Goal: Transaction & Acquisition: Purchase product/service

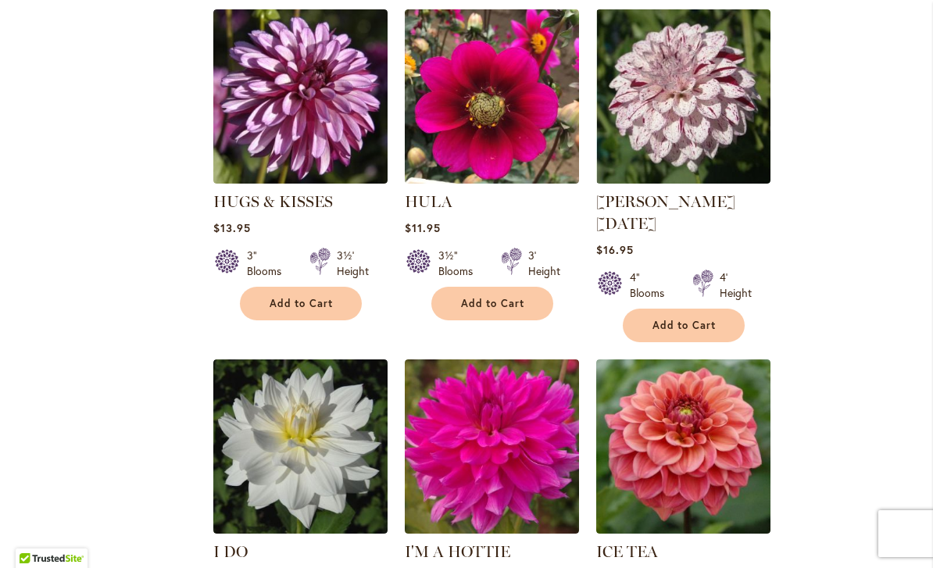
scroll to position [1364, 0]
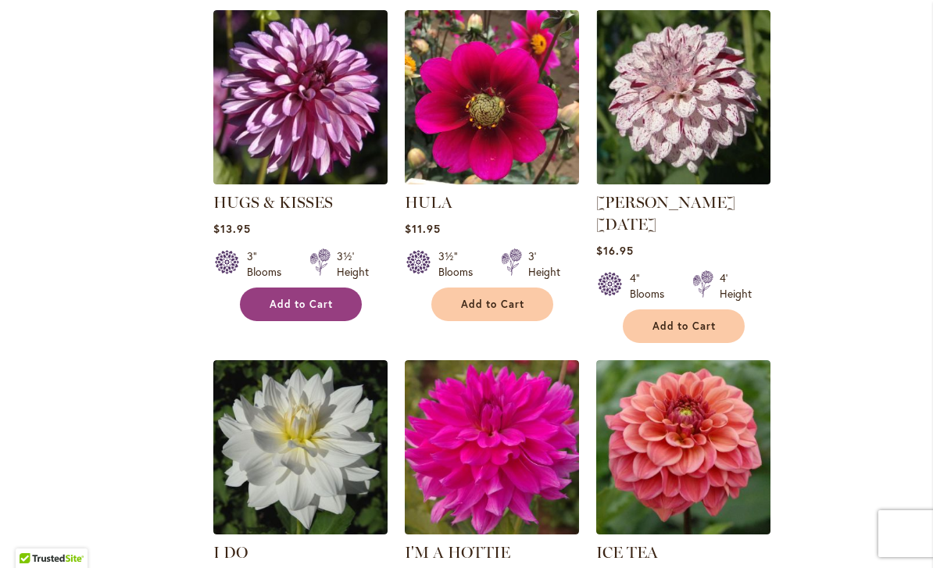
click at [315, 308] on span "Add to Cart" at bounding box center [302, 304] width 64 height 13
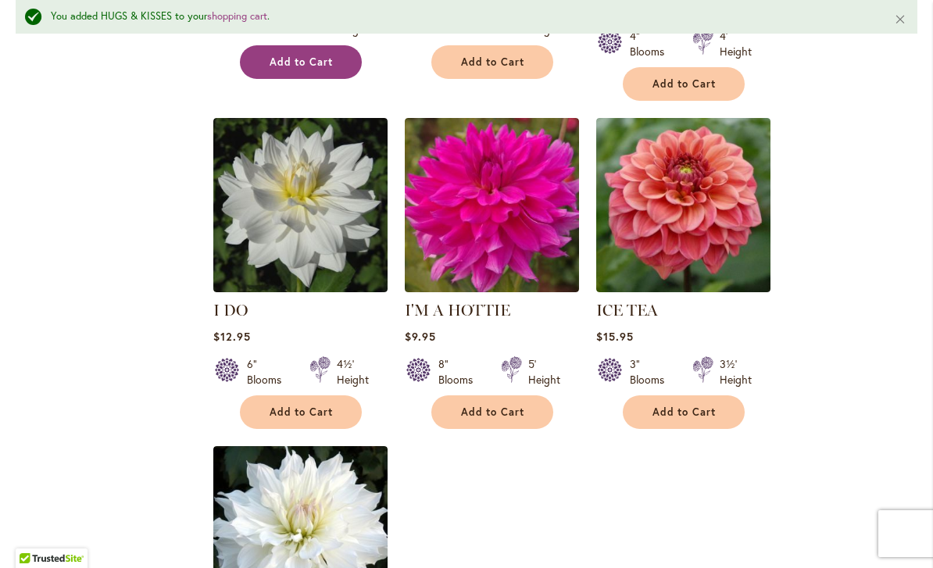
scroll to position [1649, 0]
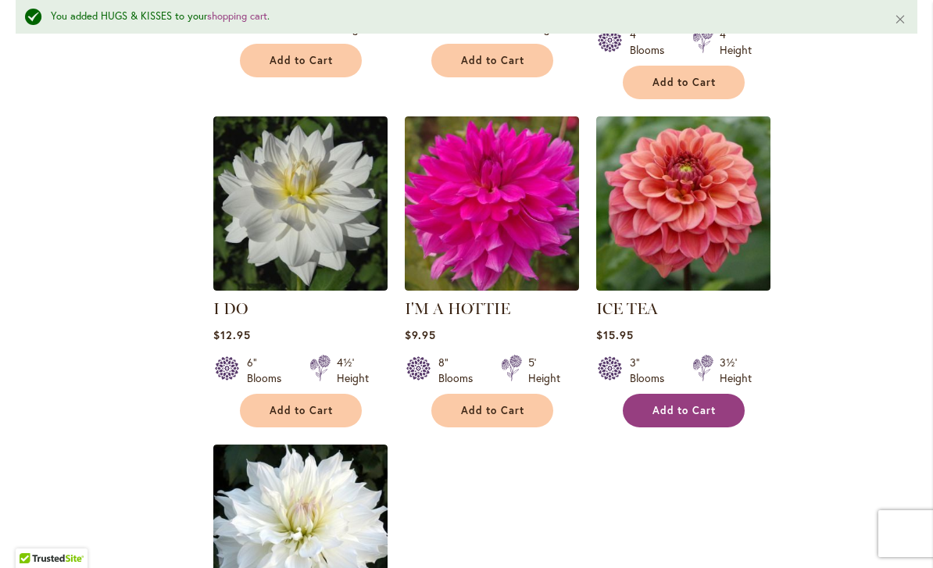
click at [688, 404] on span "Add to Cart" at bounding box center [684, 410] width 64 height 13
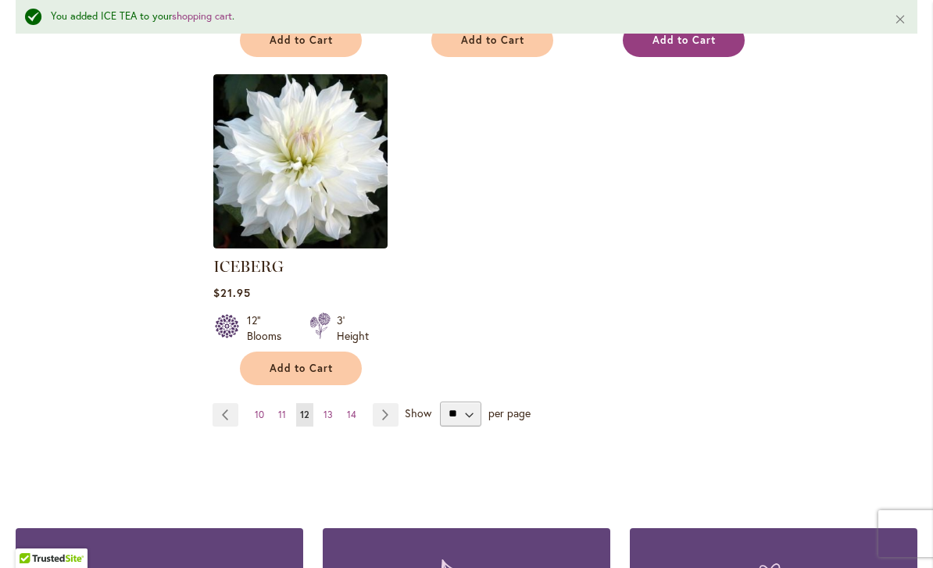
scroll to position [2010, 0]
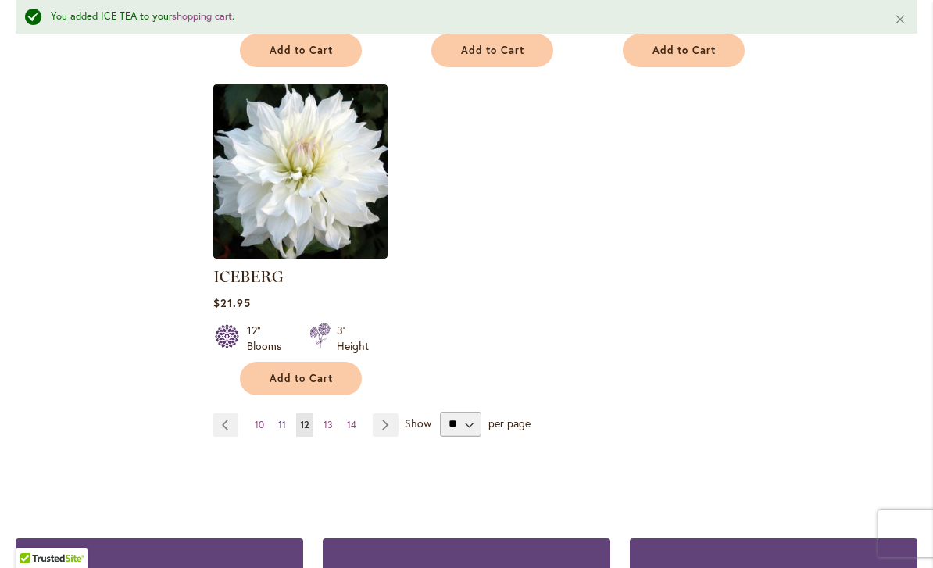
click at [287, 413] on link "Page 11" at bounding box center [282, 424] width 16 height 23
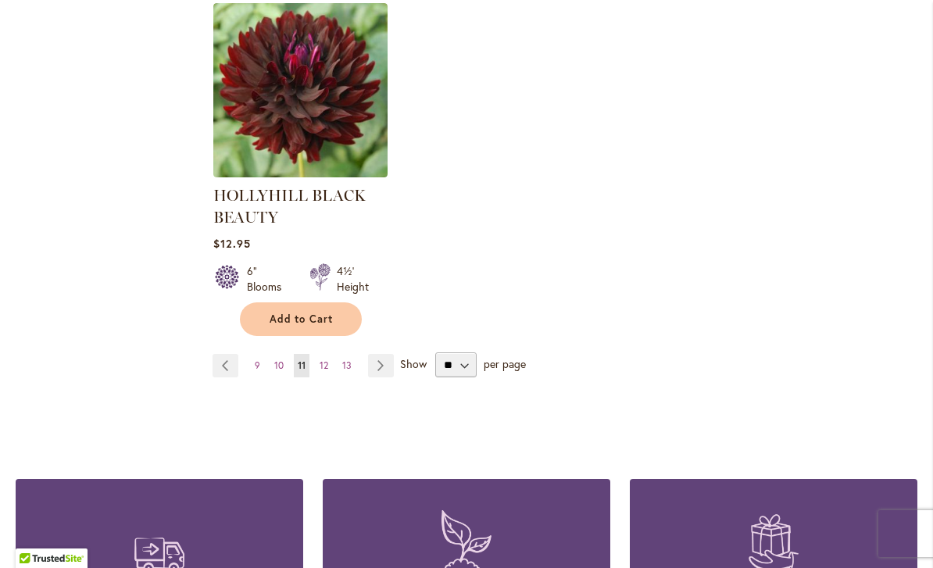
scroll to position [2081, 0]
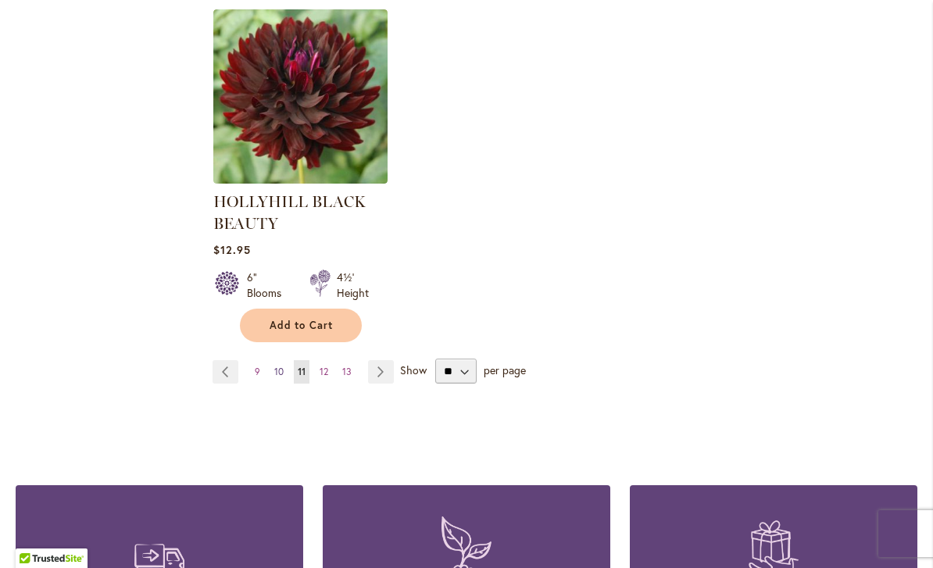
click at [279, 374] on span "10" at bounding box center [278, 372] width 9 height 12
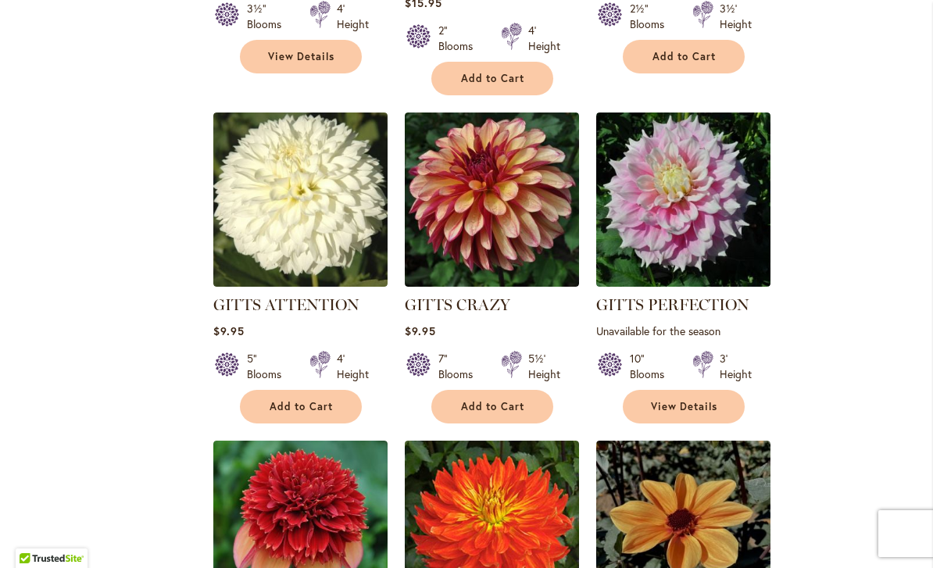
scroll to position [955, 0]
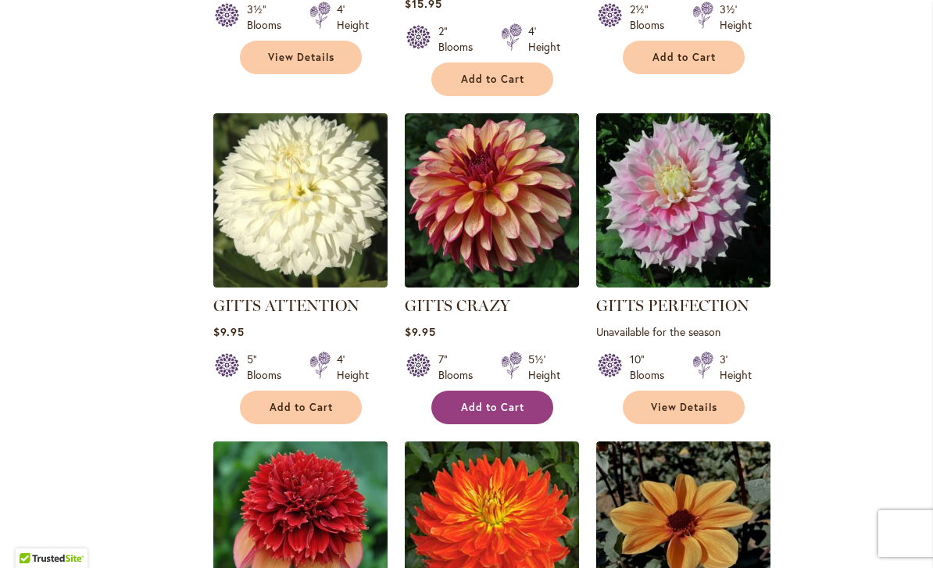
click at [531, 391] on button "Add to Cart" at bounding box center [492, 408] width 122 height 34
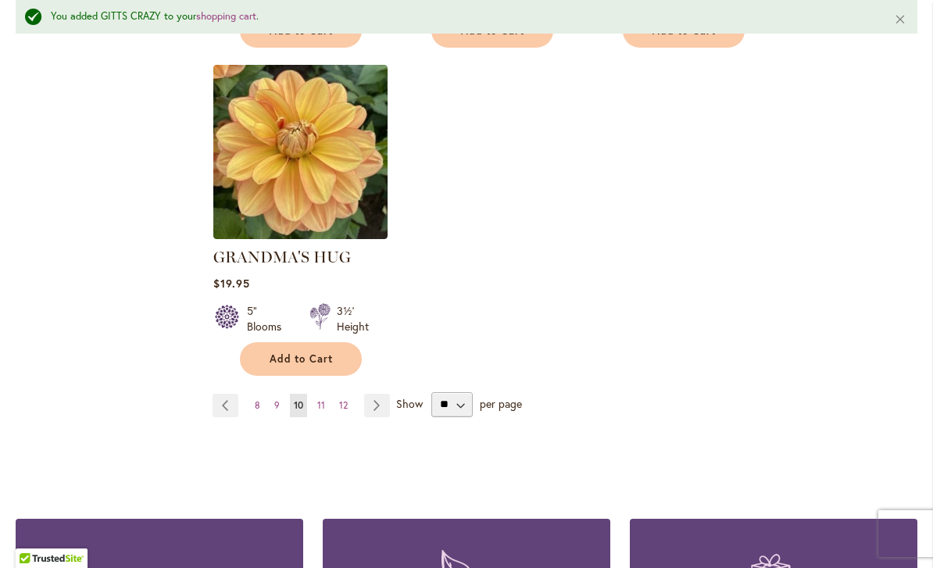
scroll to position [2025, 0]
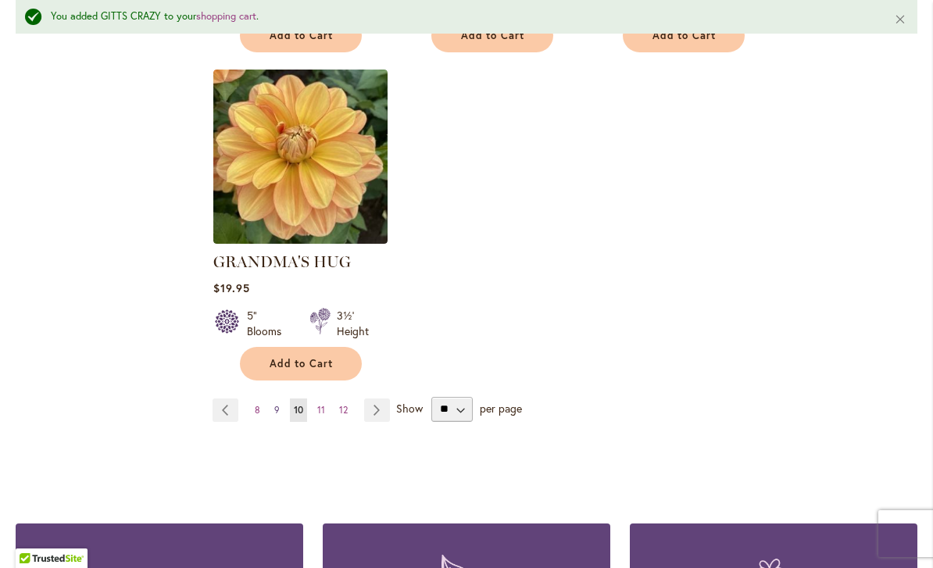
click at [281, 399] on link "Page 9" at bounding box center [276, 410] width 13 height 23
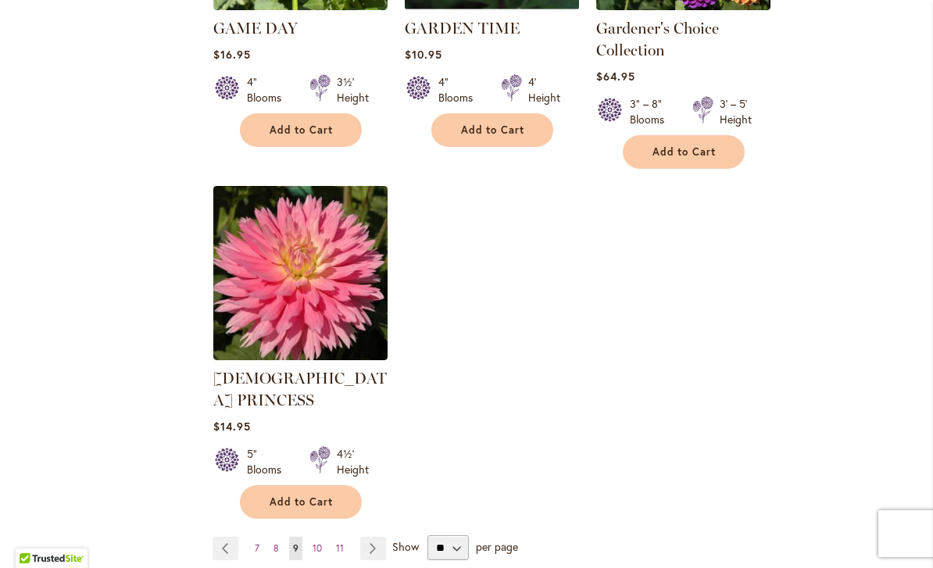
scroll to position [1934, 0]
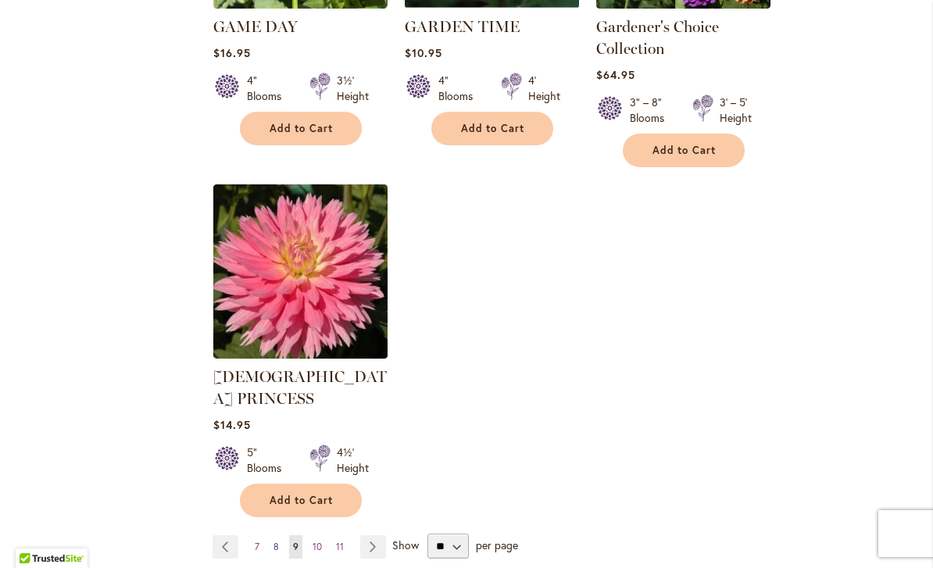
click at [281, 535] on link "Page 8" at bounding box center [276, 546] width 13 height 23
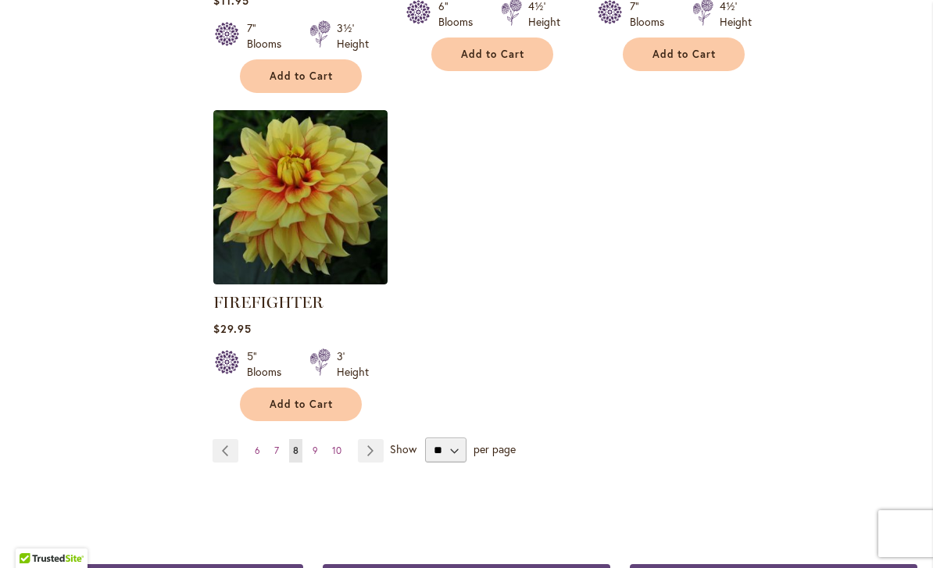
scroll to position [2005, 0]
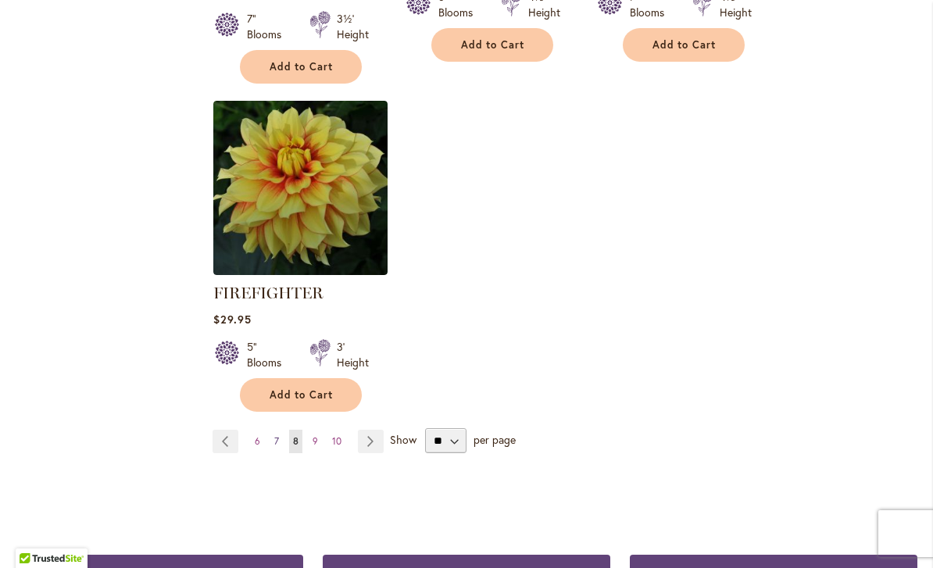
click at [277, 440] on span "7" at bounding box center [276, 441] width 5 height 12
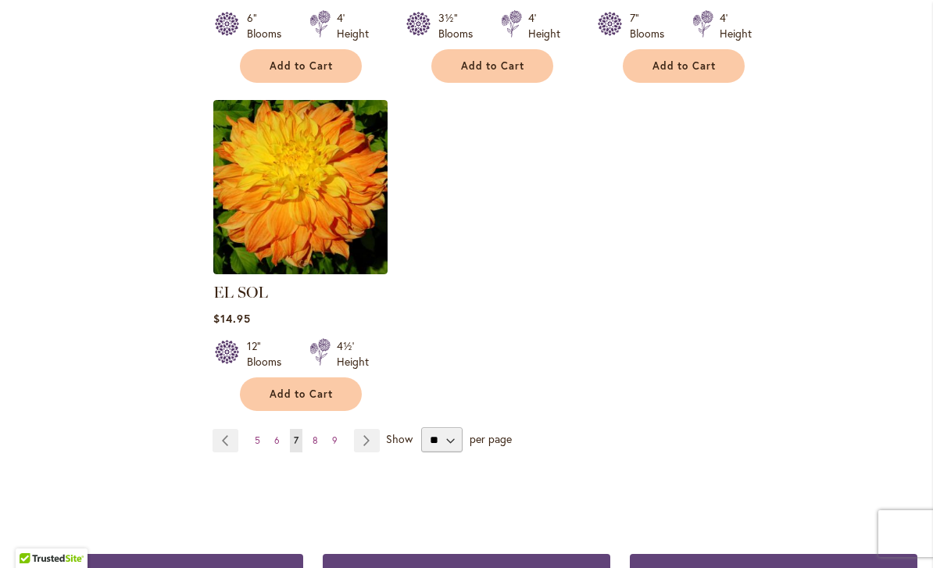
scroll to position [1953, 0]
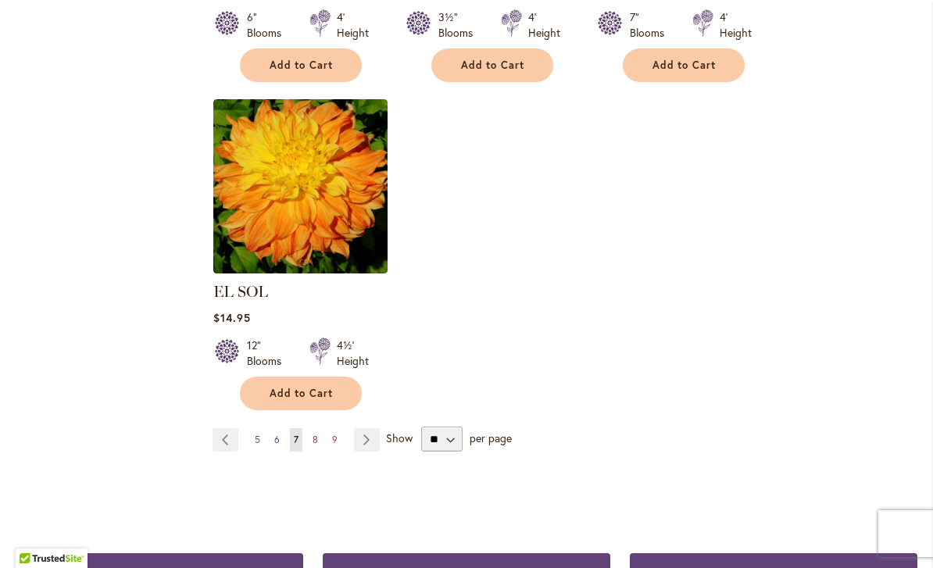
click at [283, 428] on link "Page 6" at bounding box center [276, 439] width 13 height 23
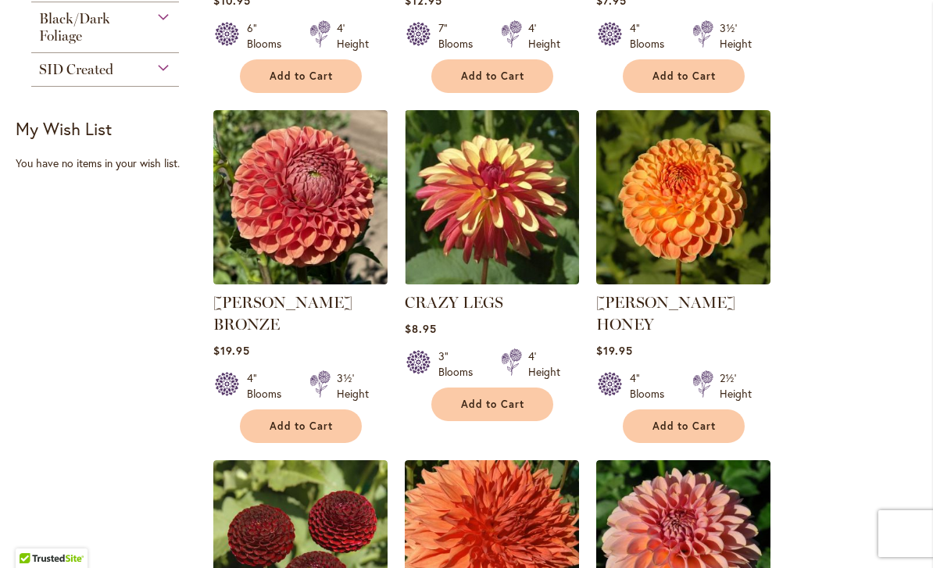
scroll to position [609, 0]
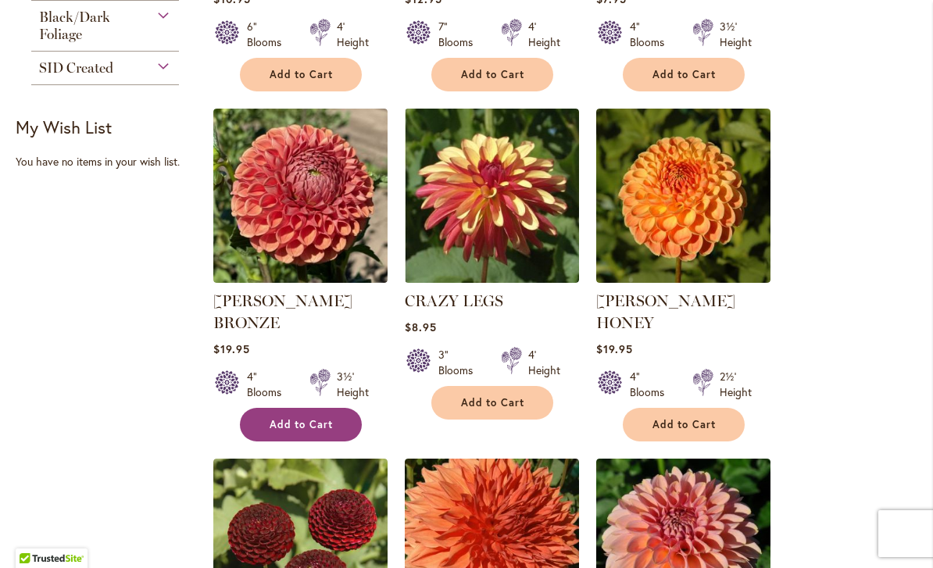
click at [320, 418] on span "Add to Cart" at bounding box center [302, 424] width 64 height 13
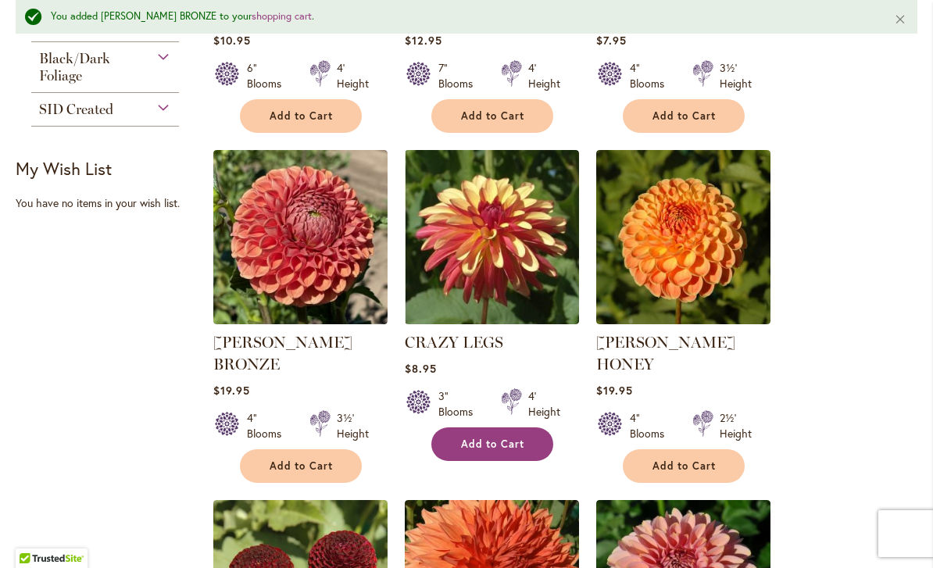
click at [513, 442] on span "Add to Cart" at bounding box center [493, 444] width 64 height 13
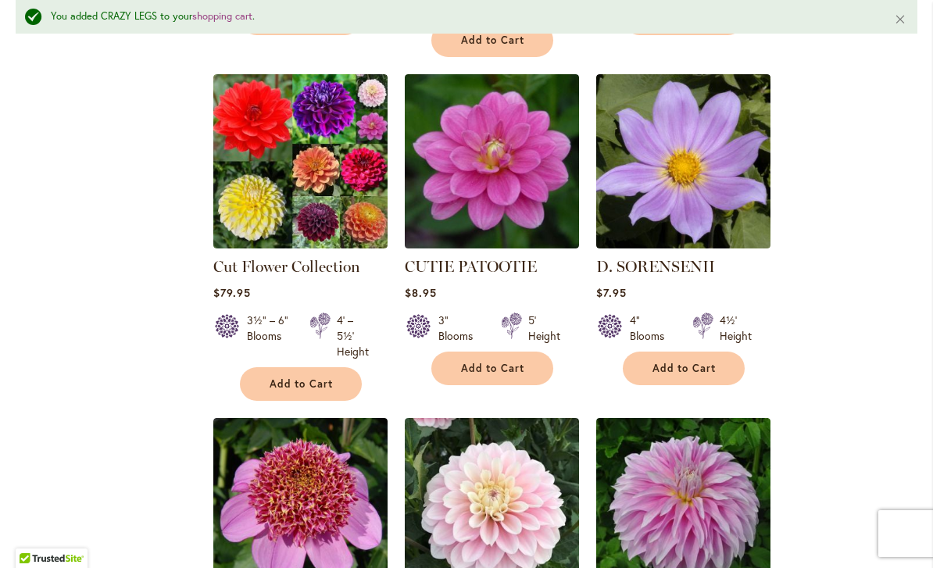
scroll to position [1381, 0]
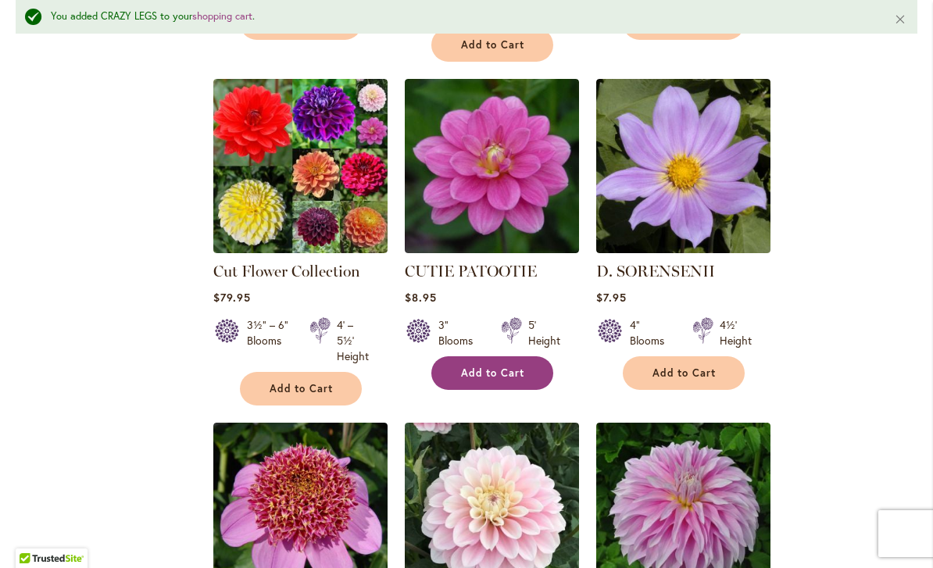
click at [527, 356] on button "Add to Cart" at bounding box center [492, 373] width 122 height 34
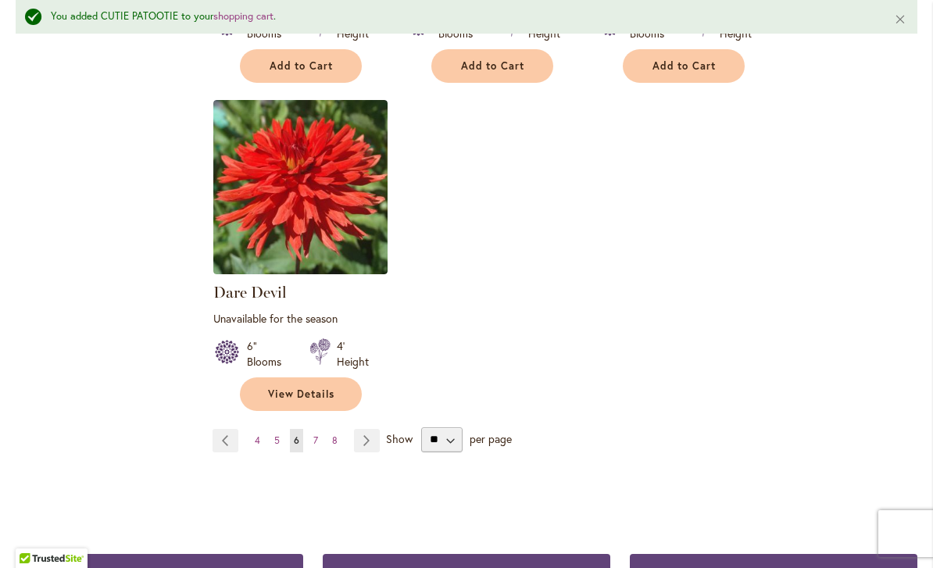
scroll to position [2032, 0]
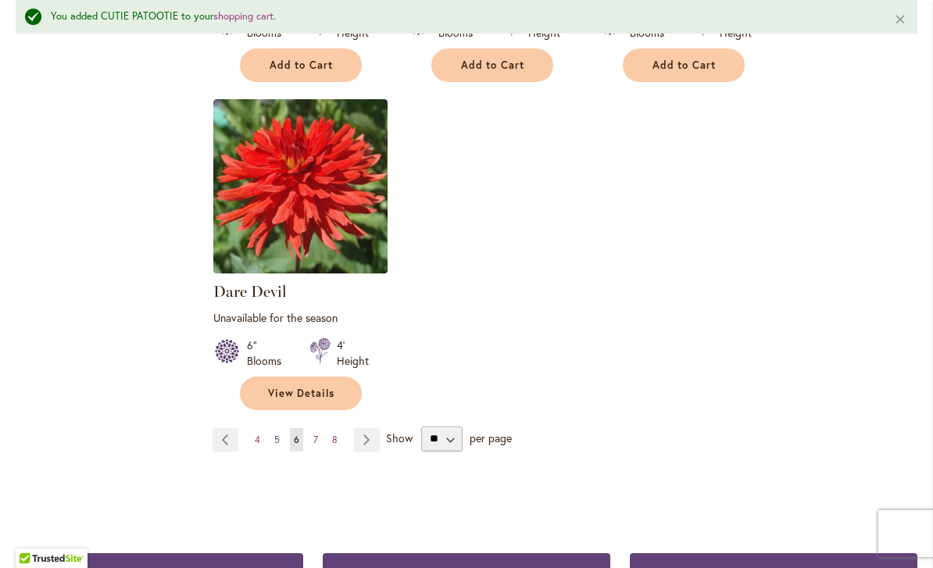
click at [281, 428] on link "Page 5" at bounding box center [276, 439] width 13 height 23
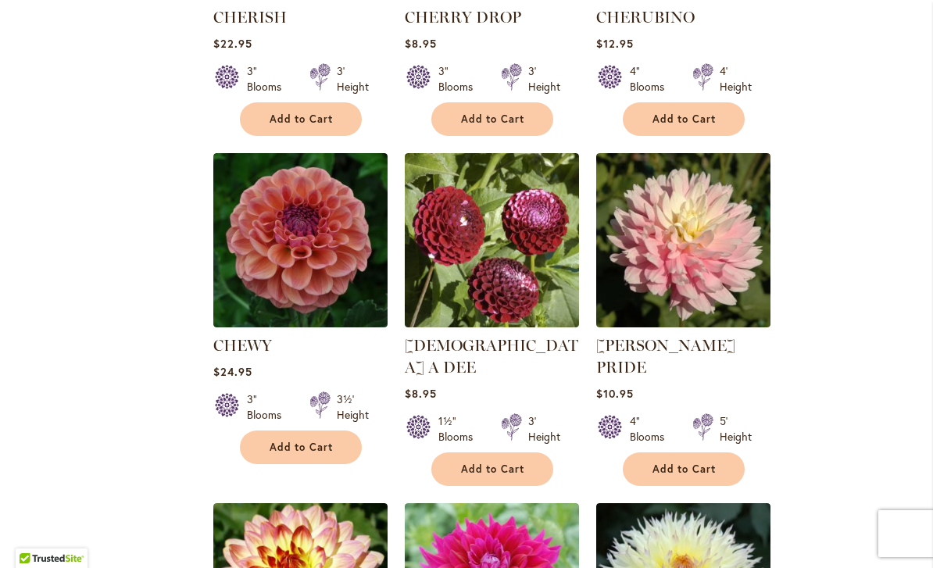
scroll to position [894, 0]
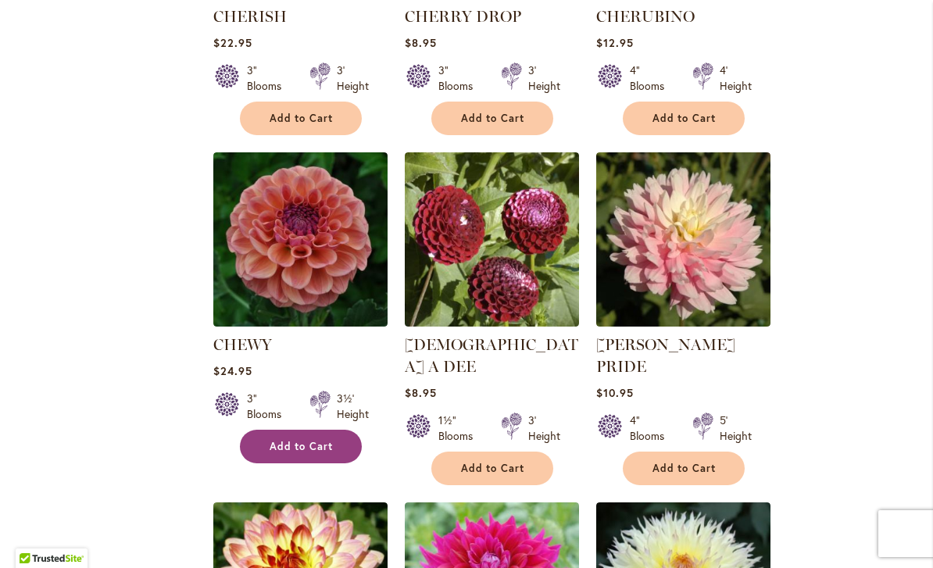
click at [304, 448] on span "Add to Cart" at bounding box center [302, 446] width 64 height 13
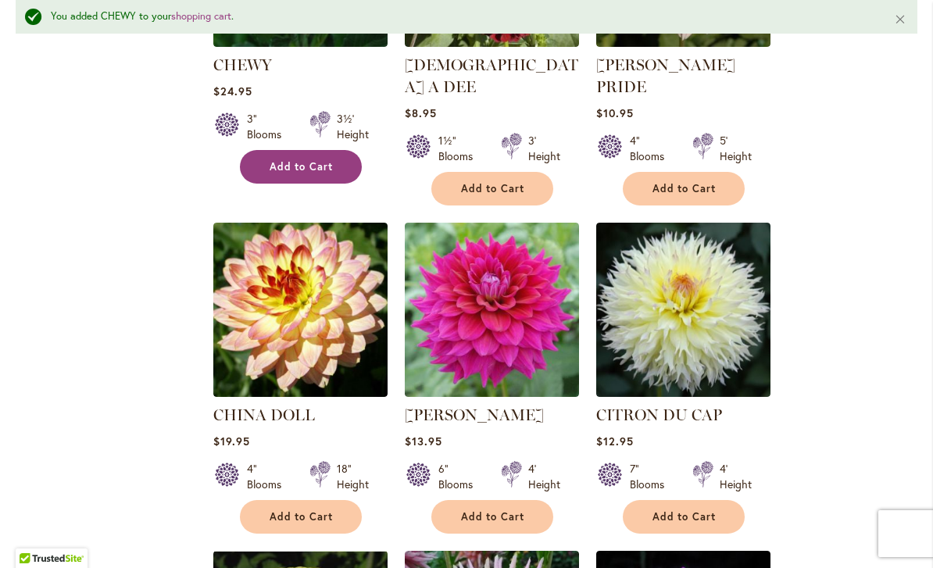
scroll to position [1242, 0]
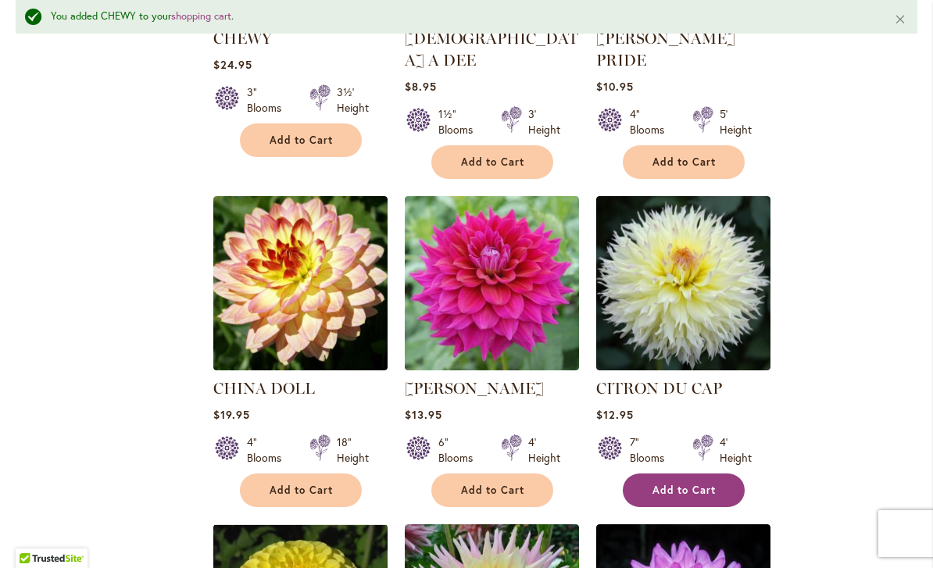
click at [713, 474] on button "Add to Cart" at bounding box center [684, 491] width 122 height 34
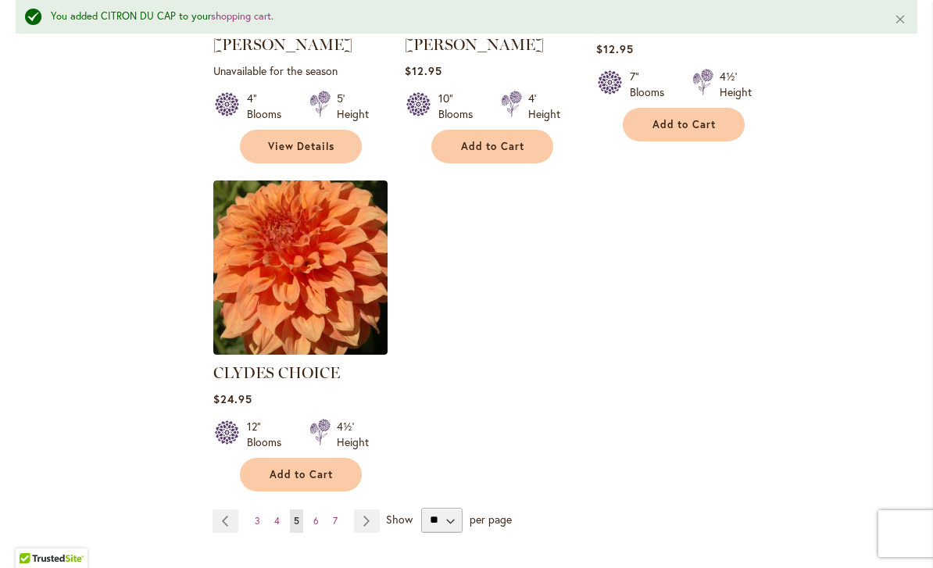
scroll to position [1936, 0]
click at [282, 509] on link "Page 4" at bounding box center [276, 520] width 13 height 23
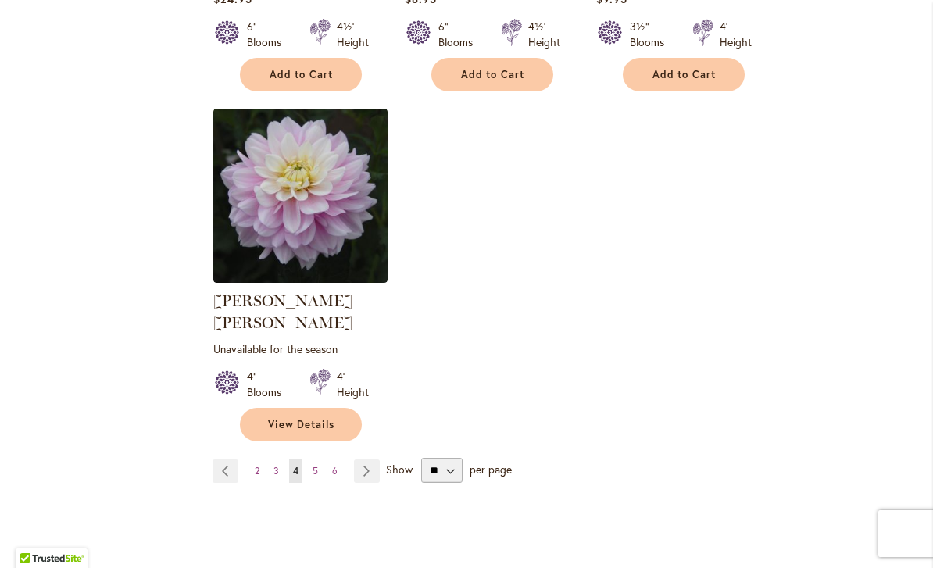
scroll to position [1942, 0]
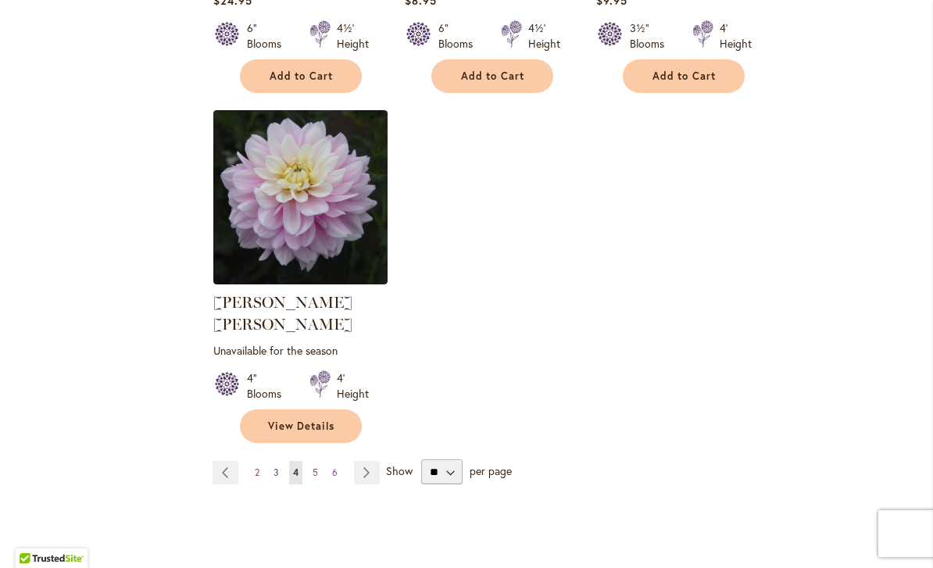
click at [274, 466] on span "3" at bounding box center [275, 472] width 5 height 12
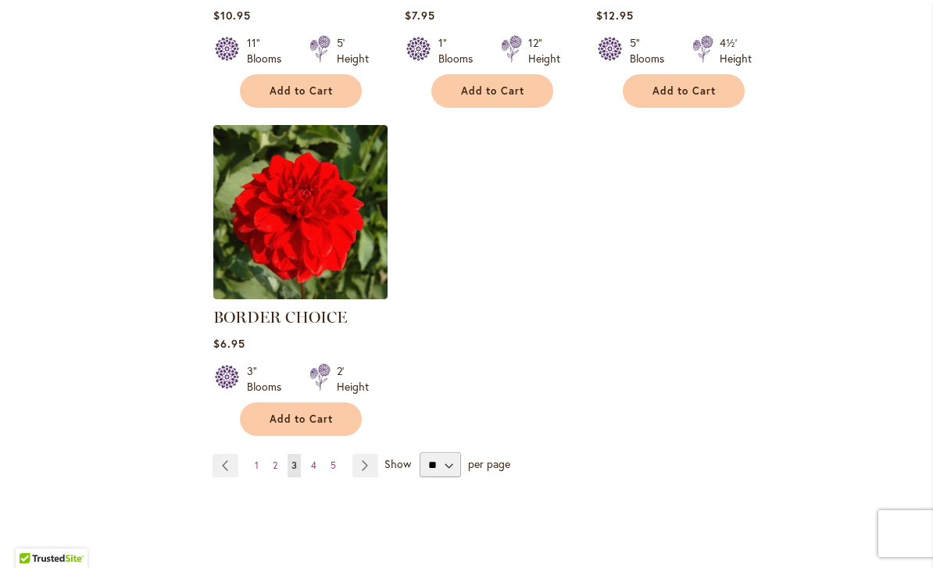
scroll to position [1907, 0]
click at [272, 456] on link "Page 2" at bounding box center [275, 464] width 13 height 23
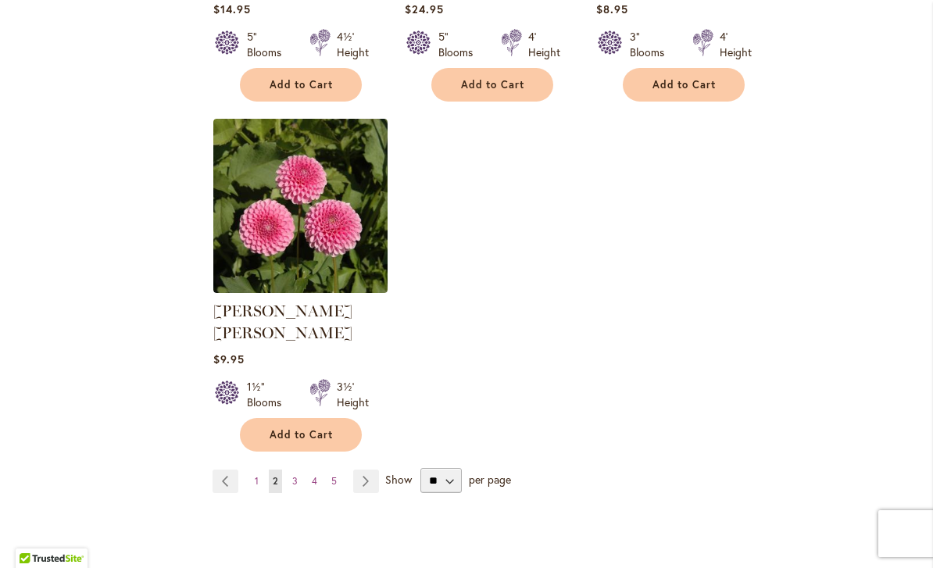
scroll to position [1913, 0]
click at [269, 469] on strong "You're currently reading page 2" at bounding box center [275, 480] width 13 height 23
click at [262, 469] on link "Page 1" at bounding box center [257, 480] width 12 height 23
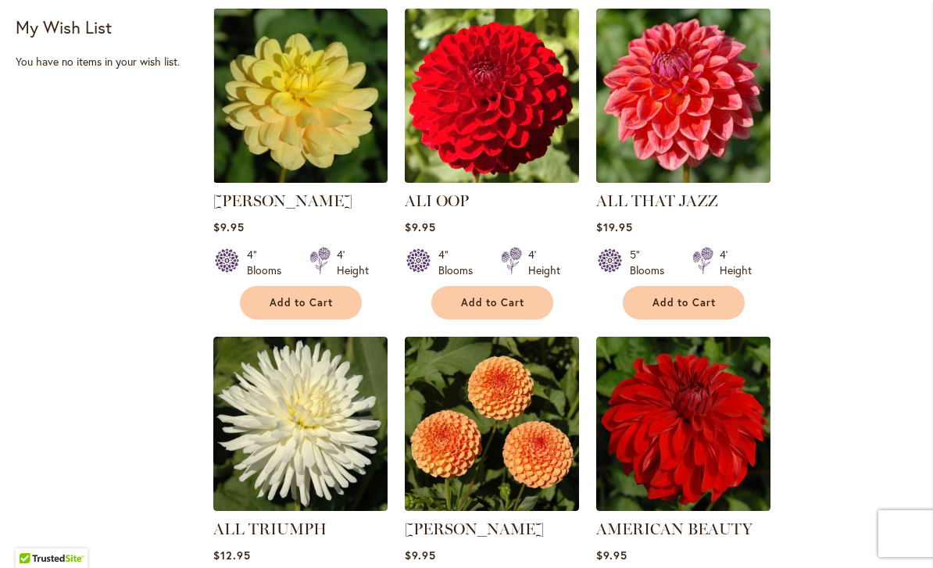
scroll to position [683, 0]
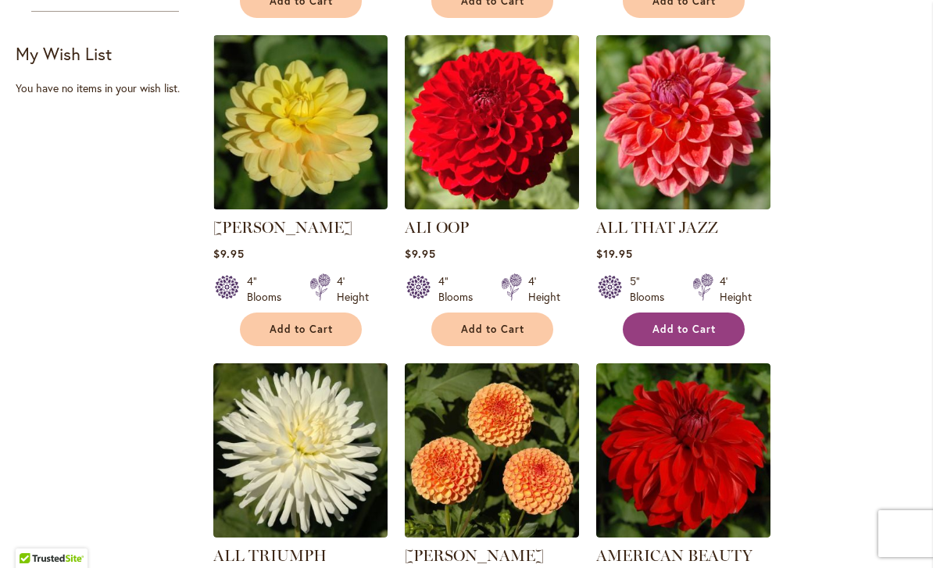
click at [727, 329] on button "Add to Cart" at bounding box center [684, 330] width 122 height 34
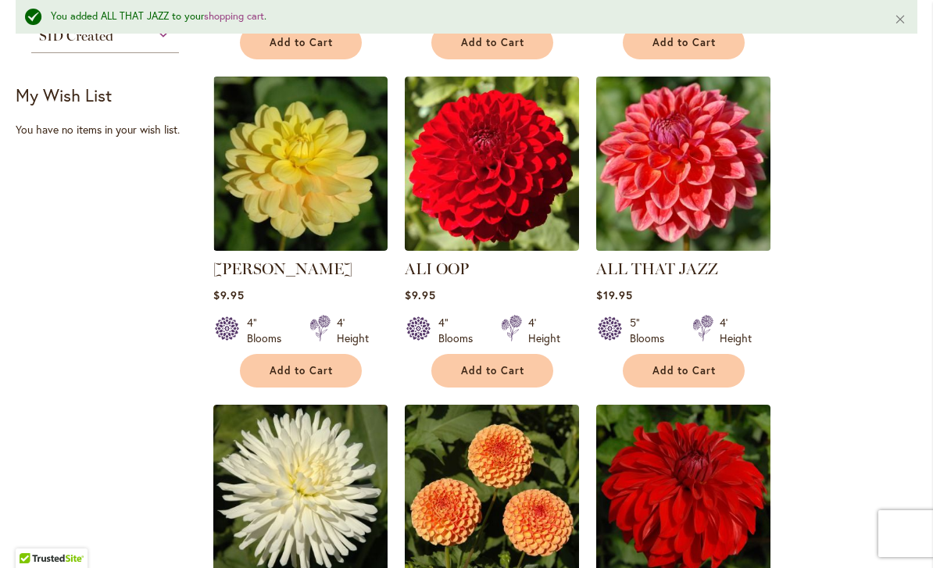
click at [734, 224] on img at bounding box center [683, 163] width 183 height 183
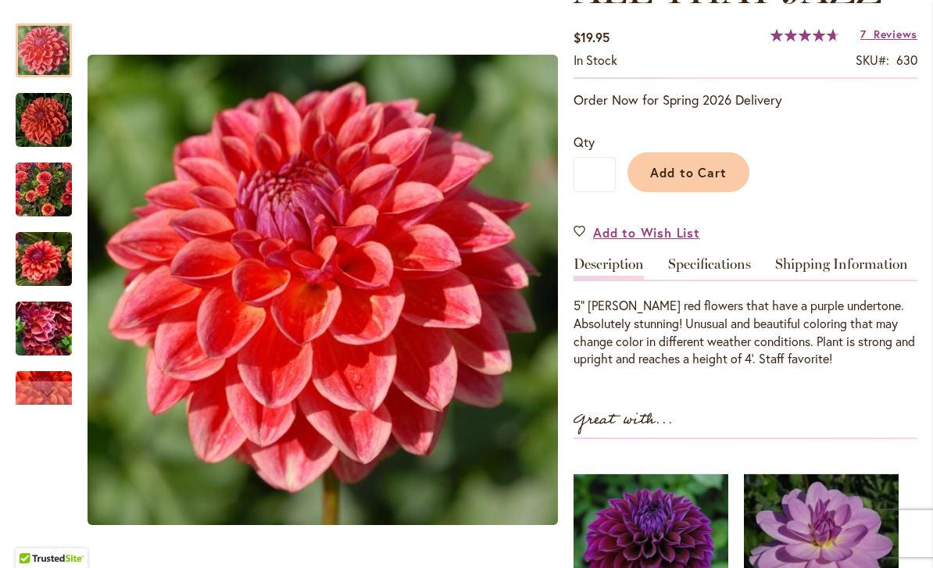
scroll to position [264, 0]
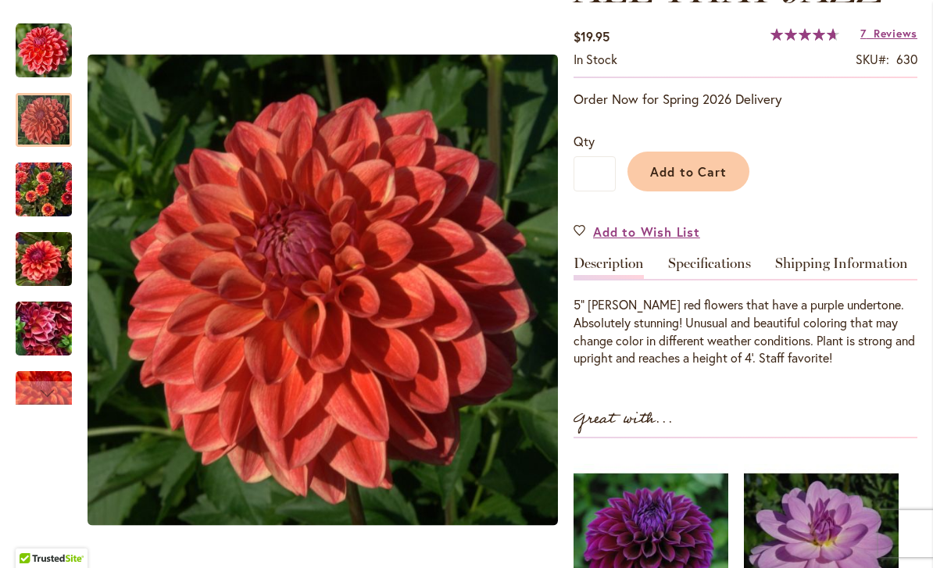
click at [55, 113] on div at bounding box center [44, 120] width 56 height 54
click at [53, 186] on img "ALL THAT JAZZ" at bounding box center [44, 189] width 56 height 75
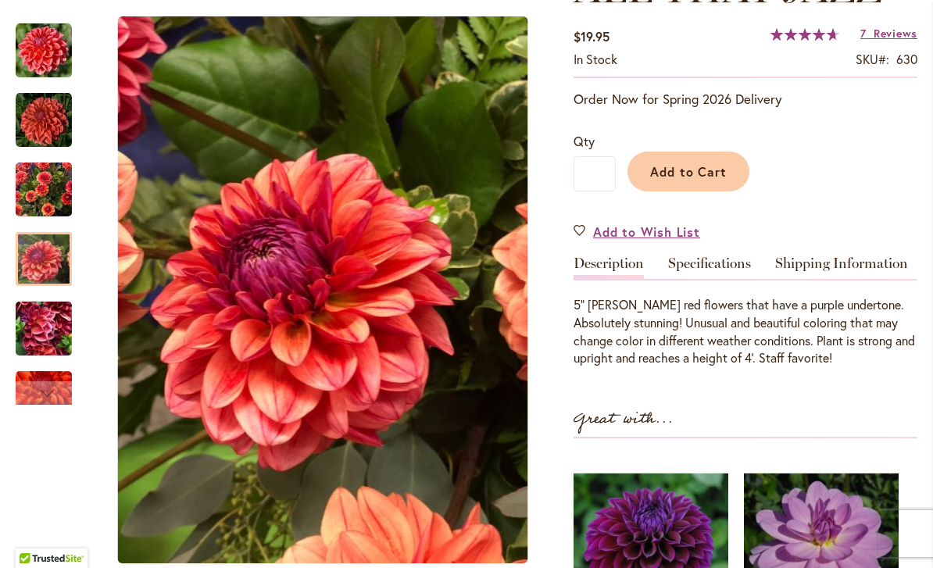
click at [55, 249] on div at bounding box center [44, 259] width 56 height 54
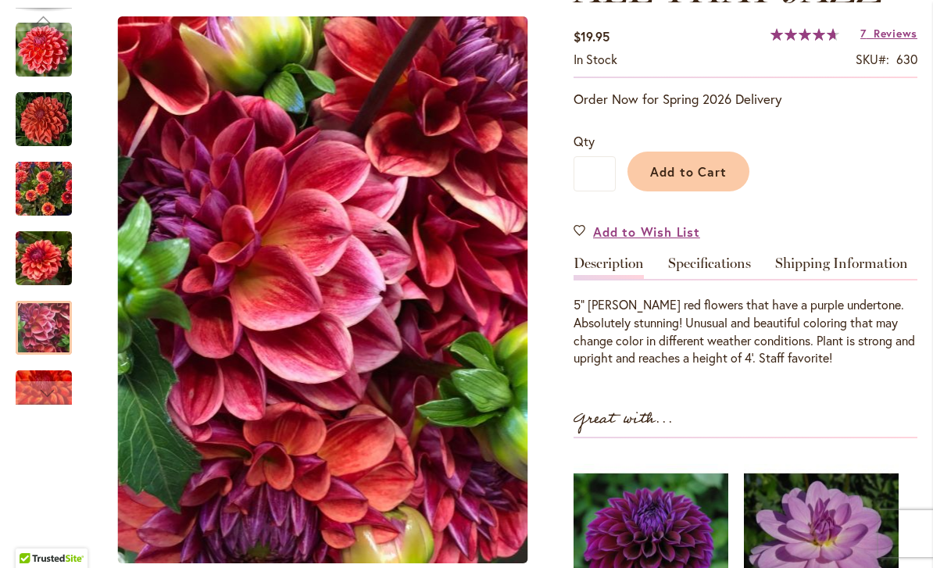
click at [44, 342] on img "ALL THAT JAZZ" at bounding box center [44, 328] width 56 height 75
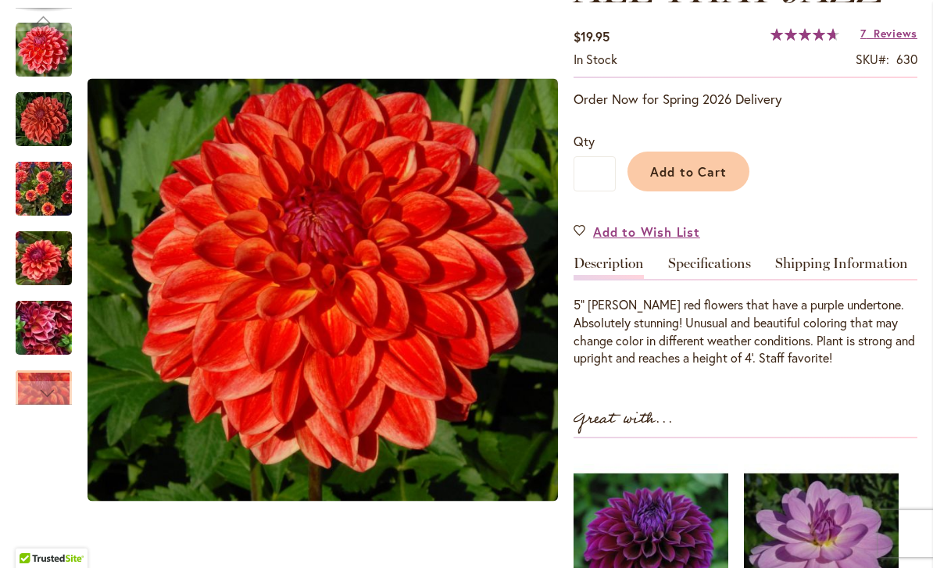
click at [46, 379] on div at bounding box center [44, 397] width 56 height 54
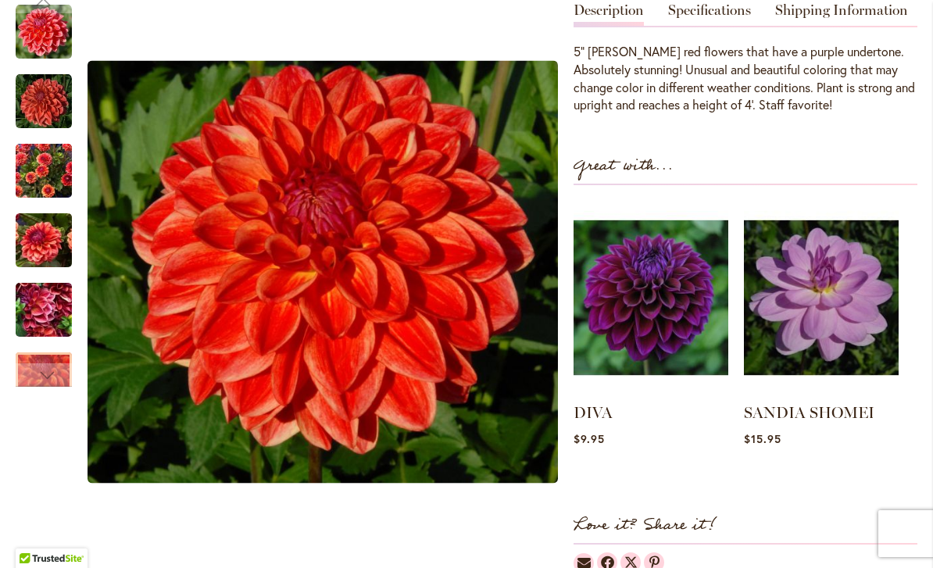
scroll to position [518, 0]
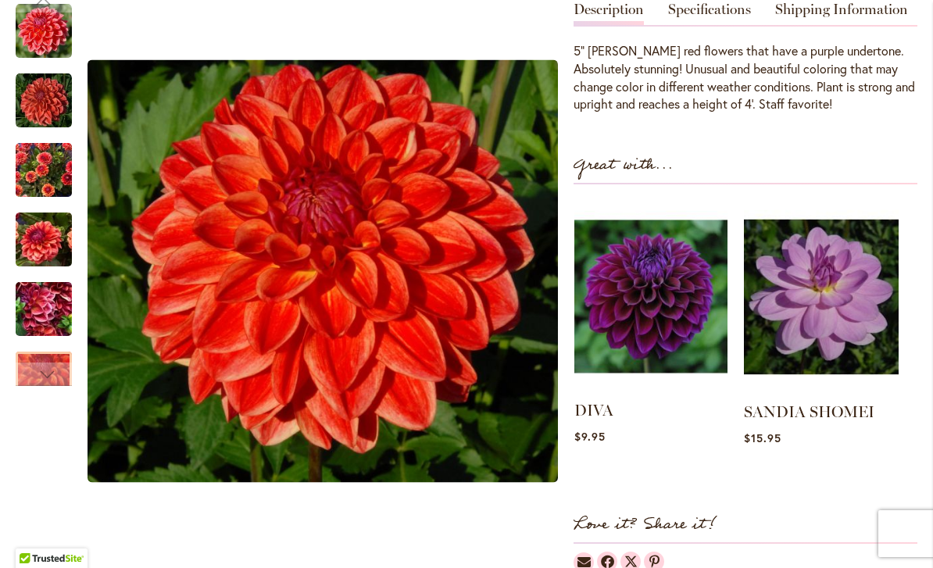
click at [656, 329] on img at bounding box center [650, 296] width 153 height 191
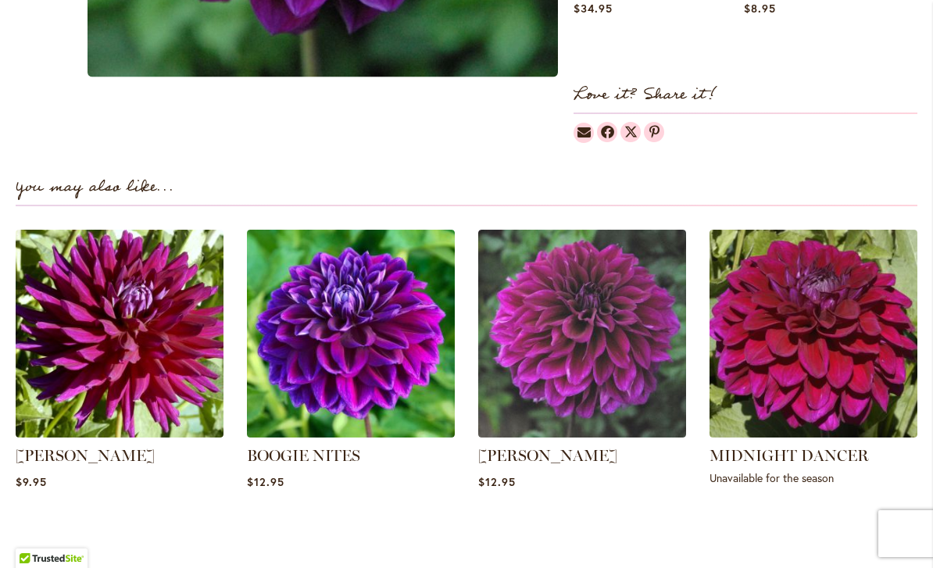
scroll to position [949, 0]
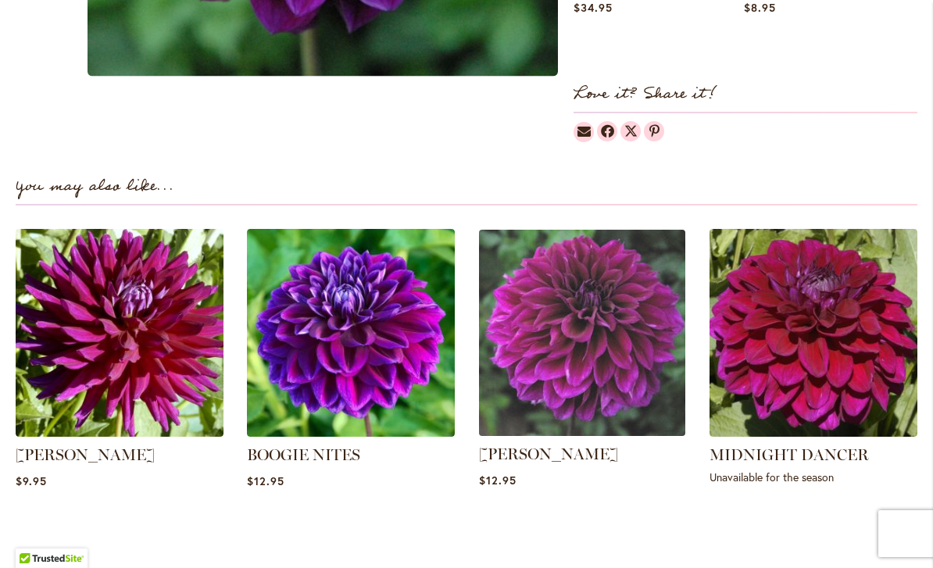
click at [583, 440] on img at bounding box center [582, 332] width 216 height 216
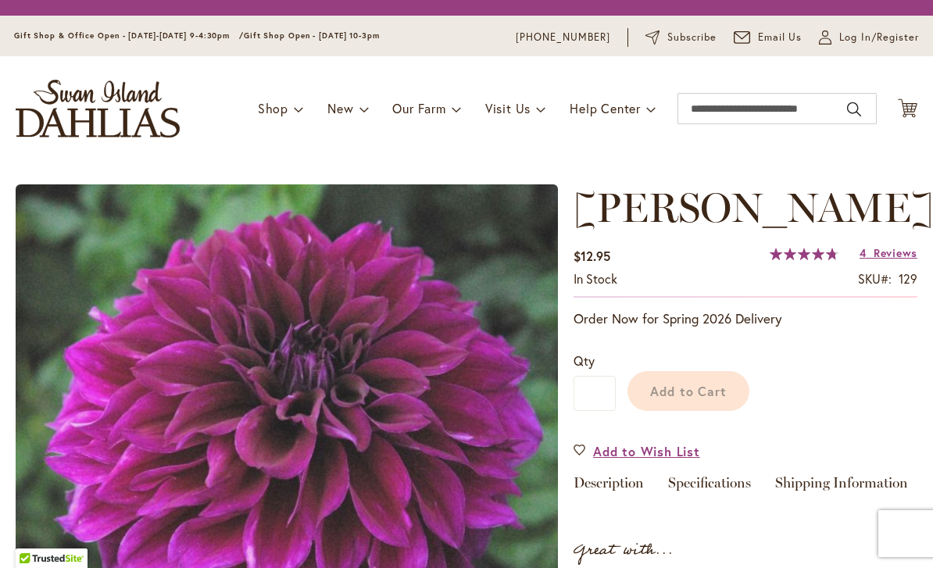
click at [548, 470] on img at bounding box center [287, 454] width 542 height 541
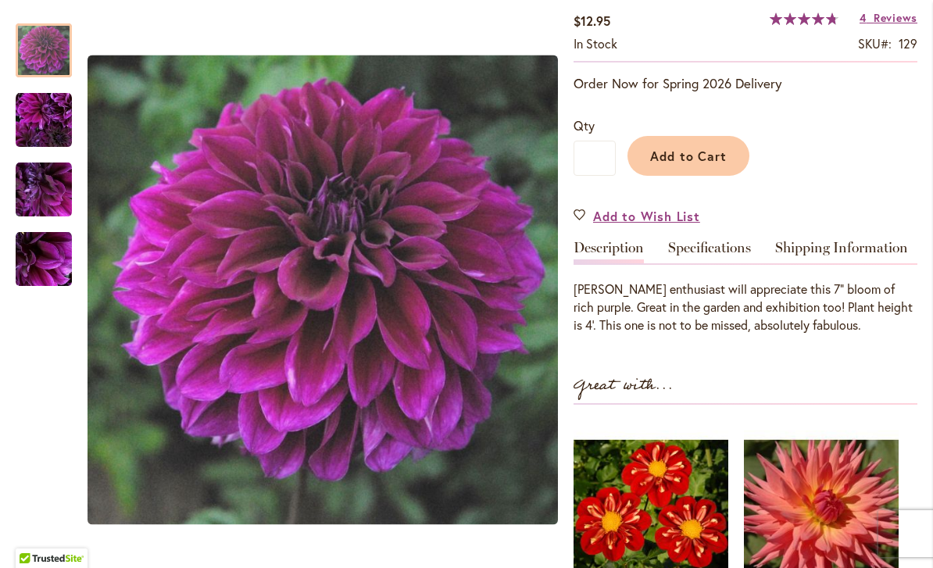
scroll to position [291, 0]
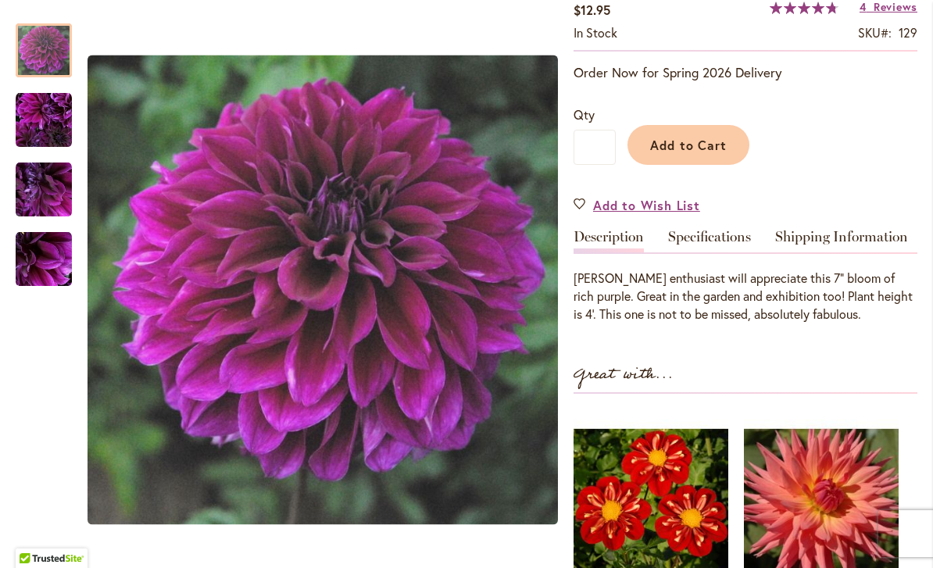
click at [48, 128] on img "Einstein" at bounding box center [44, 120] width 56 height 56
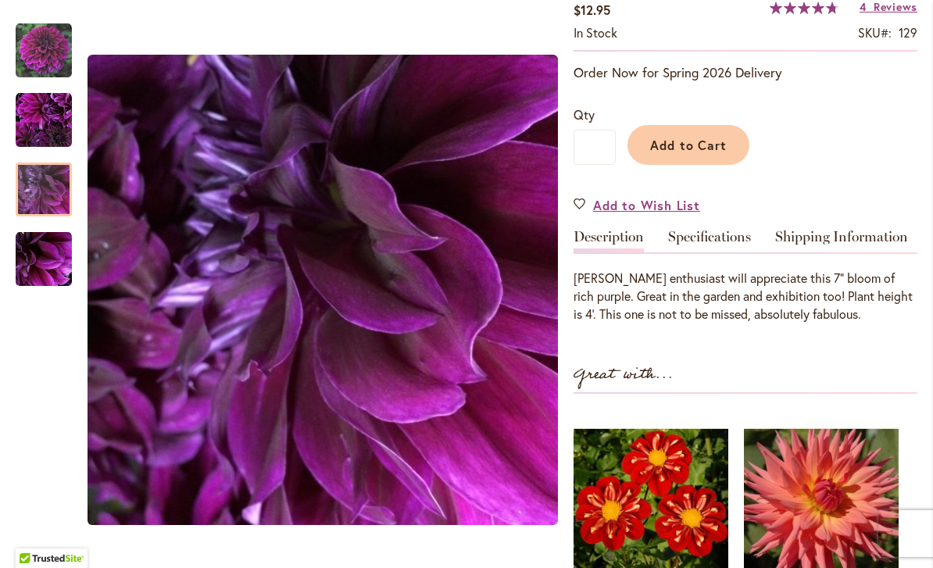
click at [55, 187] on img "Einstein" at bounding box center [44, 190] width 56 height 56
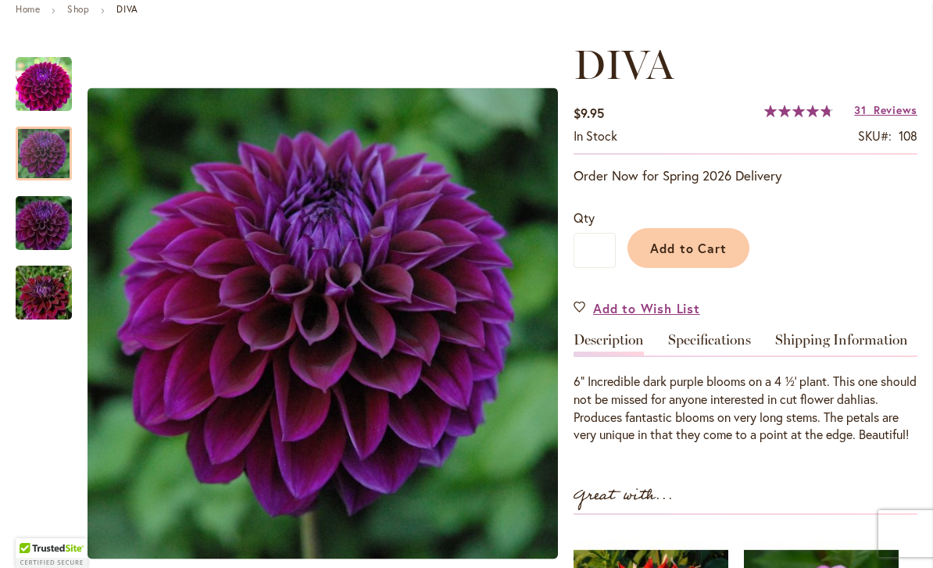
scroll to position [190, 0]
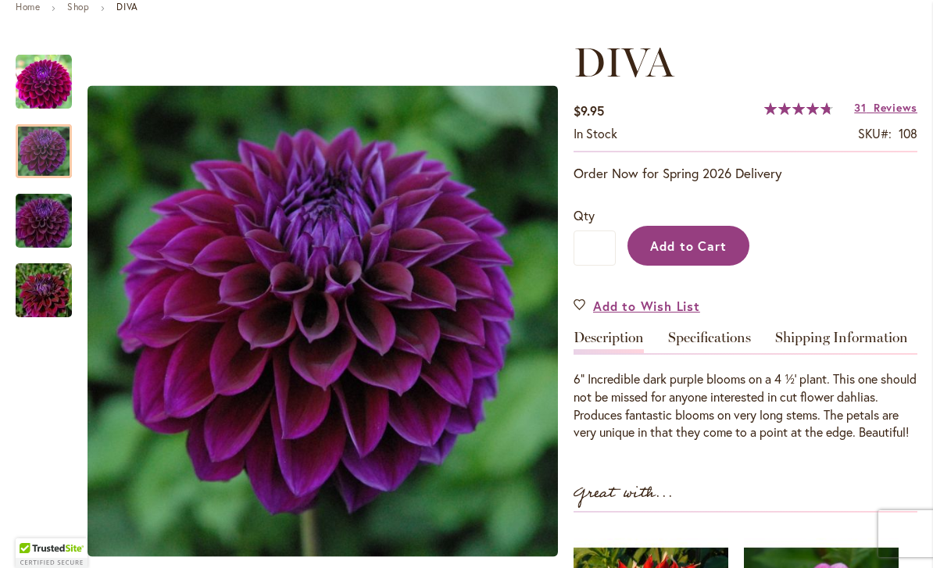
click at [711, 244] on span "Add to Cart" at bounding box center [688, 246] width 77 height 16
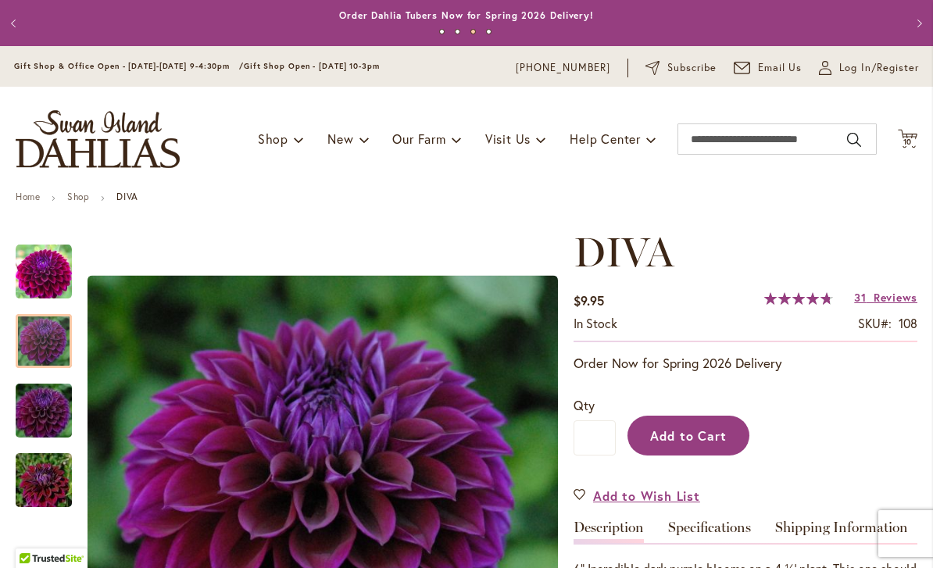
scroll to position [0, 0]
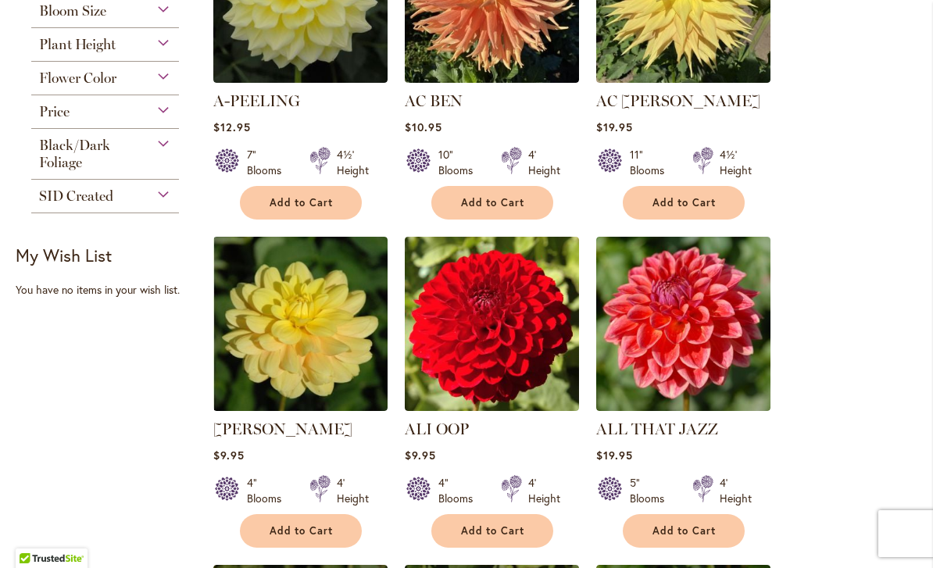
scroll to position [489, 0]
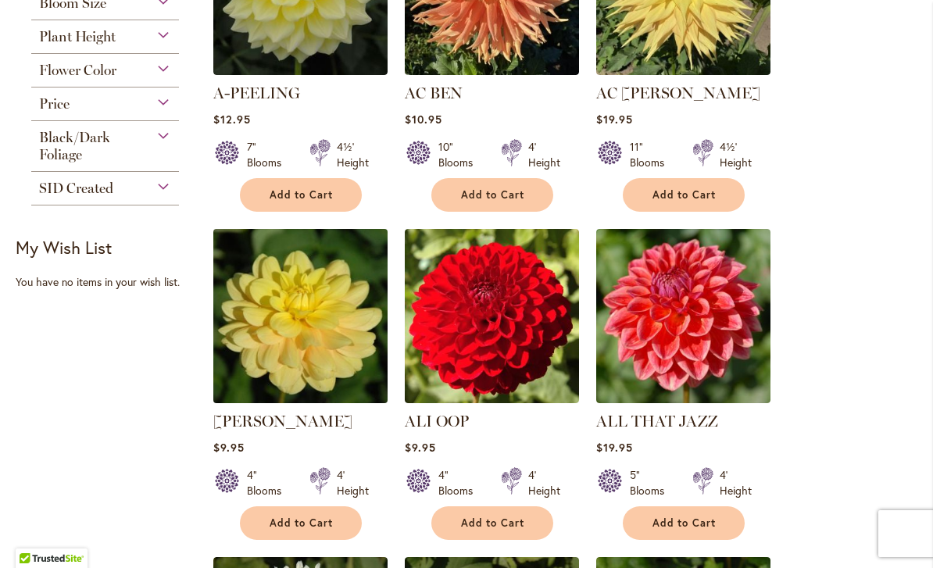
click at [314, 363] on img at bounding box center [300, 316] width 183 height 183
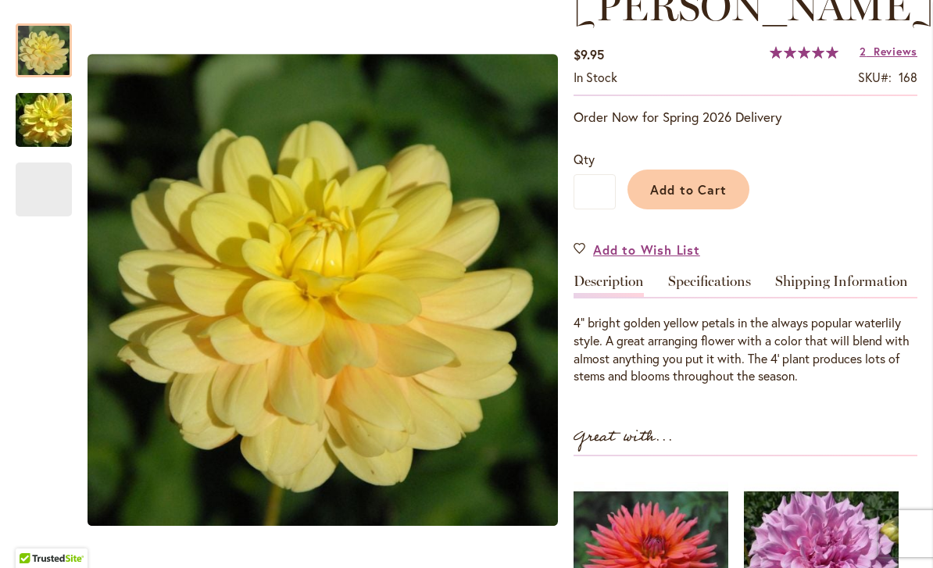
scroll to position [274, 0]
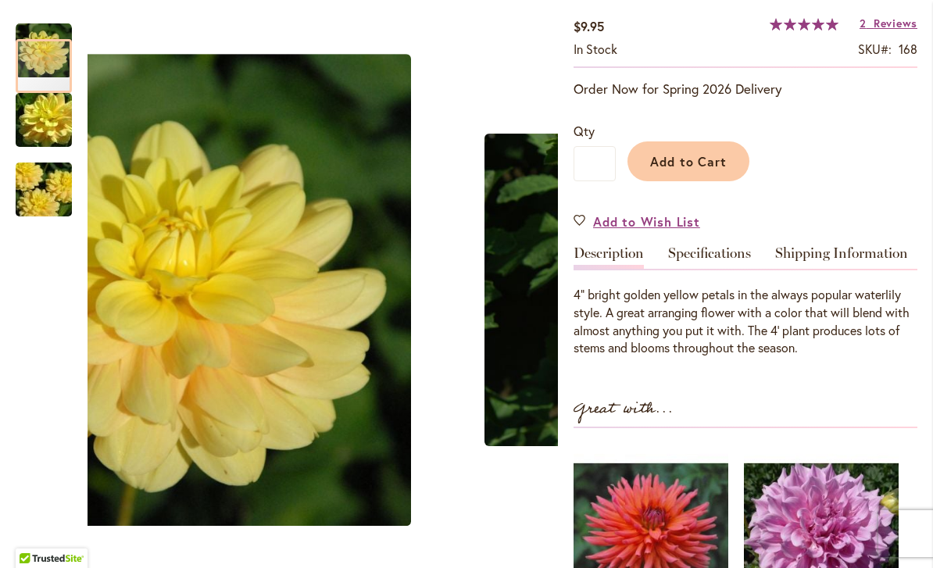
click at [29, 115] on img "AHOY MATEY" at bounding box center [43, 120] width 113 height 75
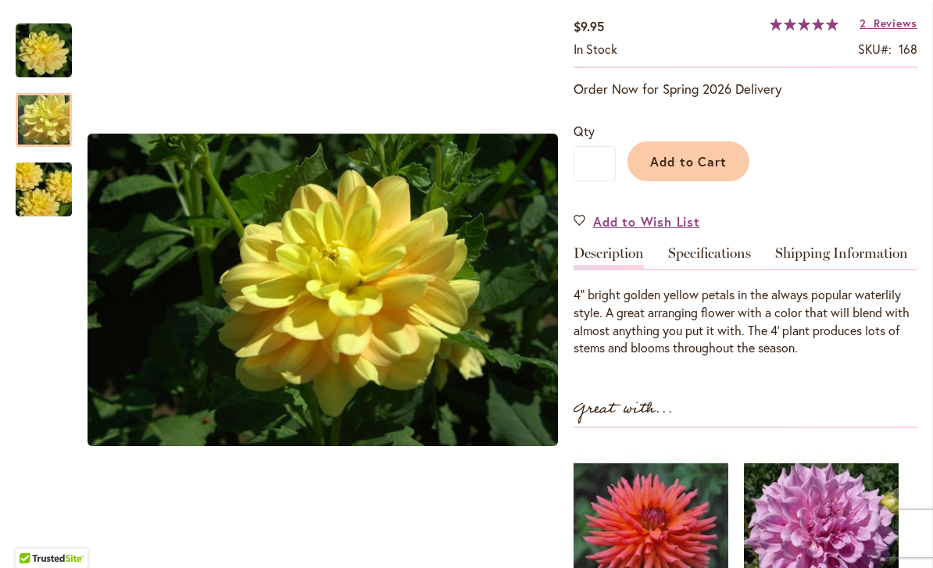
click at [63, 189] on img "AHOY MATEY" at bounding box center [43, 189] width 113 height 75
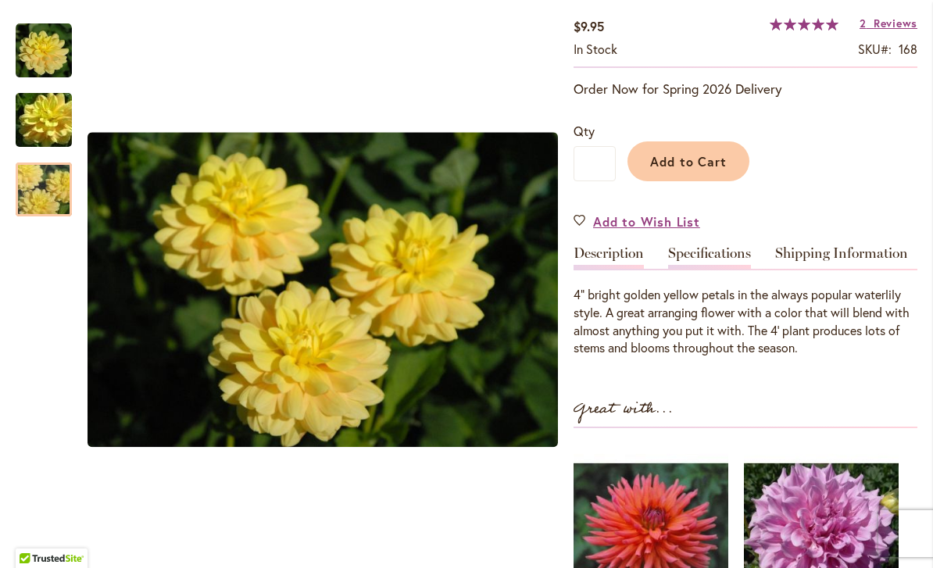
click at [723, 254] on link "Specifications" at bounding box center [709, 257] width 83 height 23
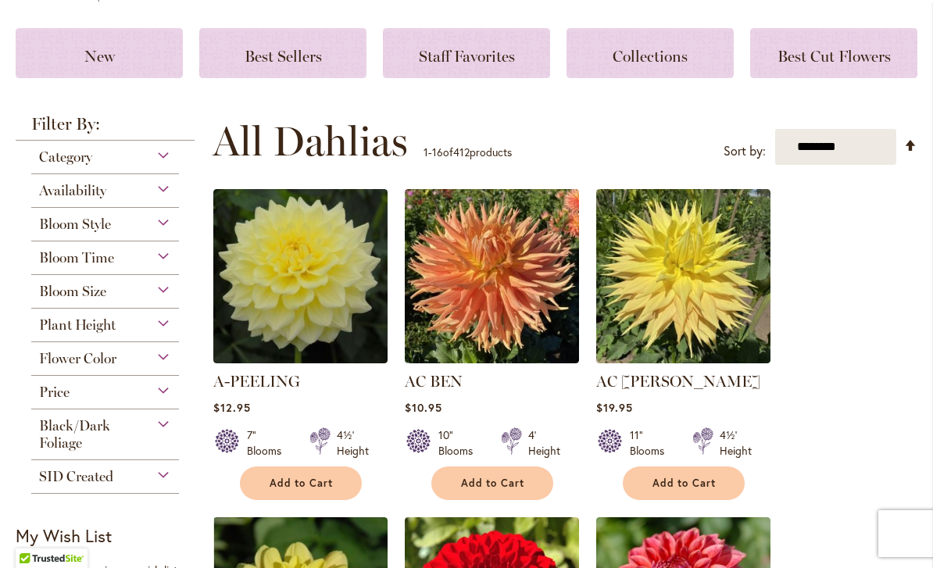
scroll to position [200, 0]
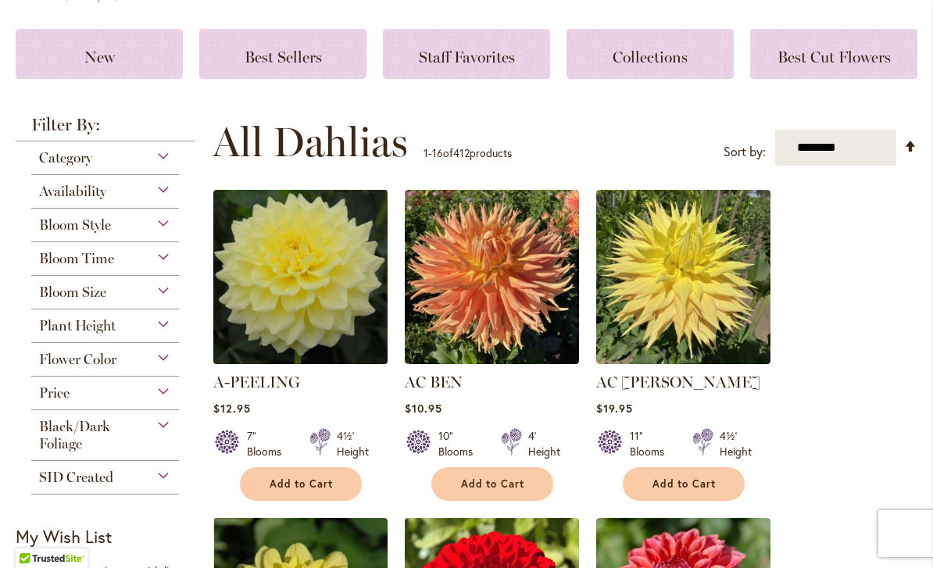
click at [345, 297] on img at bounding box center [300, 277] width 183 height 183
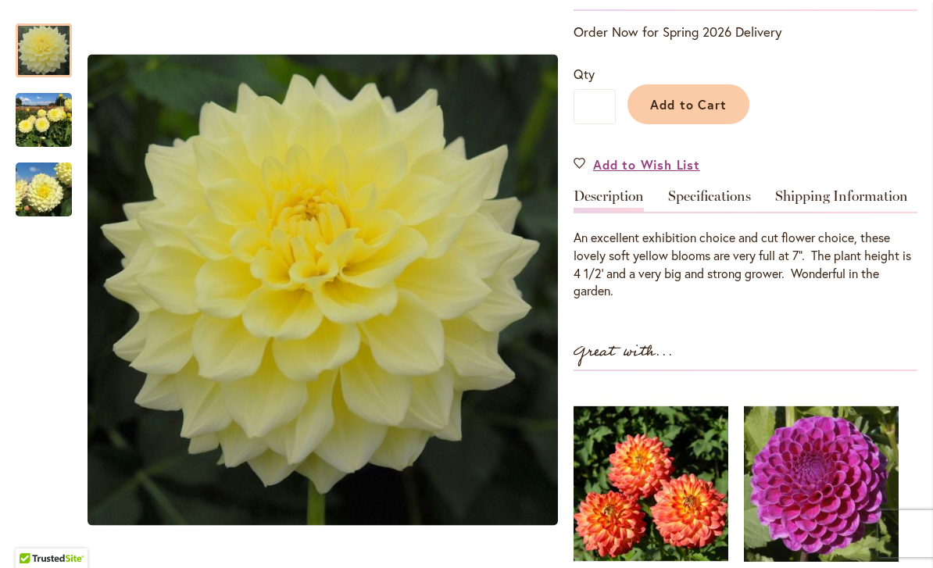
scroll to position [333, 0]
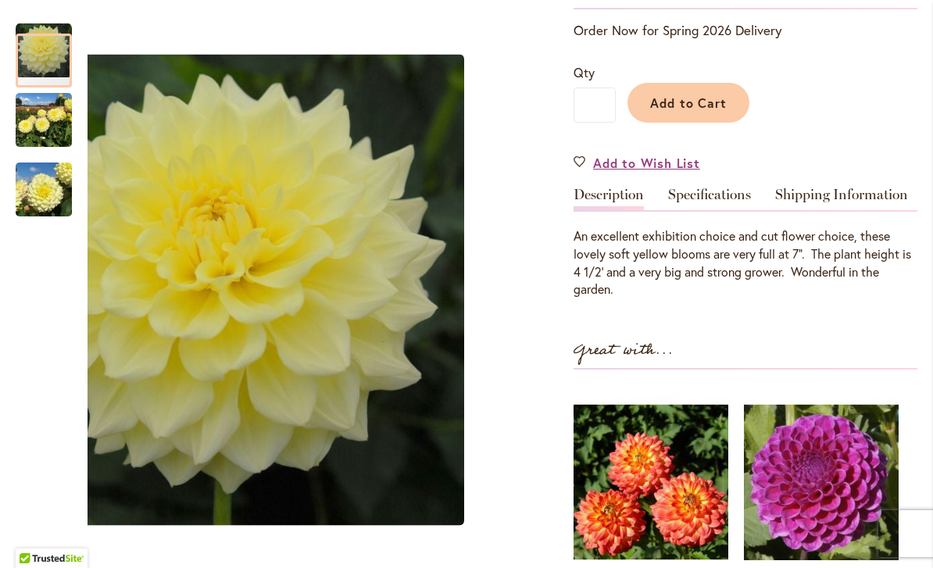
click at [44, 109] on img "A-Peeling" at bounding box center [44, 120] width 56 height 75
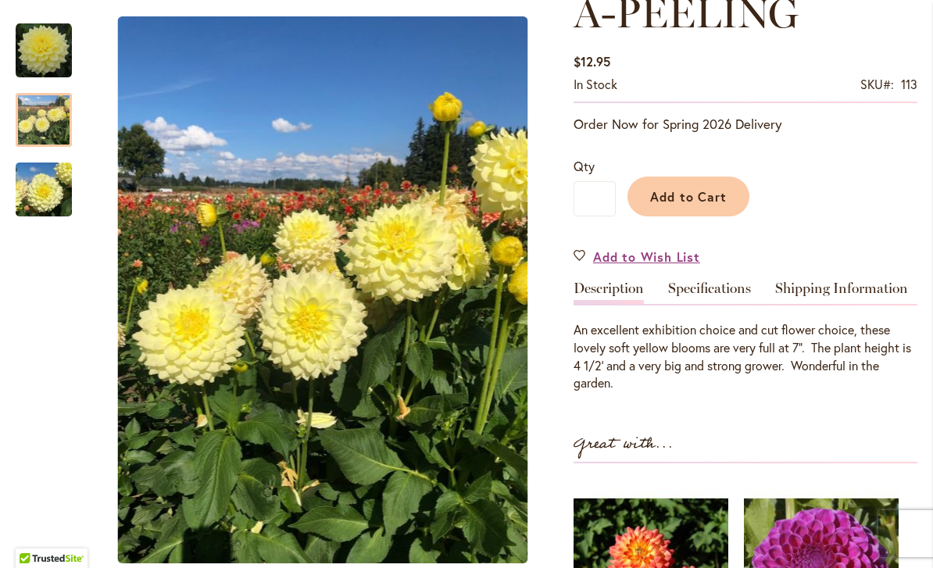
scroll to position [235, 0]
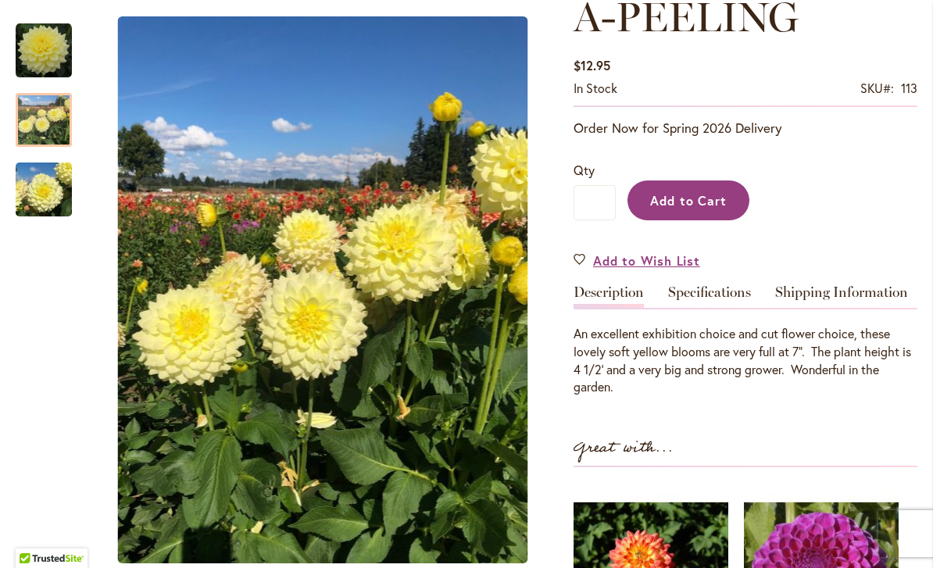
click at [703, 205] on span "Add to Cart" at bounding box center [688, 200] width 77 height 16
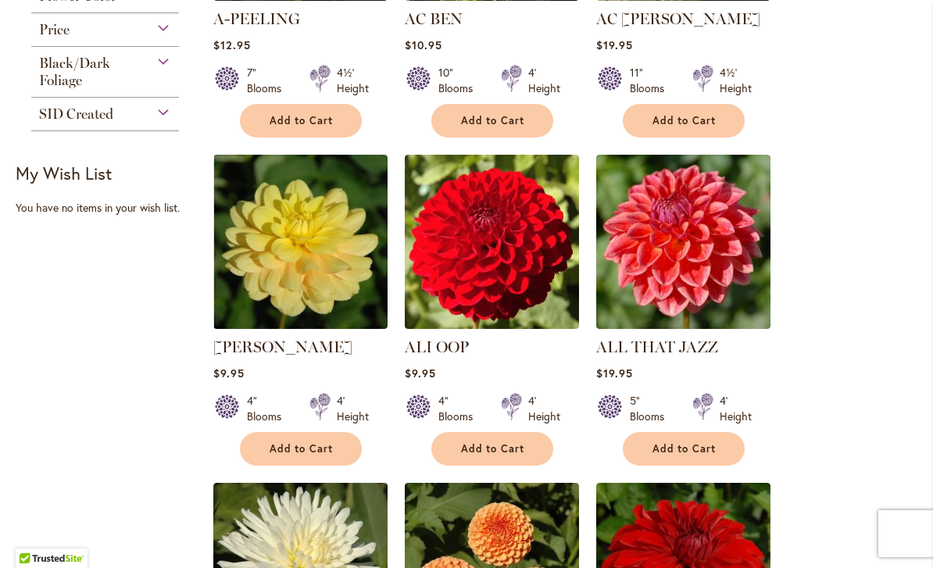
scroll to position [568, 0]
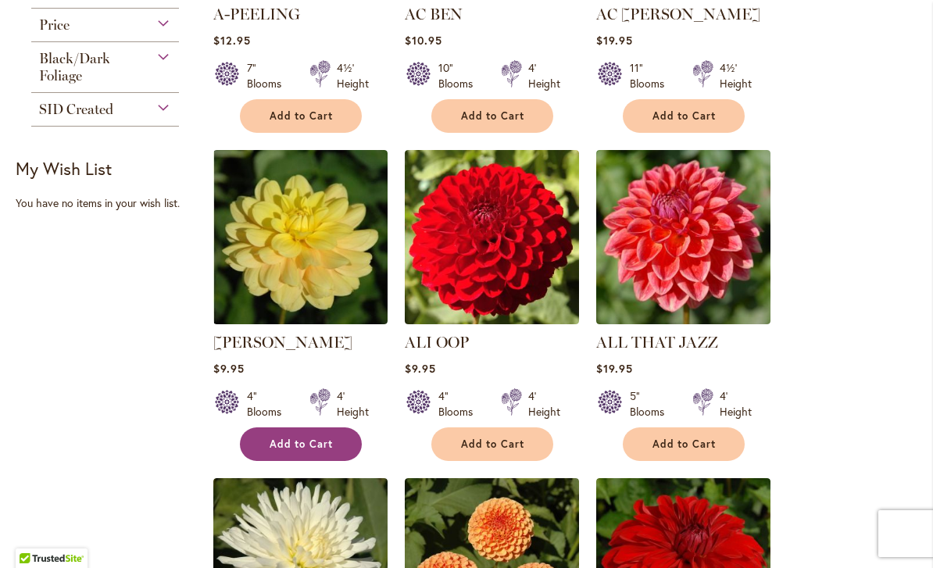
click at [313, 445] on span "Add to Cart" at bounding box center [302, 444] width 64 height 13
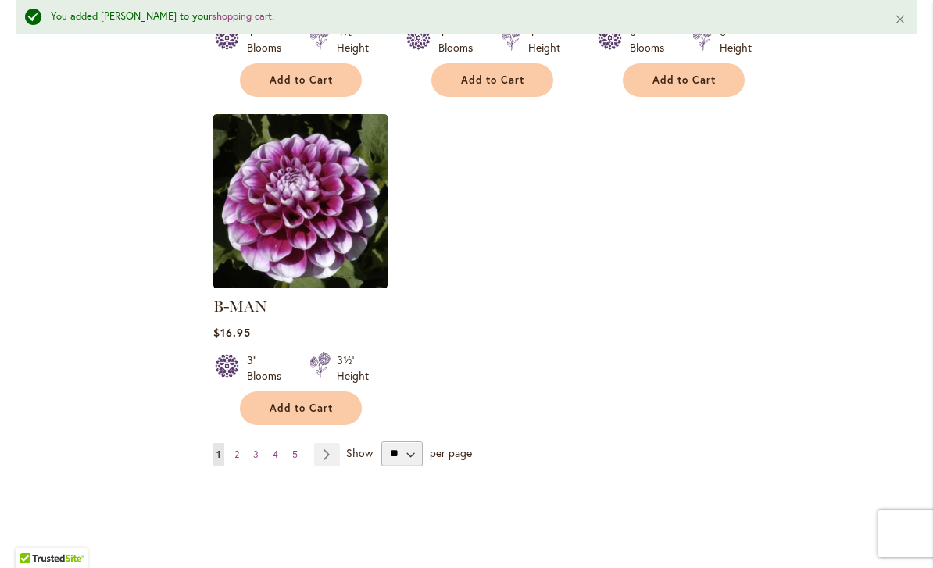
scroll to position [2004, 0]
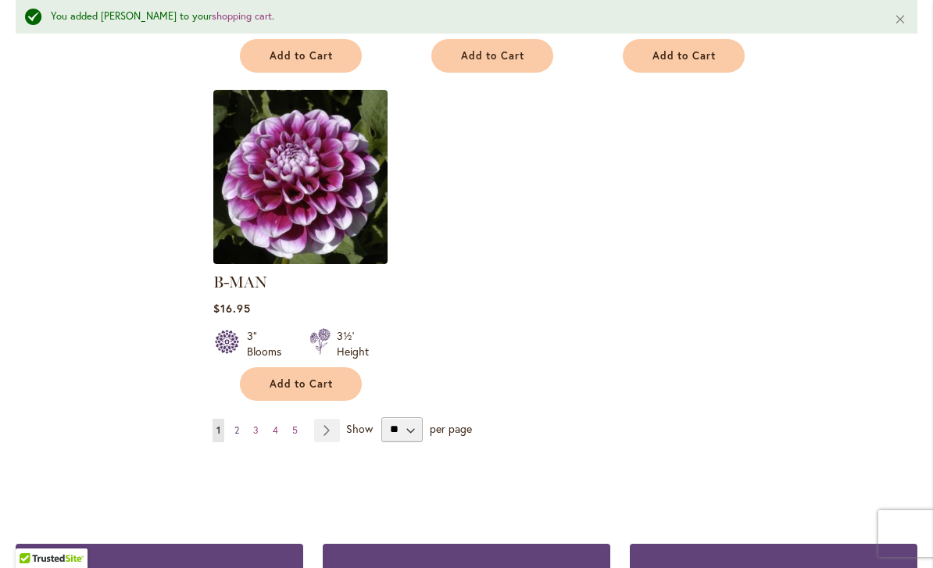
click at [243, 419] on link "Page 2" at bounding box center [237, 430] width 13 height 23
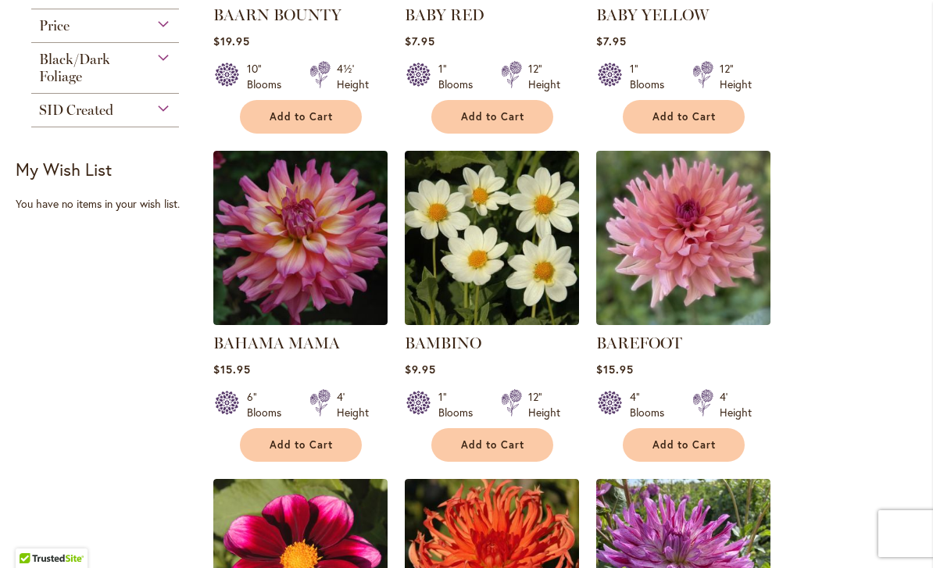
scroll to position [566, 0]
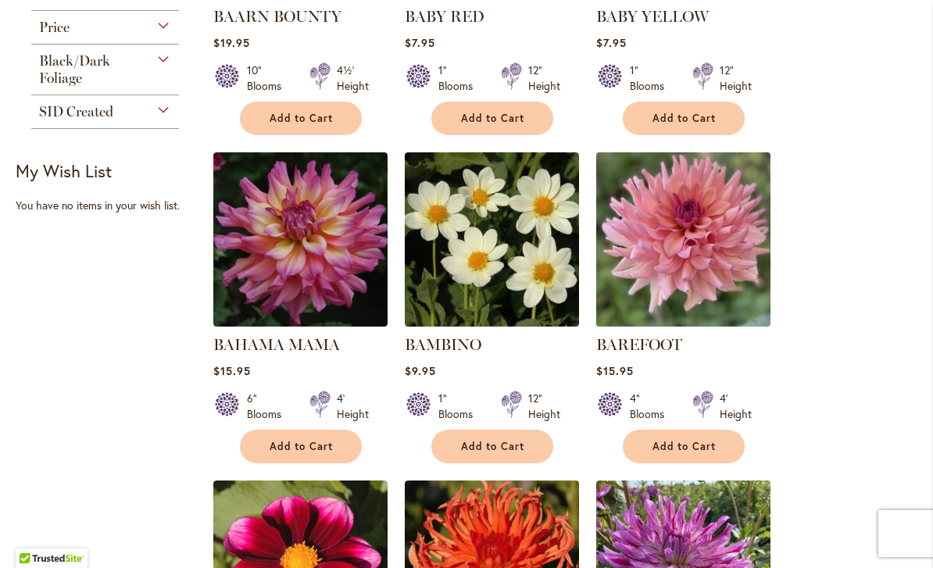
click at [720, 284] on img at bounding box center [683, 239] width 183 height 183
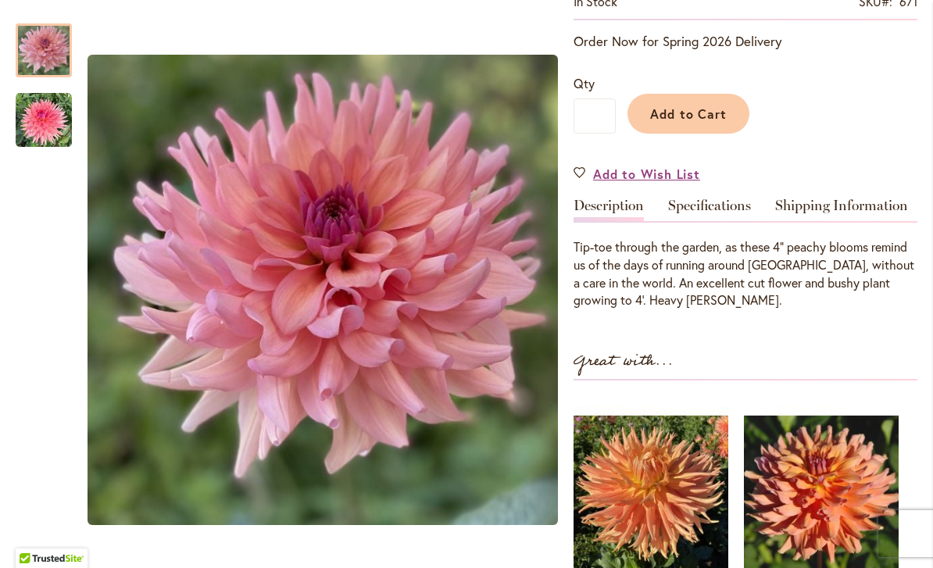
scroll to position [323, 0]
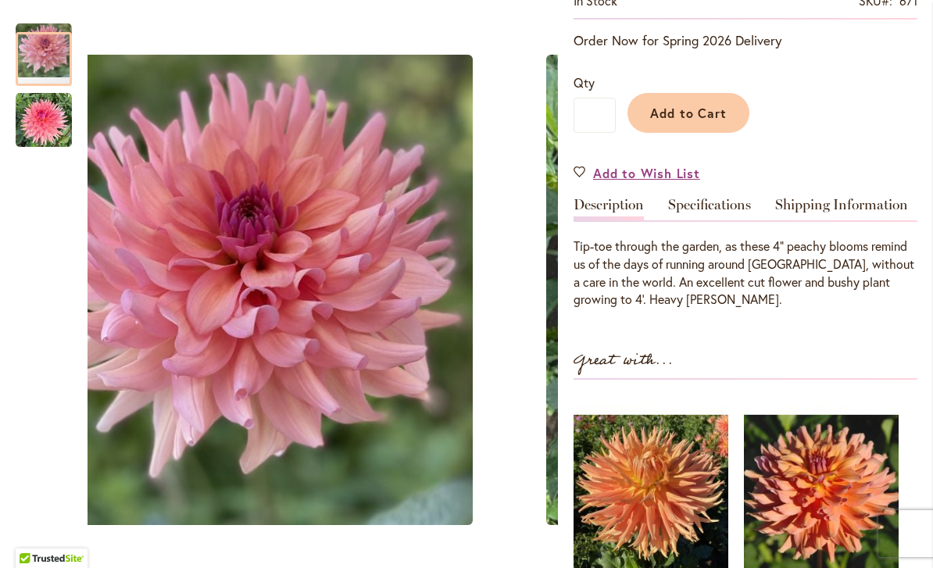
click at [46, 122] on img "BAREFOOT" at bounding box center [44, 120] width 56 height 56
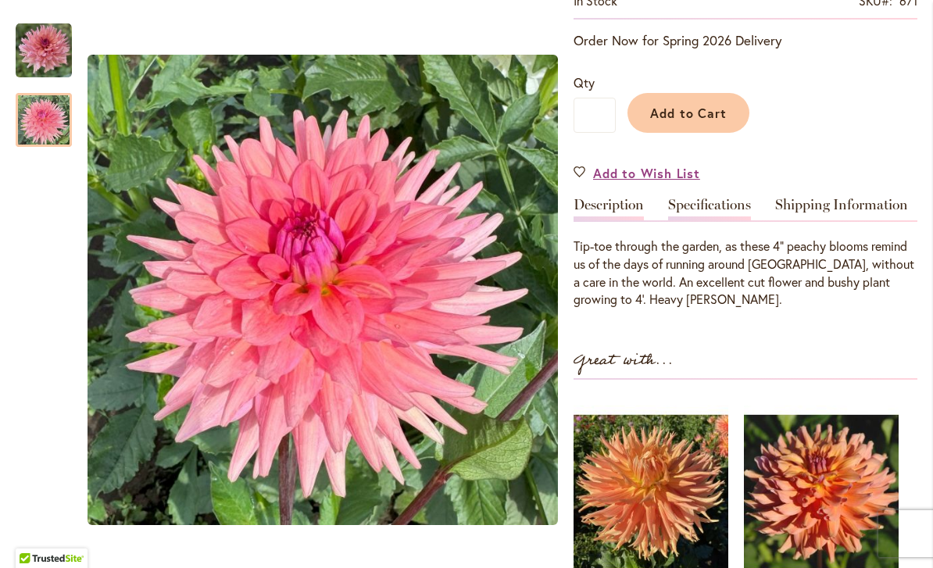
click at [733, 206] on link "Specifications" at bounding box center [709, 209] width 83 height 23
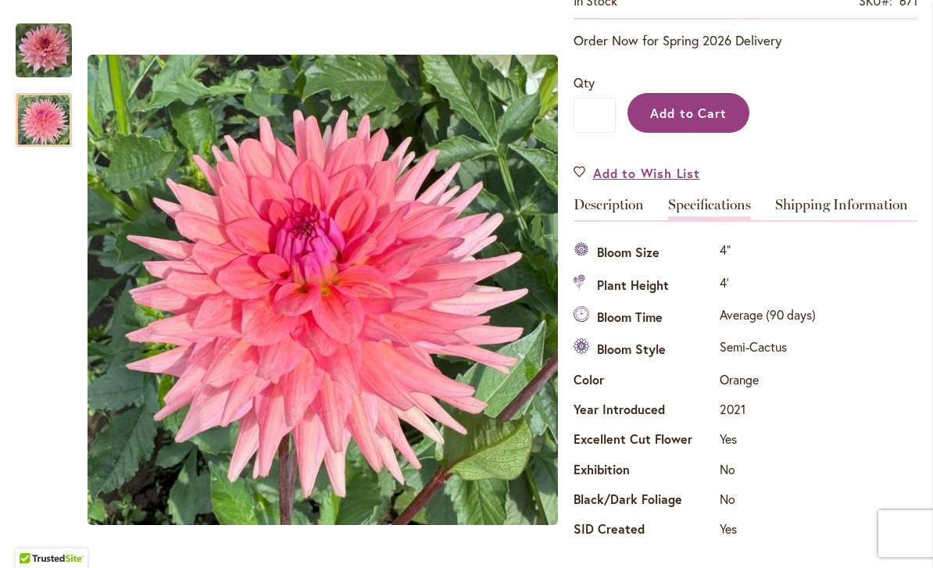
click at [707, 114] on span "Add to Cart" at bounding box center [688, 113] width 77 height 16
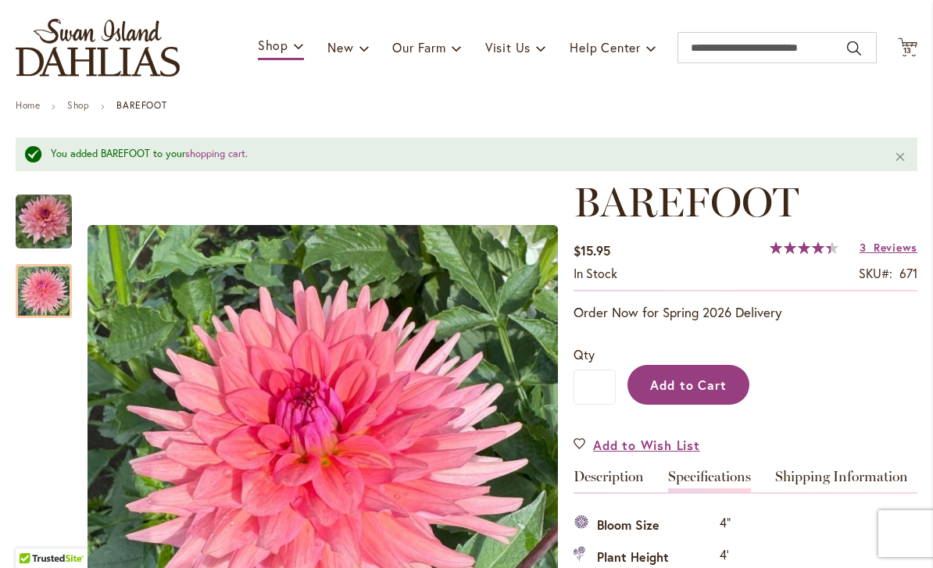
scroll to position [92, 0]
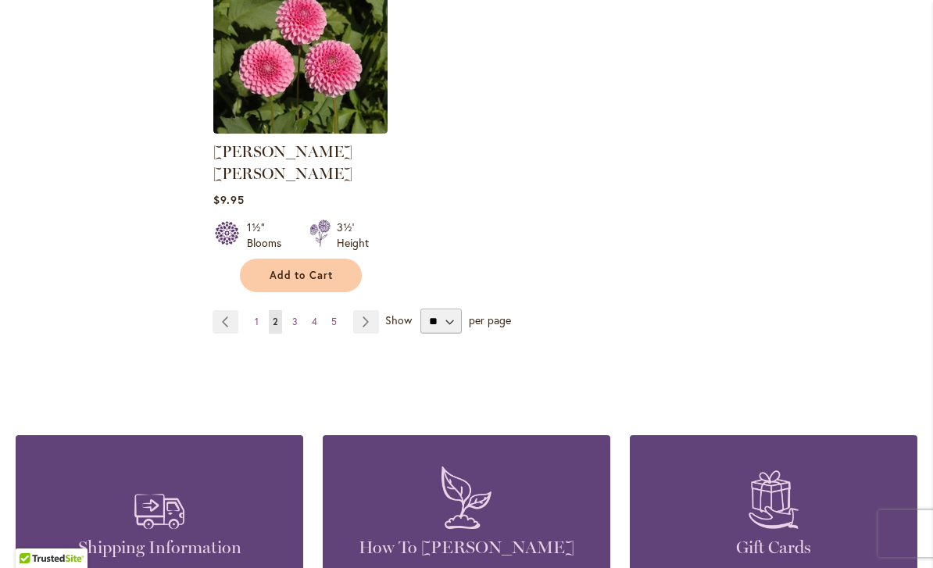
scroll to position [2067, 0]
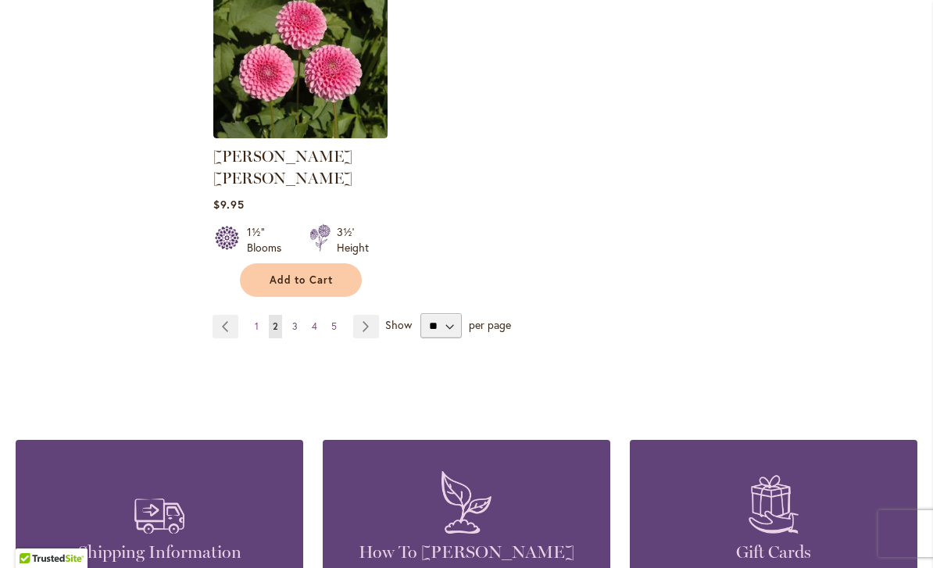
click at [301, 315] on link "Page 3" at bounding box center [294, 326] width 13 height 23
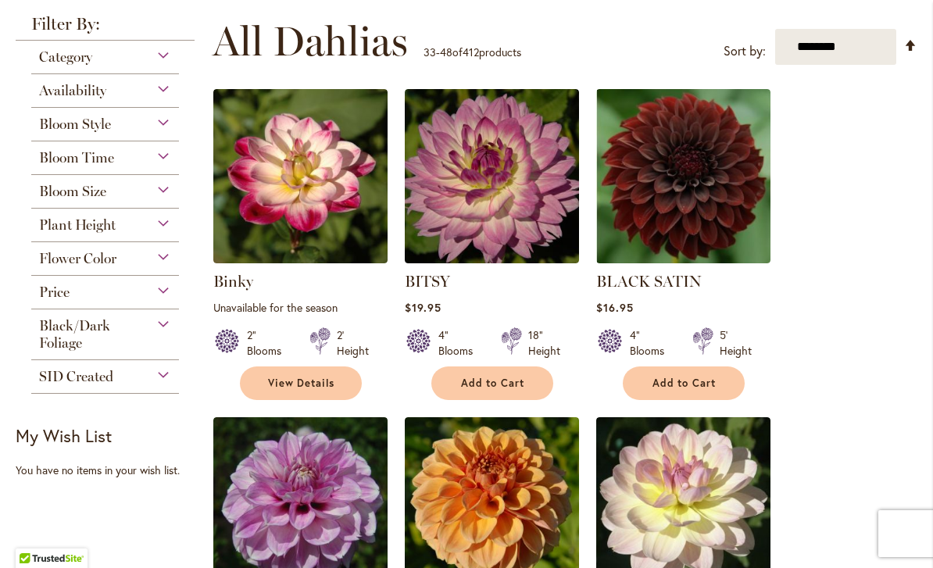
scroll to position [288, 0]
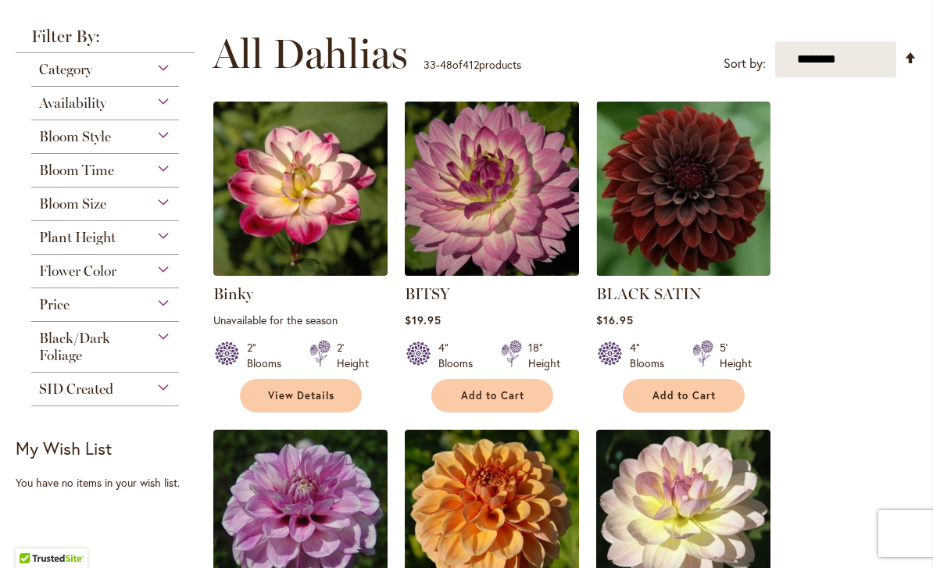
click at [541, 238] on img at bounding box center [491, 189] width 183 height 183
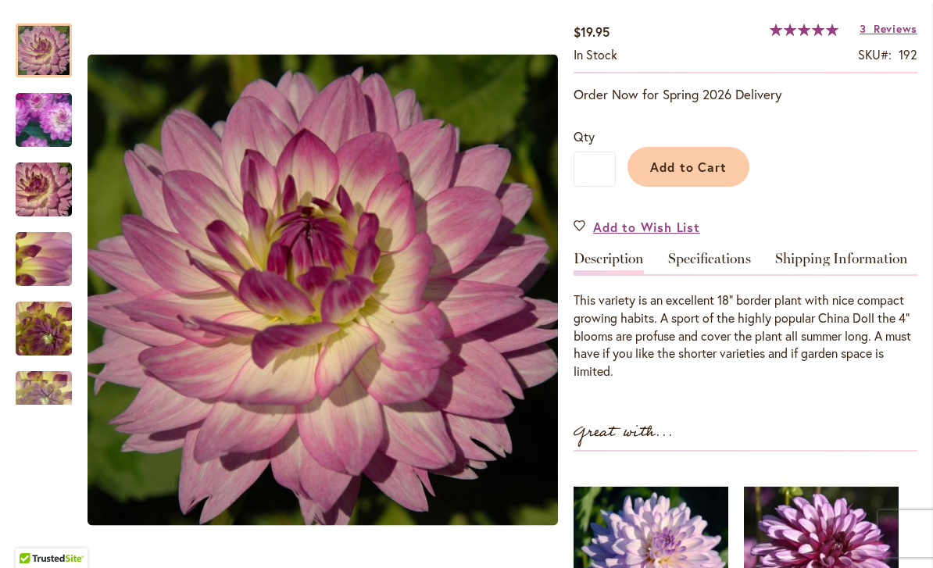
scroll to position [271, 0]
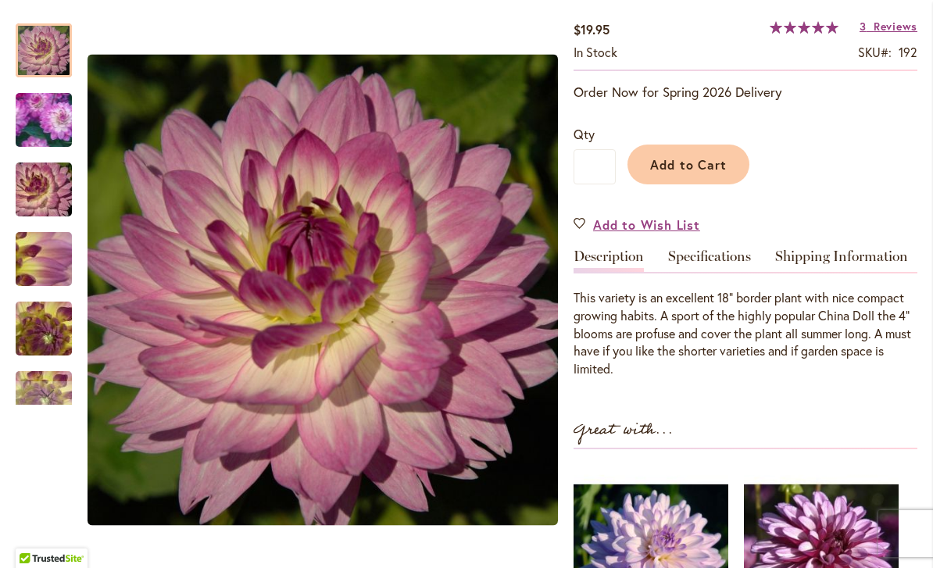
click at [50, 114] on img "BITSY" at bounding box center [44, 120] width 110 height 108
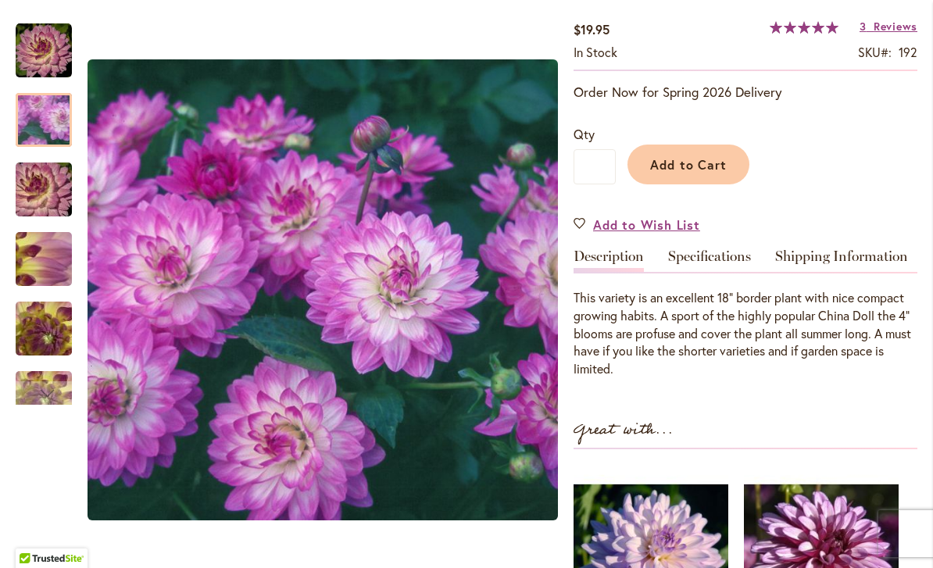
click at [50, 191] on img "BITSY" at bounding box center [43, 189] width 113 height 75
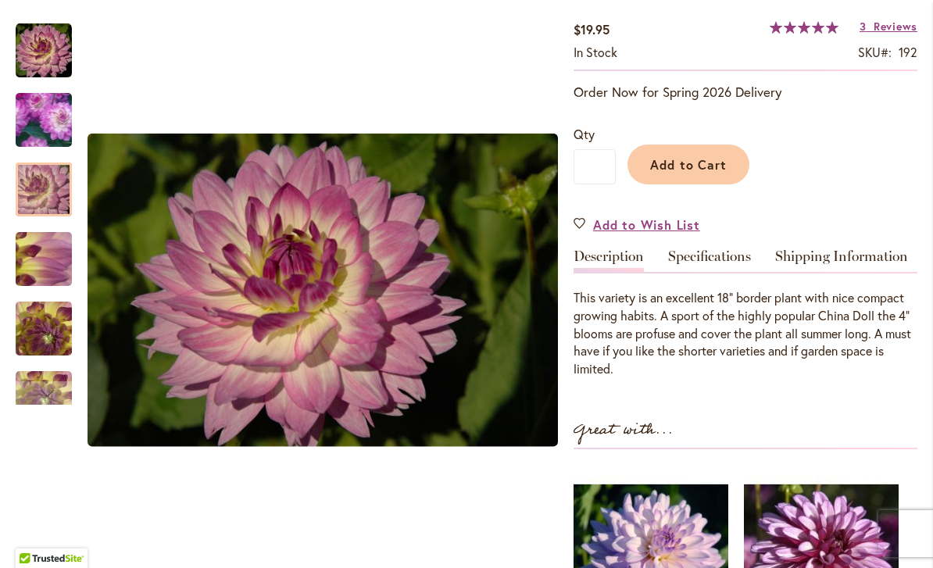
click at [55, 263] on img "BITSY" at bounding box center [43, 259] width 113 height 84
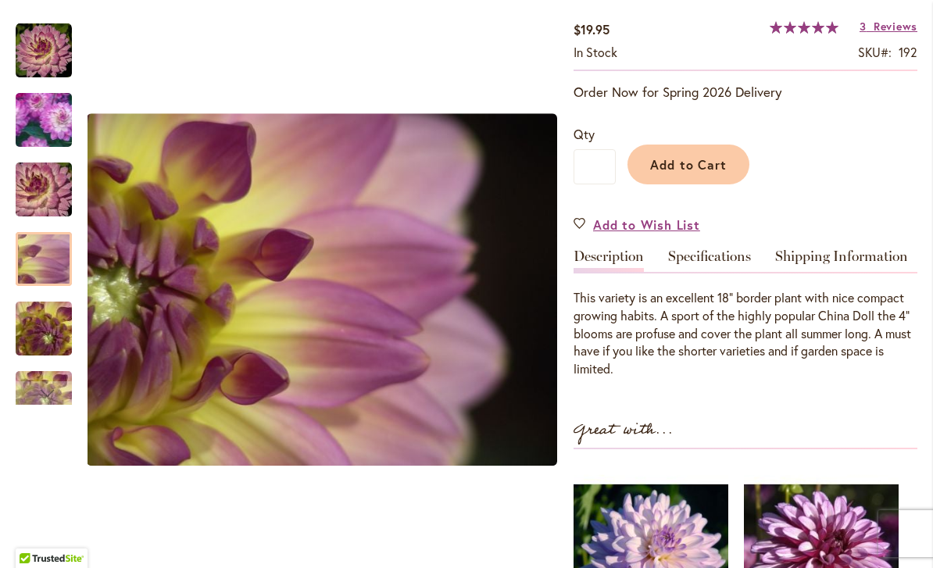
click at [48, 326] on img "BITSY" at bounding box center [43, 329] width 113 height 84
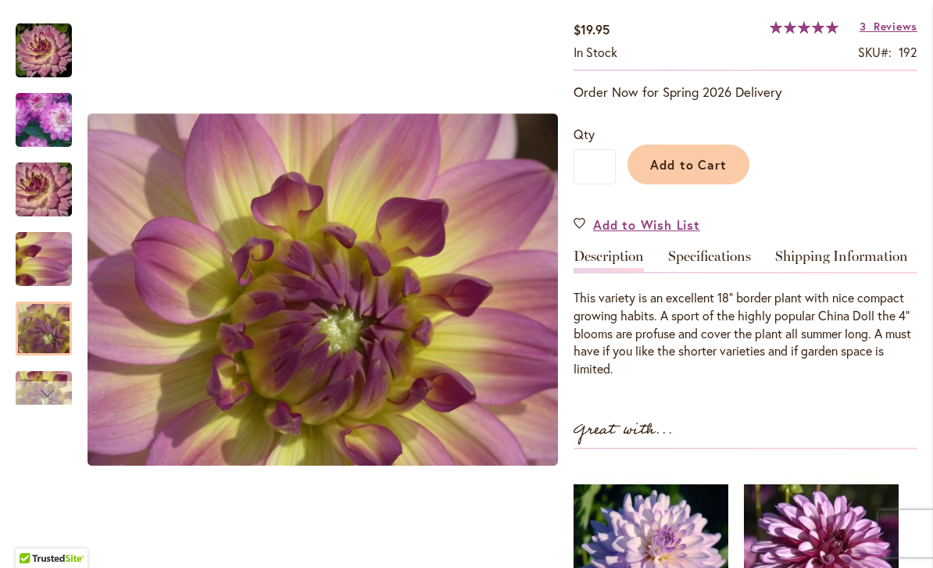
click at [38, 390] on div "Next" at bounding box center [43, 392] width 23 height 23
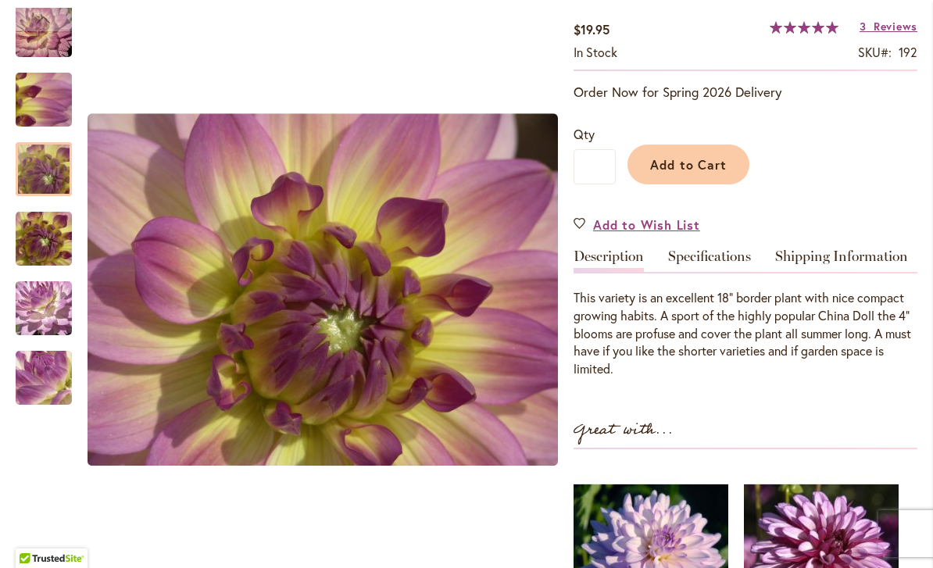
click at [56, 302] on img "BITSY" at bounding box center [43, 308] width 113 height 84
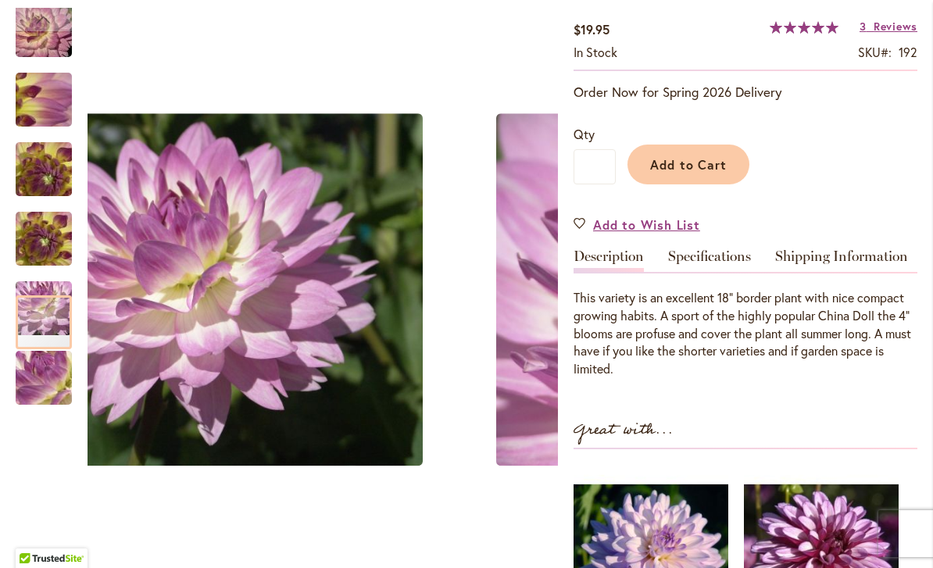
click at [59, 373] on img "BITSY" at bounding box center [43, 378] width 113 height 84
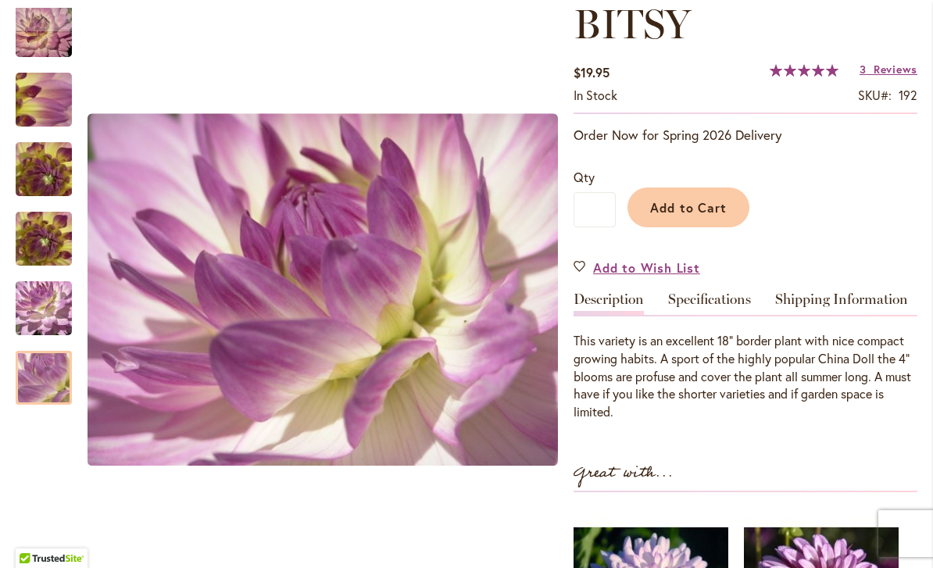
scroll to position [218, 0]
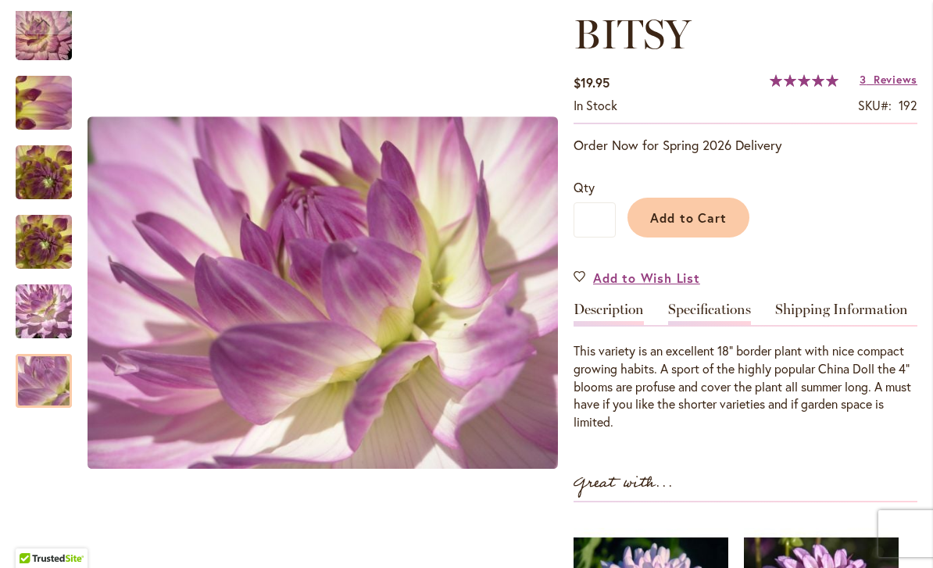
click at [708, 317] on link "Specifications" at bounding box center [709, 313] width 83 height 23
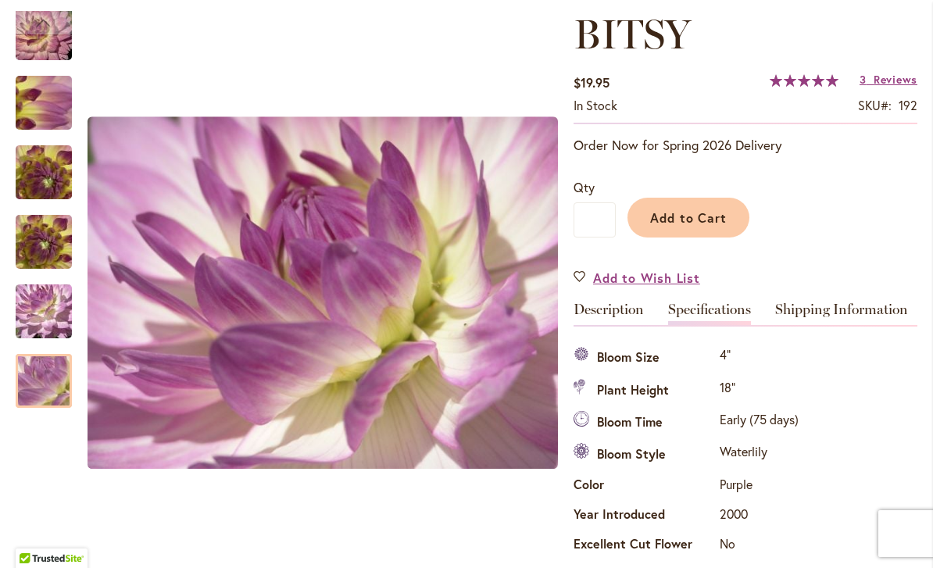
scroll to position [216, 0]
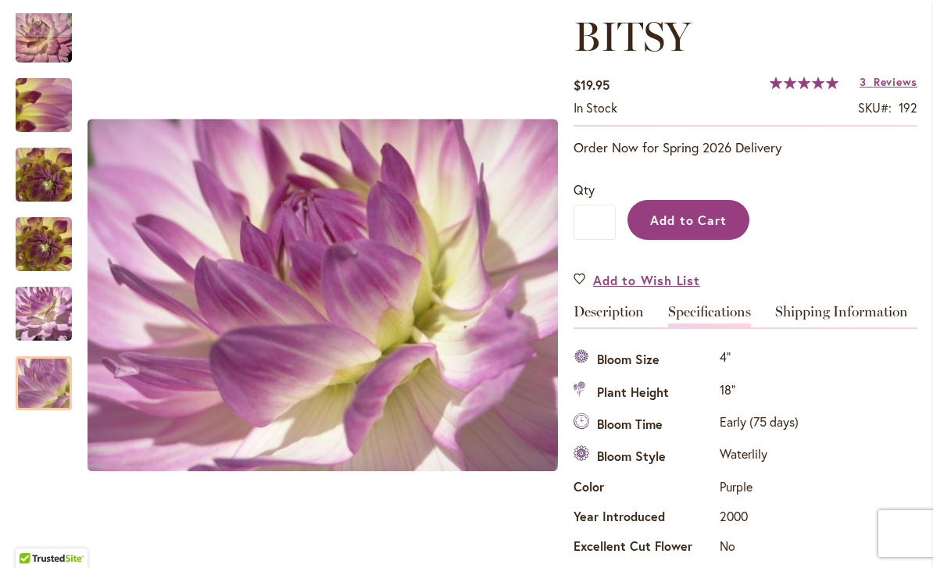
click at [717, 220] on span "Add to Cart" at bounding box center [688, 220] width 77 height 16
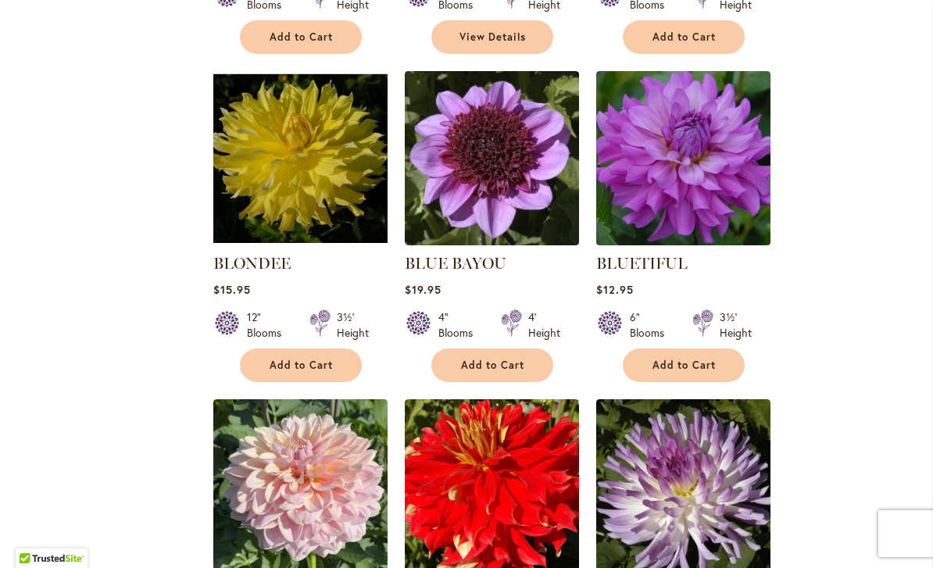
scroll to position [974, 0]
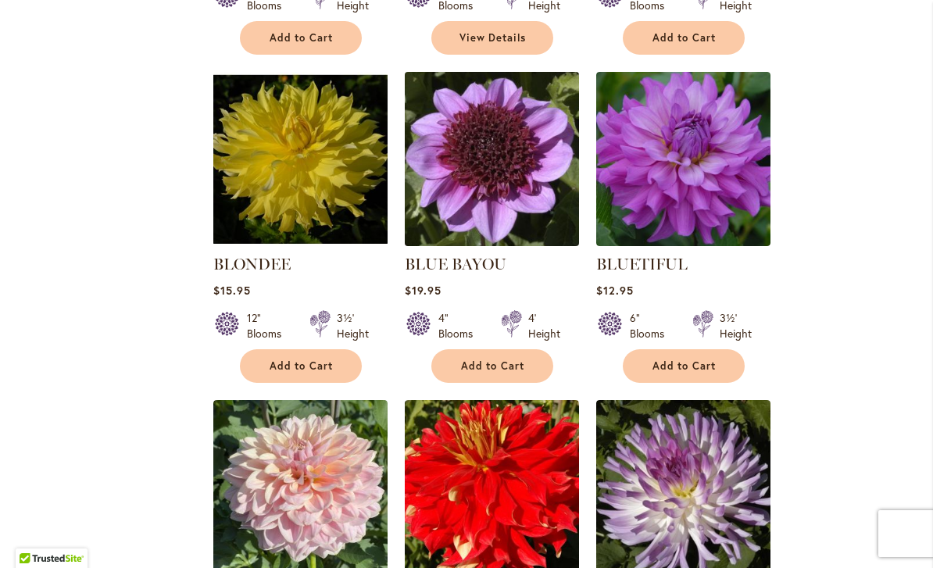
click at [529, 225] on img at bounding box center [491, 159] width 183 height 183
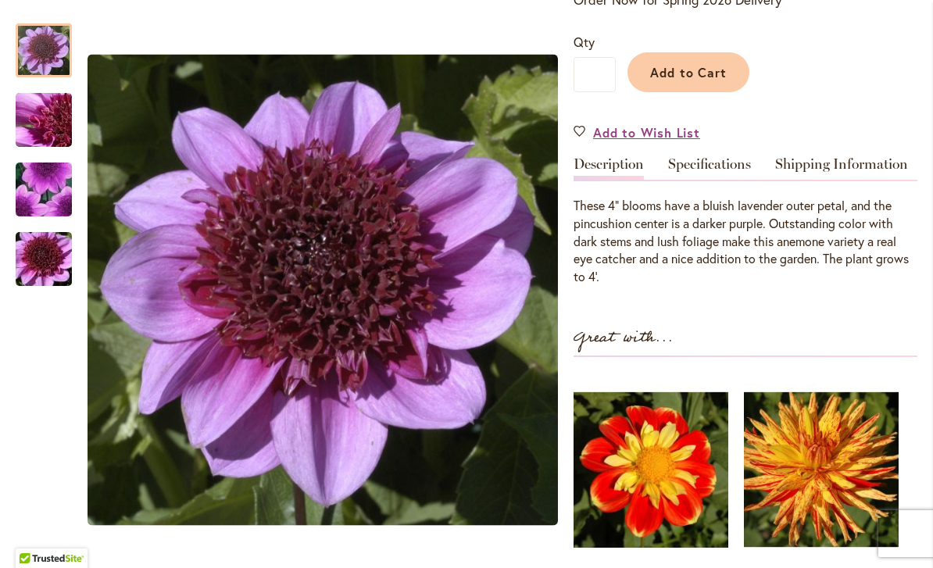
scroll to position [362, 0]
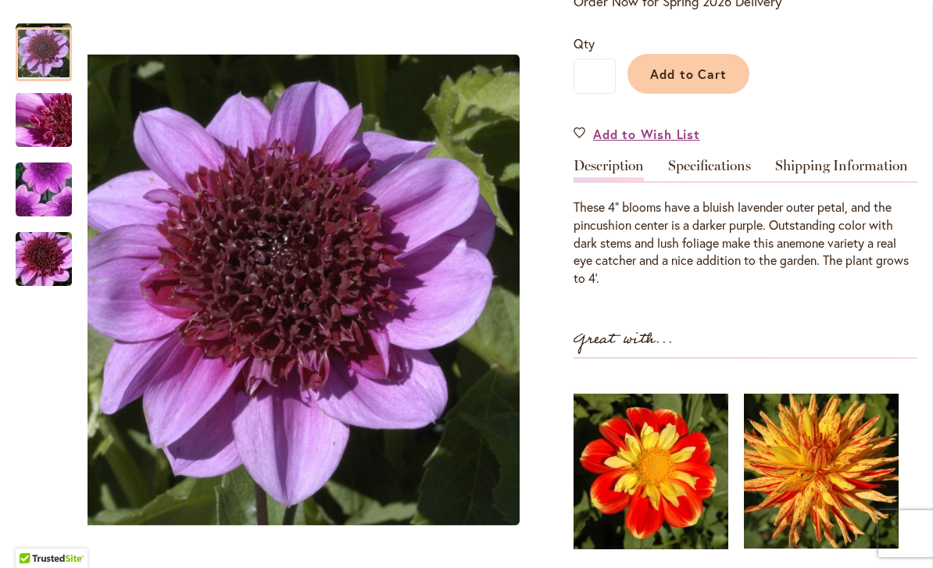
click at [53, 115] on img "BLUE BAYOU" at bounding box center [43, 120] width 113 height 84
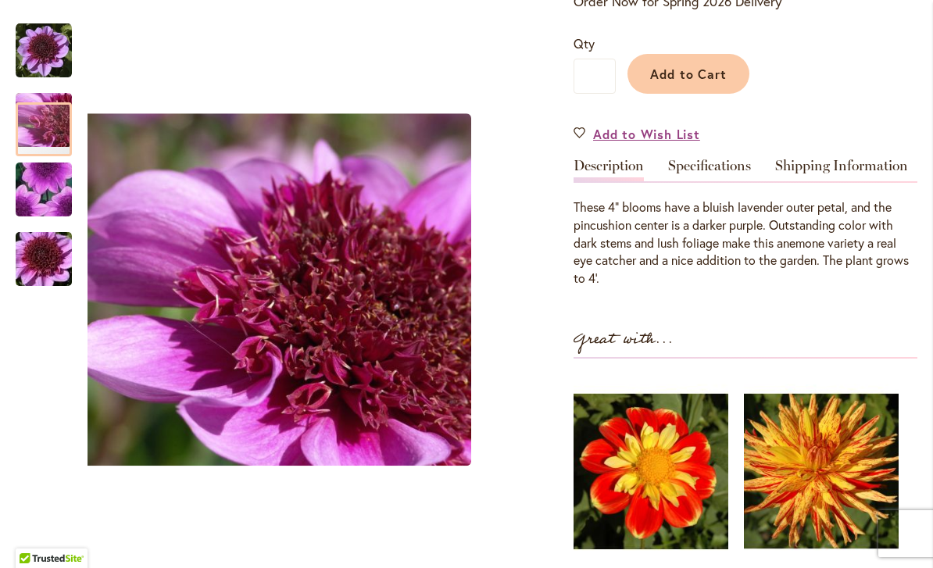
click at [61, 184] on img "BLUE BAYOU" at bounding box center [43, 190] width 111 height 108
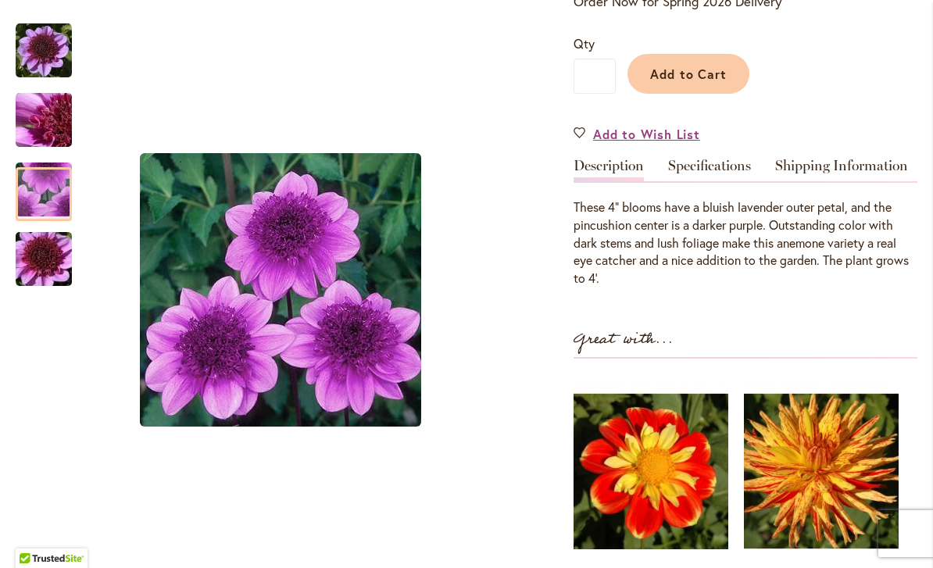
click at [48, 252] on img "BLUE BAYOU" at bounding box center [43, 259] width 113 height 75
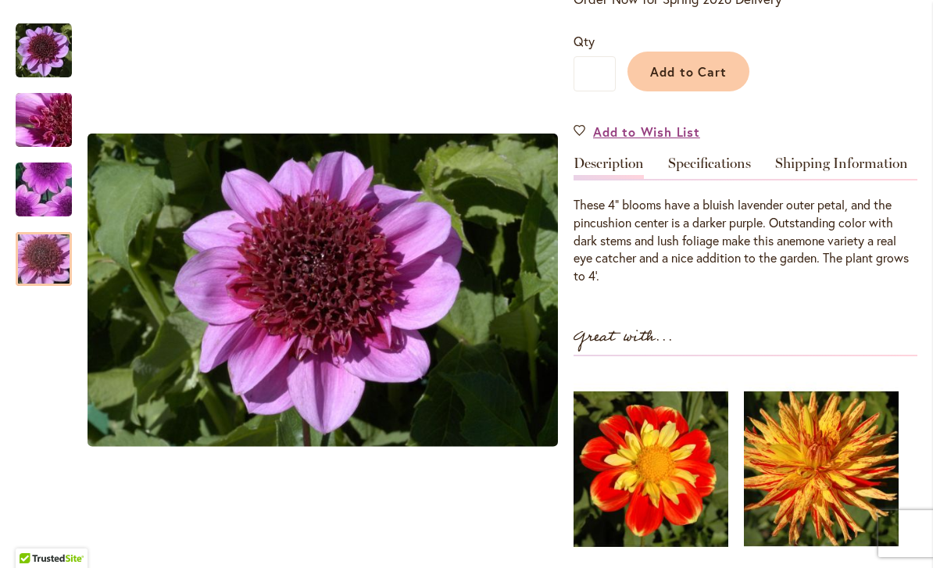
scroll to position [334, 0]
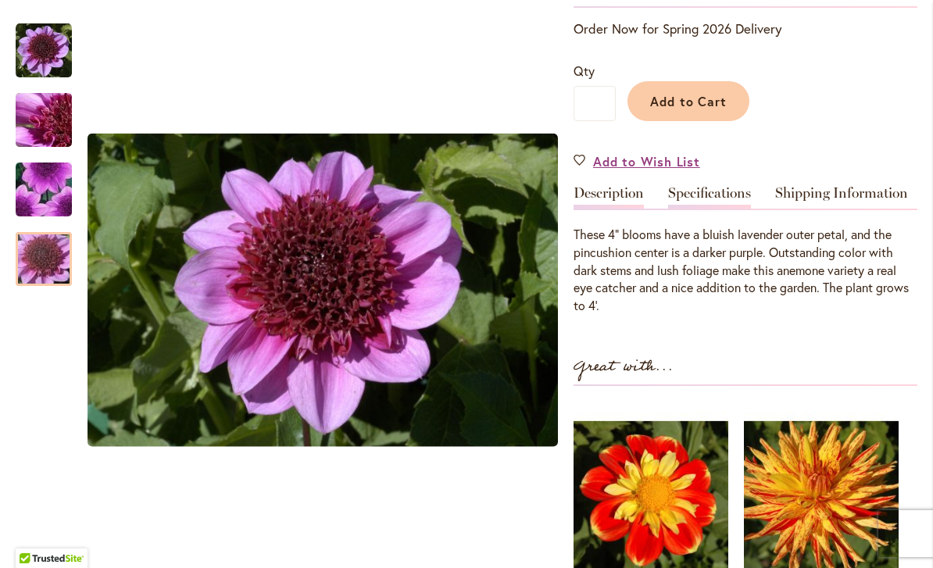
click at [728, 204] on link "Specifications" at bounding box center [709, 197] width 83 height 23
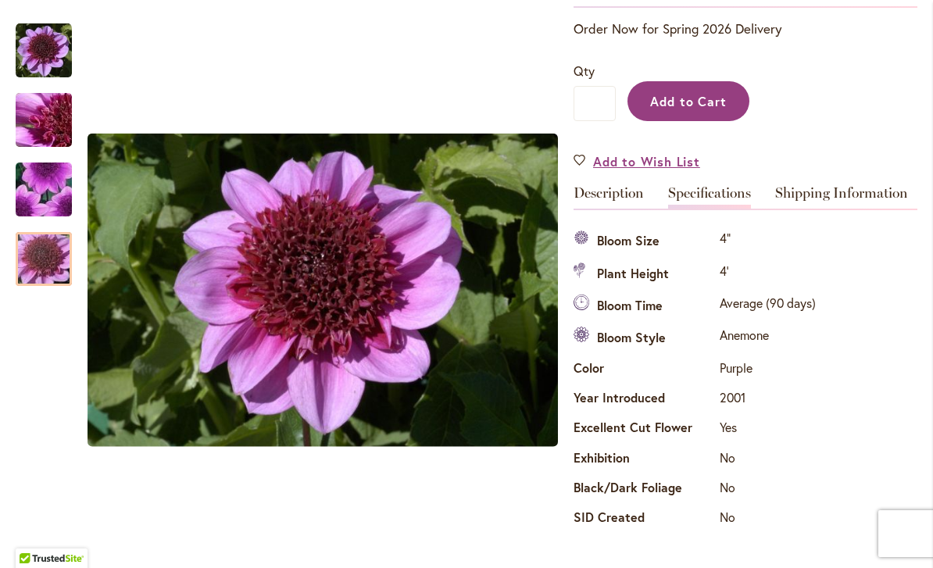
click at [715, 98] on span "Add to Cart" at bounding box center [688, 101] width 77 height 16
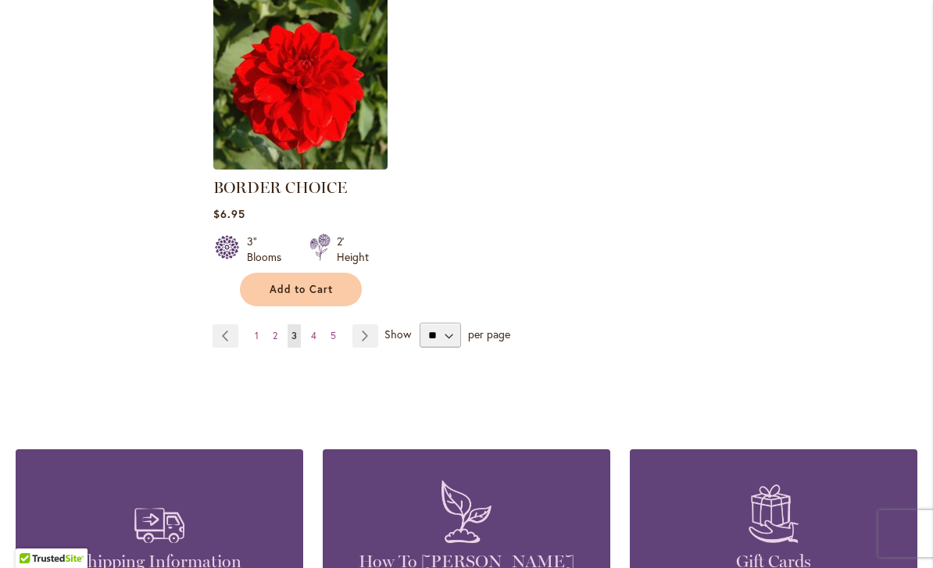
scroll to position [2016, 0]
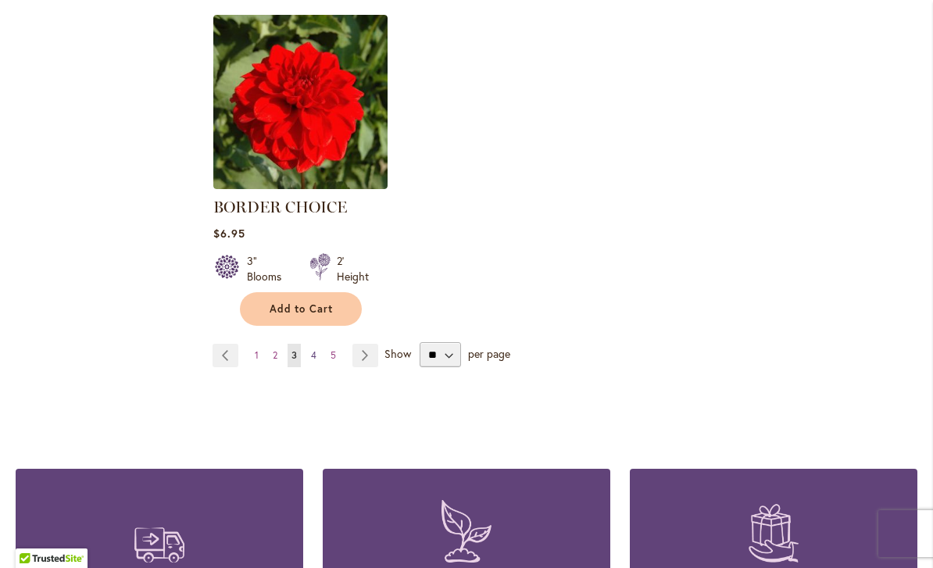
click at [319, 355] on link "Page 4" at bounding box center [313, 355] width 13 height 23
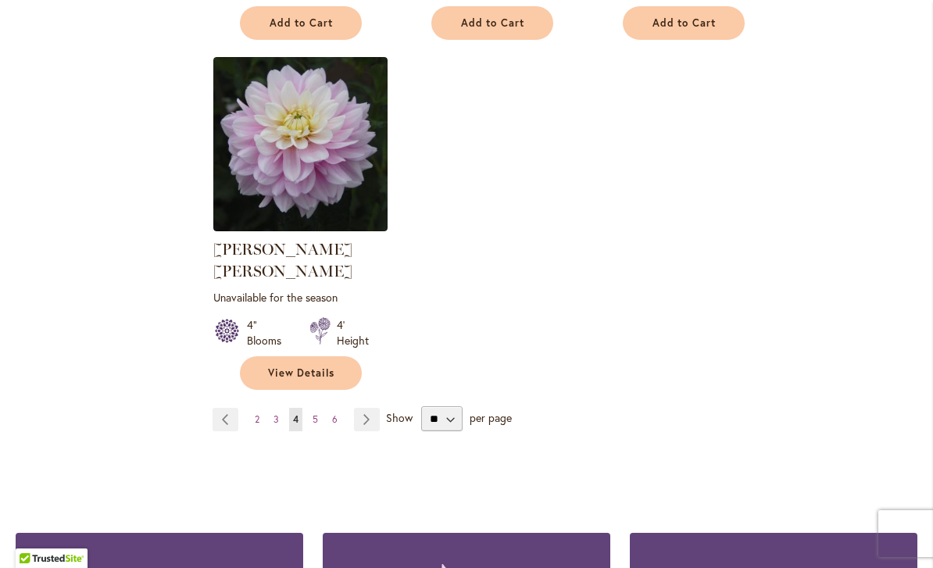
scroll to position [2025, 0]
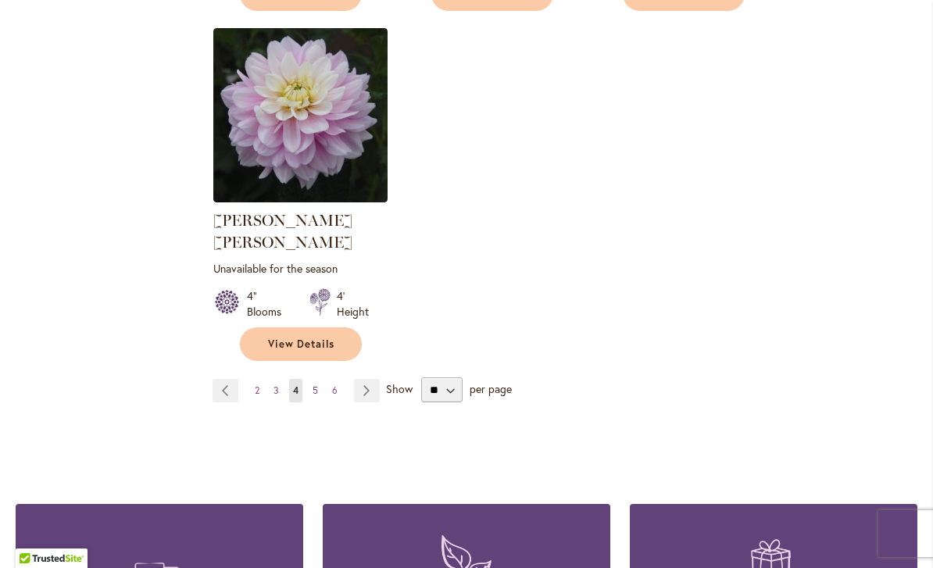
click at [320, 379] on link "Page 5" at bounding box center [315, 390] width 13 height 23
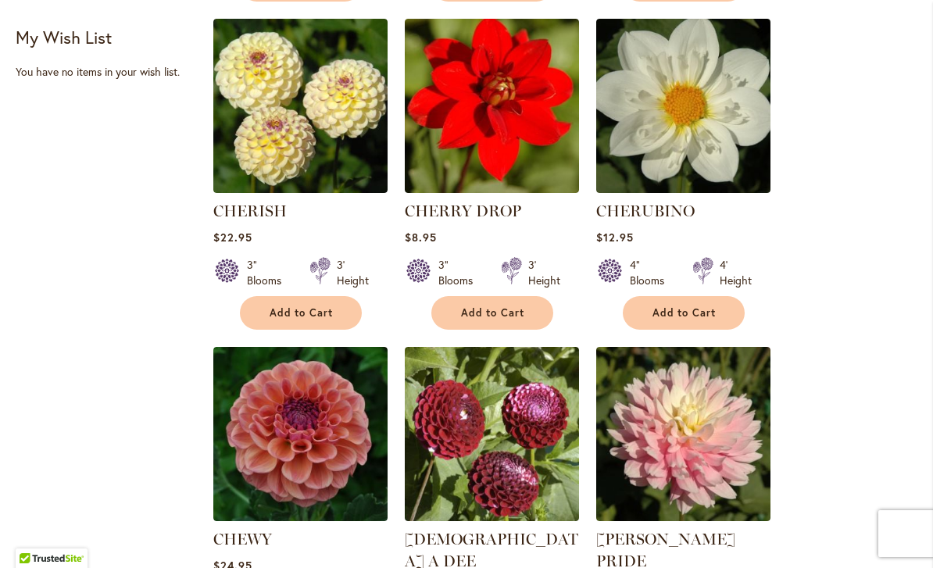
scroll to position [698, 0]
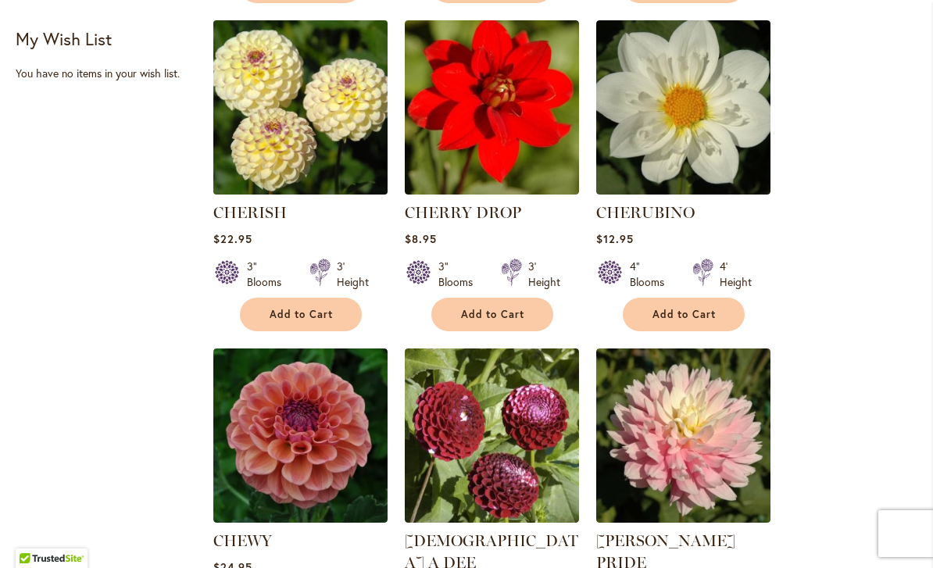
click at [344, 123] on img at bounding box center [300, 107] width 183 height 183
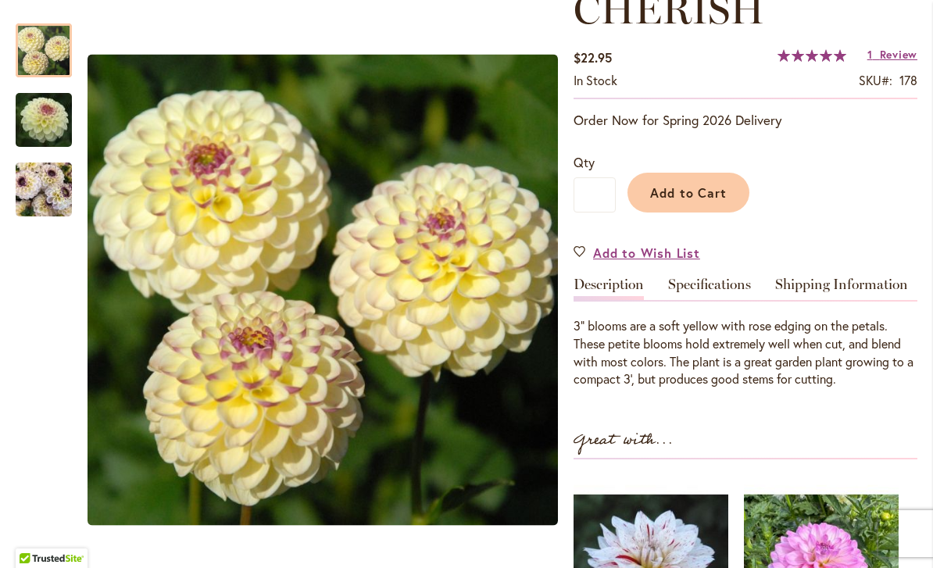
scroll to position [263, 0]
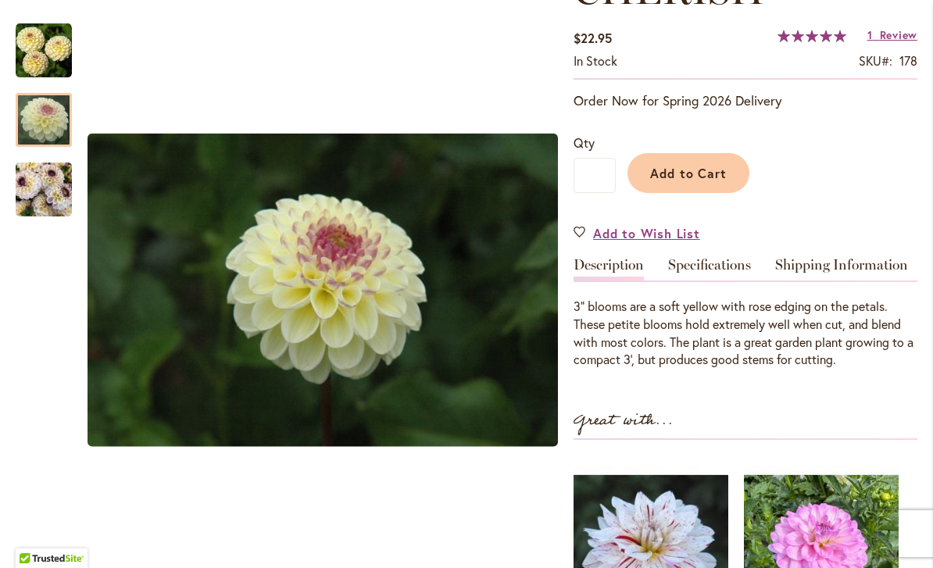
click at [47, 103] on div at bounding box center [44, 120] width 56 height 54
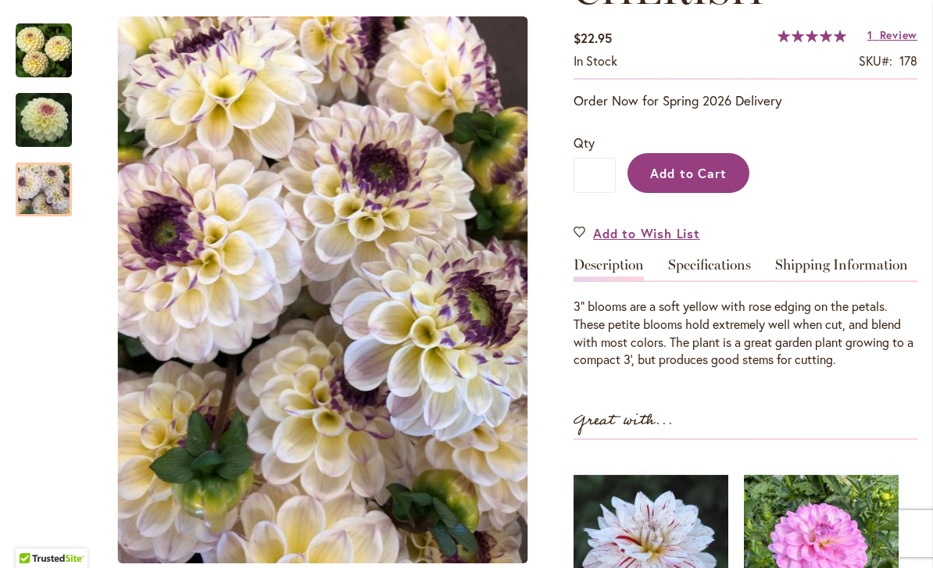
click at [692, 169] on span "Add to Cart" at bounding box center [688, 173] width 77 height 16
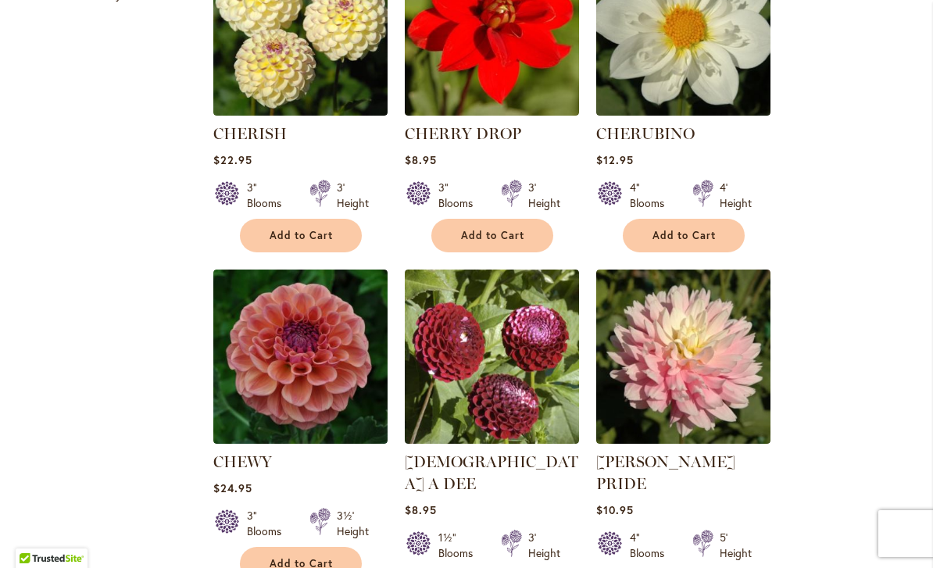
scroll to position [777, 0]
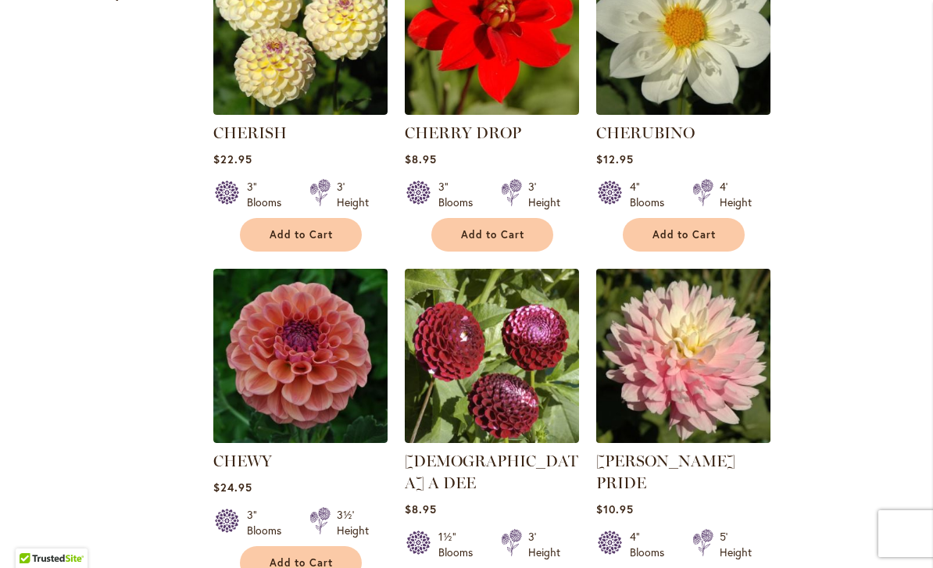
click at [706, 394] on img at bounding box center [683, 356] width 183 height 183
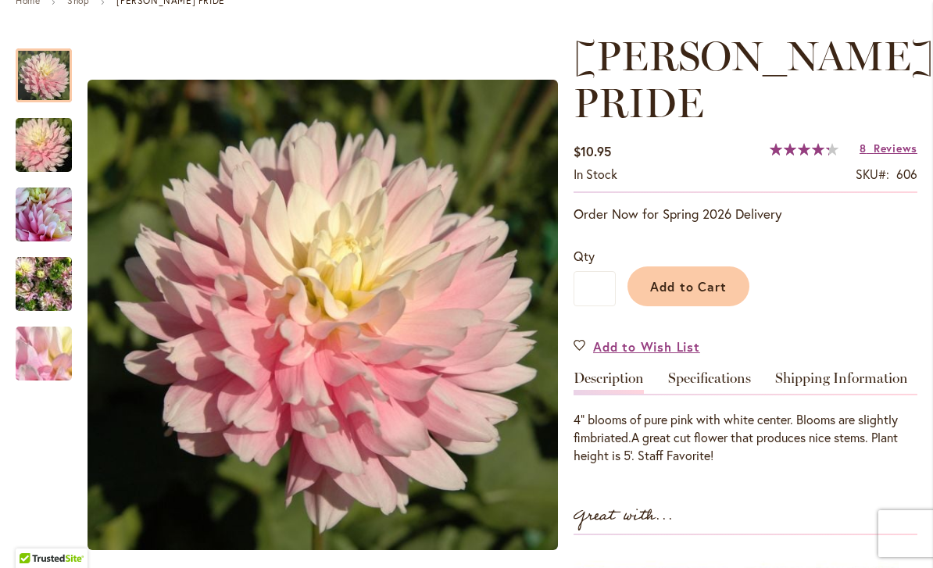
scroll to position [245, 0]
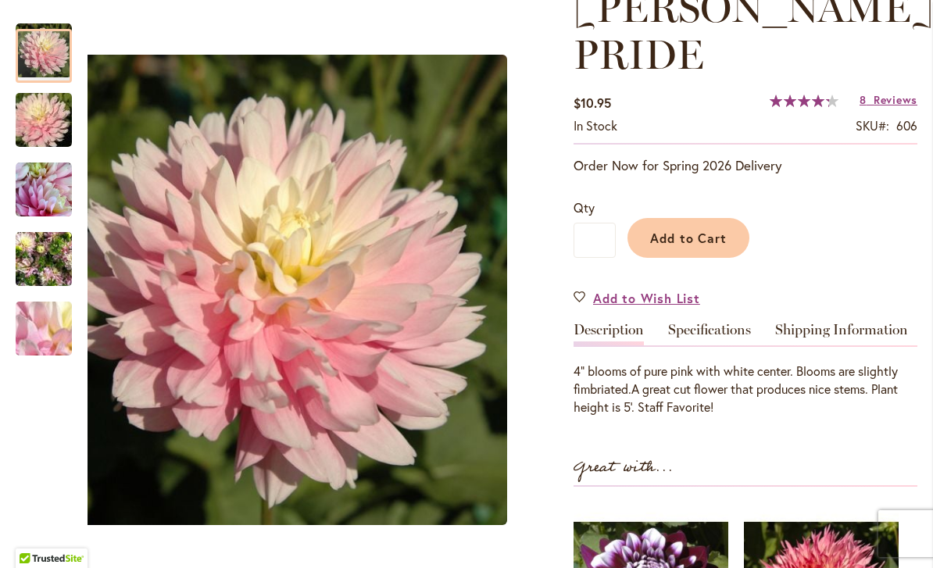
click at [57, 119] on img "CHILSON'S PRIDE" at bounding box center [43, 120] width 113 height 75
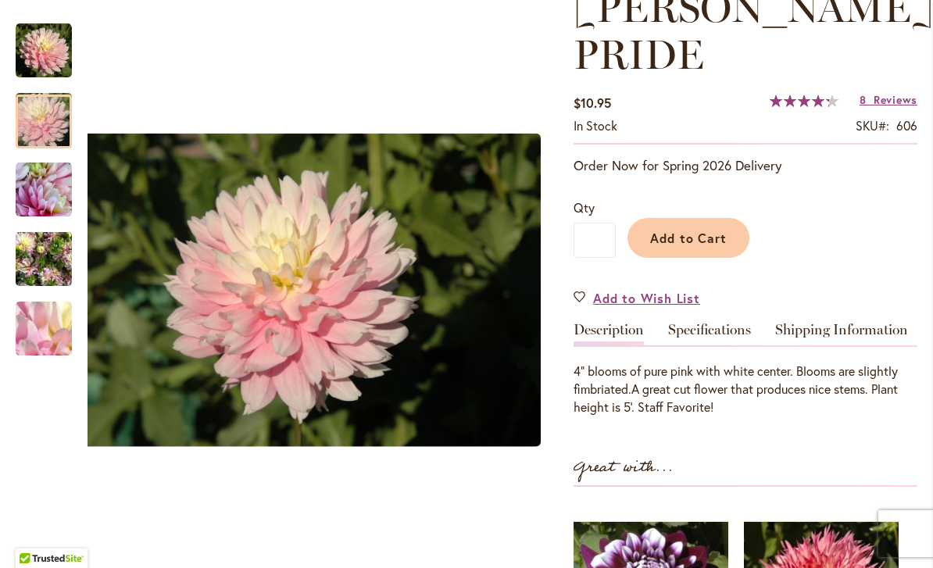
click at [48, 192] on img "CHILSON'S PRIDE" at bounding box center [44, 190] width 56 height 56
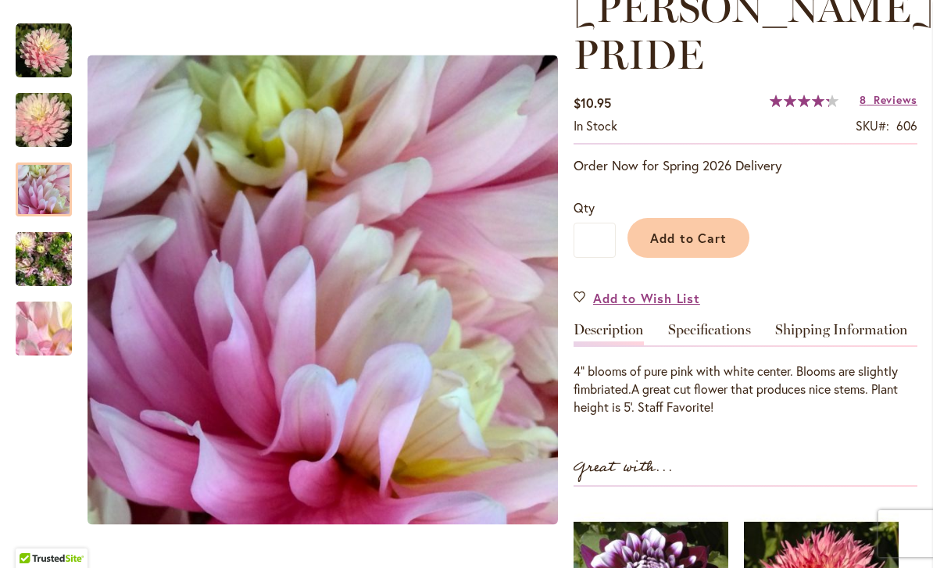
click at [45, 251] on img "CHILSON'S PRIDE" at bounding box center [44, 259] width 56 height 75
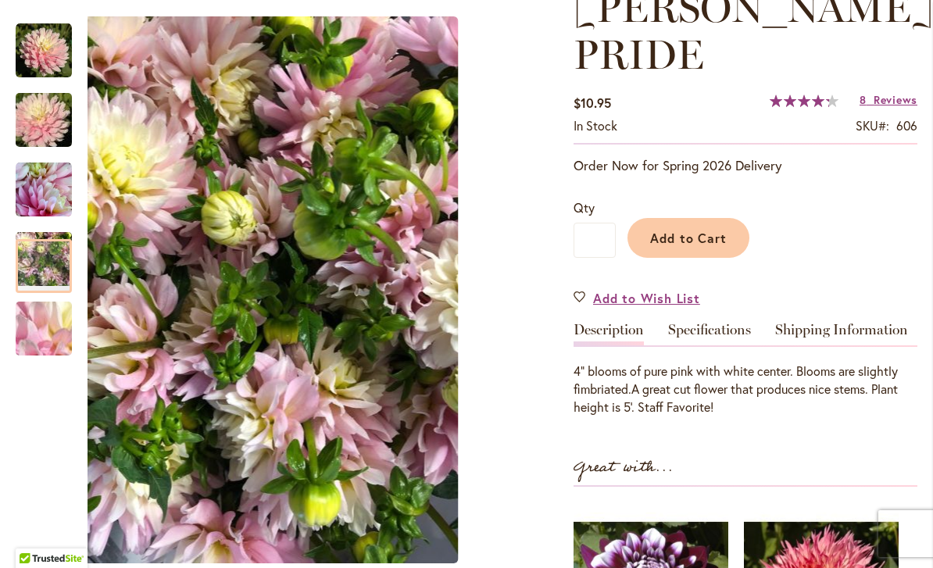
click at [42, 322] on img "CHILSON'S PRIDE" at bounding box center [43, 329] width 113 height 84
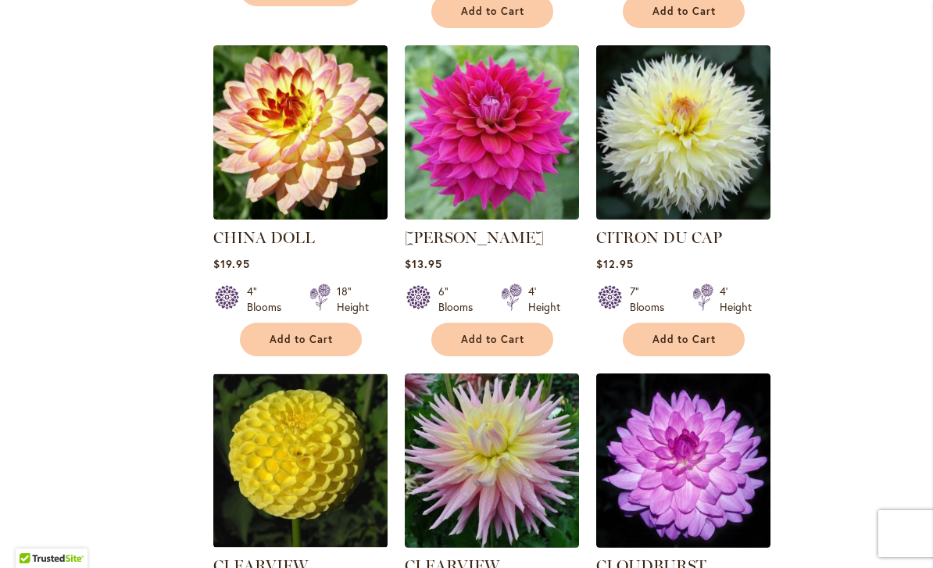
scroll to position [1350, 0]
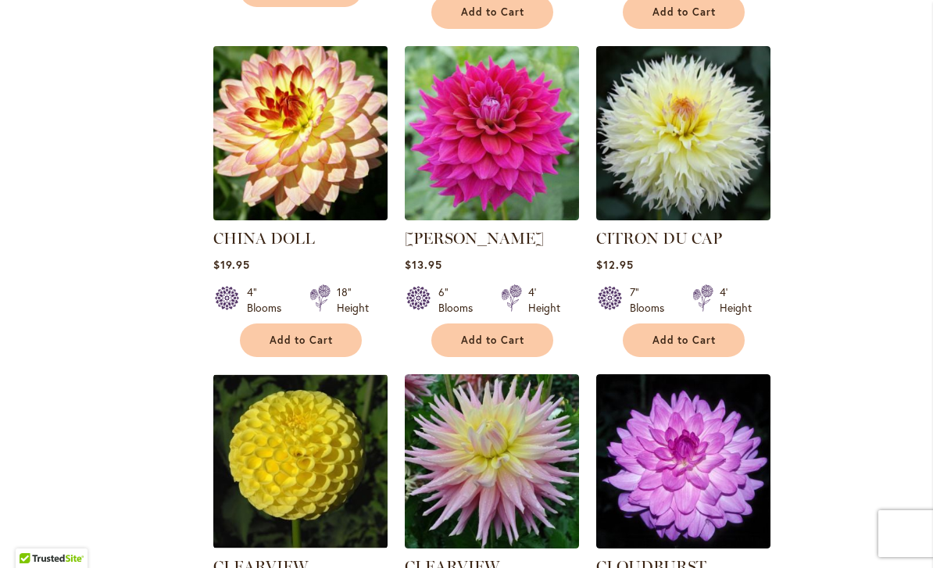
click at [320, 159] on img at bounding box center [300, 133] width 183 height 183
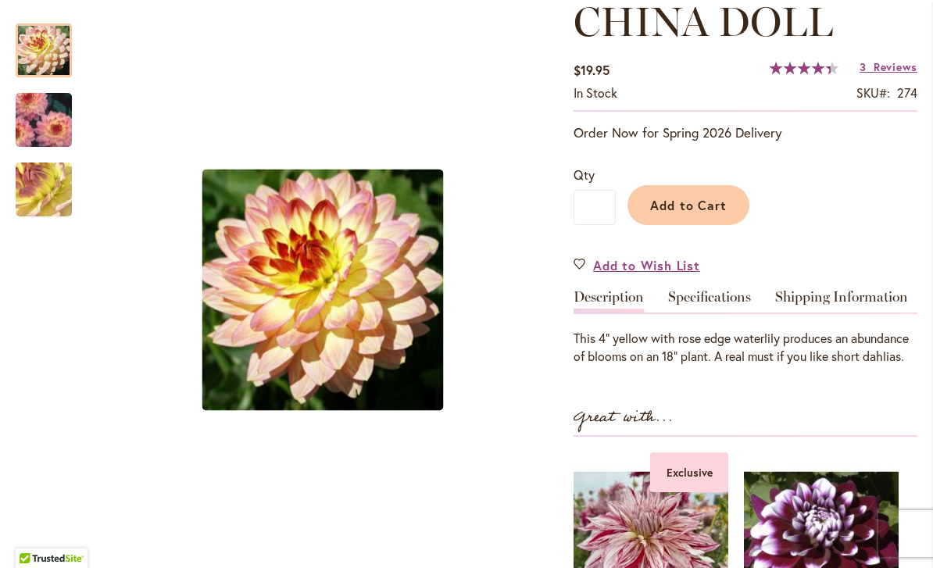
scroll to position [216, 0]
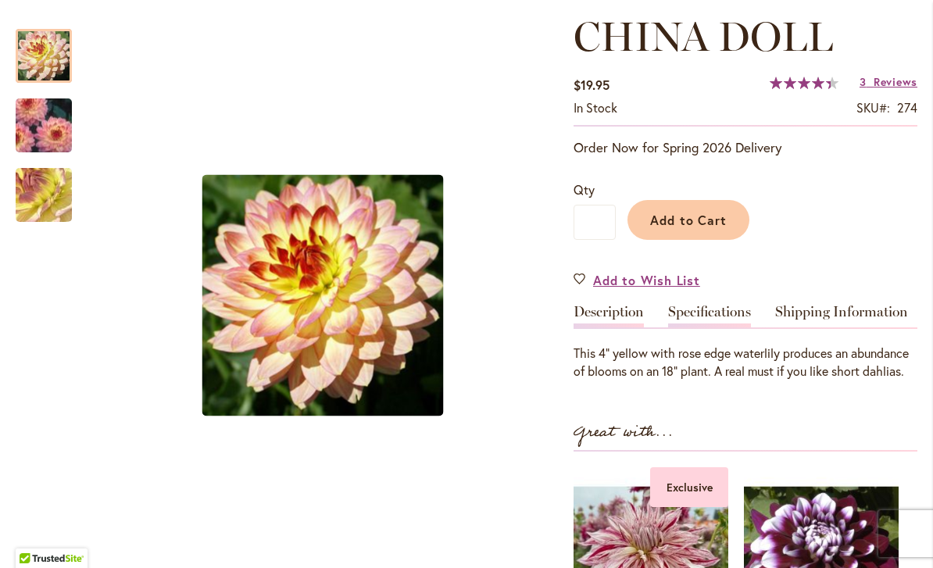
click at [720, 320] on link "Specifications" at bounding box center [709, 316] width 83 height 23
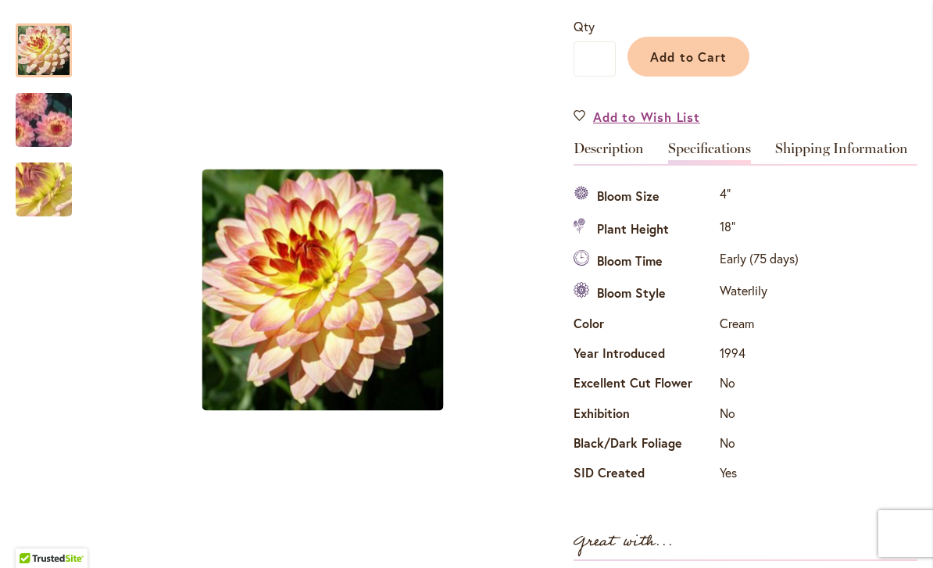
scroll to position [329, 0]
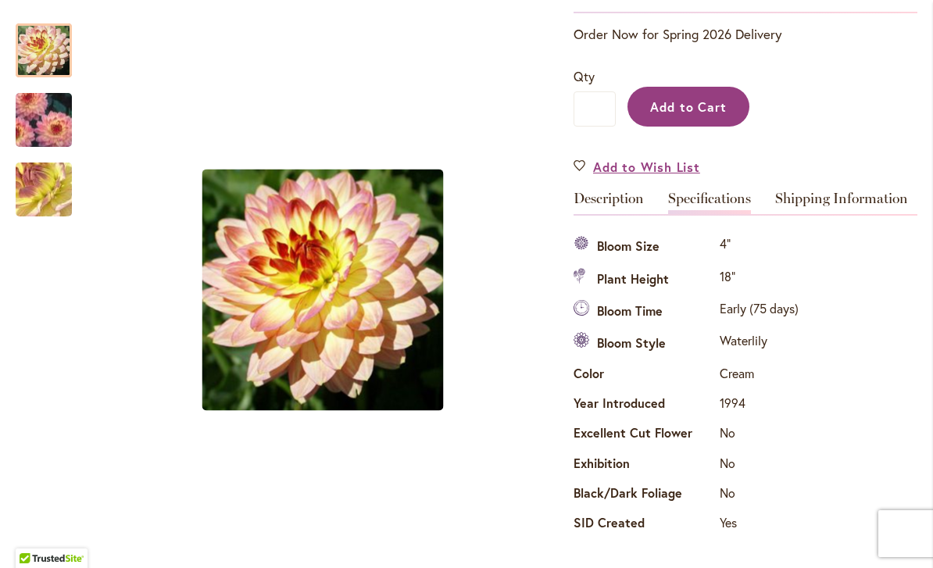
click at [702, 93] on button "Add to Cart" at bounding box center [688, 107] width 122 height 40
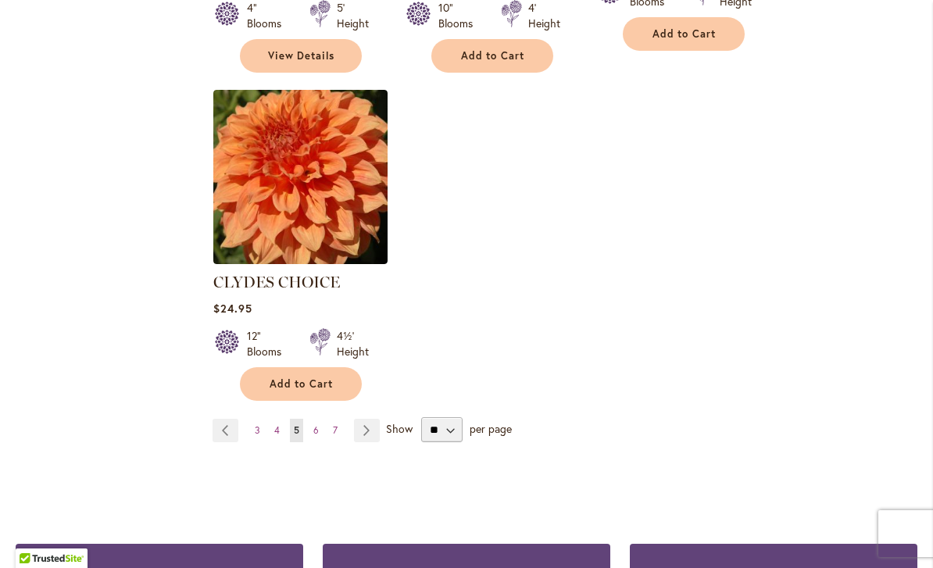
scroll to position [1989, 0]
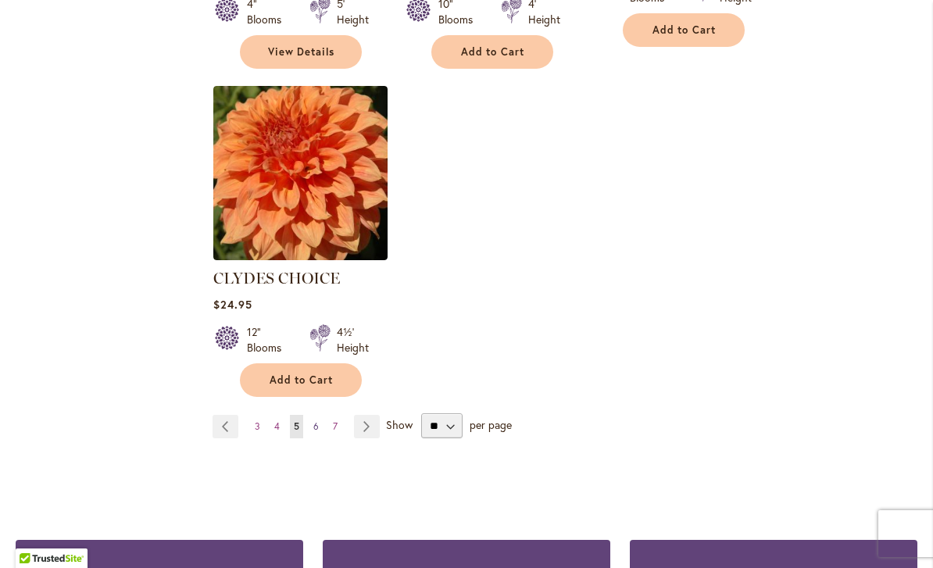
click at [321, 415] on link "Page 6" at bounding box center [315, 426] width 13 height 23
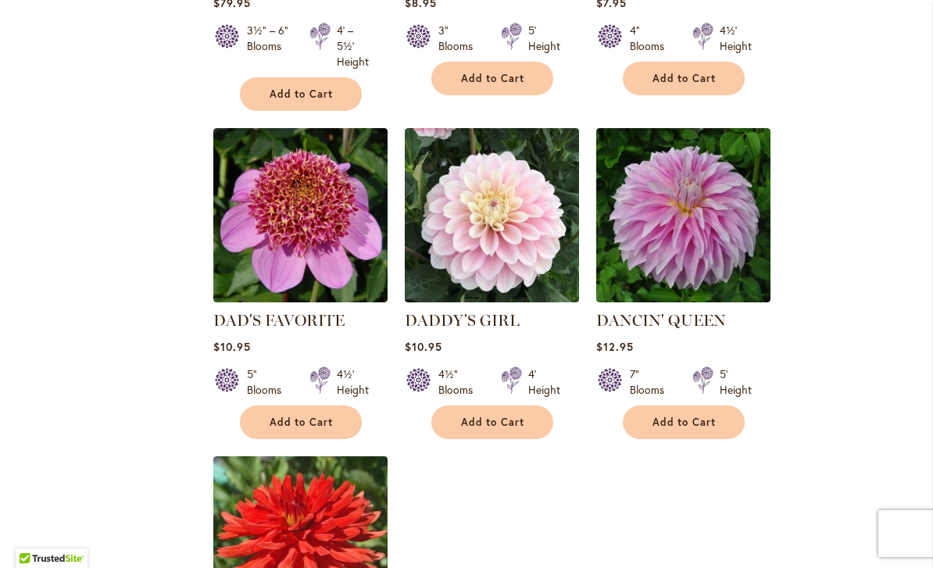
scroll to position [1632, 0]
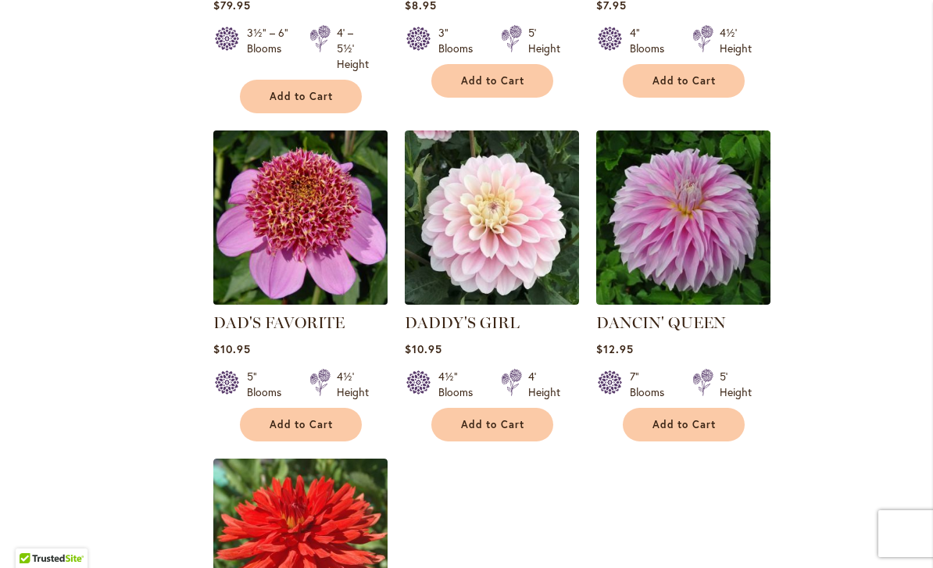
click at [349, 258] on img at bounding box center [300, 218] width 183 height 183
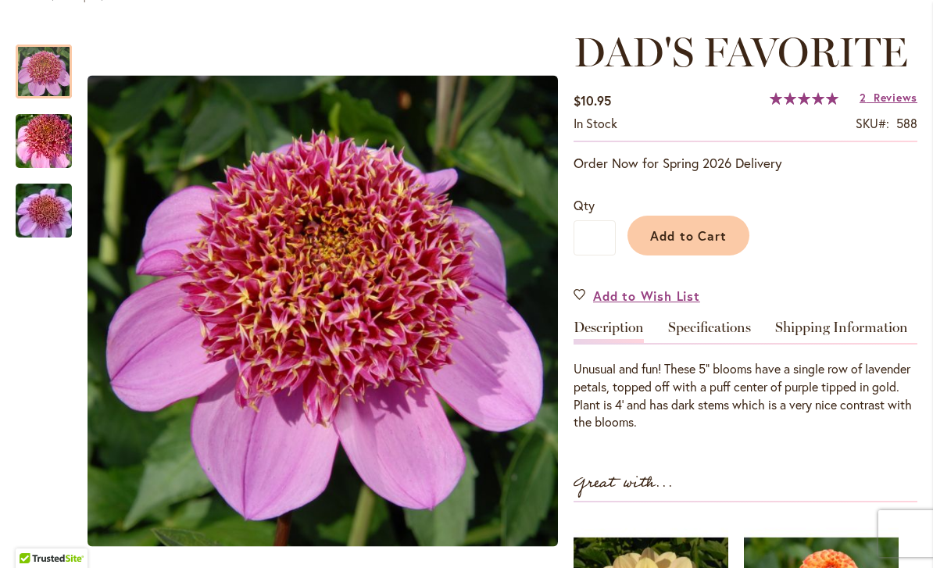
scroll to position [201, 0]
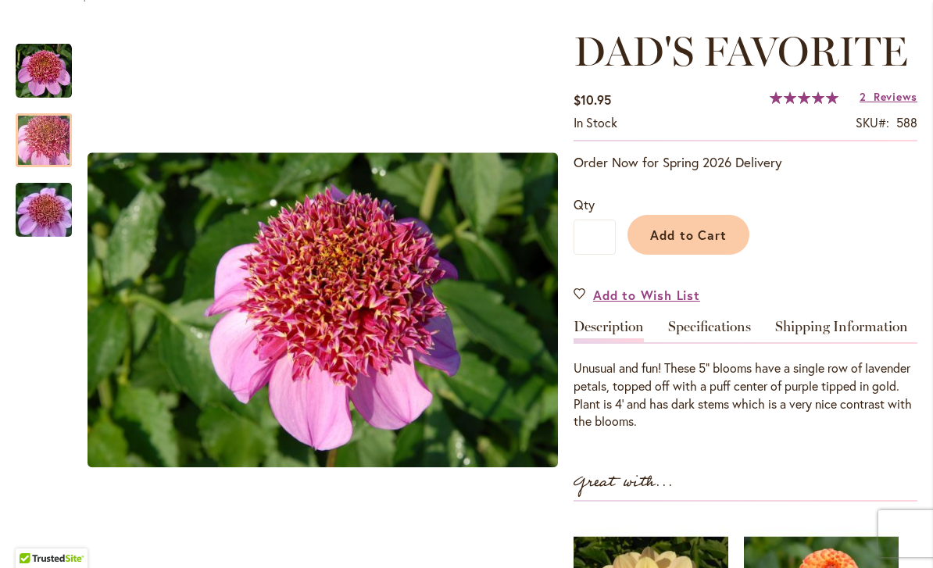
click at [51, 132] on img "DAD'S FAVORITE" at bounding box center [43, 140] width 113 height 75
click at [52, 202] on img "DAD'S FAVORITE" at bounding box center [43, 210] width 113 height 75
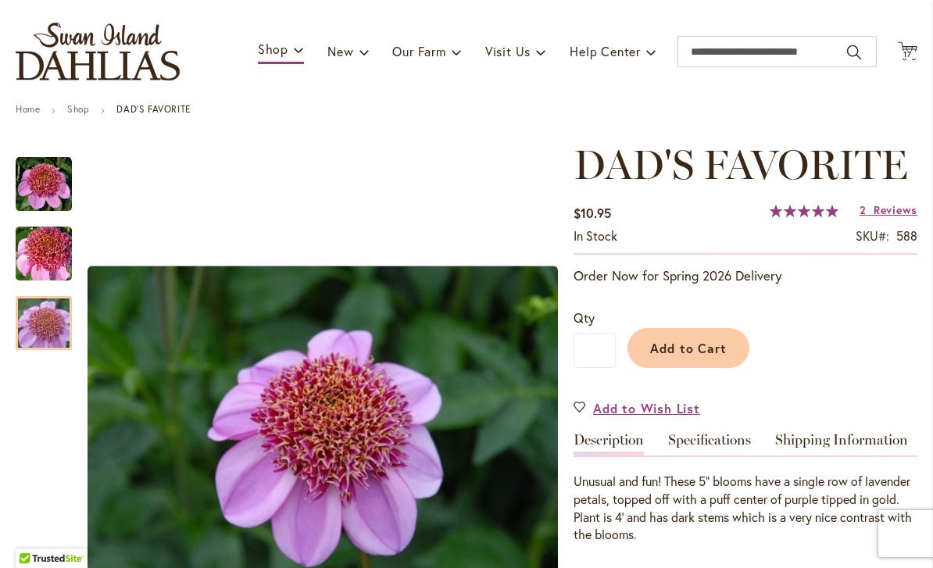
scroll to position [121, 0]
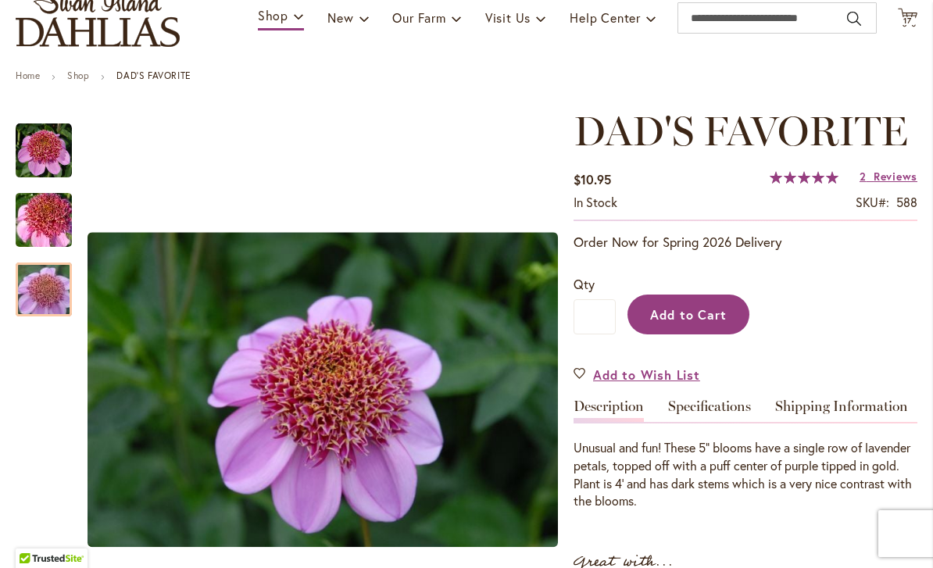
click at [705, 316] on span "Add to Cart" at bounding box center [688, 314] width 77 height 16
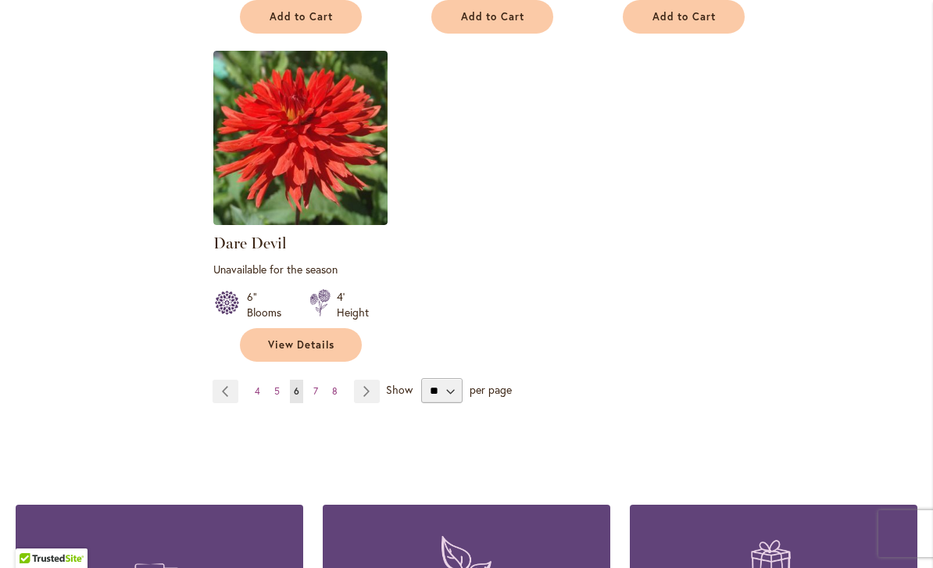
scroll to position [2039, 0]
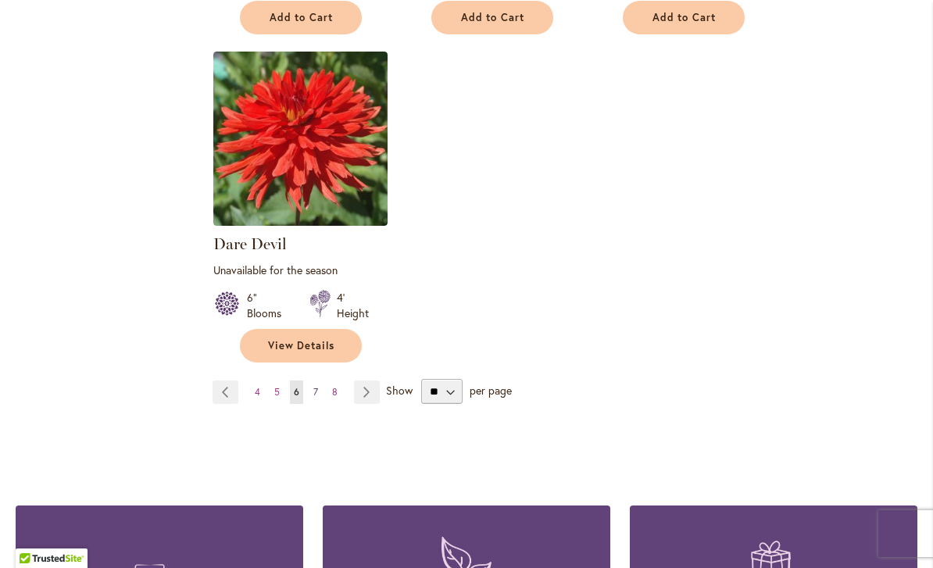
click at [321, 381] on link "Page 7" at bounding box center [315, 392] width 13 height 23
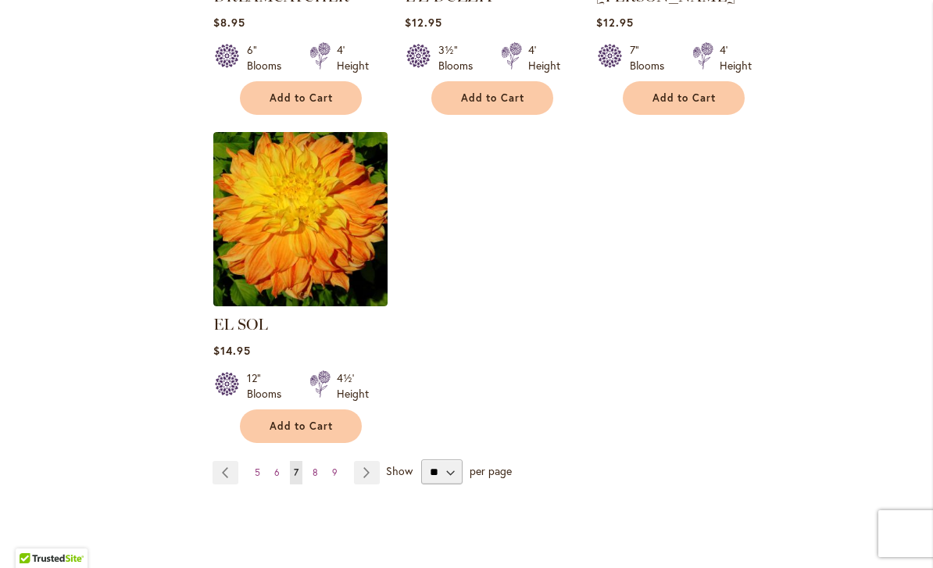
scroll to position [1968, 0]
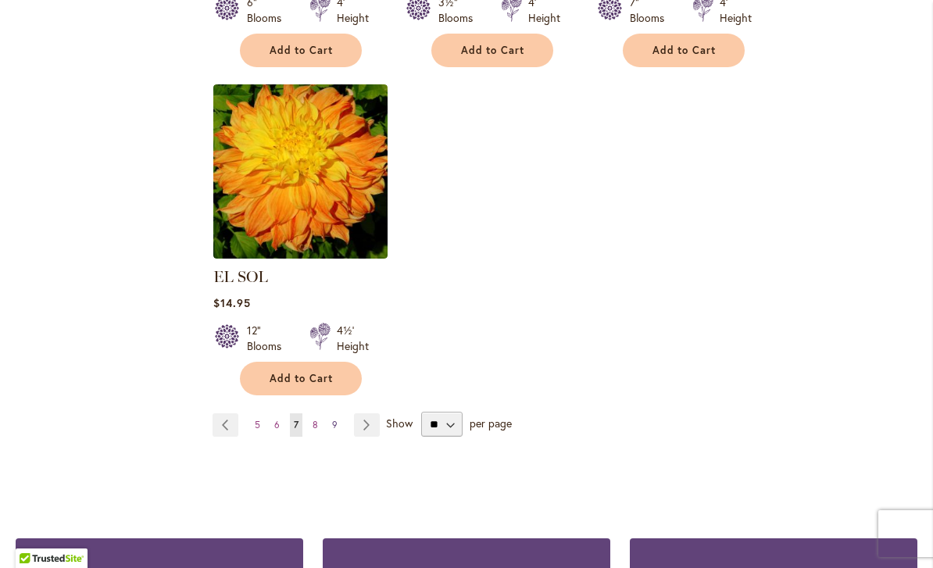
click at [328, 413] on link "Page 9" at bounding box center [334, 424] width 13 height 23
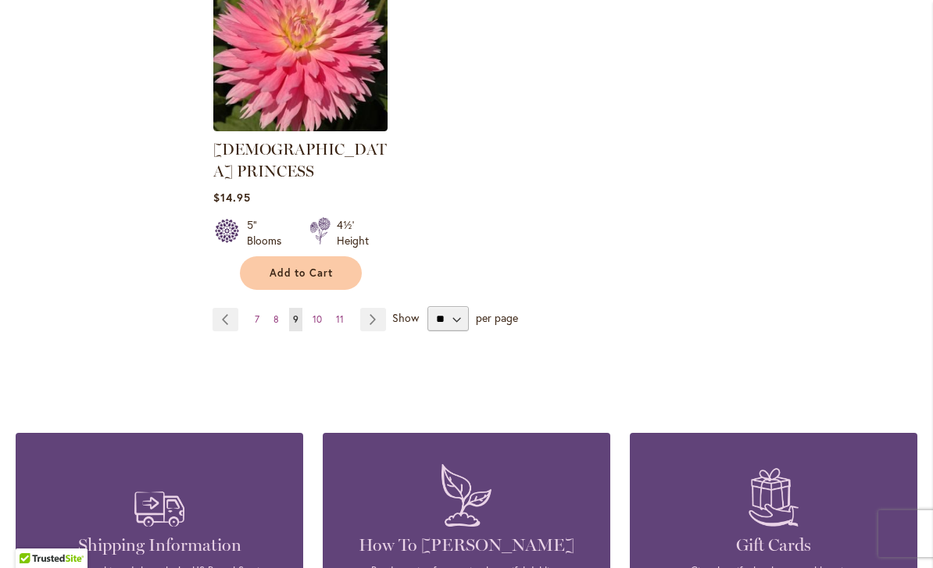
scroll to position [2141, 0]
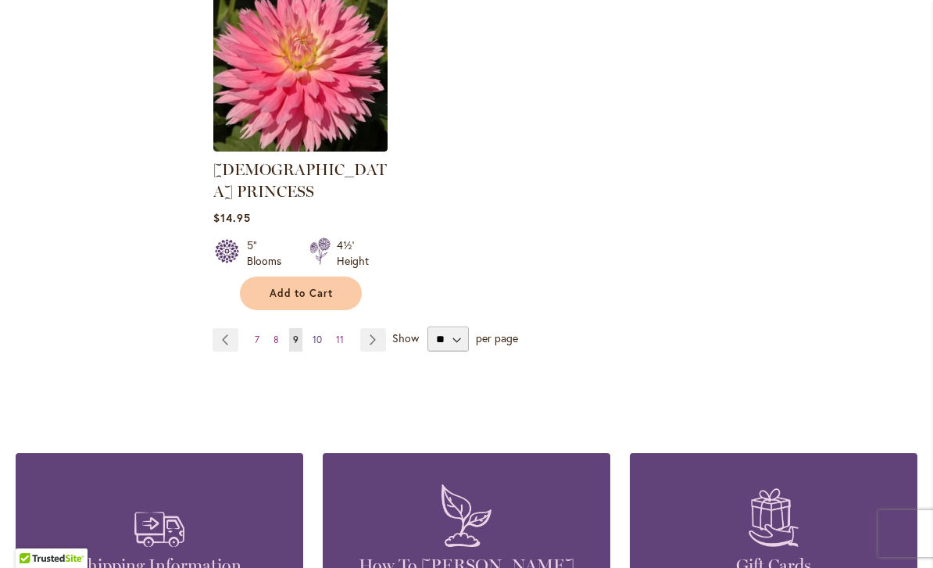
click at [324, 328] on link "Page 10" at bounding box center [317, 339] width 17 height 23
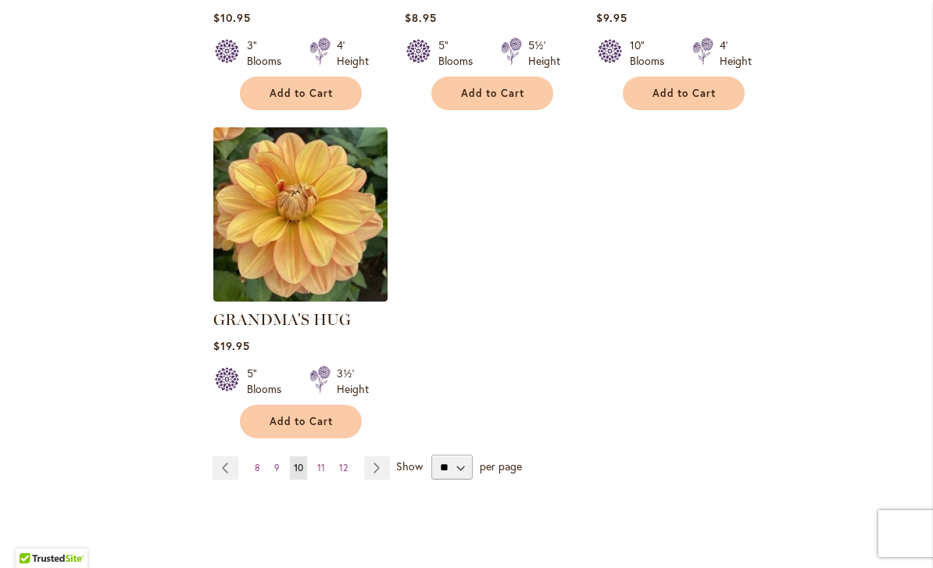
scroll to position [1926, 0]
click at [328, 456] on link "Page 11" at bounding box center [321, 467] width 16 height 23
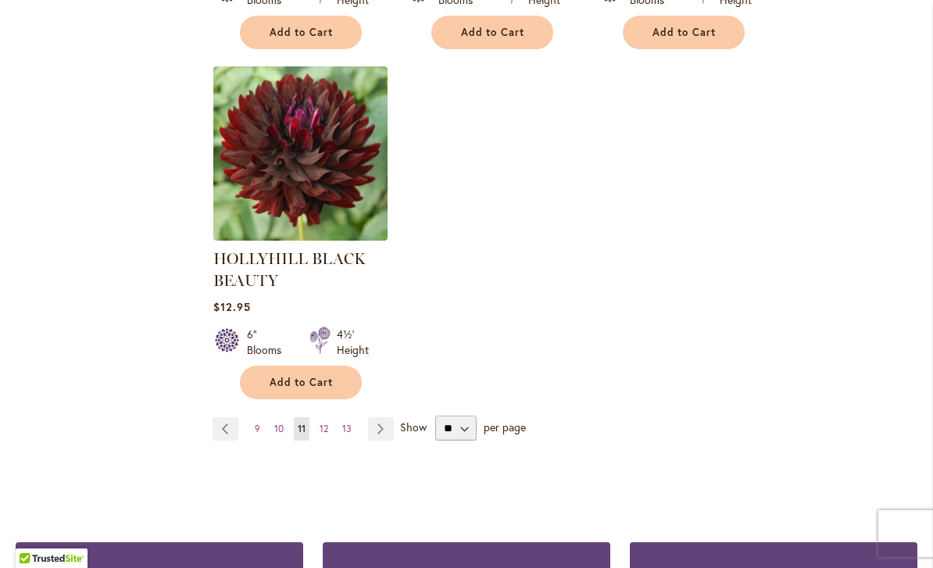
scroll to position [2020, 0]
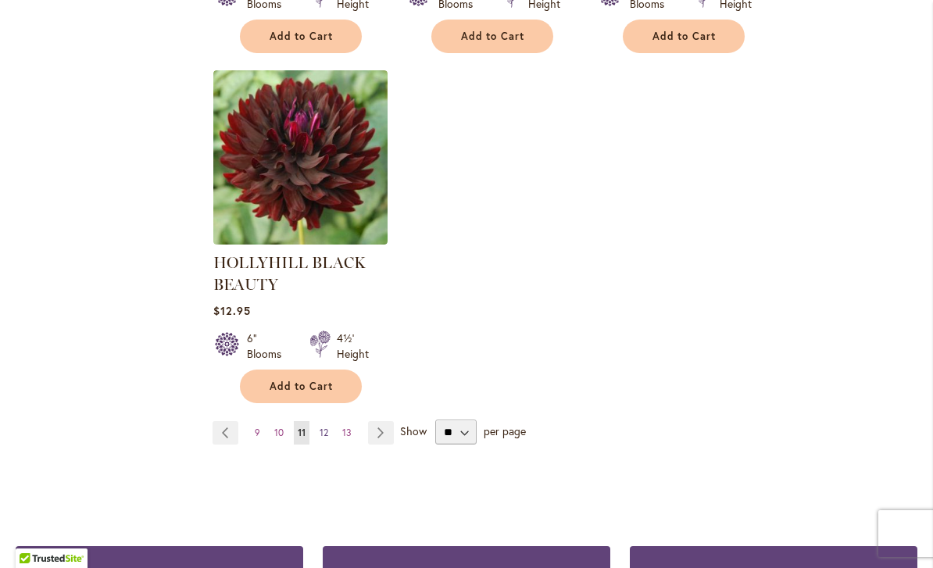
click at [331, 431] on link "Page 12" at bounding box center [324, 432] width 16 height 23
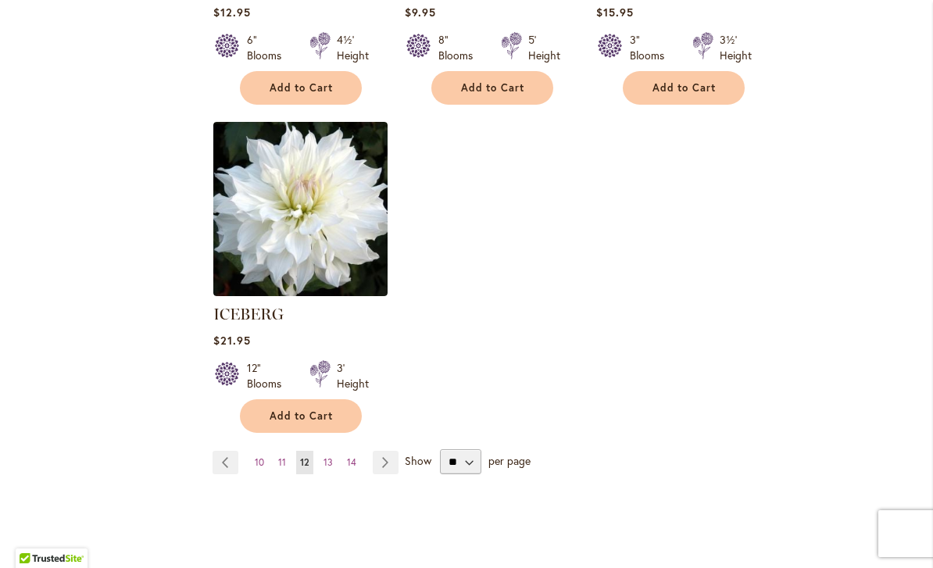
scroll to position [1916, 0]
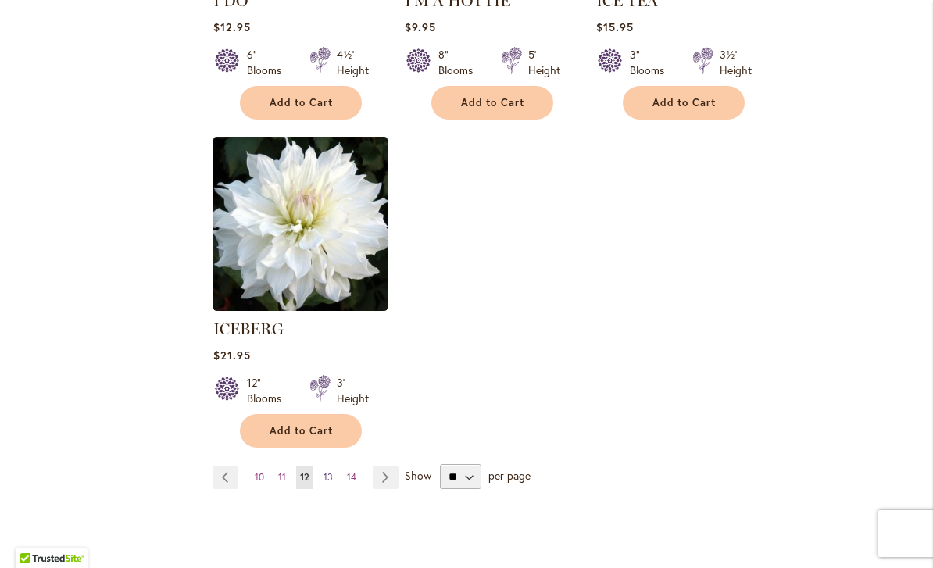
click at [334, 466] on link "Page 13" at bounding box center [328, 477] width 17 height 23
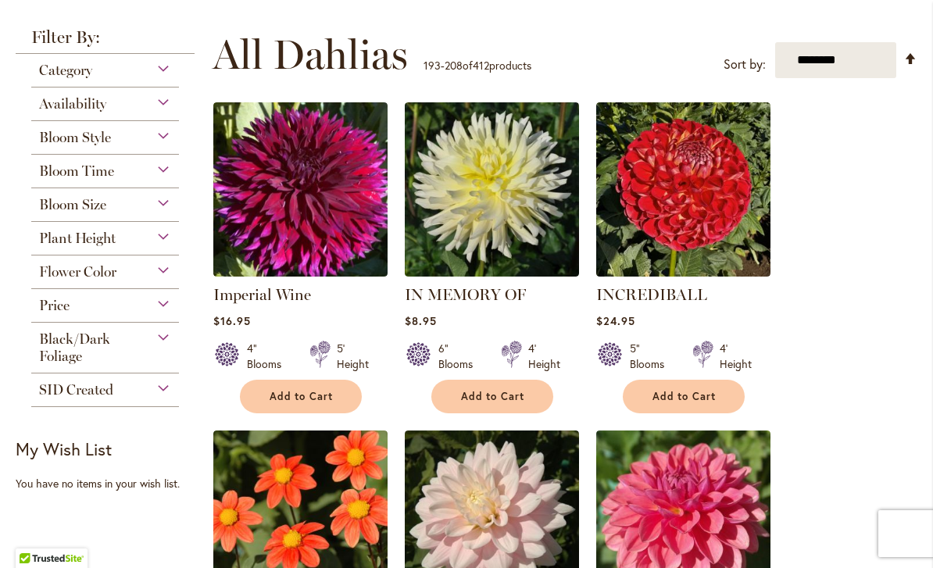
scroll to position [287, 0]
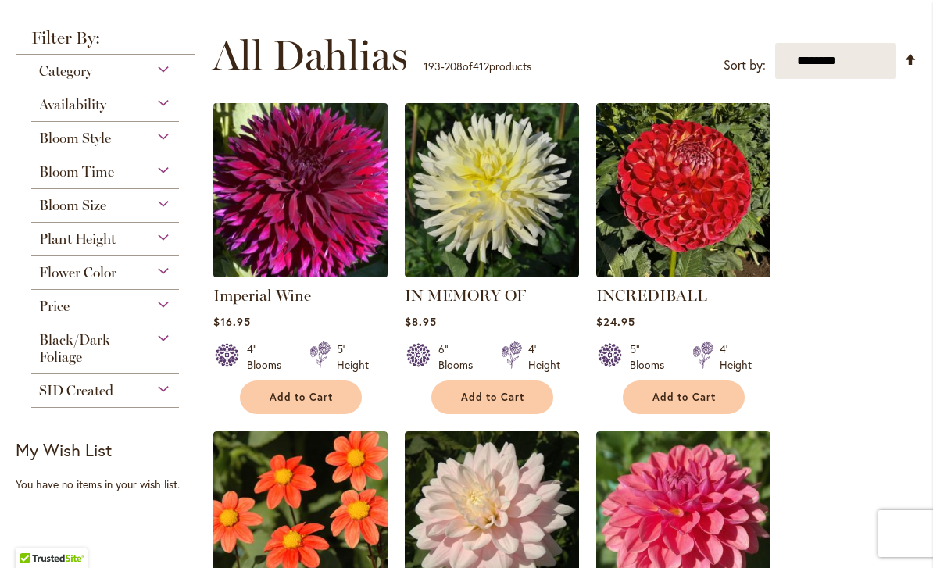
click at [322, 244] on img at bounding box center [300, 190] width 183 height 183
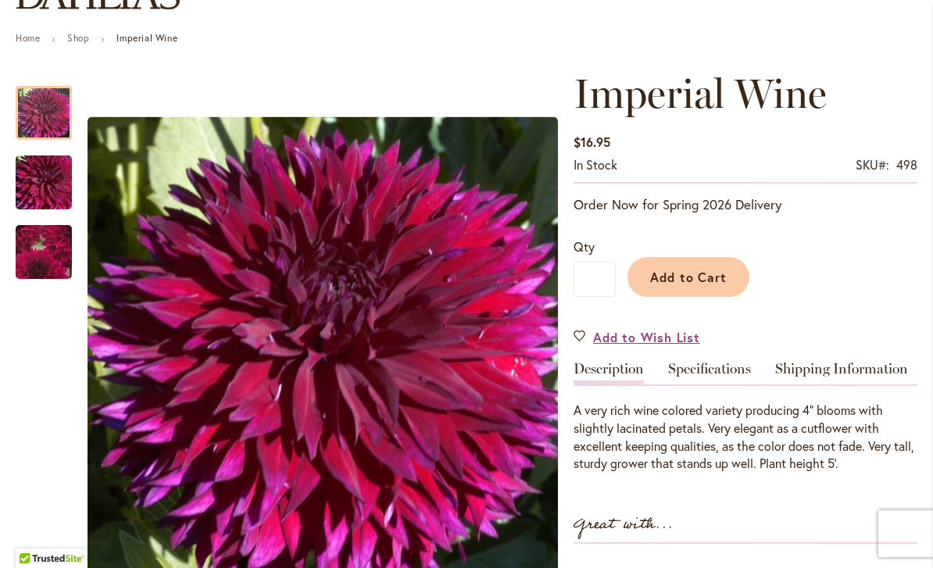
scroll to position [163, 0]
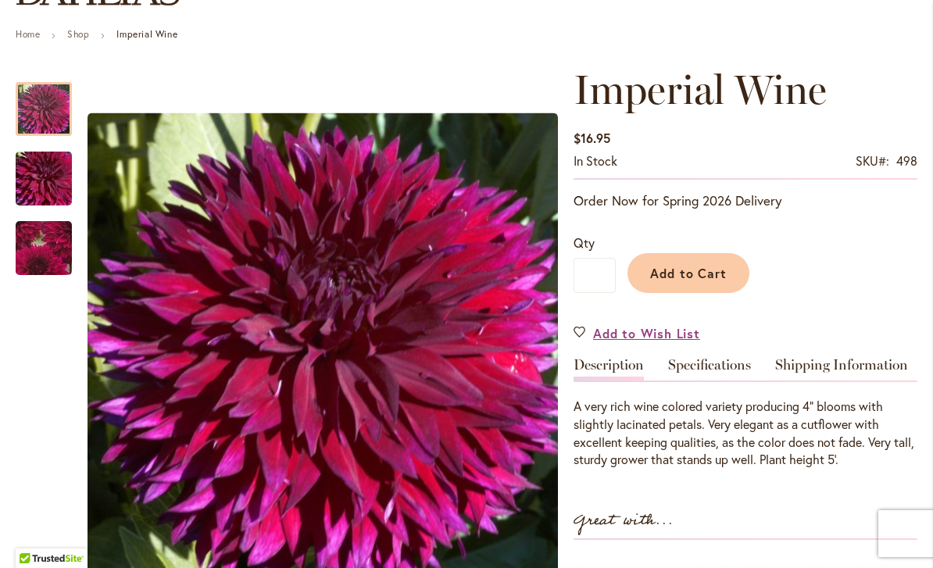
click at [34, 243] on img "Imperial Wine" at bounding box center [43, 249] width 109 height 108
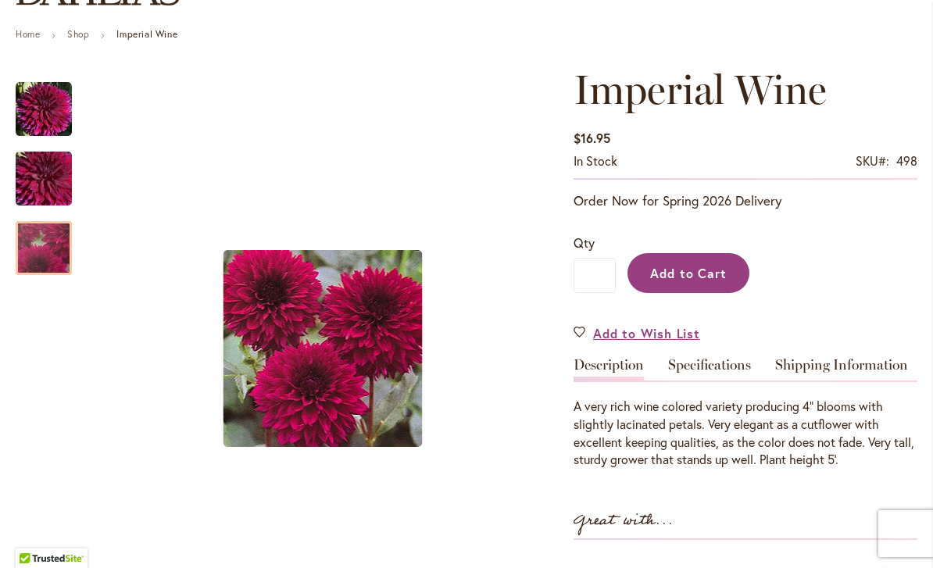
click at [697, 281] on button "Add to Cart" at bounding box center [688, 273] width 122 height 40
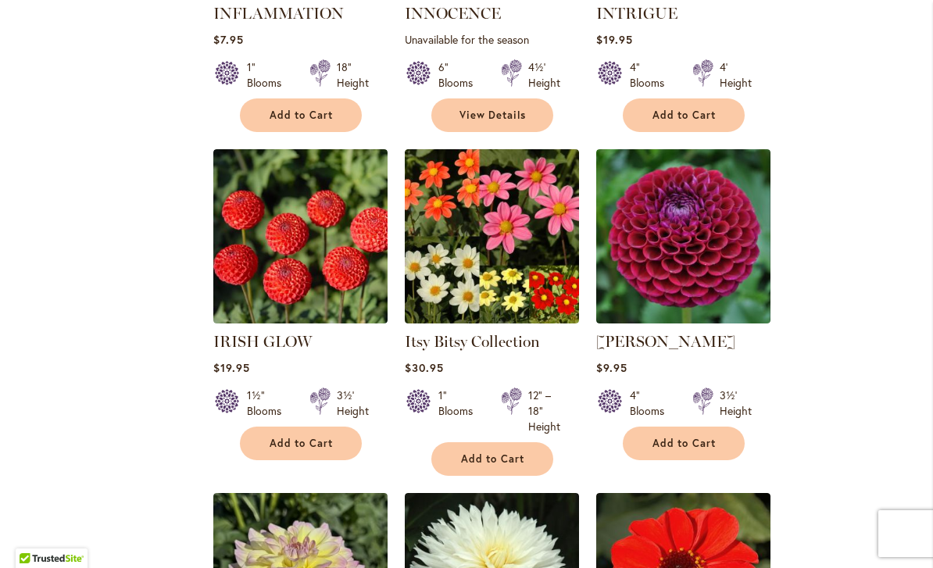
scroll to position [917, 0]
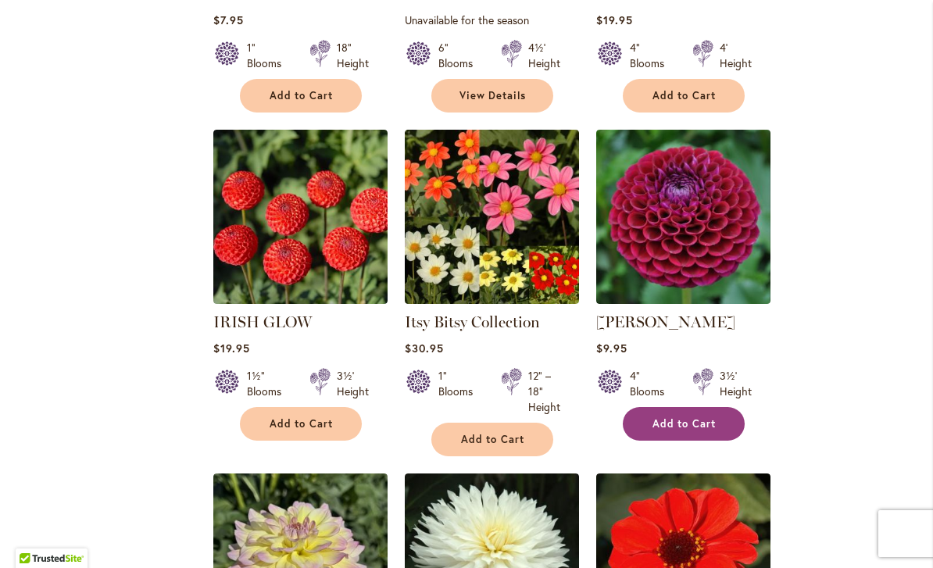
click at [699, 420] on span "Add to Cart" at bounding box center [684, 423] width 64 height 13
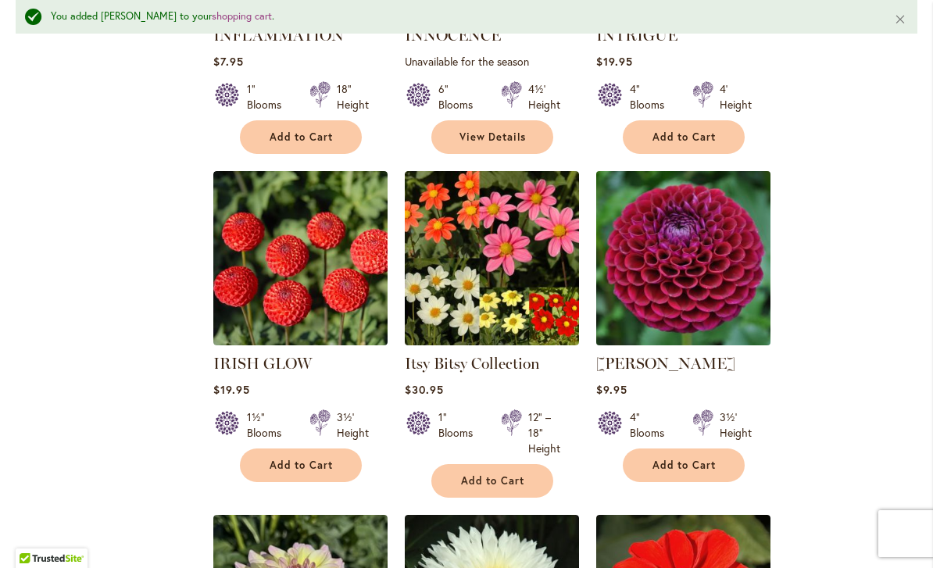
click at [730, 298] on img at bounding box center [683, 257] width 183 height 183
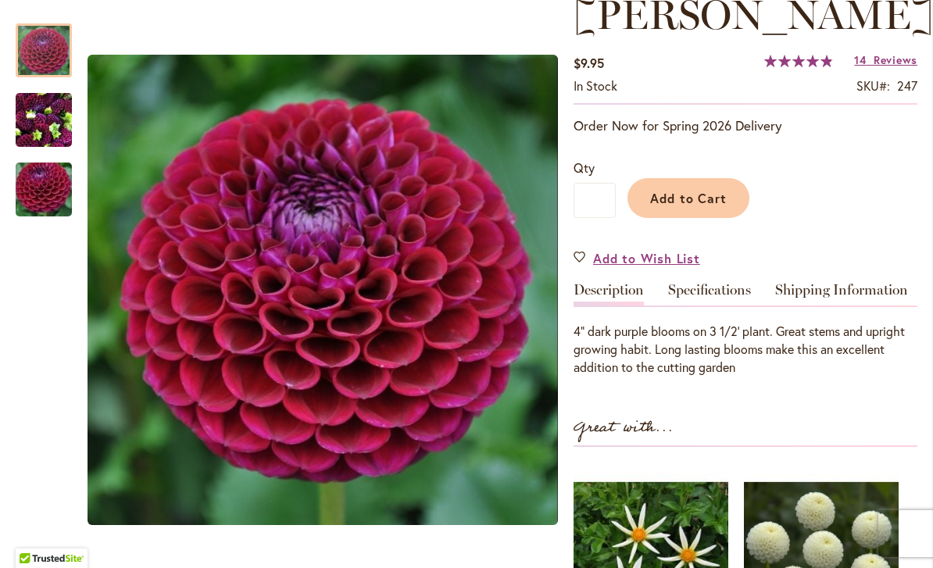
scroll to position [239, 0]
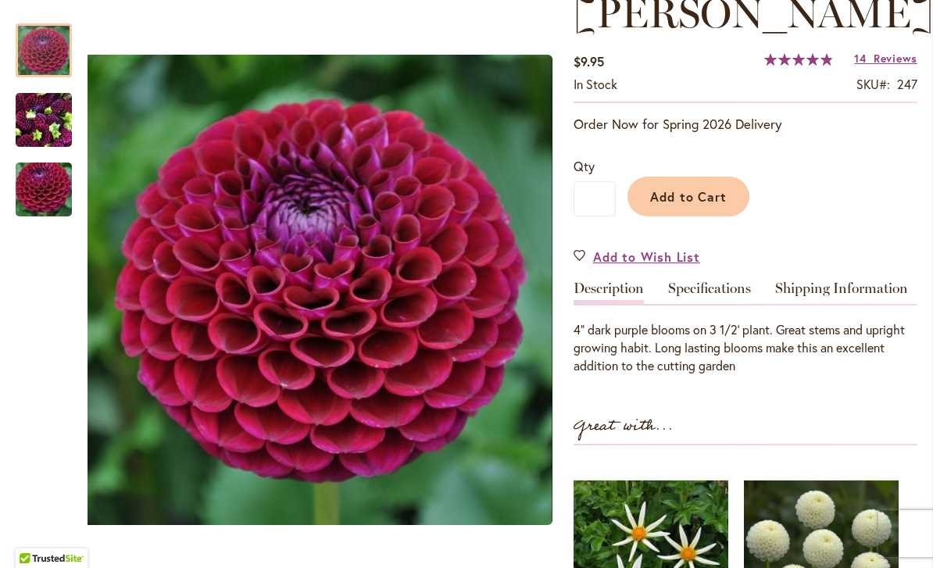
click at [61, 123] on img "IVANETTI" at bounding box center [44, 120] width 56 height 75
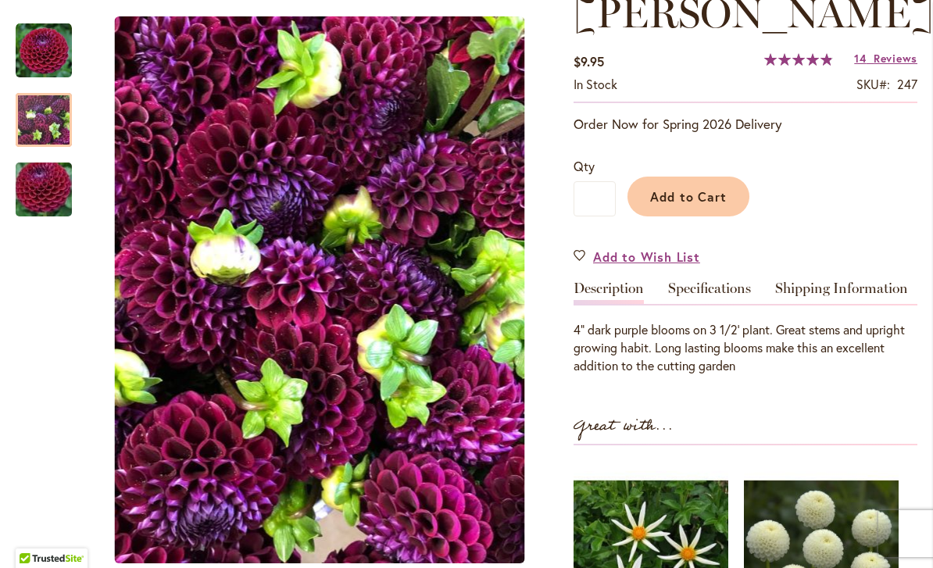
click at [41, 188] on img "IVANETTI" at bounding box center [43, 189] width 113 height 75
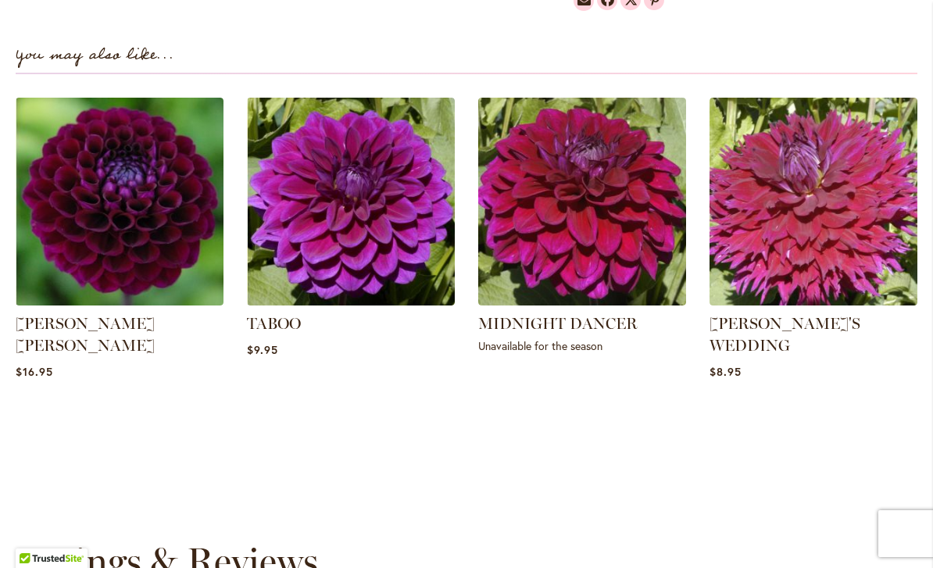
scroll to position [1060, 0]
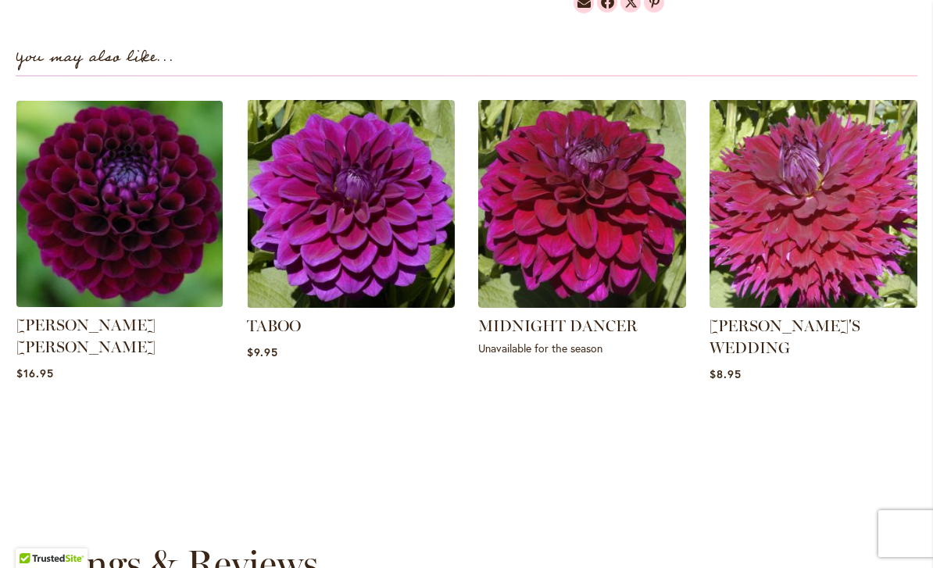
click at [174, 270] on img at bounding box center [119, 203] width 216 height 216
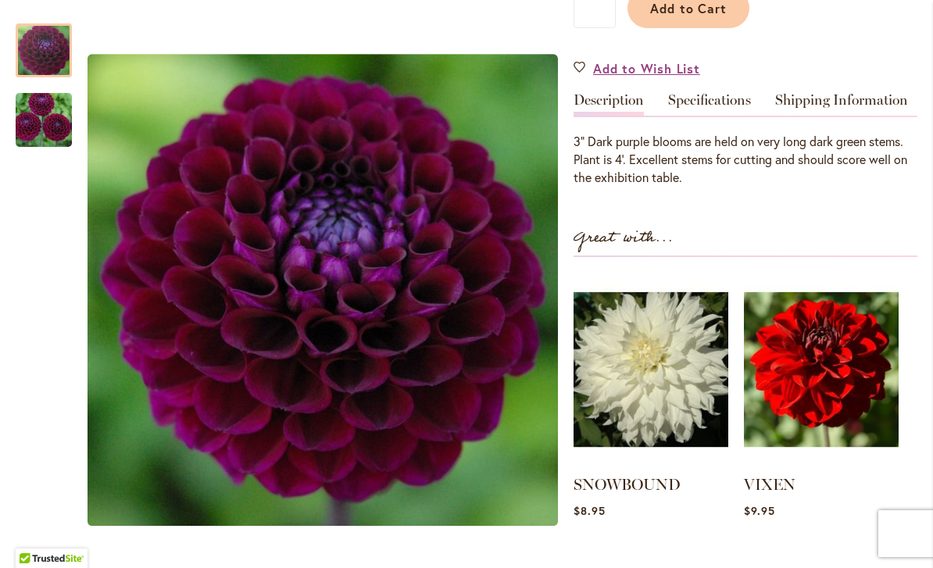
scroll to position [473, 0]
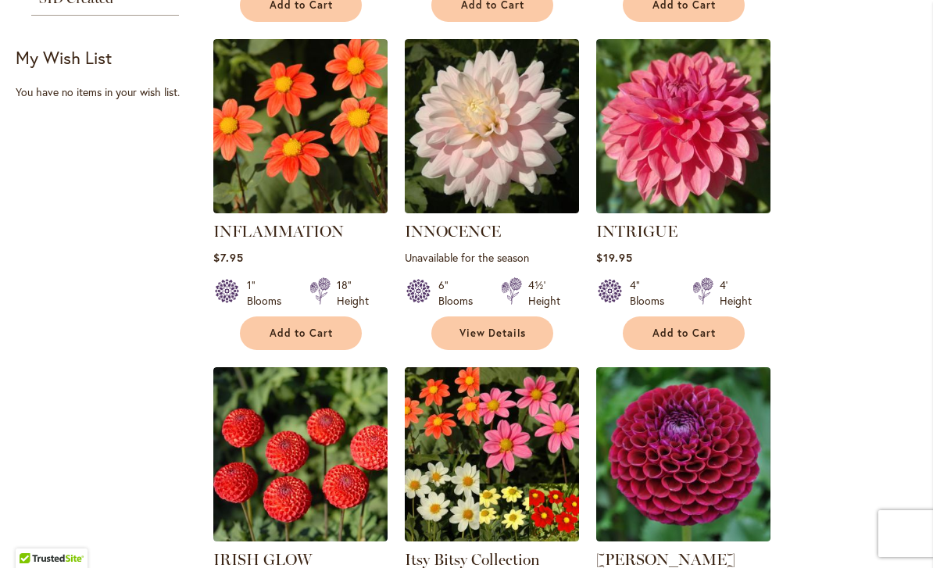
scroll to position [677, 0]
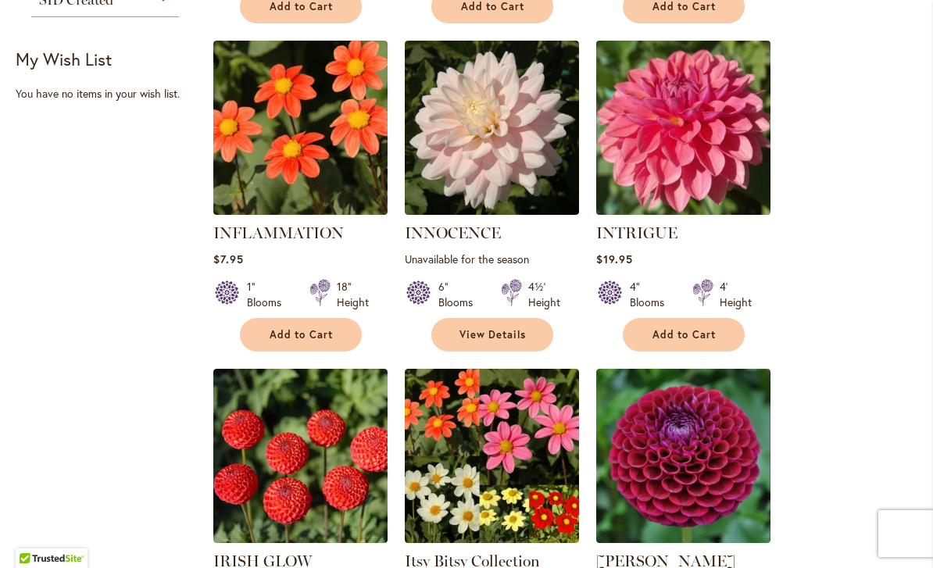
click at [722, 159] on img at bounding box center [683, 128] width 183 height 183
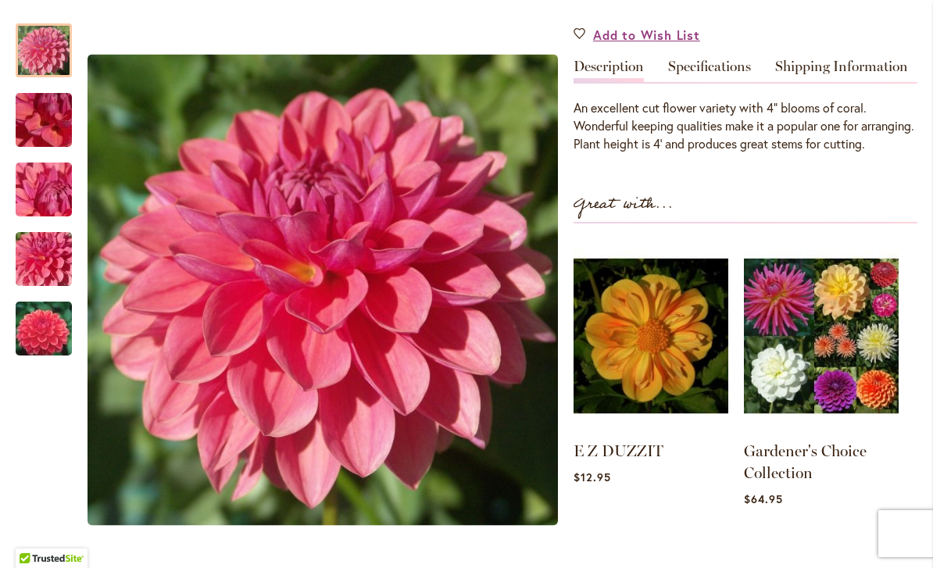
scroll to position [459, 0]
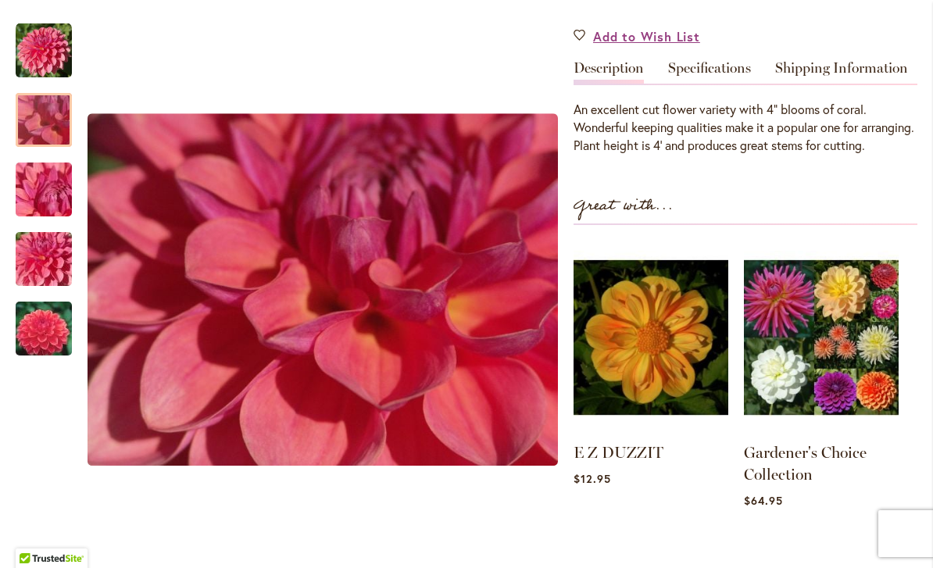
click at [45, 120] on img "INTRIGUE" at bounding box center [43, 120] width 113 height 84
click at [51, 190] on img "INTRIGUE" at bounding box center [43, 190] width 113 height 84
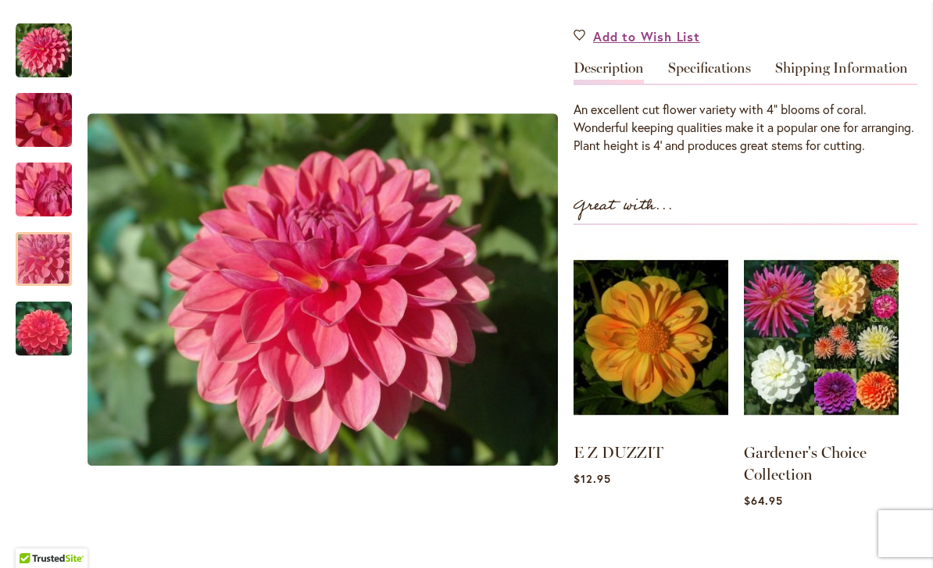
click at [45, 248] on div at bounding box center [44, 259] width 56 height 54
click at [52, 344] on img "INTRIGUE" at bounding box center [43, 328] width 113 height 75
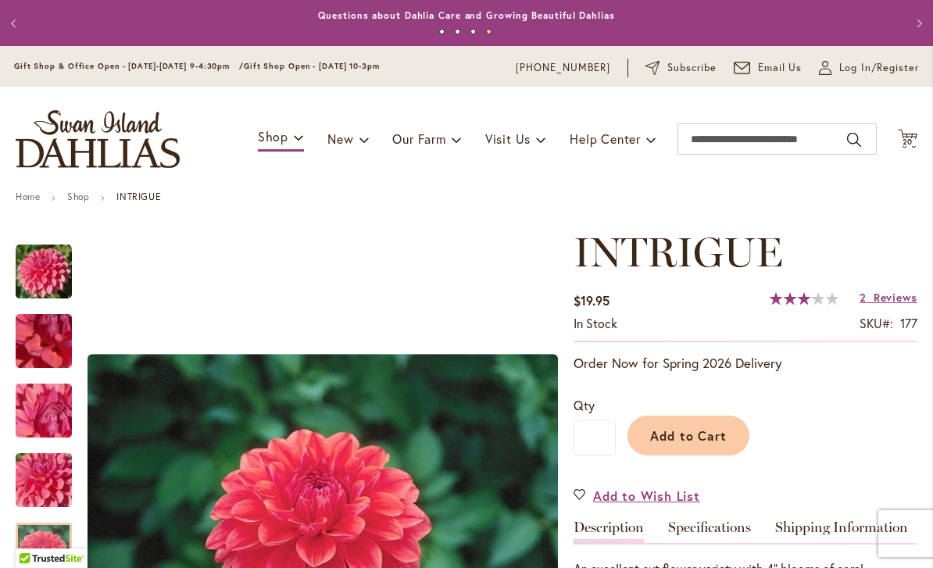
scroll to position [-2, 0]
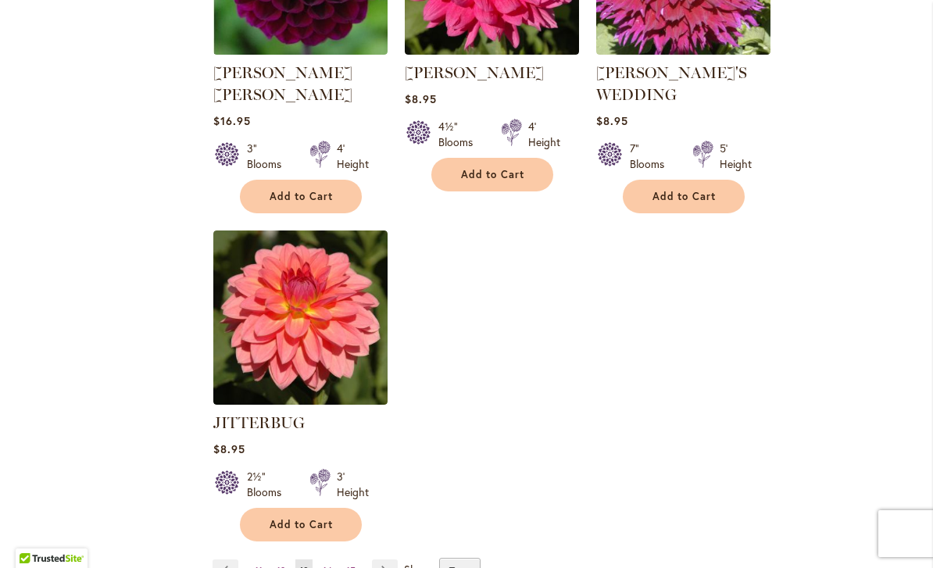
scroll to position [1859, 0]
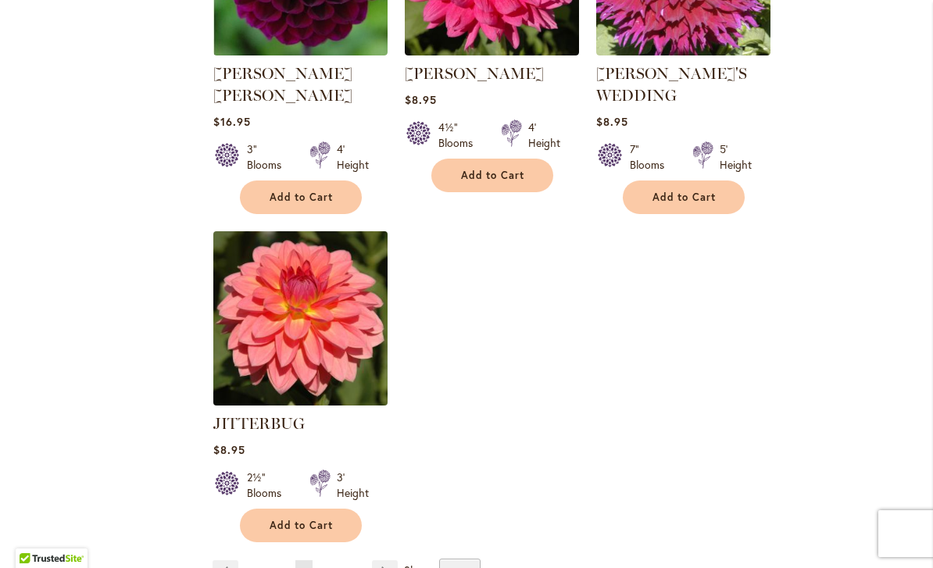
click at [316, 342] on img at bounding box center [300, 318] width 183 height 183
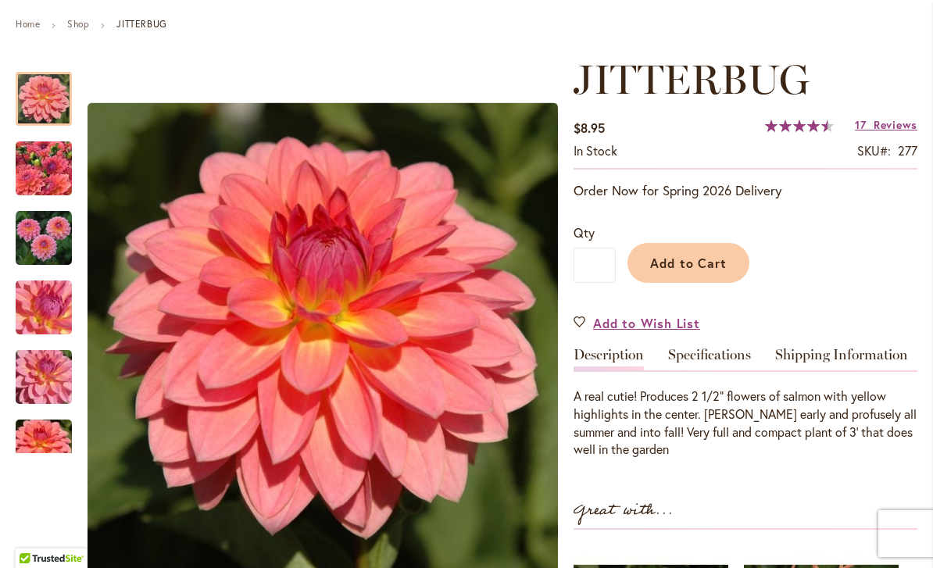
scroll to position [175, 0]
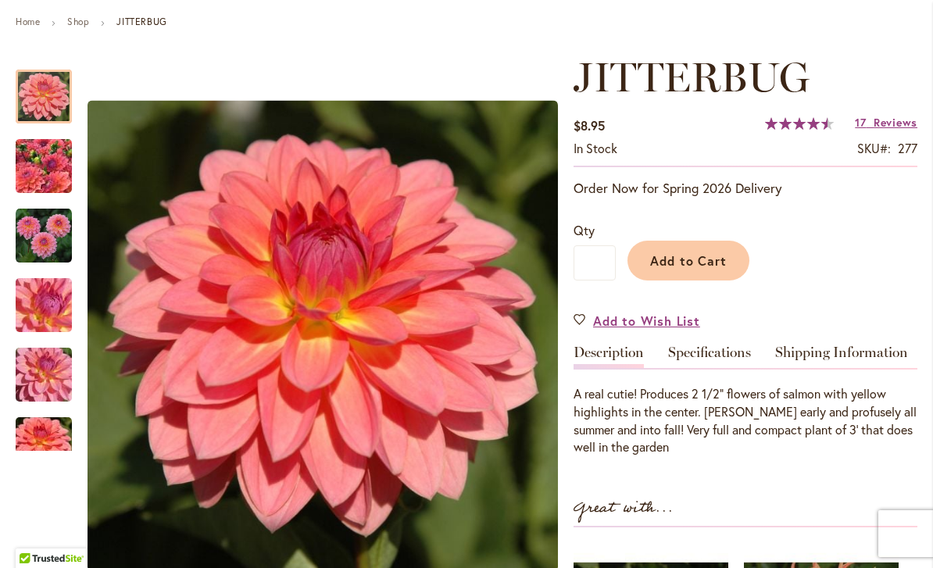
click at [48, 178] on img "JITTERBUG" at bounding box center [43, 166] width 113 height 84
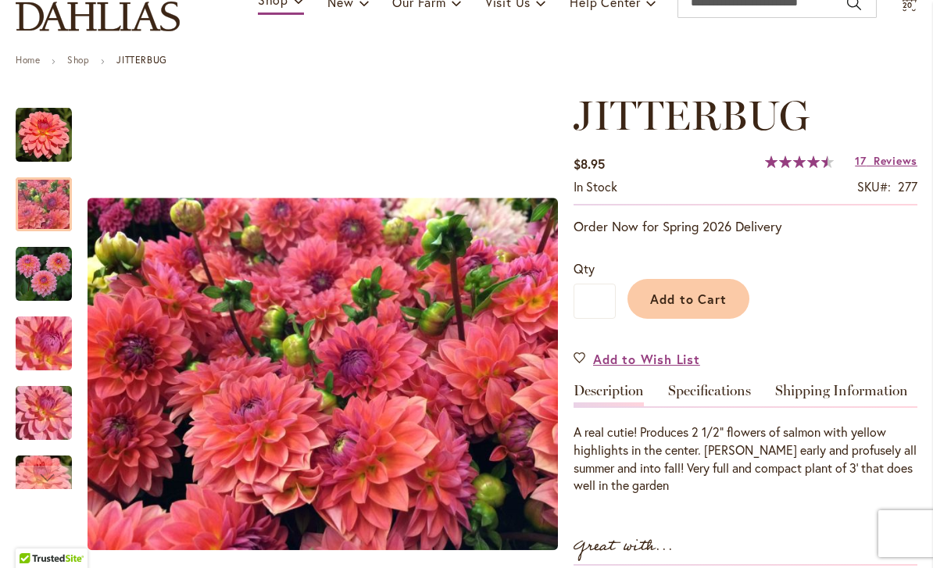
scroll to position [127, 0]
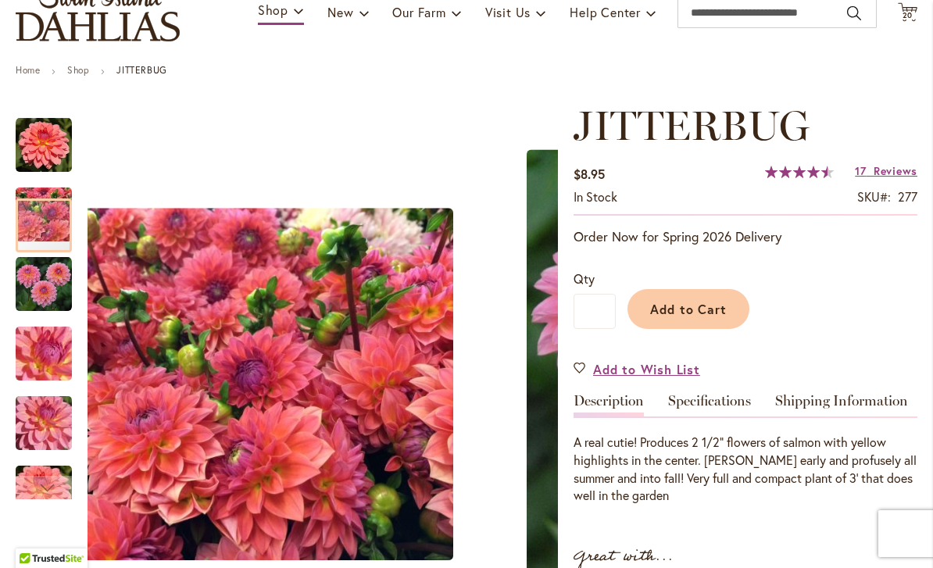
click at [42, 277] on img "JITTERBUG" at bounding box center [44, 284] width 56 height 56
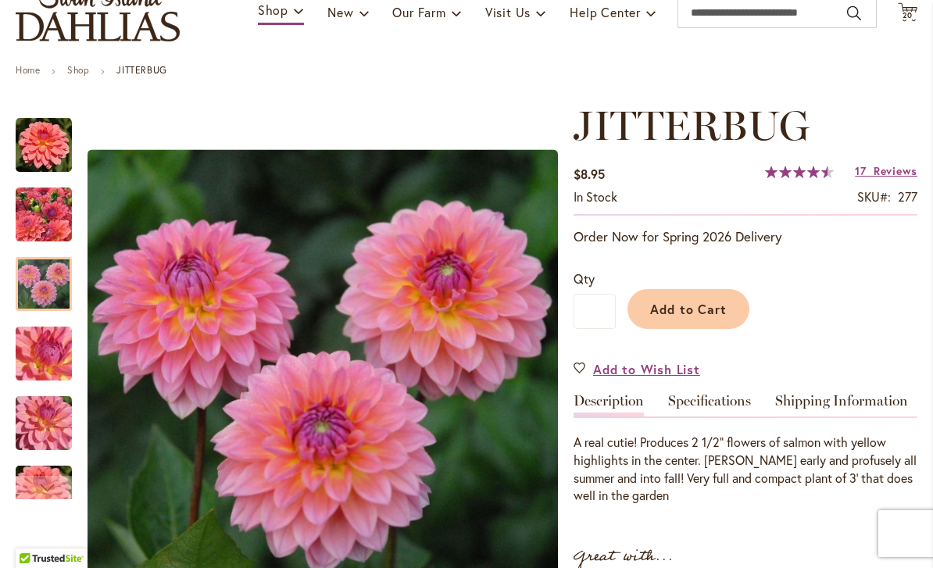
click at [37, 355] on img "JITTERBUG" at bounding box center [43, 354] width 113 height 84
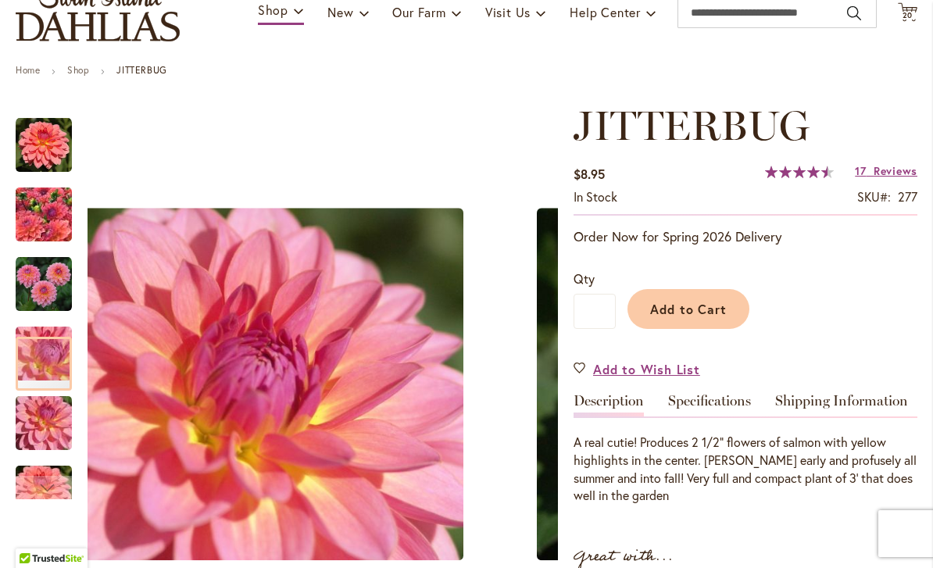
click at [45, 411] on img "JITTERBUG" at bounding box center [43, 423] width 113 height 84
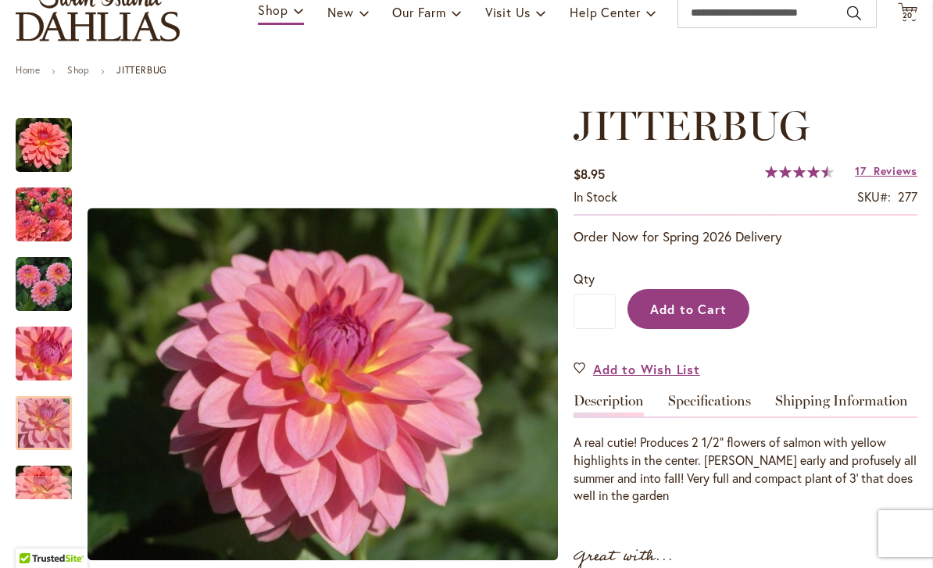
click at [698, 305] on span "Add to Cart" at bounding box center [688, 309] width 77 height 16
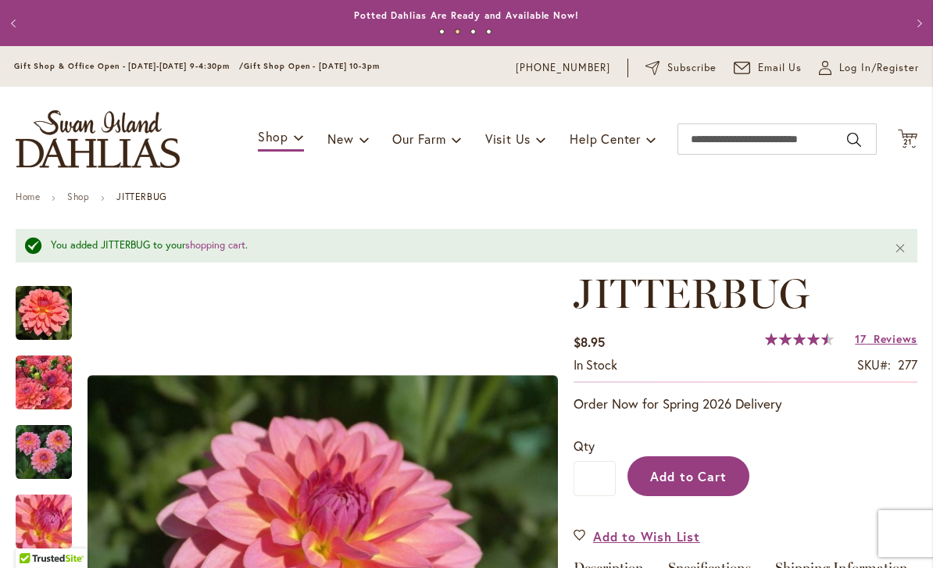
scroll to position [0, 0]
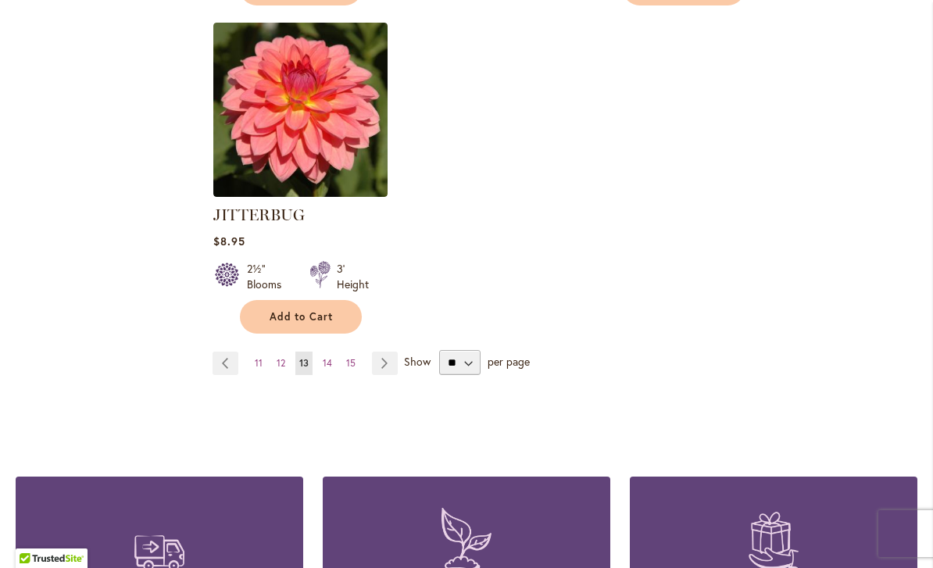
scroll to position [2068, 0]
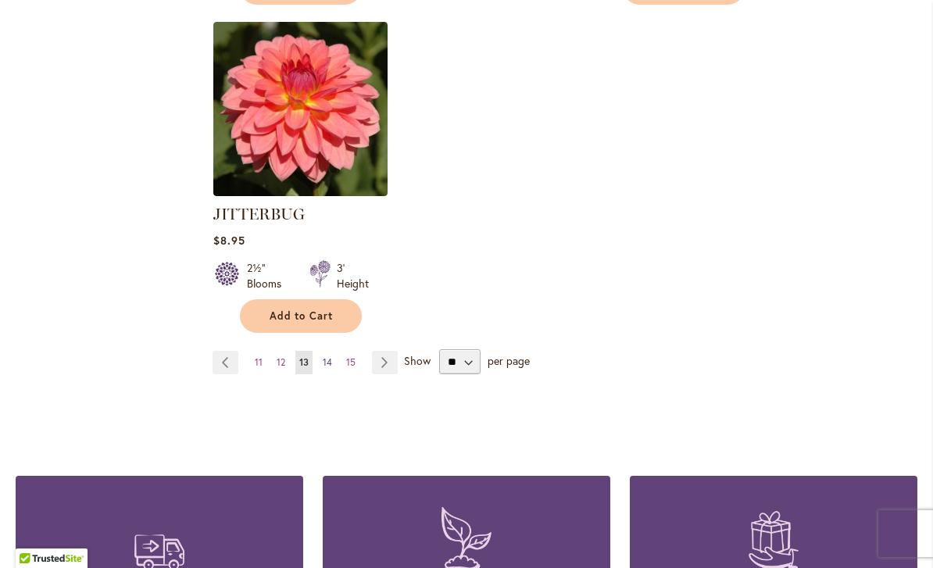
click at [331, 356] on span "14" at bounding box center [327, 362] width 9 height 12
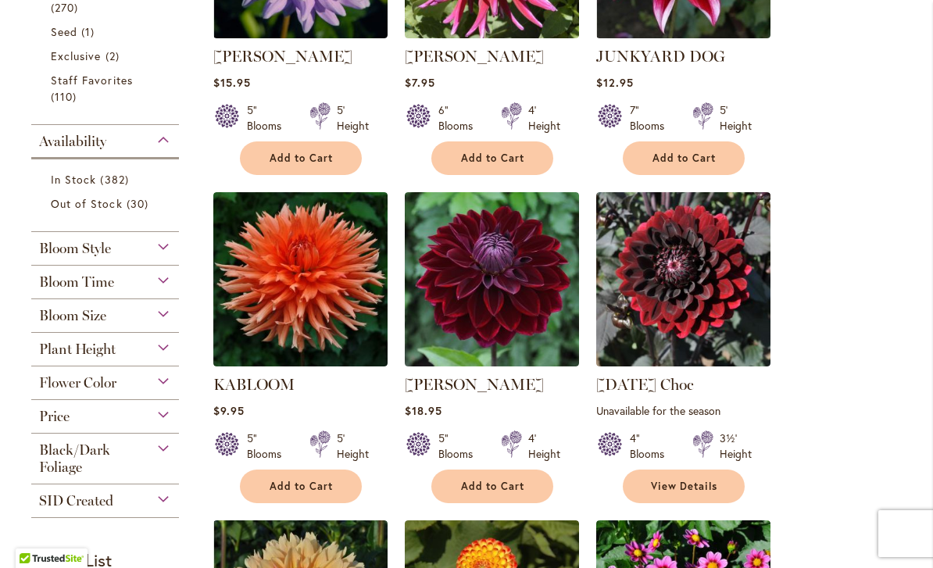
scroll to position [541, 0]
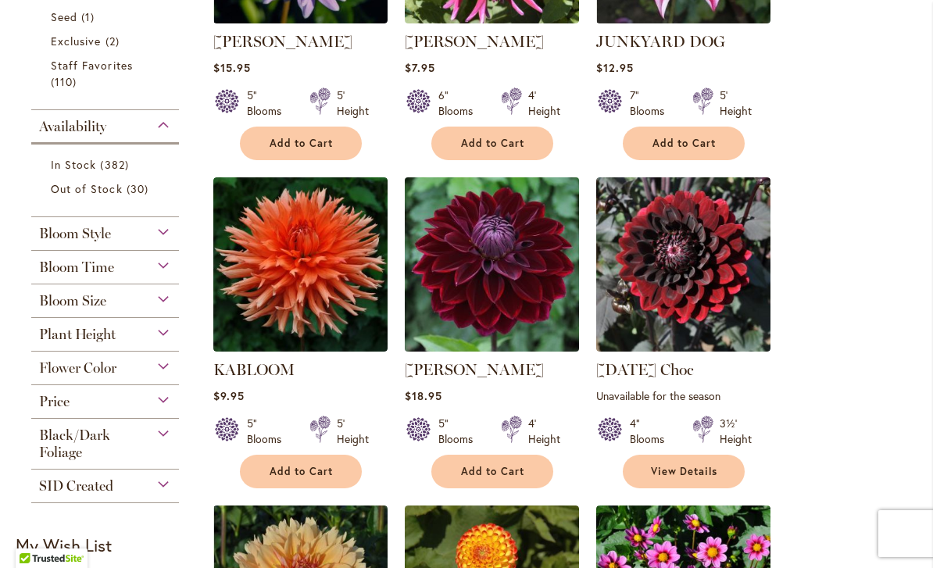
click at [541, 315] on img at bounding box center [491, 264] width 183 height 183
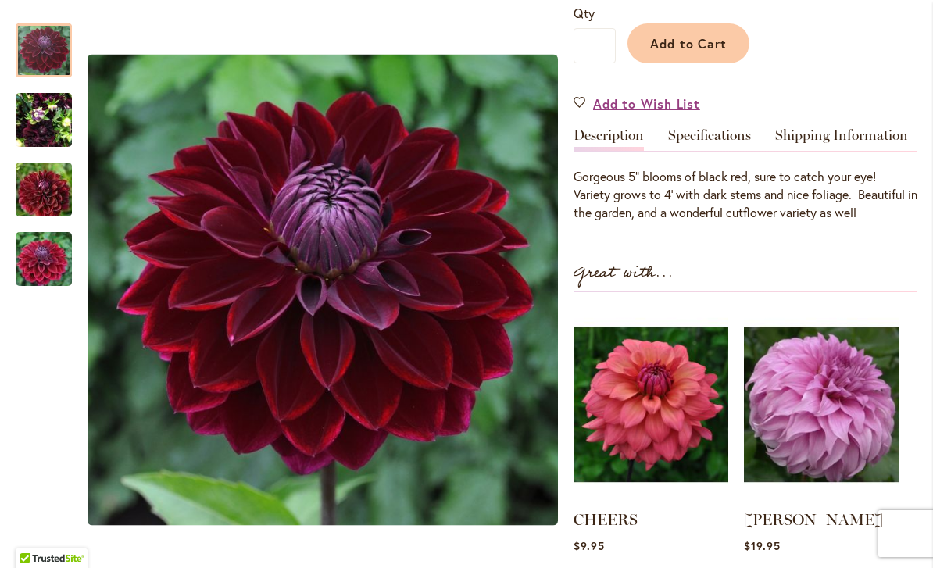
scroll to position [394, 0]
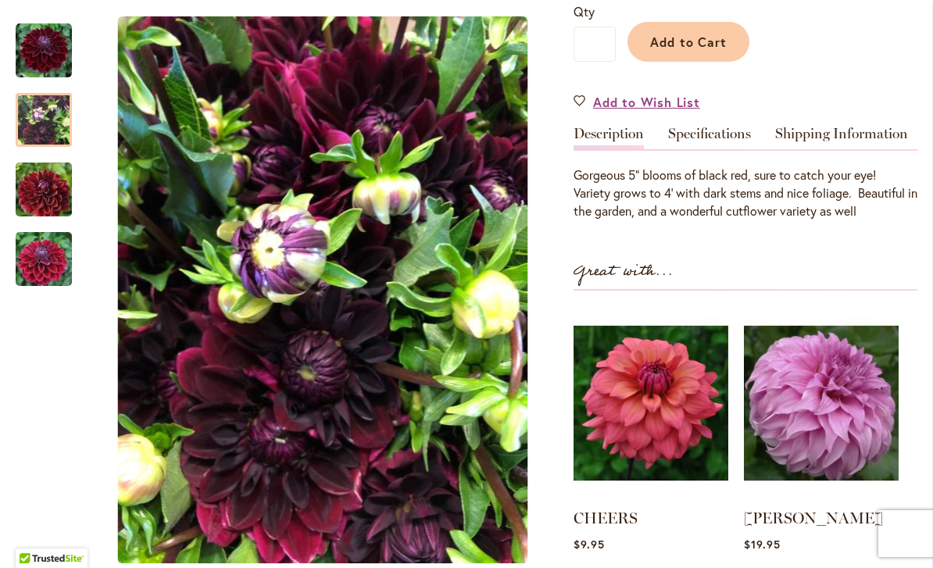
click at [38, 113] on img "Kaisha Lea" at bounding box center [44, 120] width 56 height 75
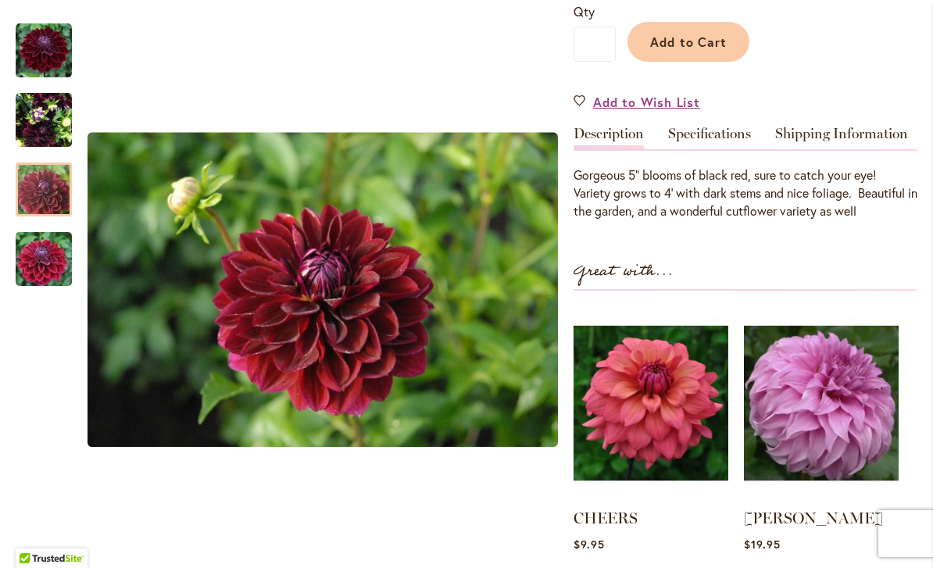
click at [54, 179] on div at bounding box center [44, 190] width 56 height 54
click at [39, 216] on div at bounding box center [44, 190] width 56 height 54
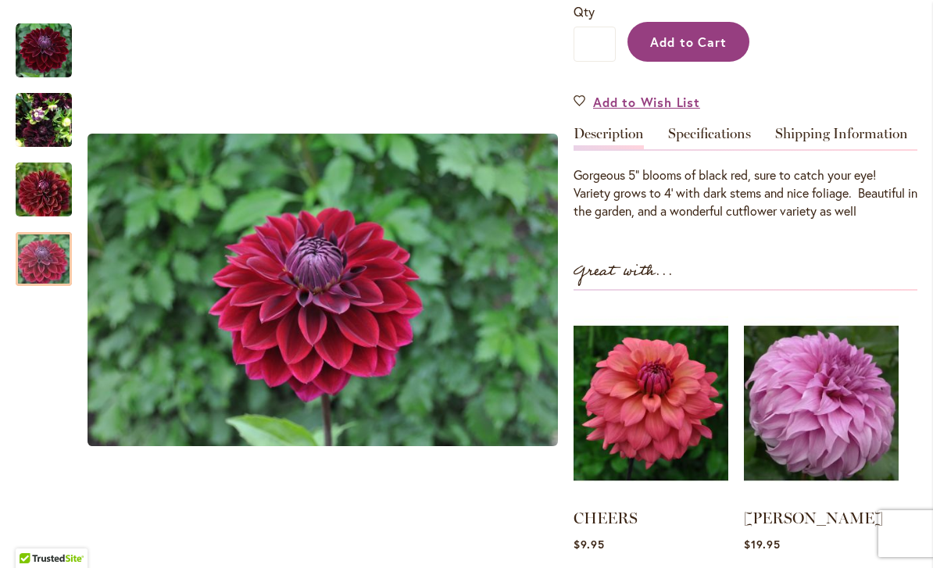
click at [692, 45] on span "Add to Cart" at bounding box center [688, 42] width 77 height 16
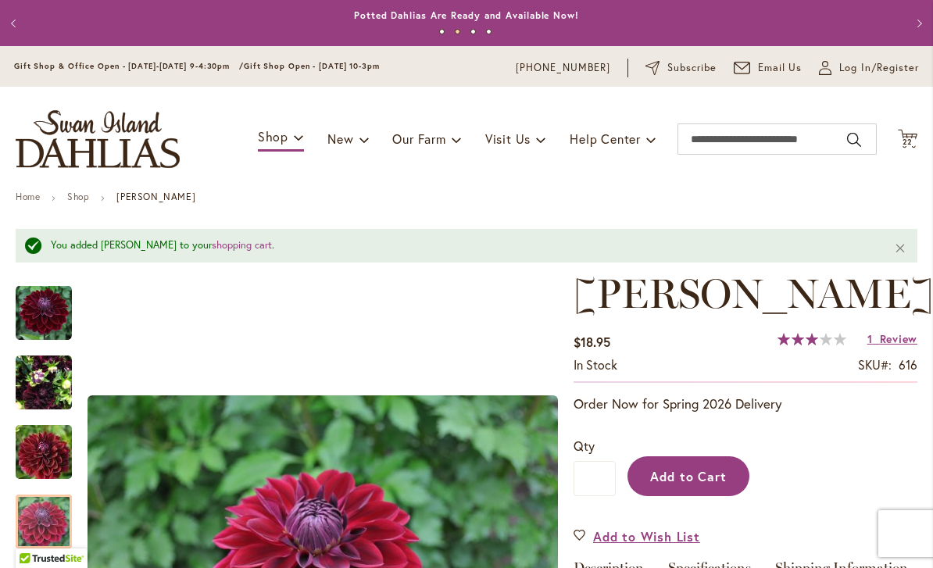
scroll to position [0, 0]
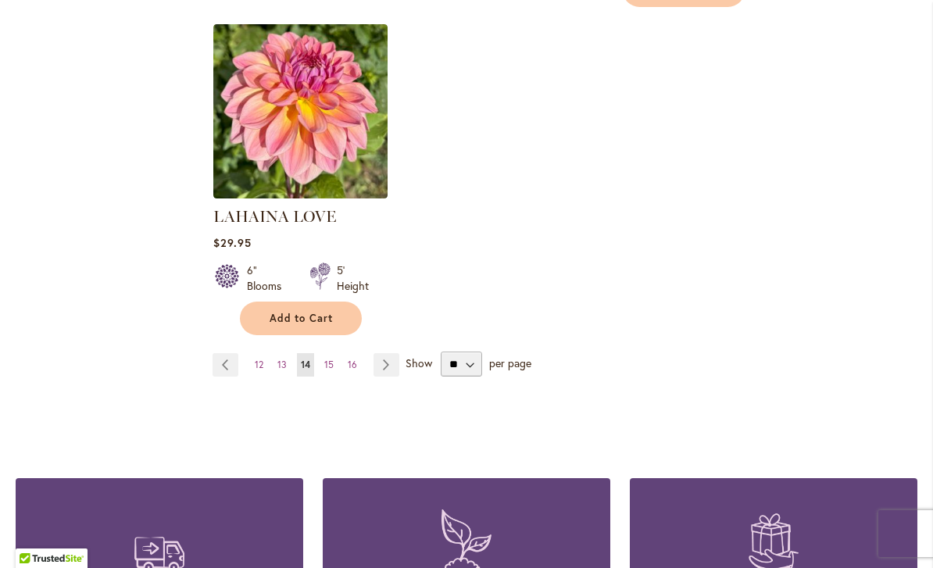
scroll to position [2026, 0]
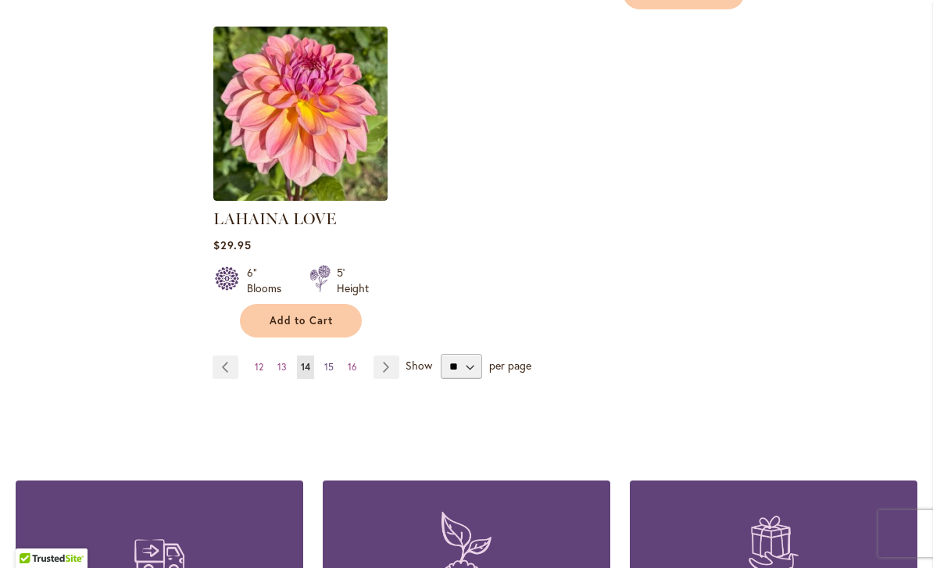
click at [335, 356] on link "Page 15" at bounding box center [328, 367] width 17 height 23
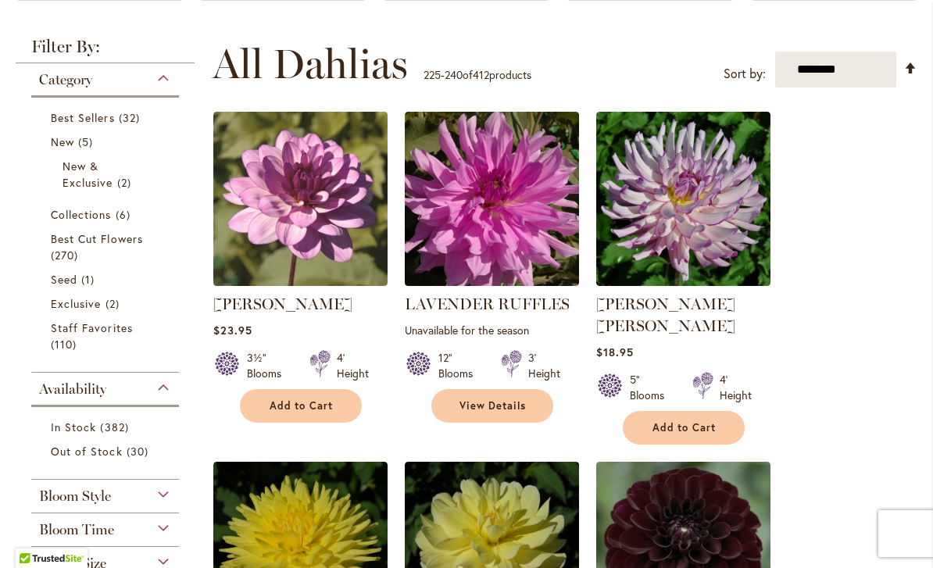
scroll to position [276, 0]
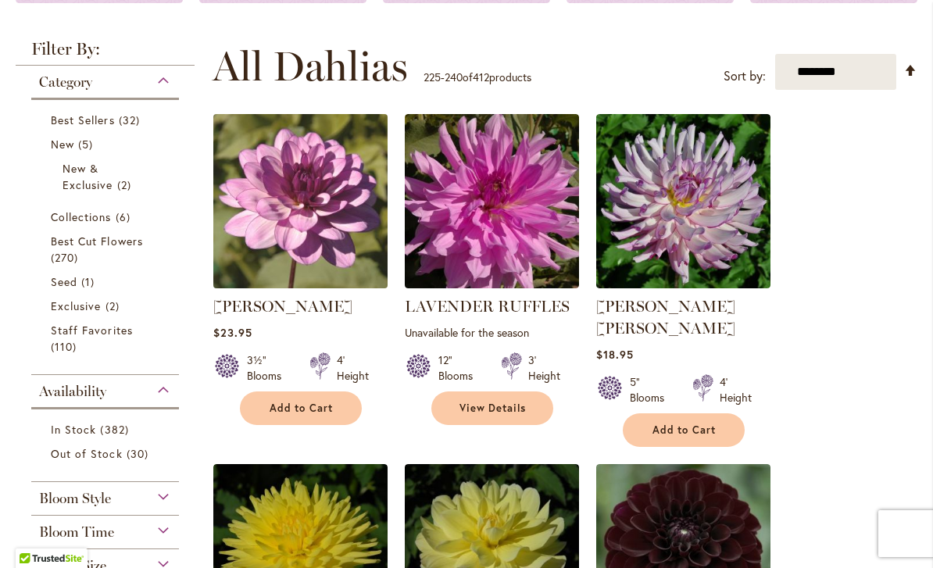
click at [341, 268] on img at bounding box center [300, 201] width 183 height 183
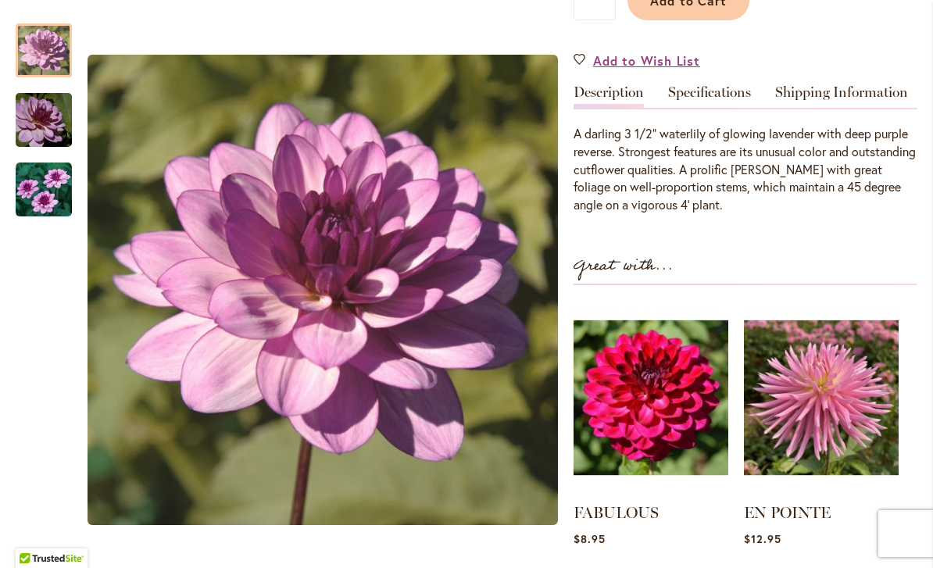
scroll to position [436, 0]
click at [719, 107] on link "Specifications" at bounding box center [709, 95] width 83 height 23
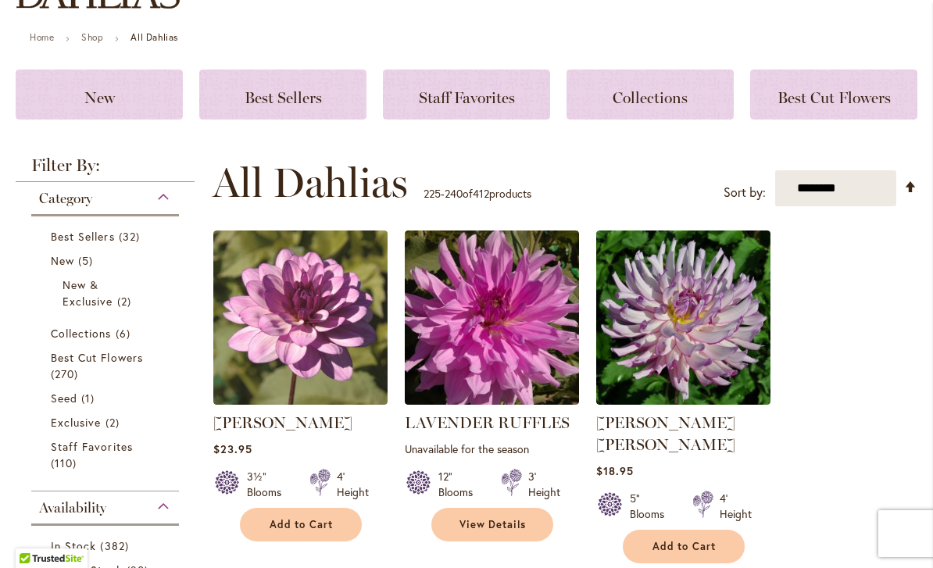
scroll to position [182, 0]
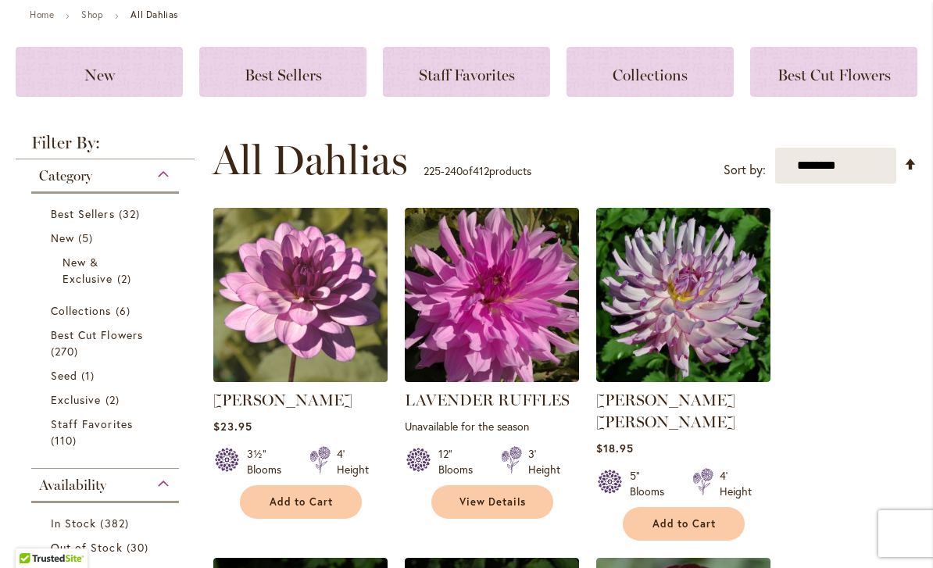
click at [338, 363] on img at bounding box center [300, 295] width 183 height 183
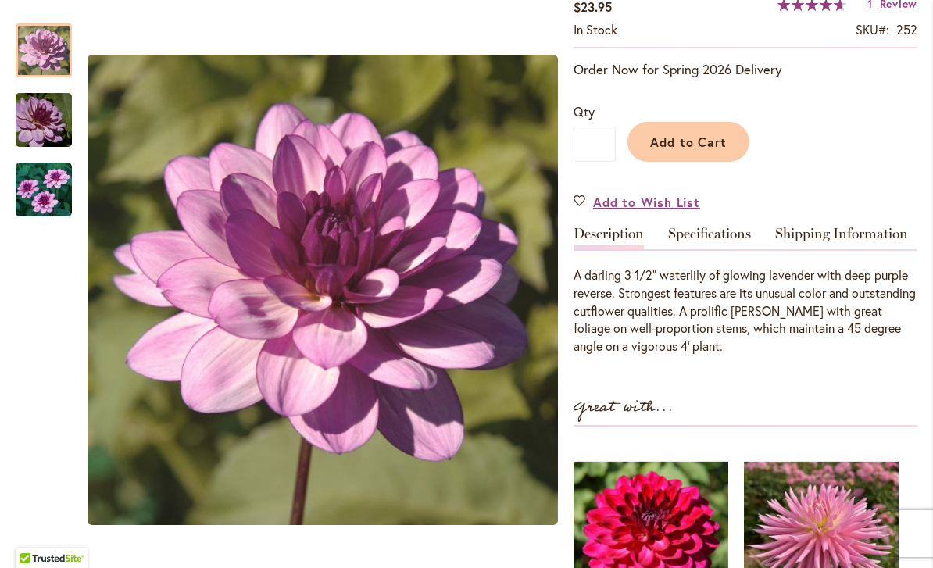
scroll to position [293, 0]
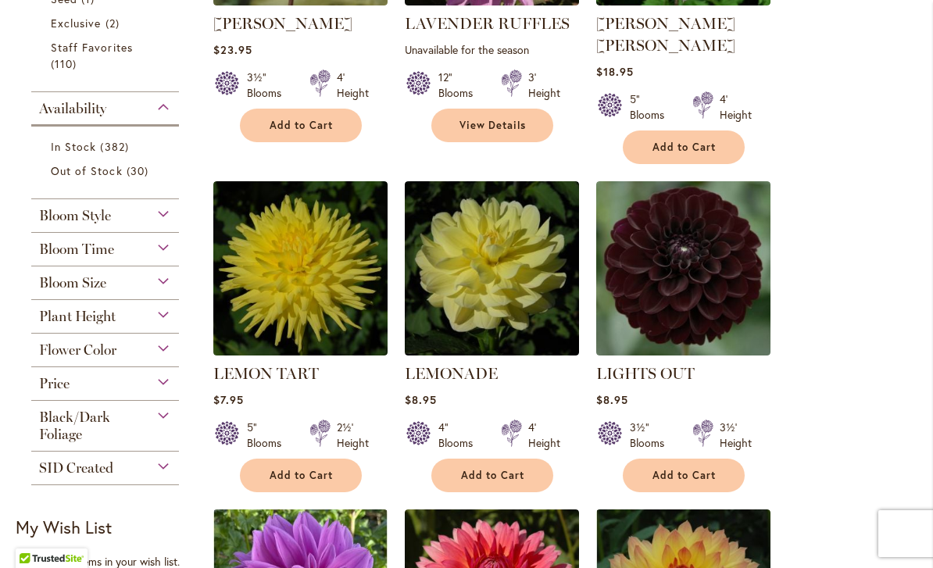
scroll to position [608, 0]
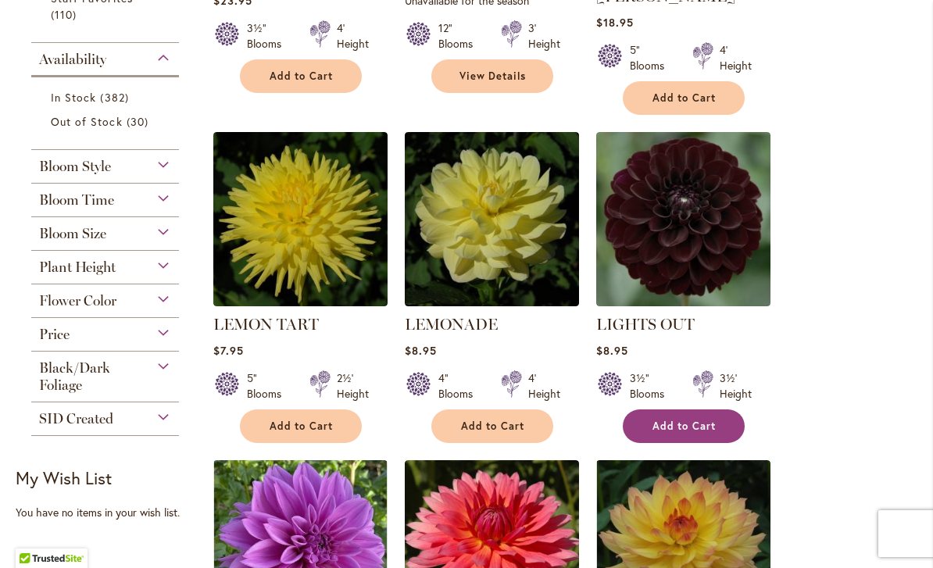
click at [715, 420] on span "Add to Cart" at bounding box center [684, 426] width 64 height 13
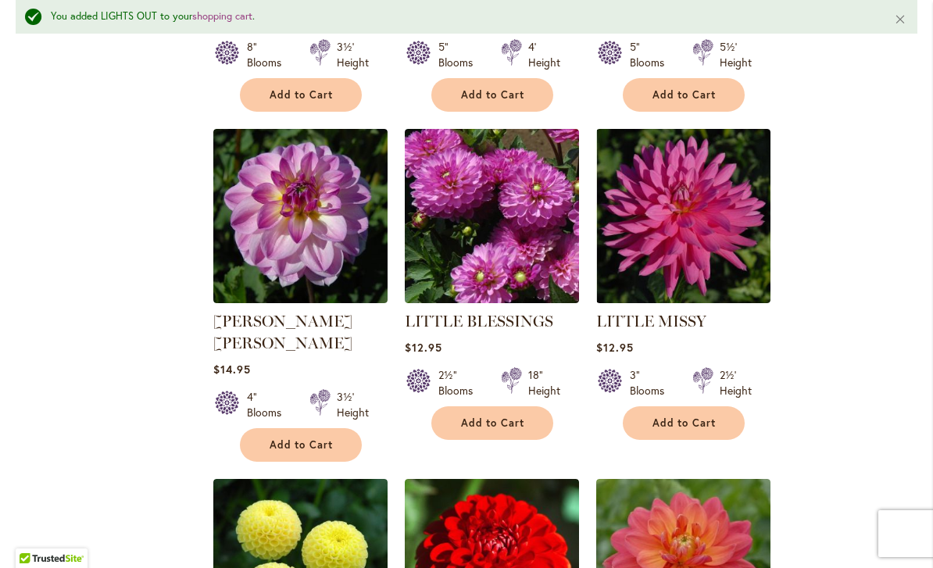
scroll to position [1308, 0]
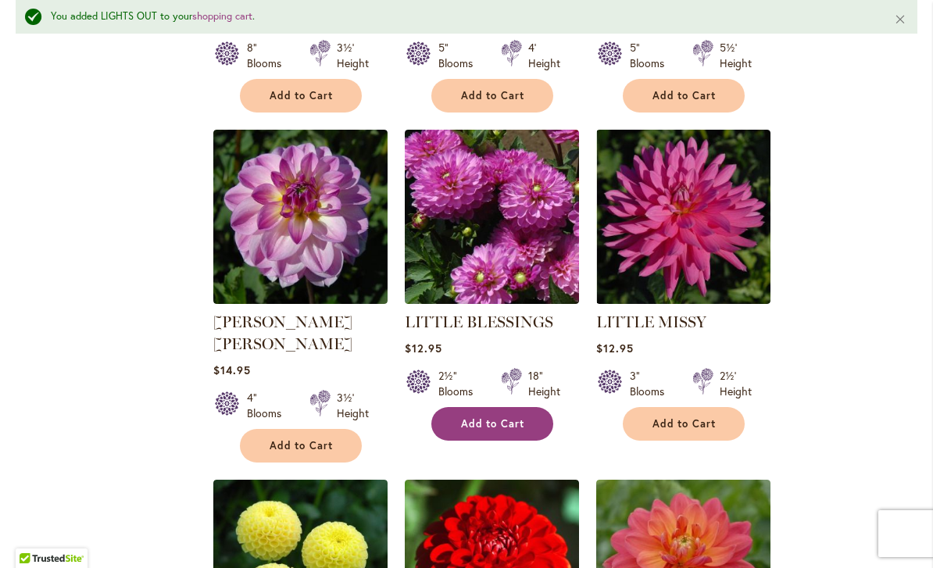
click at [508, 417] on span "Add to Cart" at bounding box center [493, 423] width 64 height 13
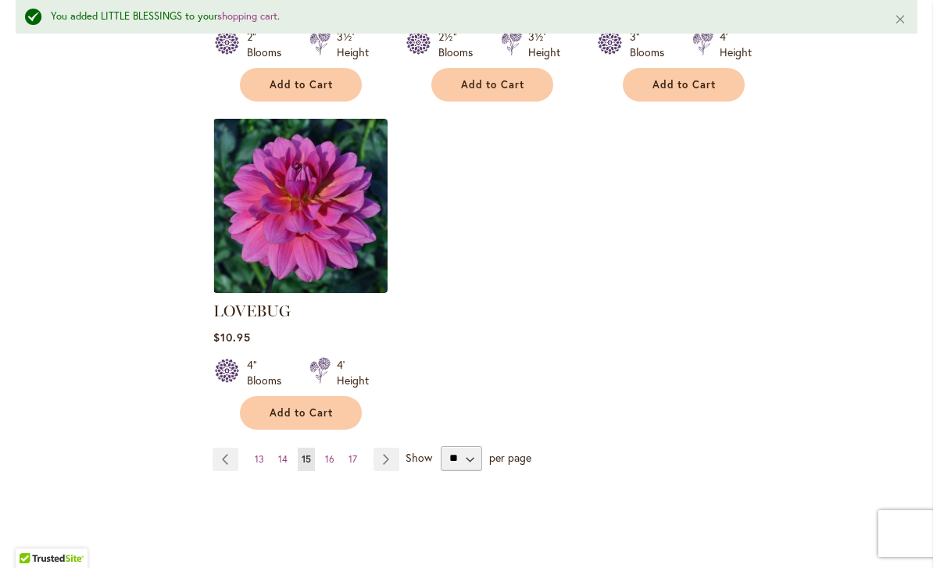
scroll to position [2001, 0]
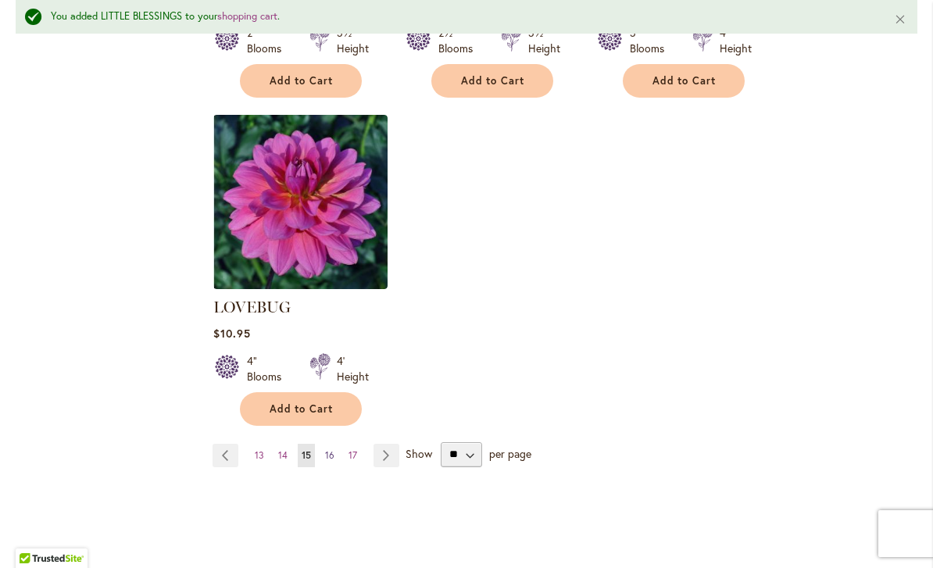
click at [335, 444] on link "Page 16" at bounding box center [329, 455] width 17 height 23
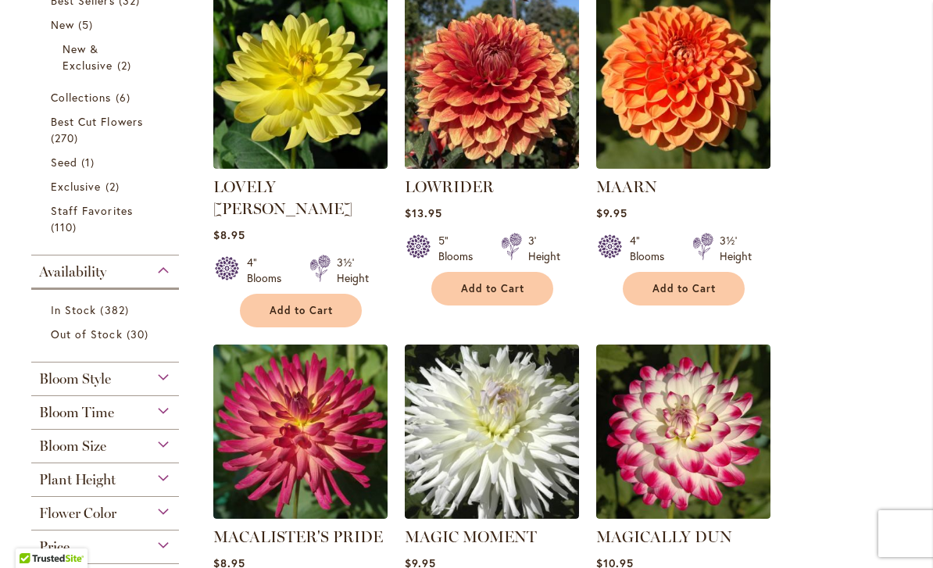
scroll to position [396, 0]
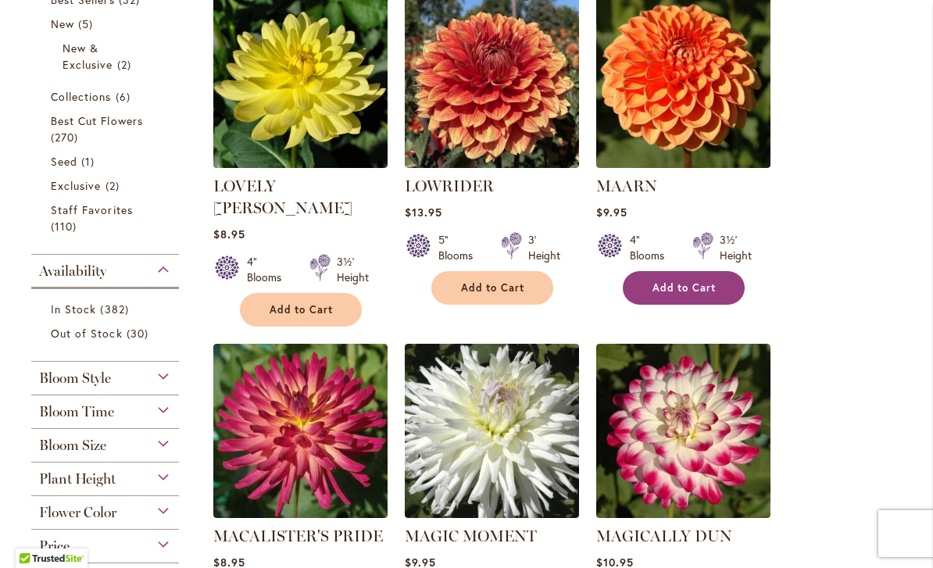
click at [701, 294] on span "Add to Cart" at bounding box center [684, 287] width 64 height 13
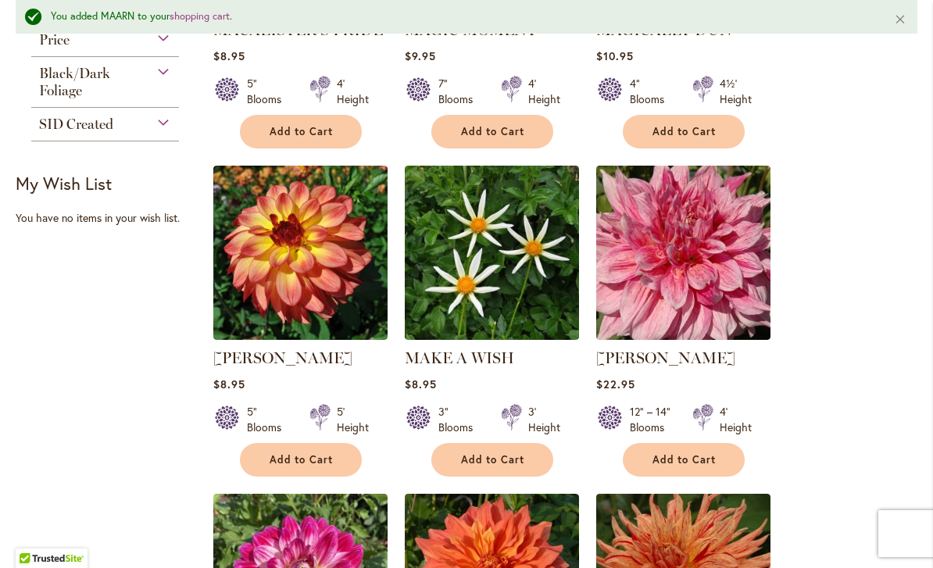
scroll to position [969, 0]
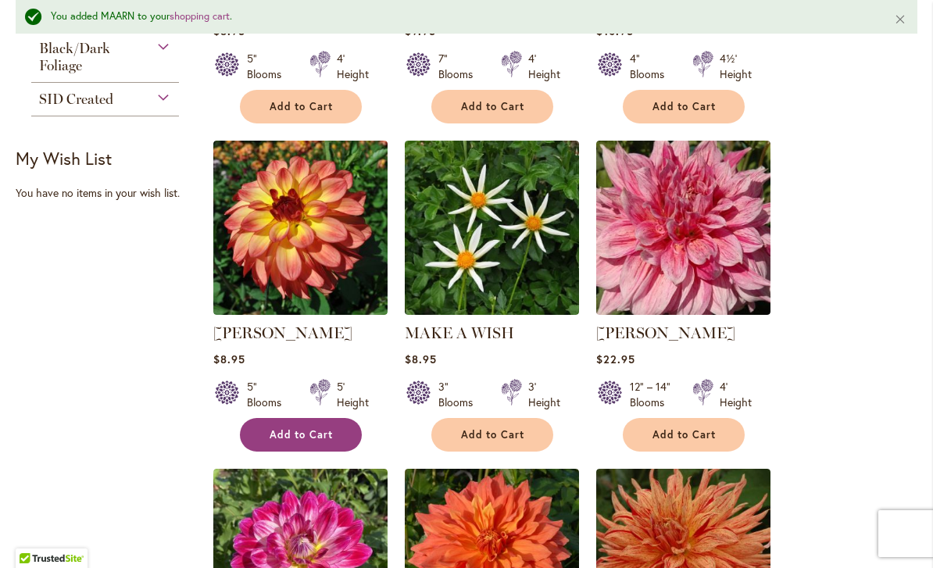
click at [309, 428] on span "Add to Cart" at bounding box center [302, 434] width 64 height 13
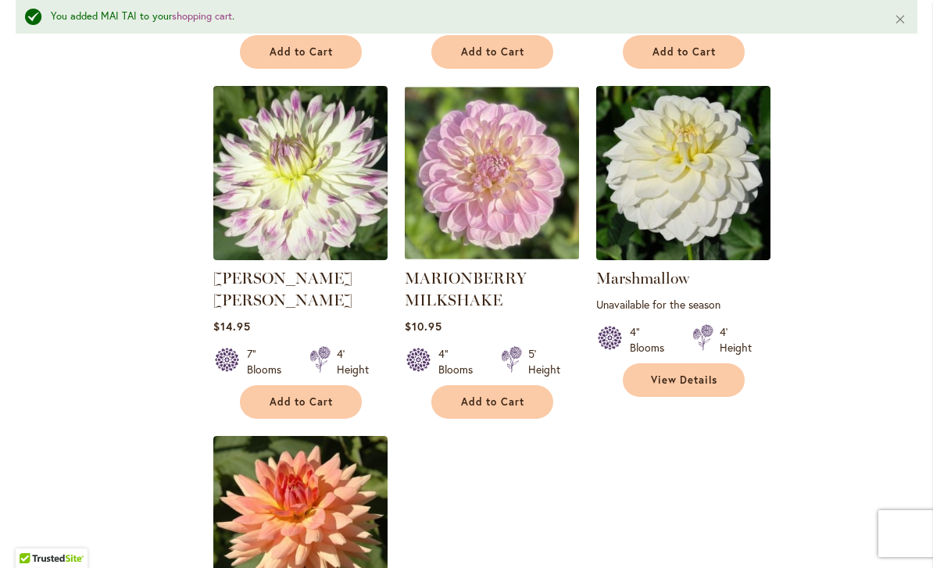
scroll to position [1666, 0]
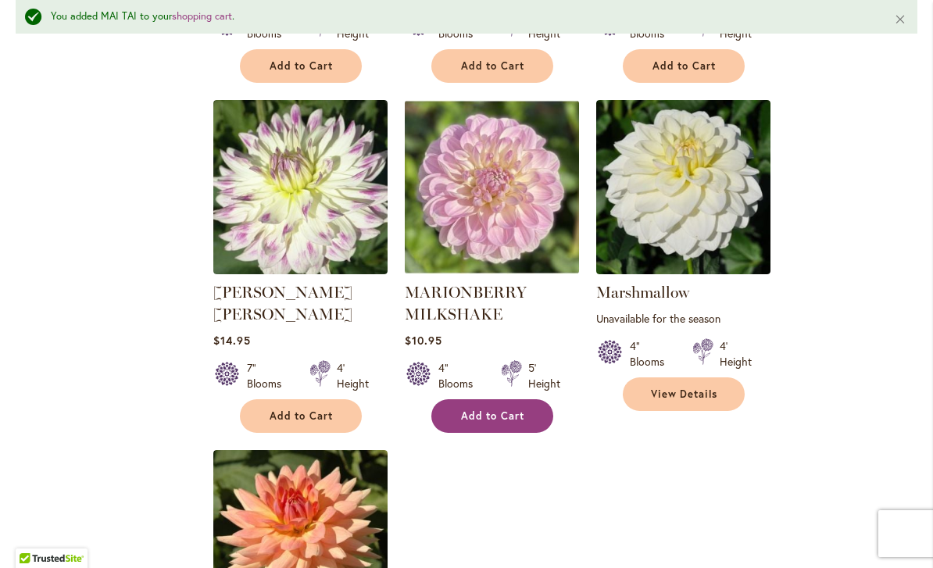
click at [513, 409] on span "Add to Cart" at bounding box center [493, 415] width 64 height 13
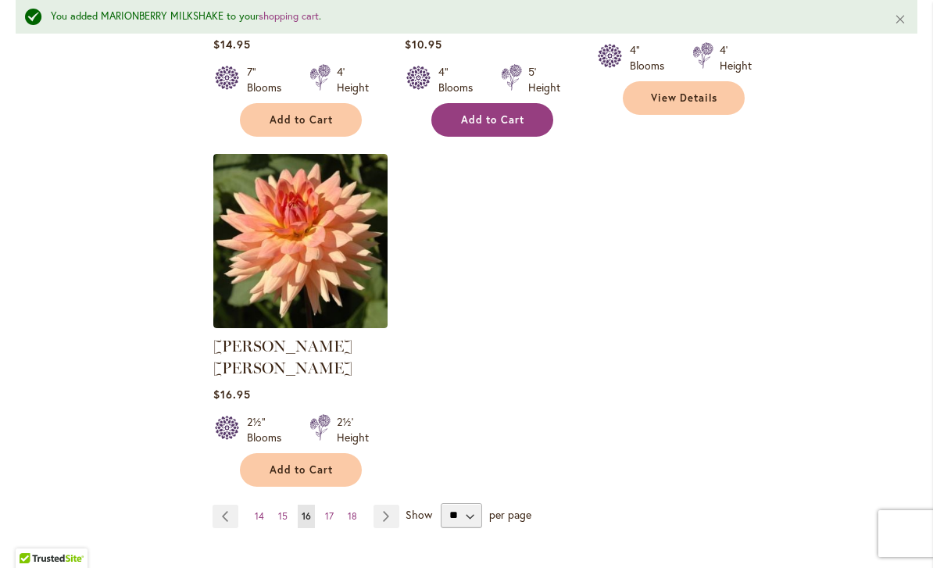
scroll to position [1966, 0]
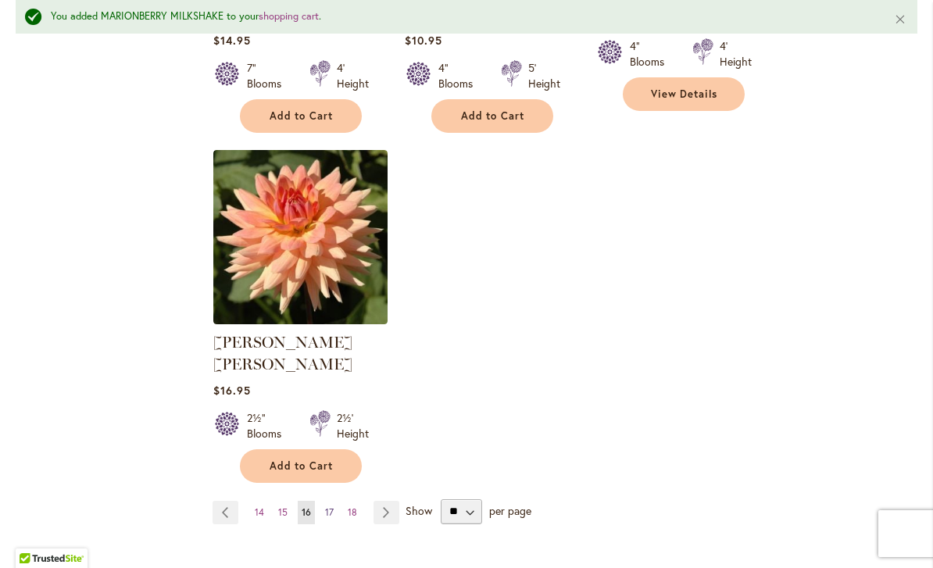
click at [331, 506] on span "17" at bounding box center [329, 512] width 9 height 12
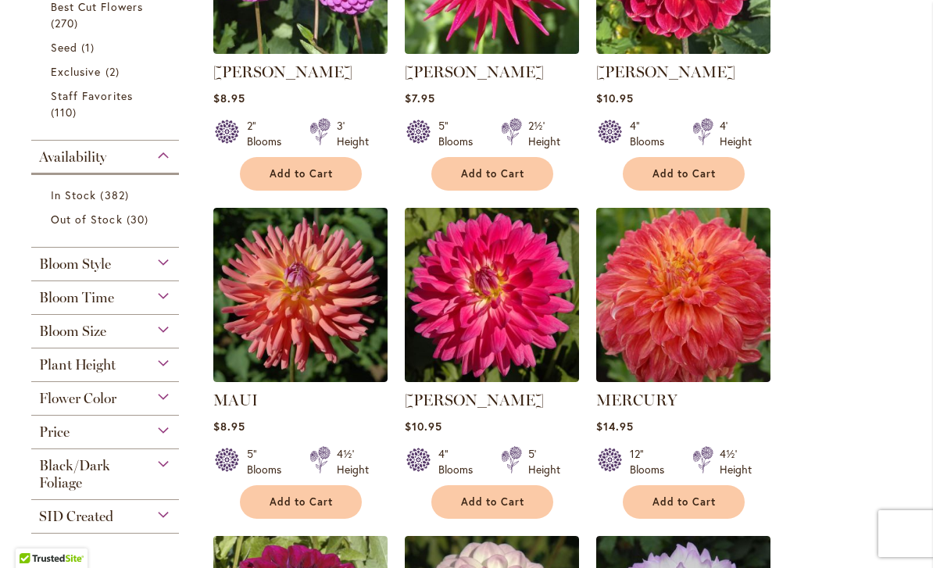
scroll to position [525, 0]
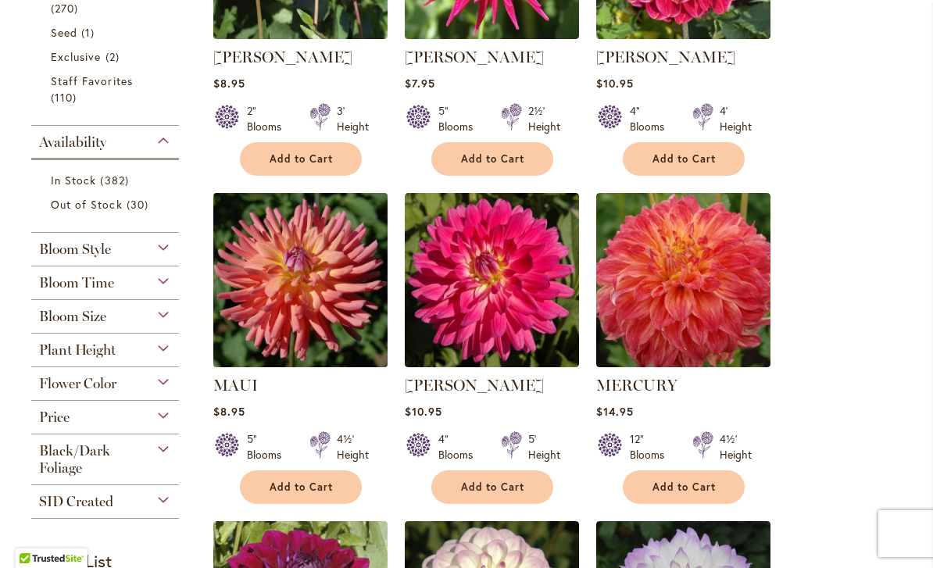
click at [338, 334] on img at bounding box center [300, 280] width 183 height 183
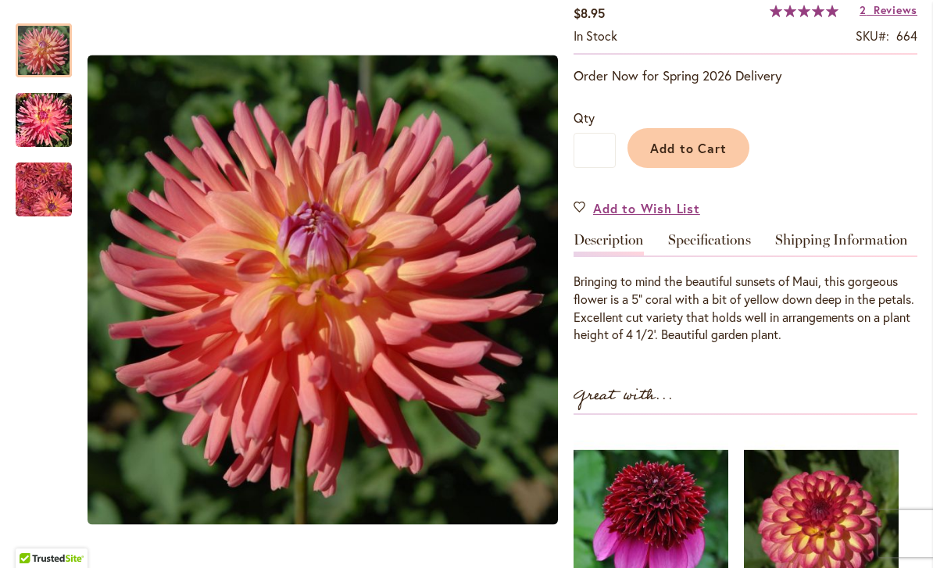
scroll to position [288, 0]
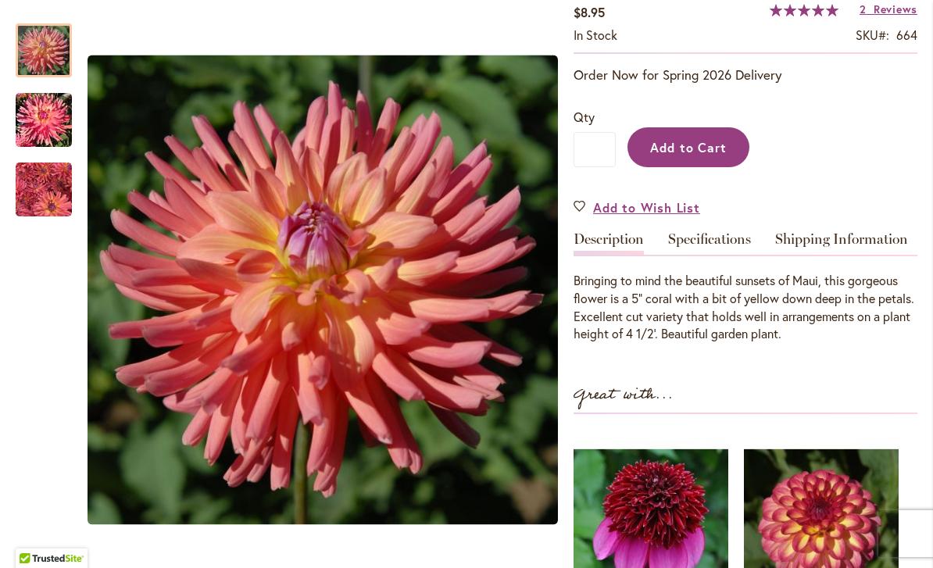
click at [701, 148] on span "Add to Cart" at bounding box center [688, 147] width 77 height 16
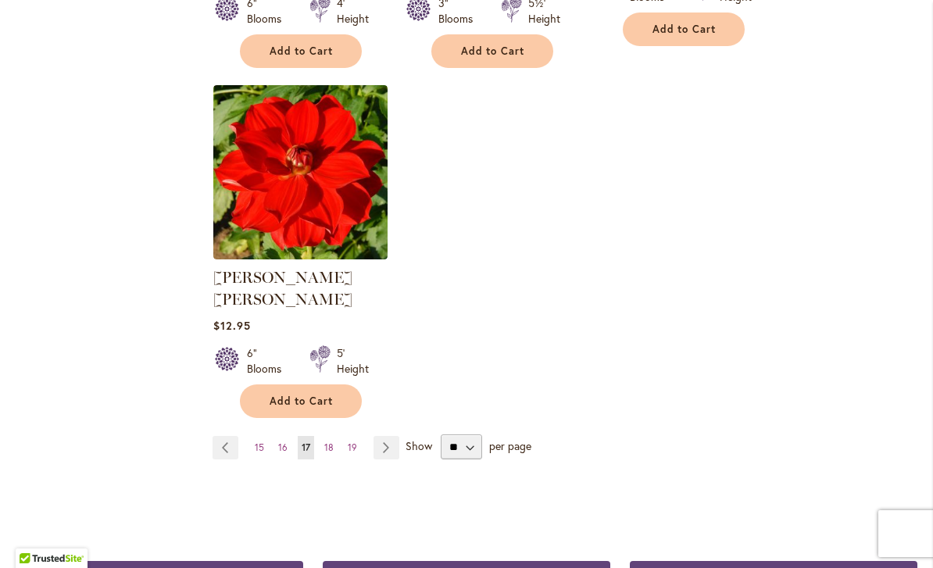
scroll to position [1968, 0]
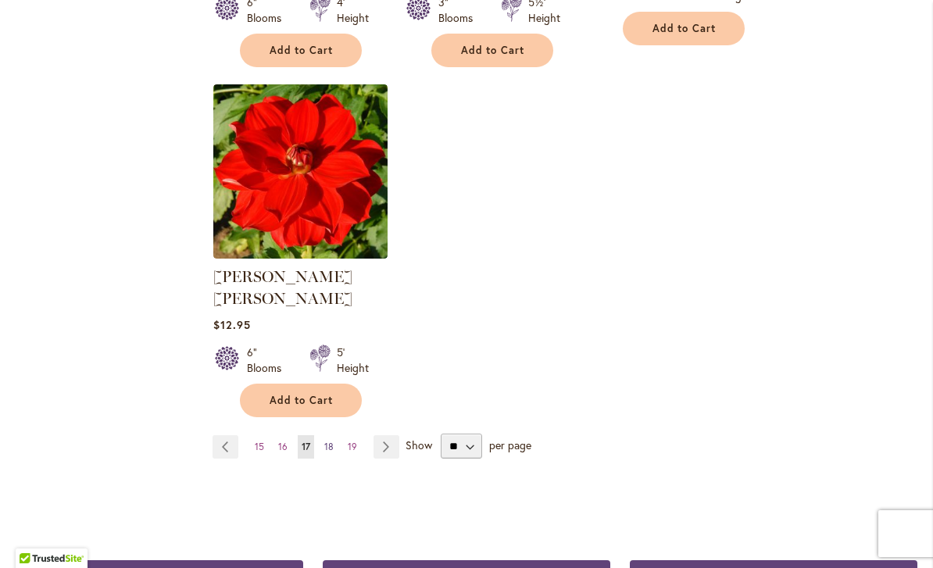
click at [332, 441] on span "18" at bounding box center [328, 447] width 9 height 12
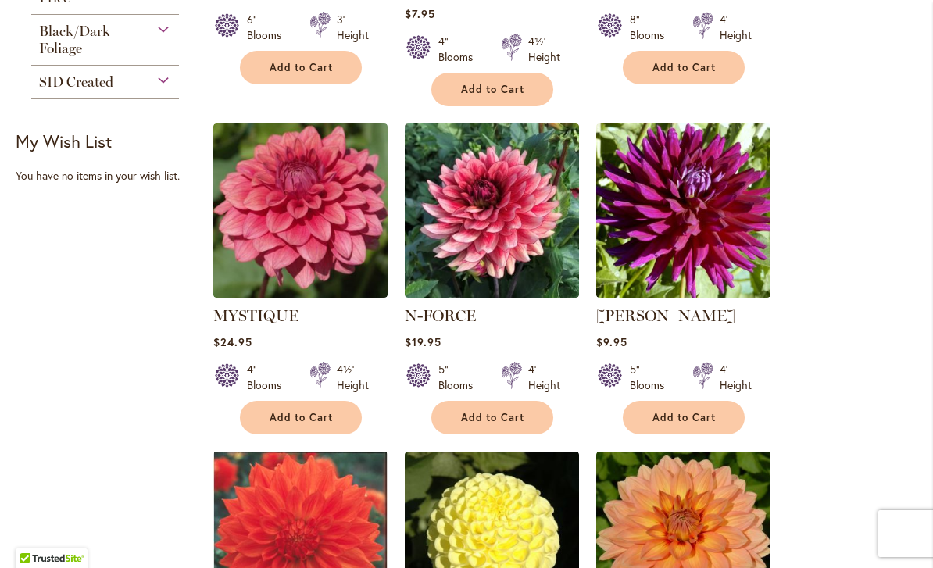
scroll to position [945, 0]
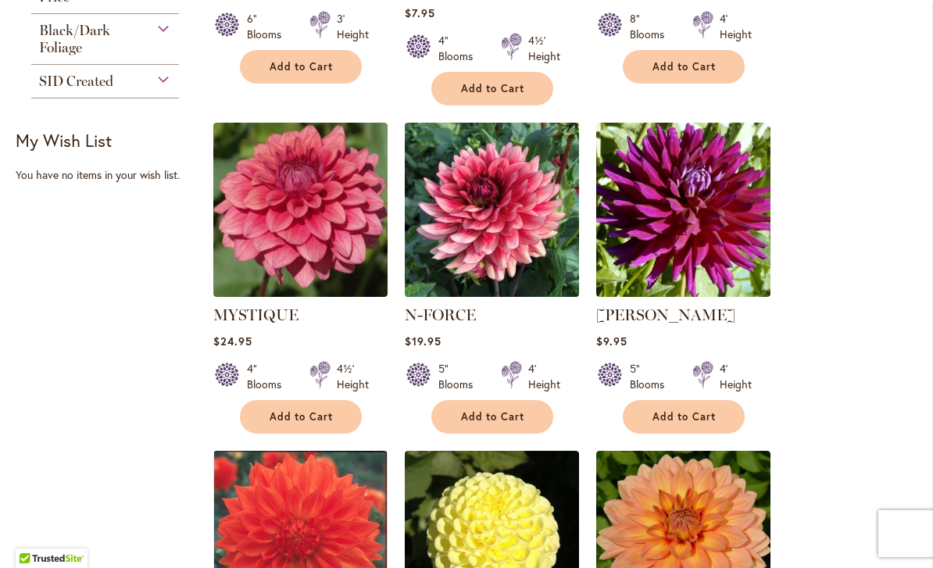
click at [540, 252] on img at bounding box center [491, 210] width 183 height 183
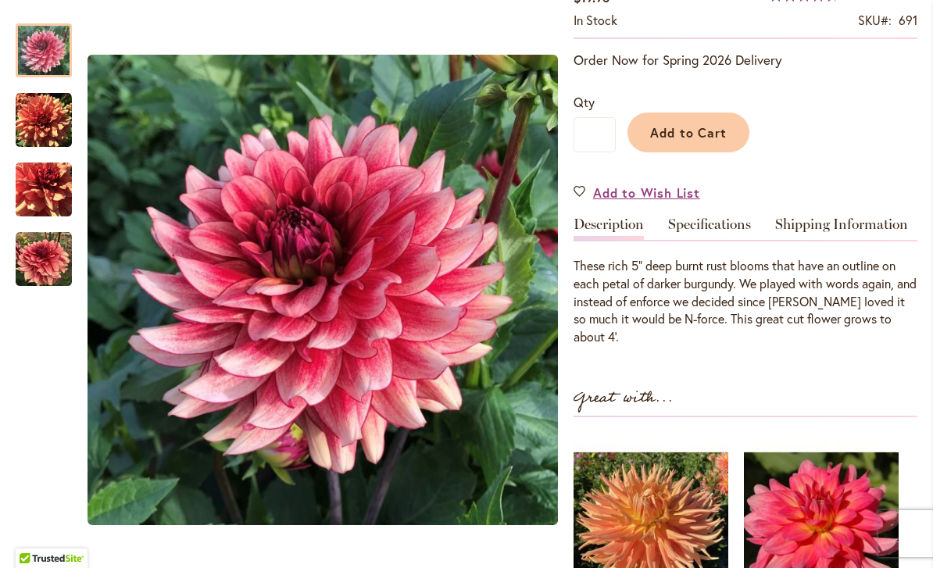
scroll to position [302, 0]
click at [715, 227] on link "Specifications" at bounding box center [709, 229] width 83 height 23
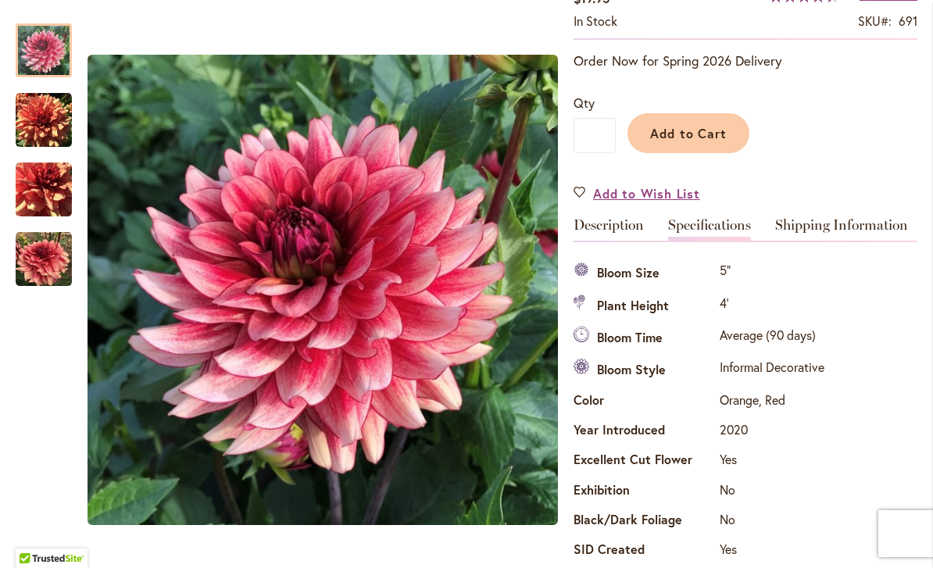
click at [46, 115] on img "N-FORCE" at bounding box center [44, 120] width 56 height 56
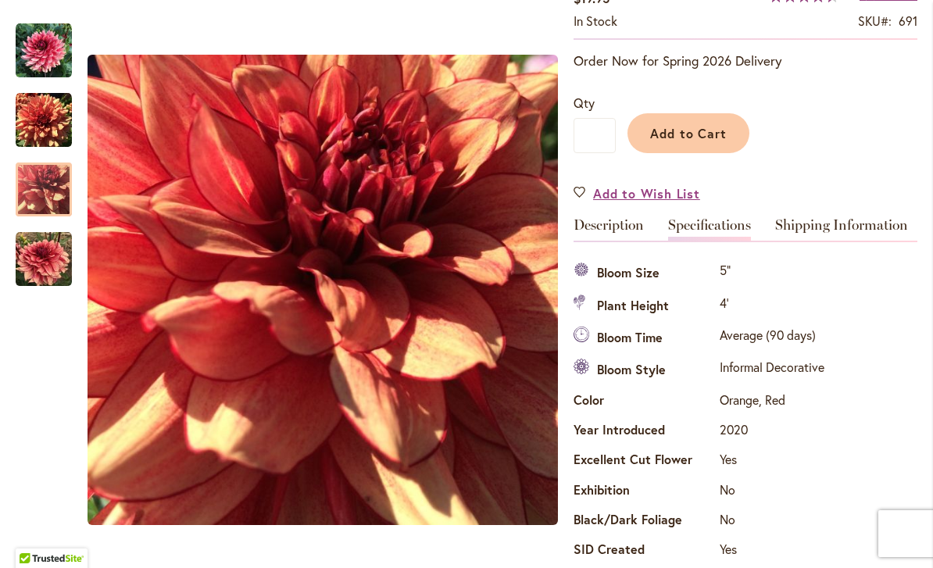
click at [48, 205] on img "N-FORCE" at bounding box center [44, 190] width 56 height 56
click at [55, 265] on img "N-FORCE" at bounding box center [44, 259] width 56 height 56
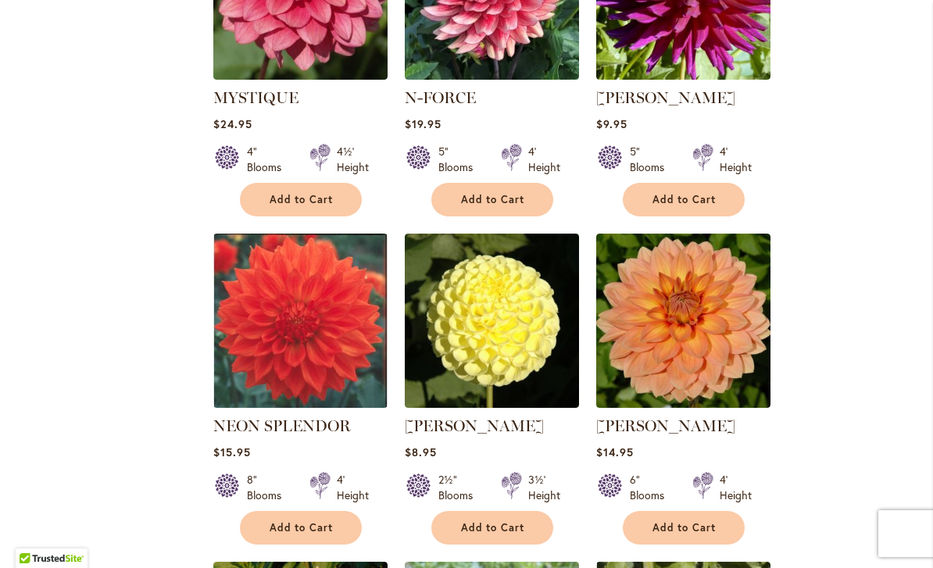
scroll to position [1168, 0]
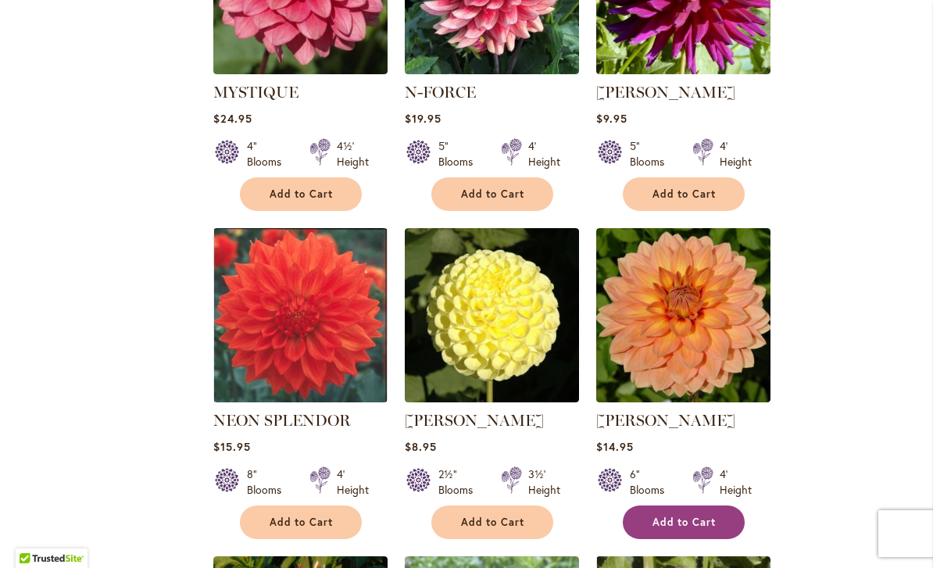
click at [710, 516] on span "Add to Cart" at bounding box center [684, 522] width 64 height 13
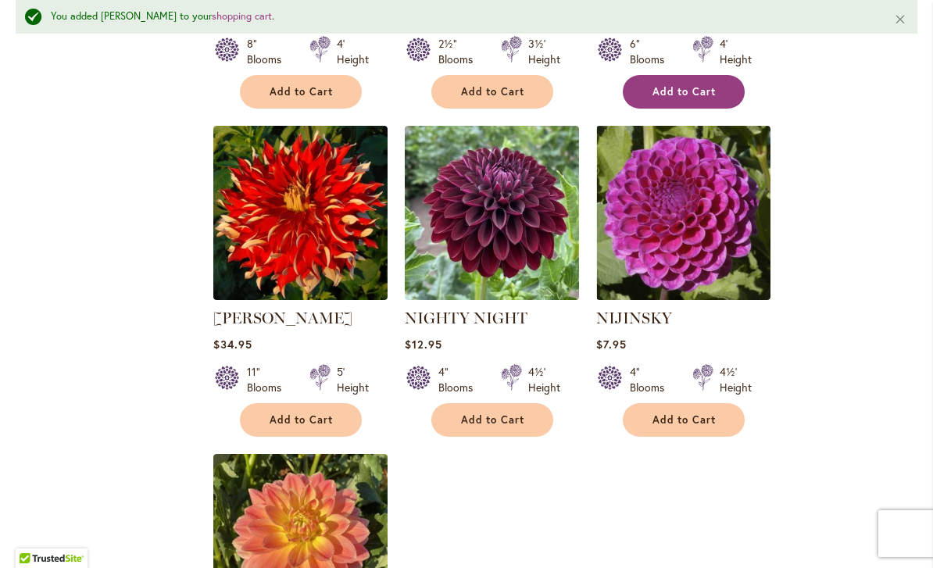
scroll to position [1674, 0]
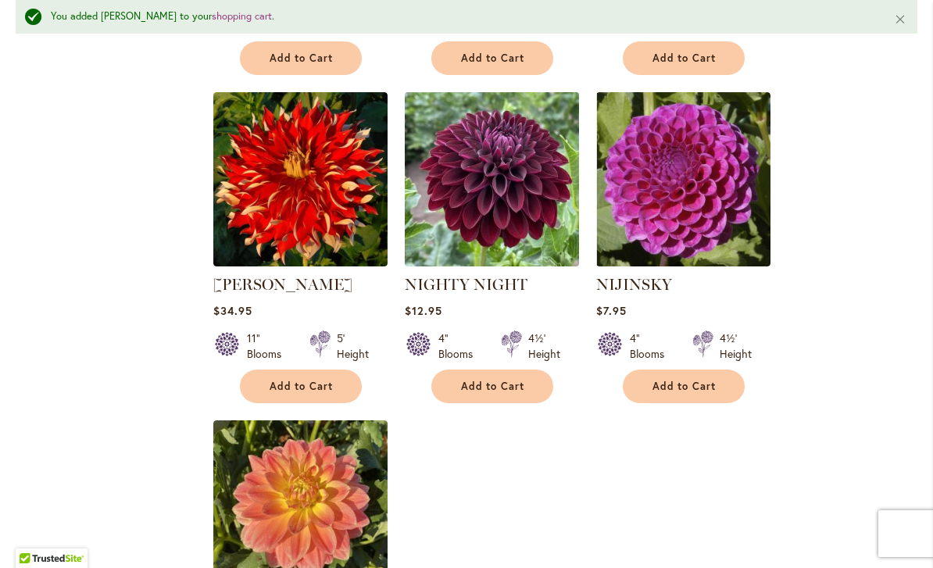
click at [520, 219] on img at bounding box center [491, 179] width 183 height 183
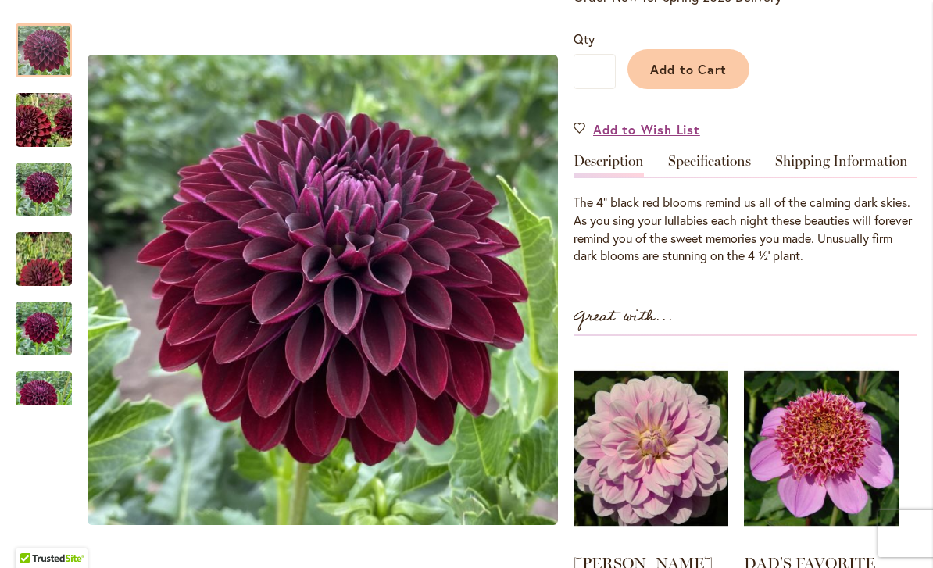
scroll to position [356, 0]
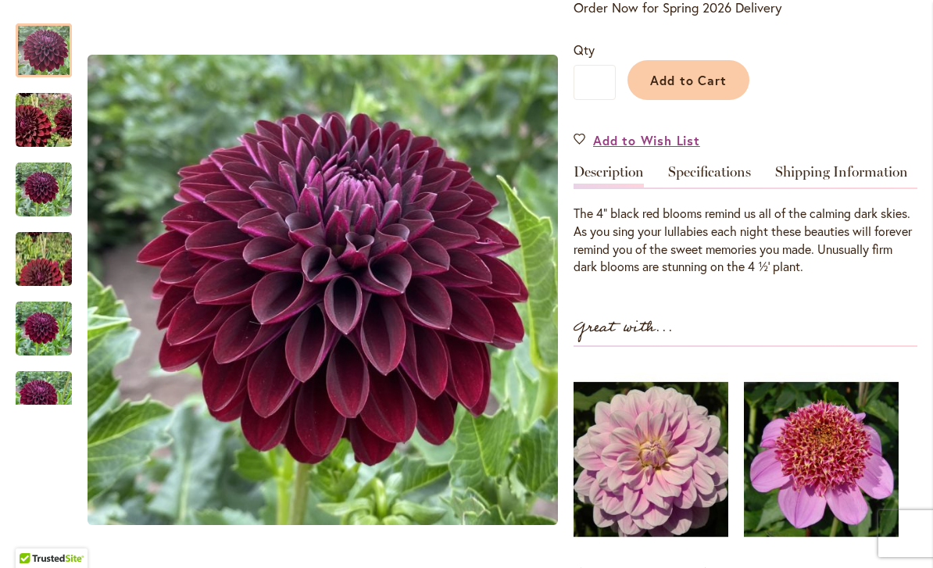
click at [52, 60] on div at bounding box center [44, 50] width 56 height 54
click at [51, 127] on img "Nighty Night" at bounding box center [43, 120] width 111 height 108
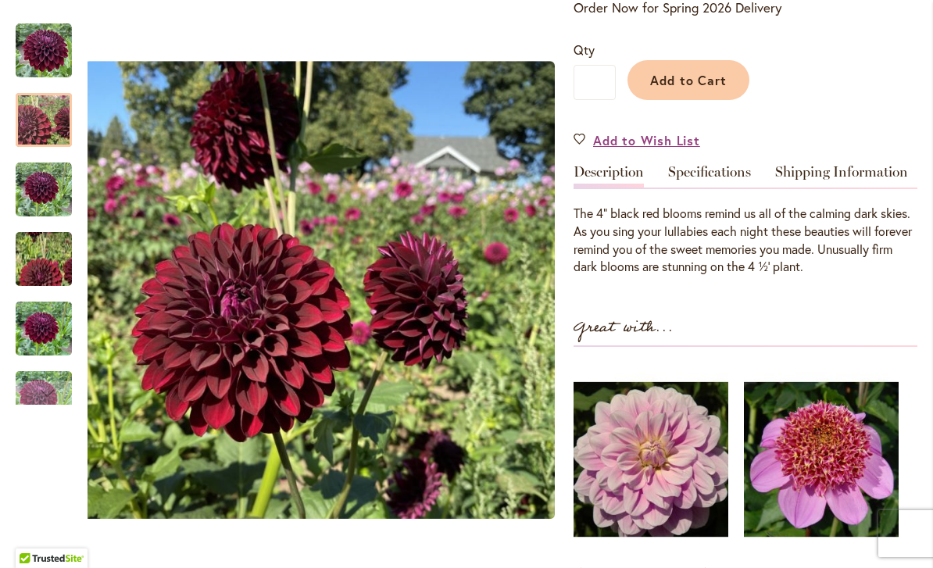
click at [55, 196] on img "Nighty Night" at bounding box center [44, 190] width 56 height 56
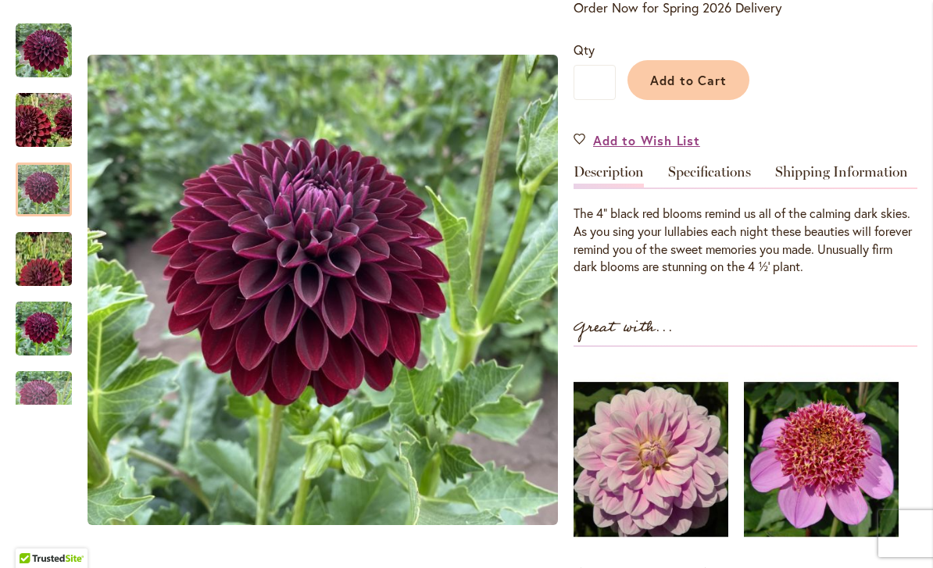
click at [54, 261] on img "Nighty Night" at bounding box center [43, 259] width 113 height 101
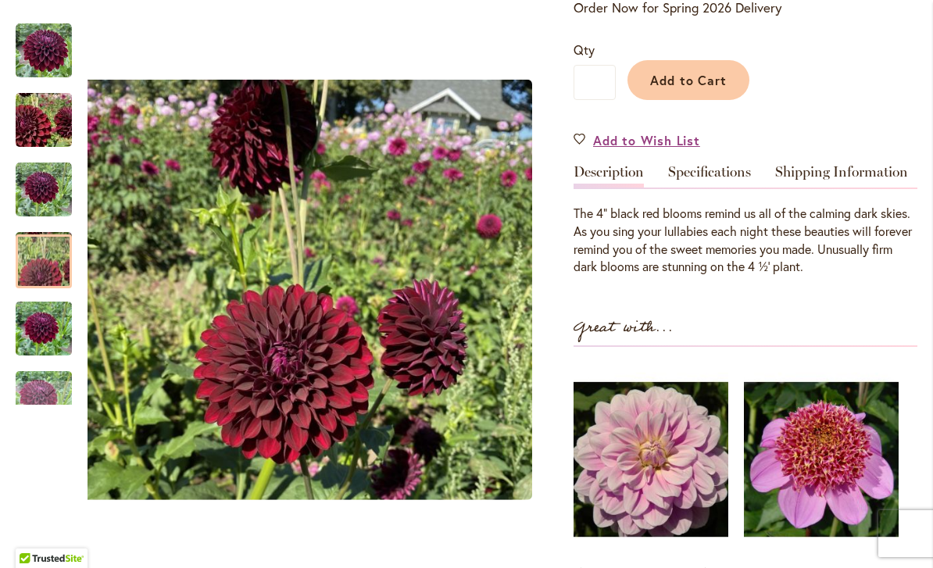
click at [50, 335] on img "Nighty Night" at bounding box center [44, 328] width 56 height 75
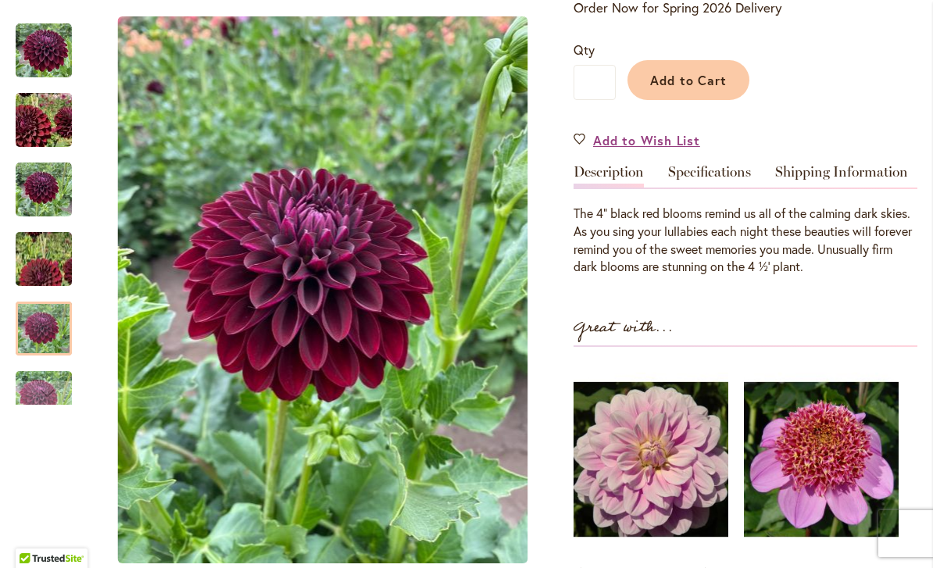
click at [52, 334] on div at bounding box center [44, 329] width 56 height 54
click at [52, 386] on div "Next" at bounding box center [43, 392] width 23 height 23
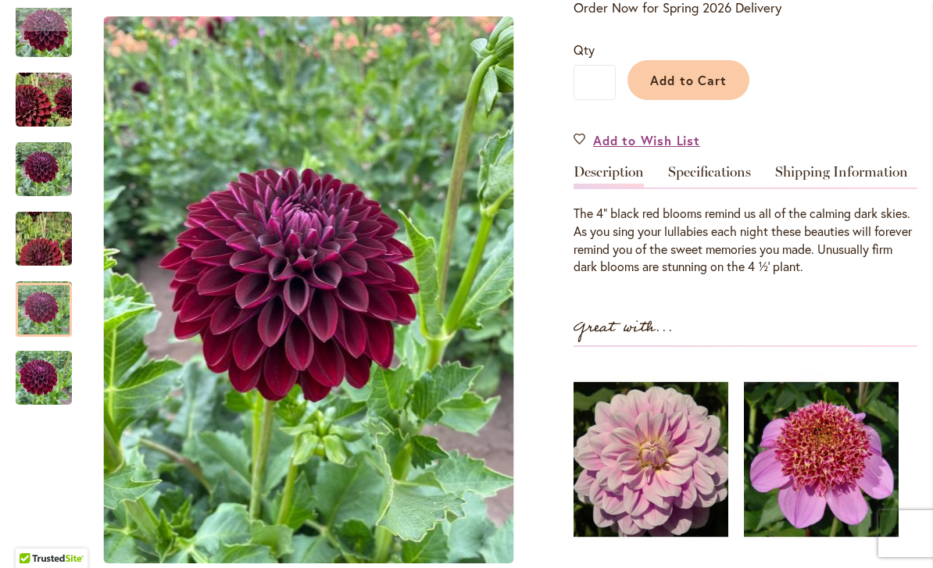
click at [59, 373] on img "Nighty Night" at bounding box center [44, 378] width 56 height 75
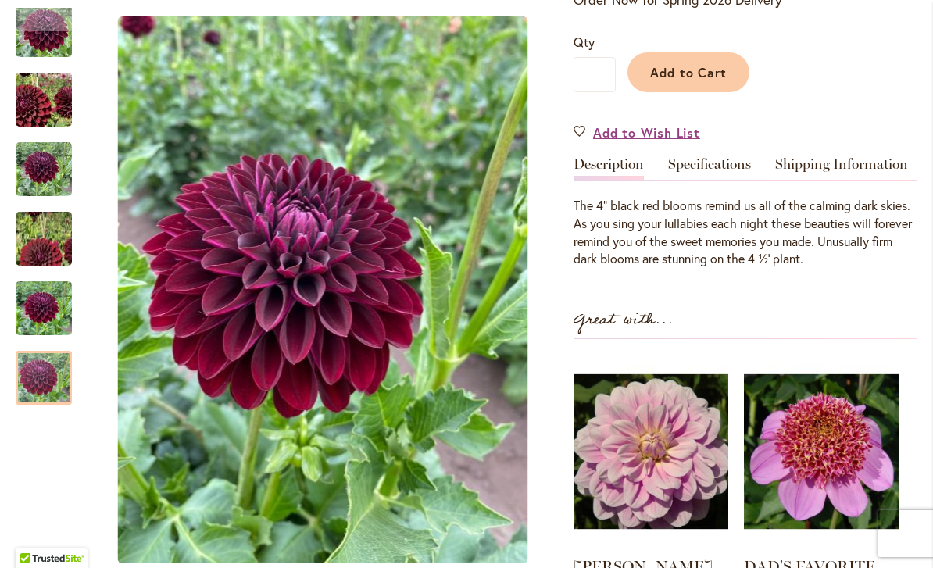
scroll to position [346, 0]
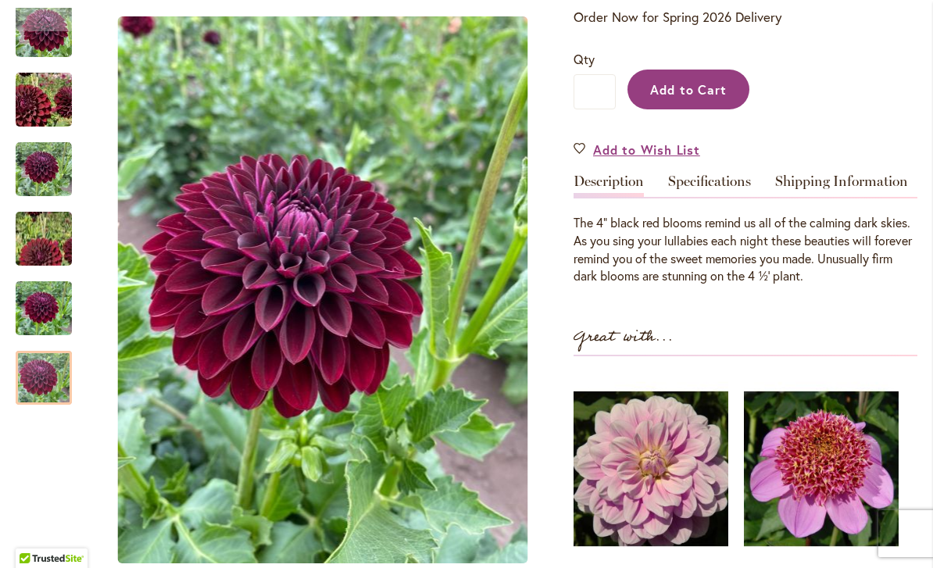
click at [699, 84] on span "Add to Cart" at bounding box center [688, 89] width 77 height 16
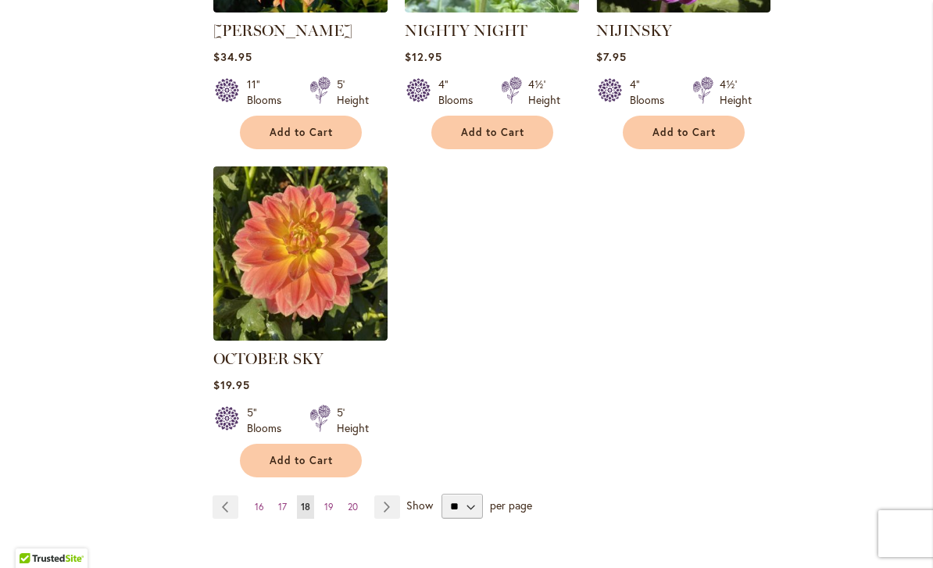
scroll to position [1903, 0]
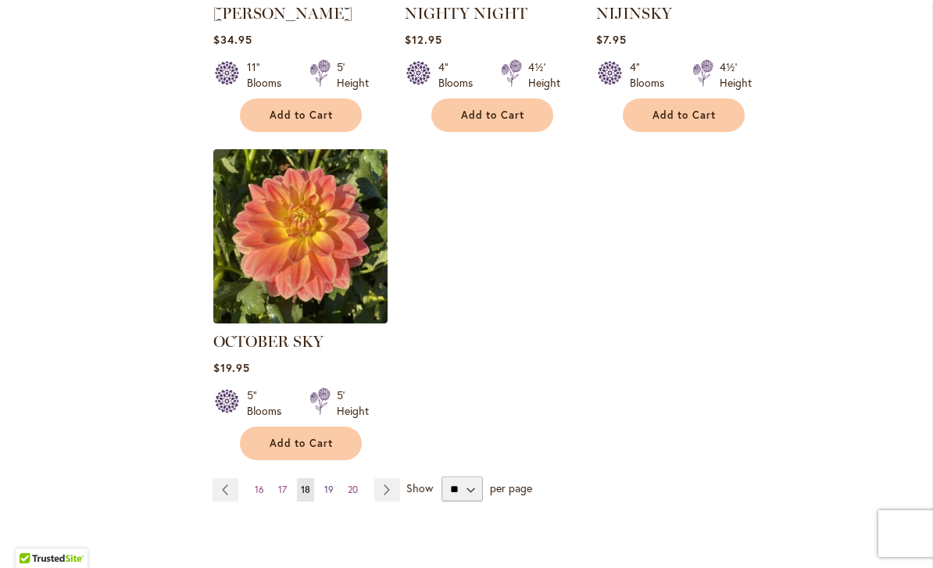
click at [331, 484] on span "19" at bounding box center [328, 490] width 9 height 12
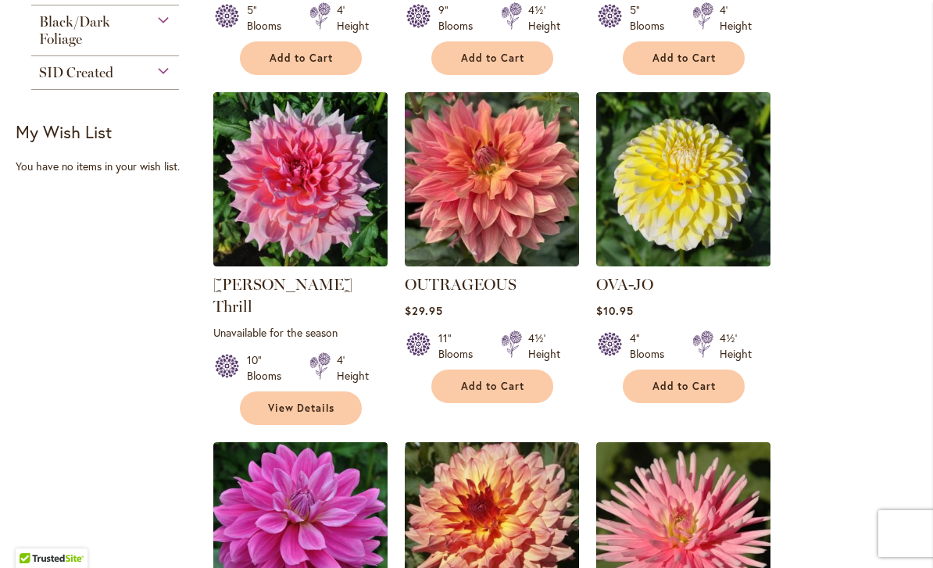
scroll to position [958, 0]
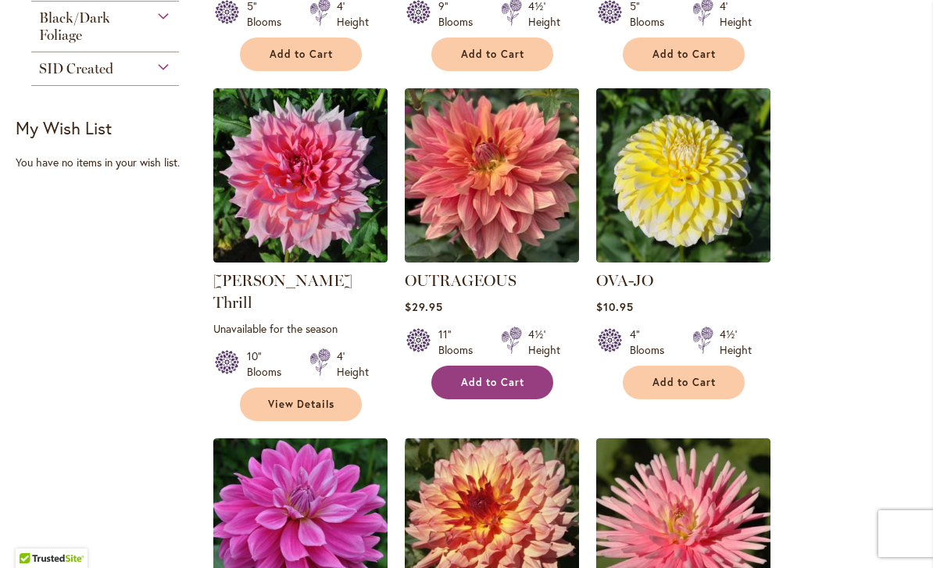
click at [525, 390] on button "Add to Cart" at bounding box center [492, 383] width 122 height 34
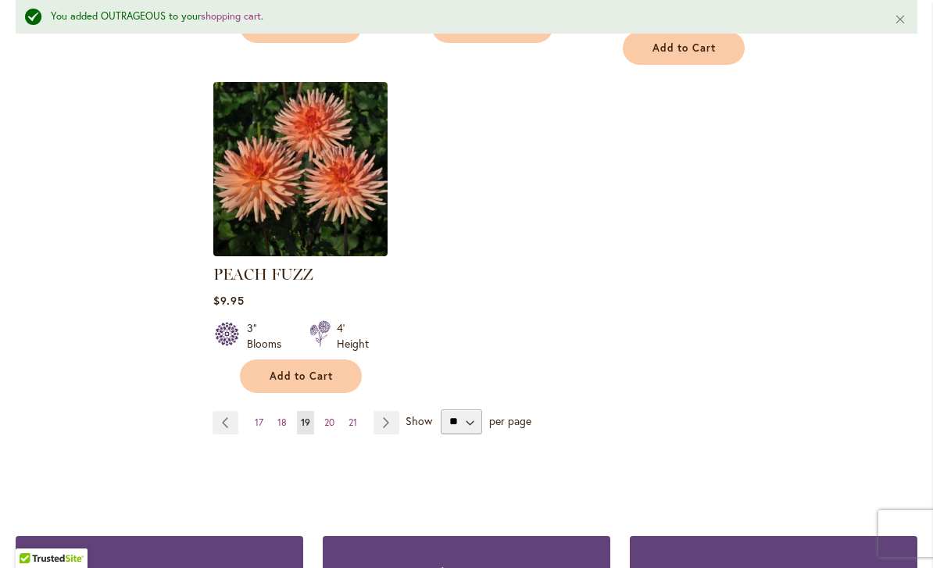
scroll to position [2035, 0]
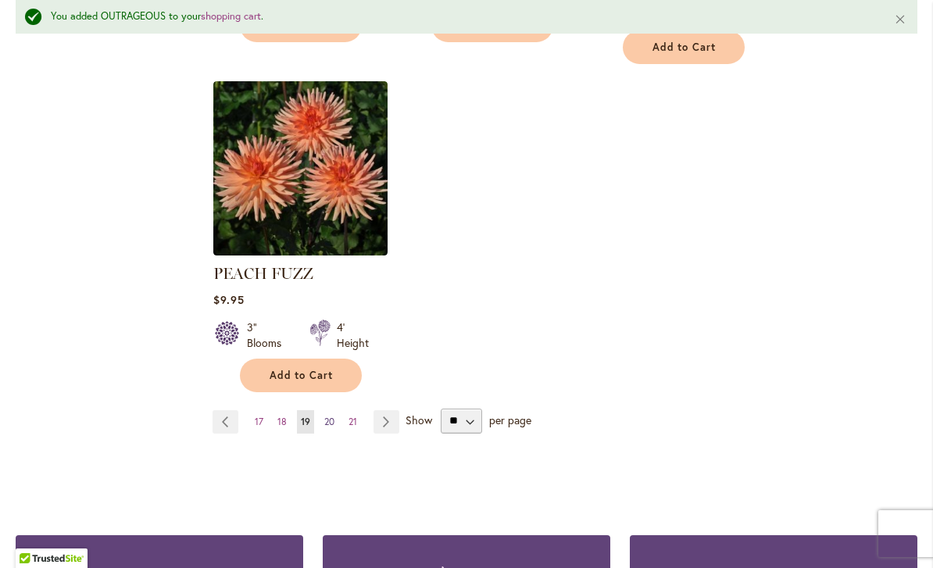
click at [337, 410] on link "Page 20" at bounding box center [329, 421] width 18 height 23
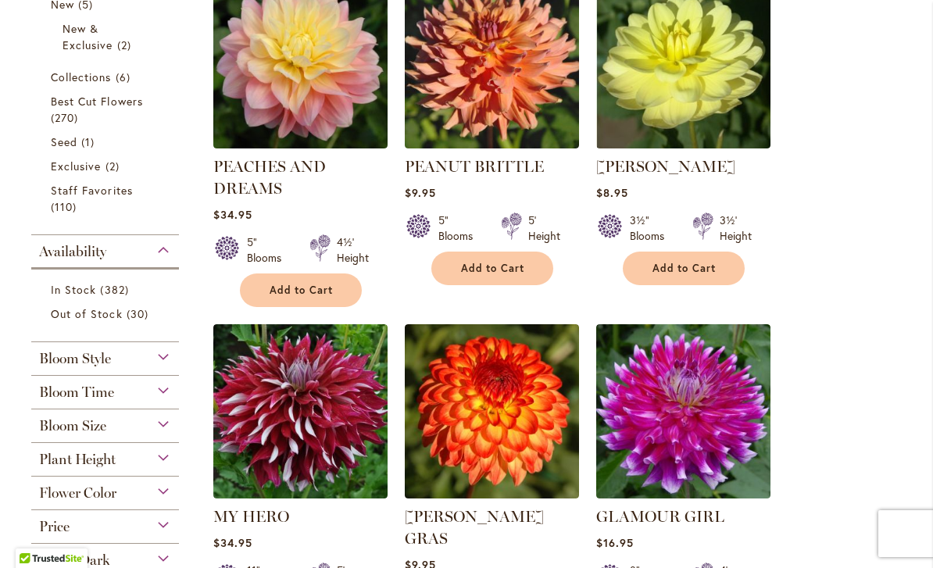
scroll to position [413, 0]
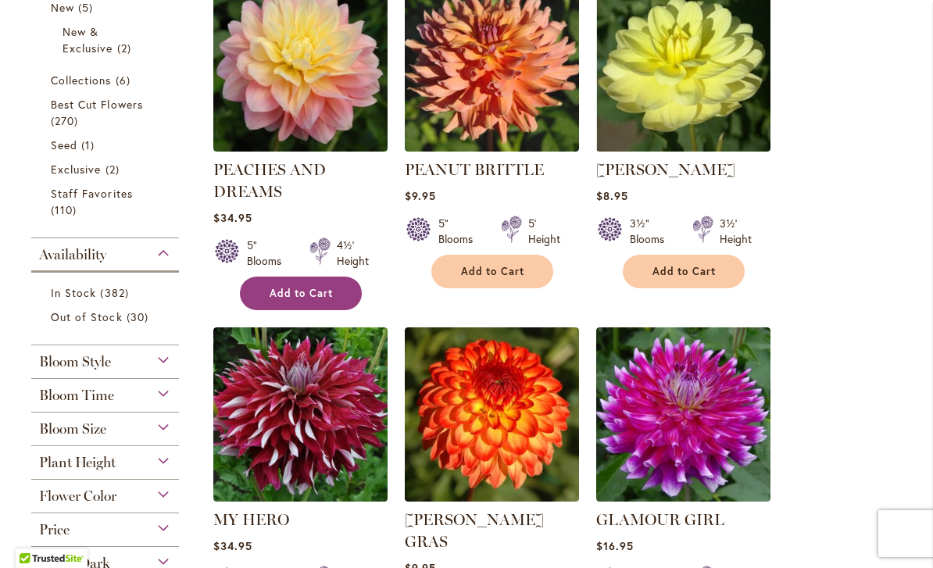
click at [316, 308] on button "Add to Cart" at bounding box center [301, 294] width 122 height 34
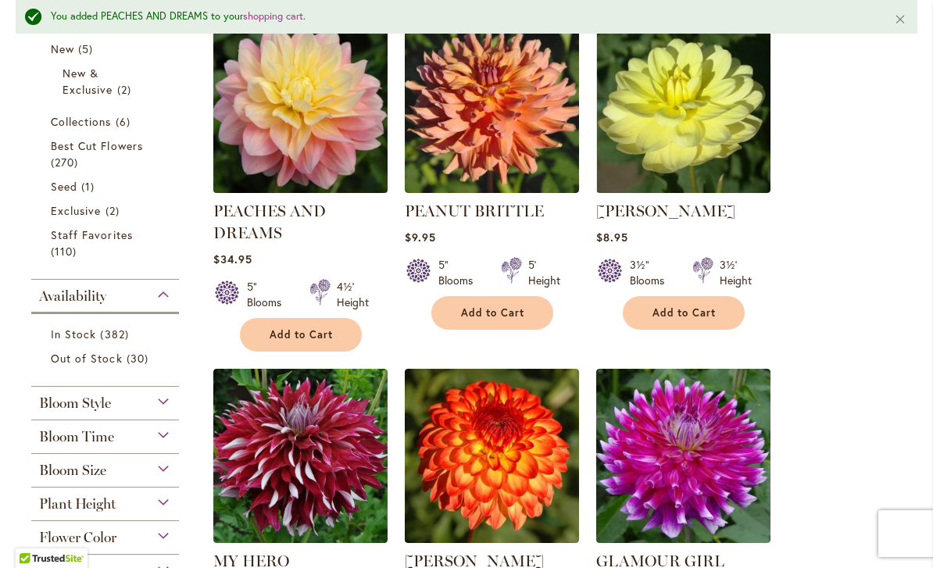
click at [333, 145] on img at bounding box center [300, 105] width 183 height 183
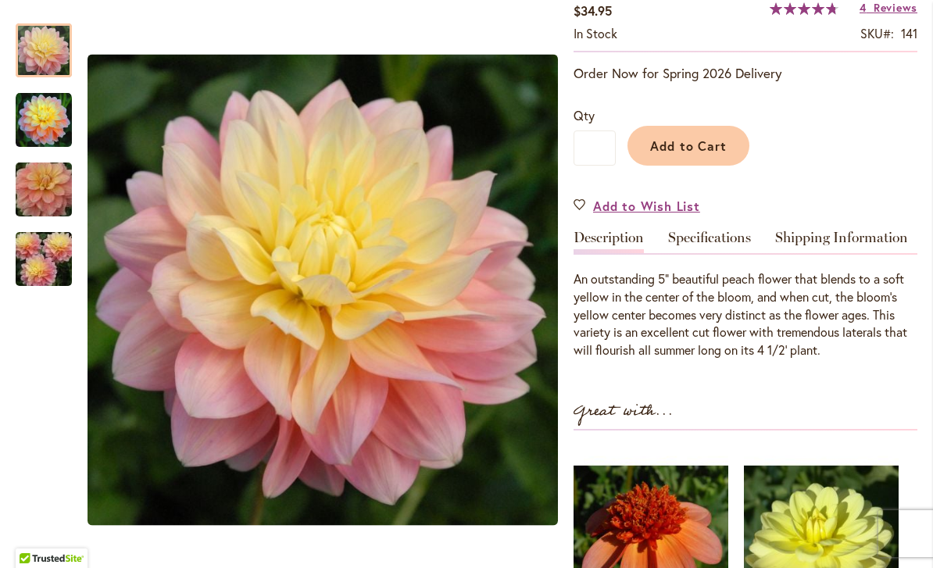
scroll to position [338, 0]
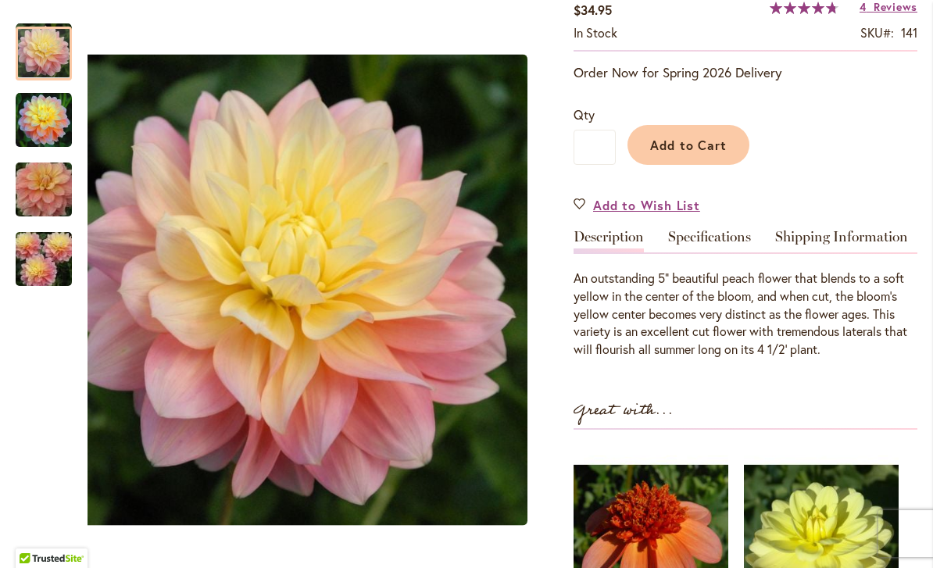
click at [34, 115] on img "PEACHES AND DREAMS" at bounding box center [44, 120] width 56 height 56
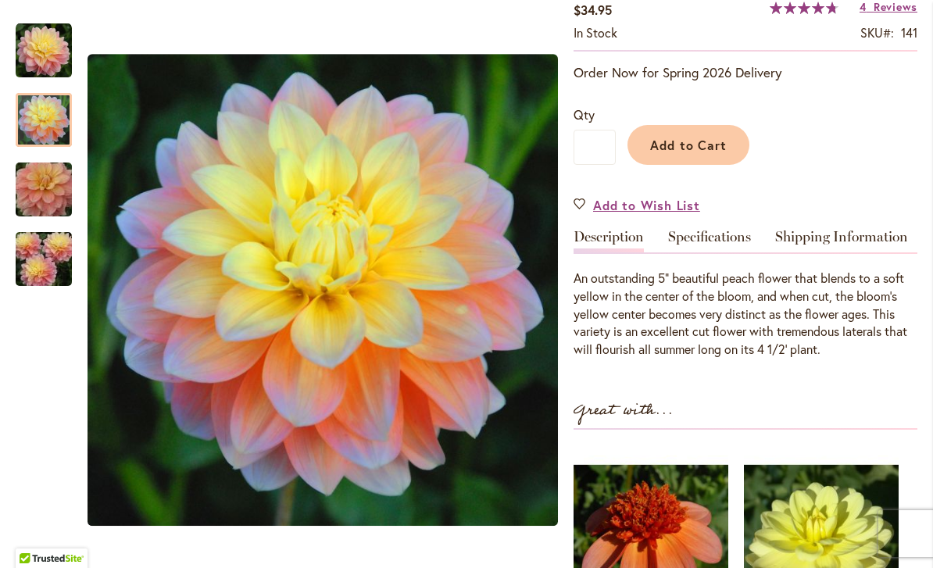
click at [45, 193] on img "PEACHES AND DREAMS" at bounding box center [43, 189] width 113 height 75
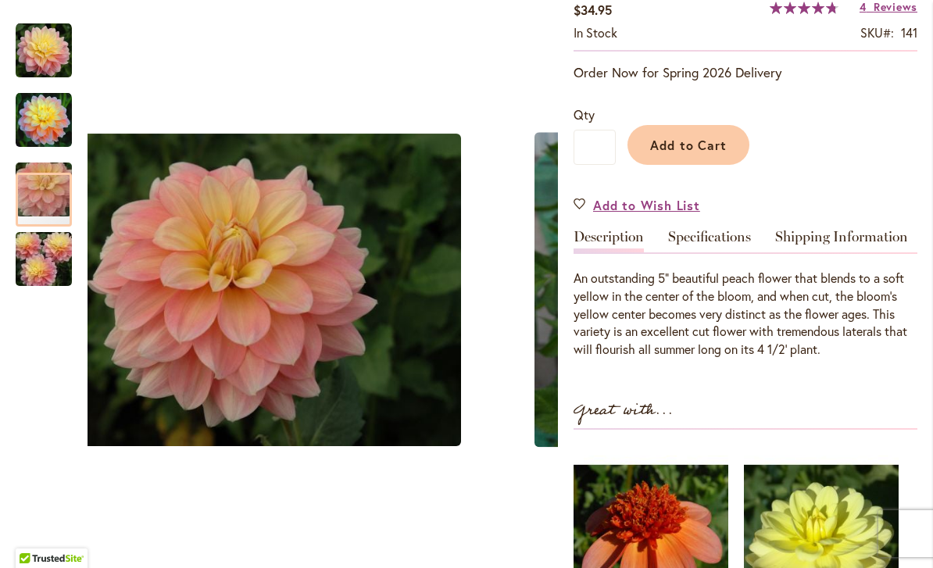
click at [48, 250] on img "PEACHES AND DREAMS" at bounding box center [43, 259] width 113 height 75
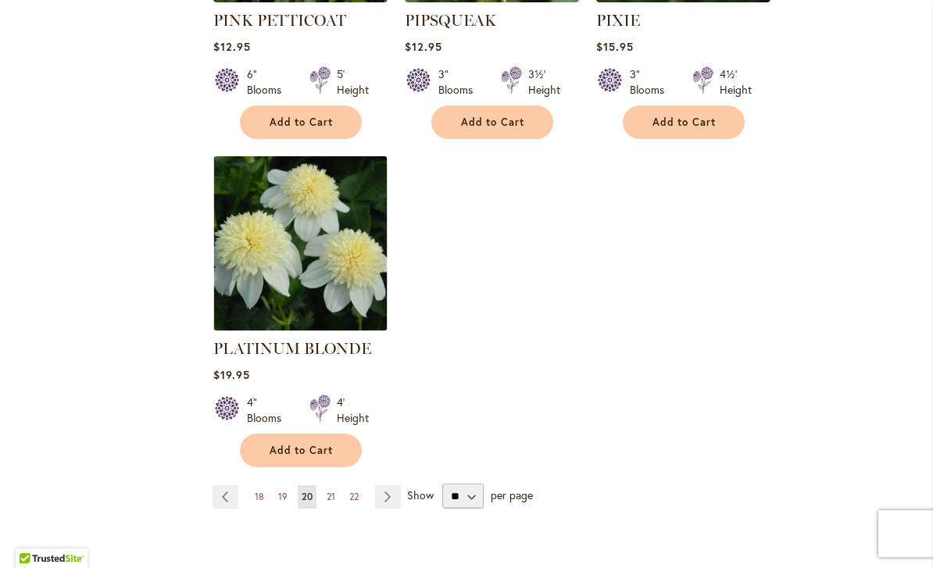
scroll to position [1961, 0]
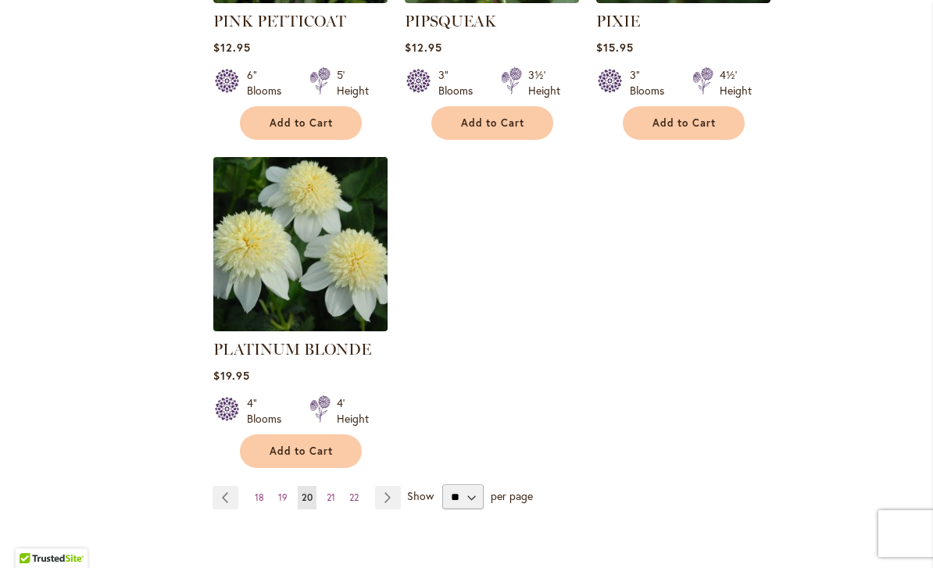
click at [327, 221] on img at bounding box center [300, 244] width 183 height 183
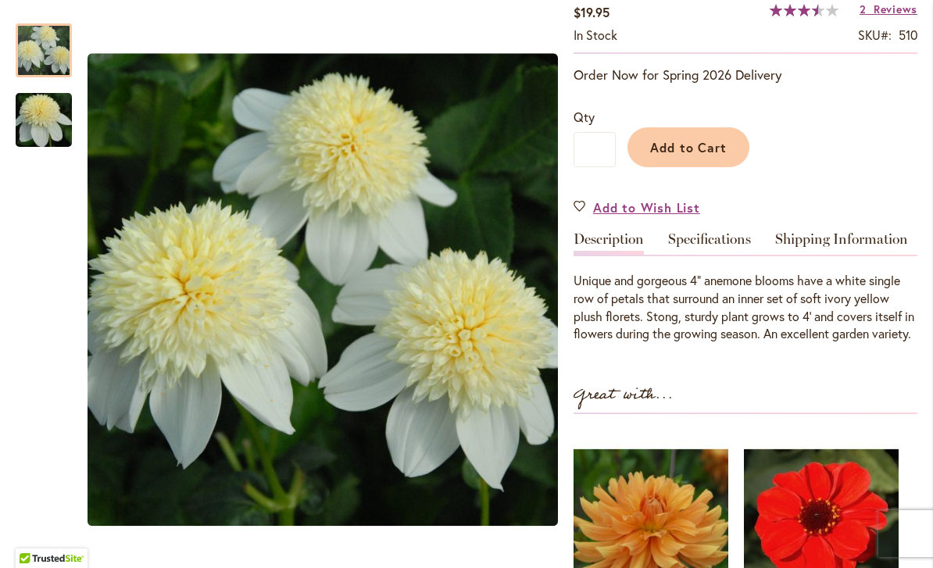
scroll to position [336, 0]
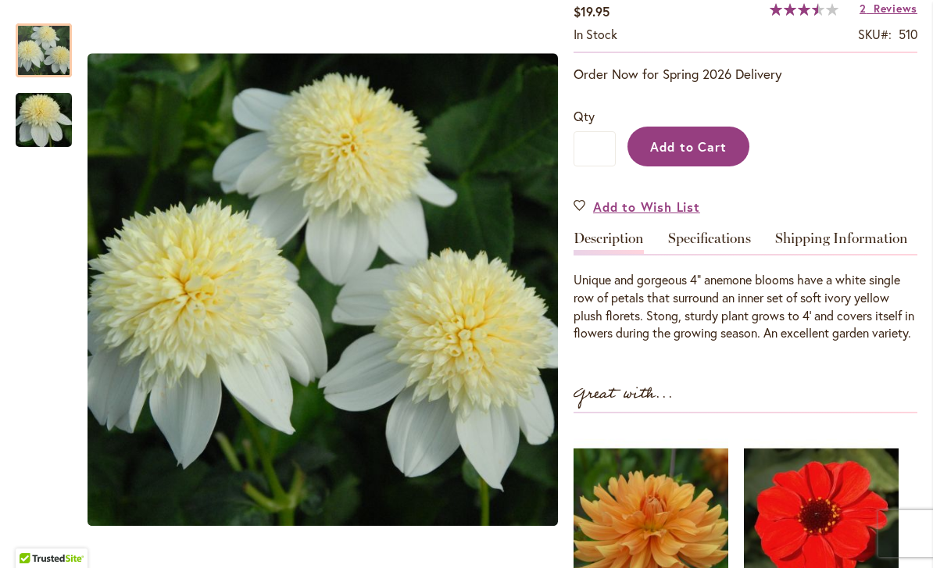
click at [694, 144] on span "Add to Cart" at bounding box center [688, 146] width 77 height 16
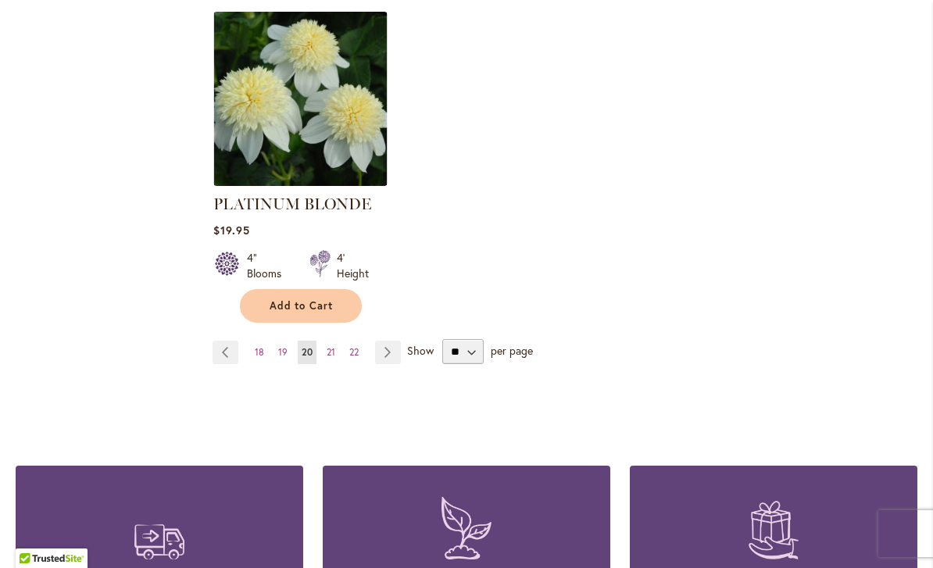
scroll to position [2106, 0]
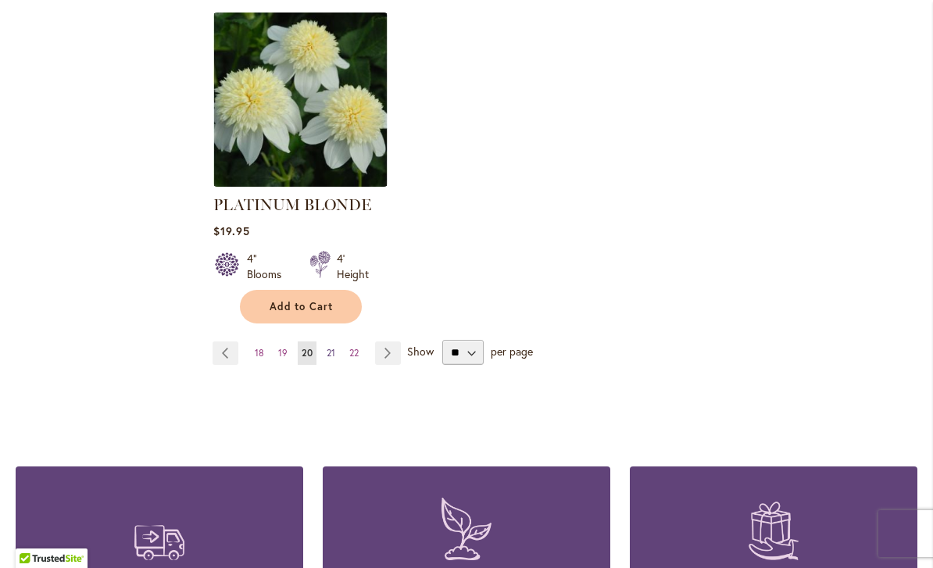
click at [328, 341] on link "Page 21" at bounding box center [331, 352] width 16 height 23
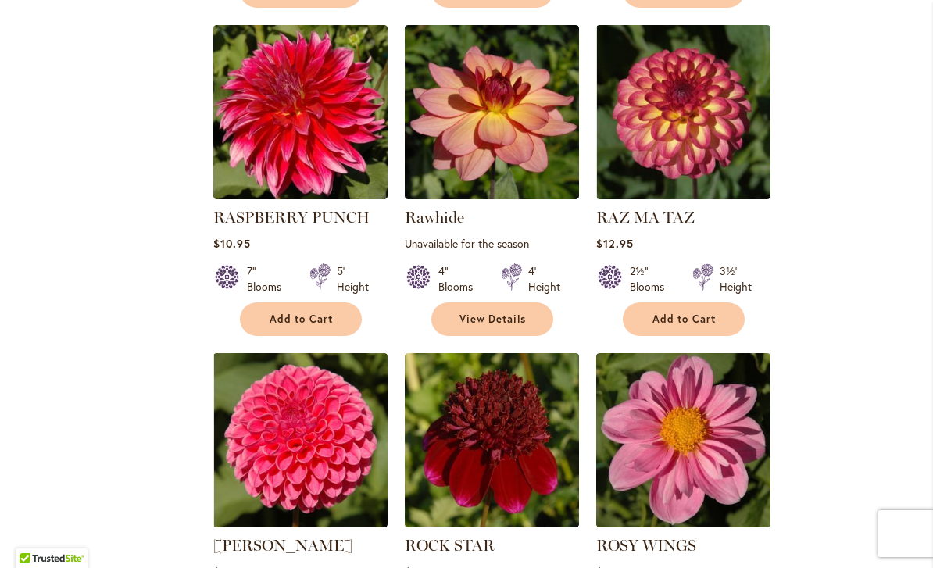
scroll to position [1374, 0]
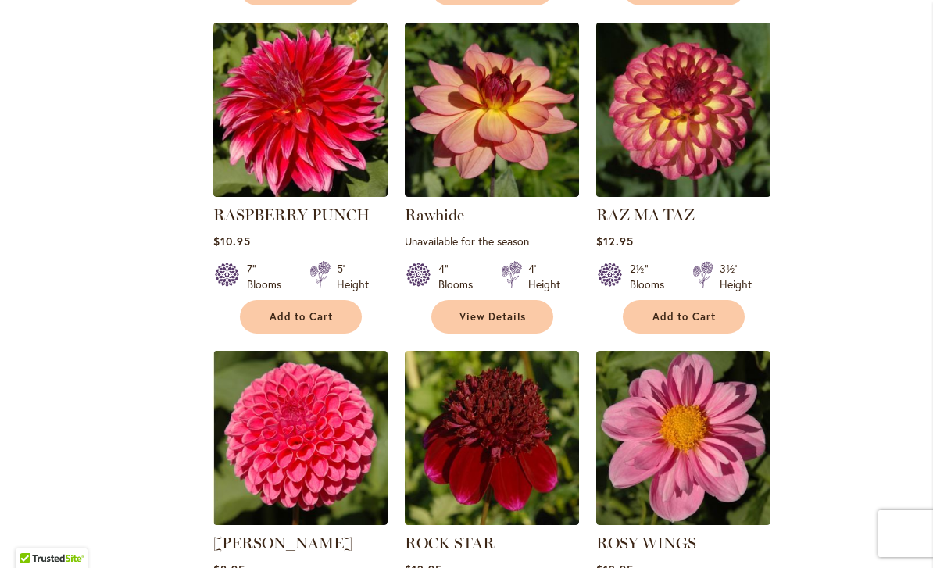
click at [710, 152] on img at bounding box center [683, 110] width 183 height 183
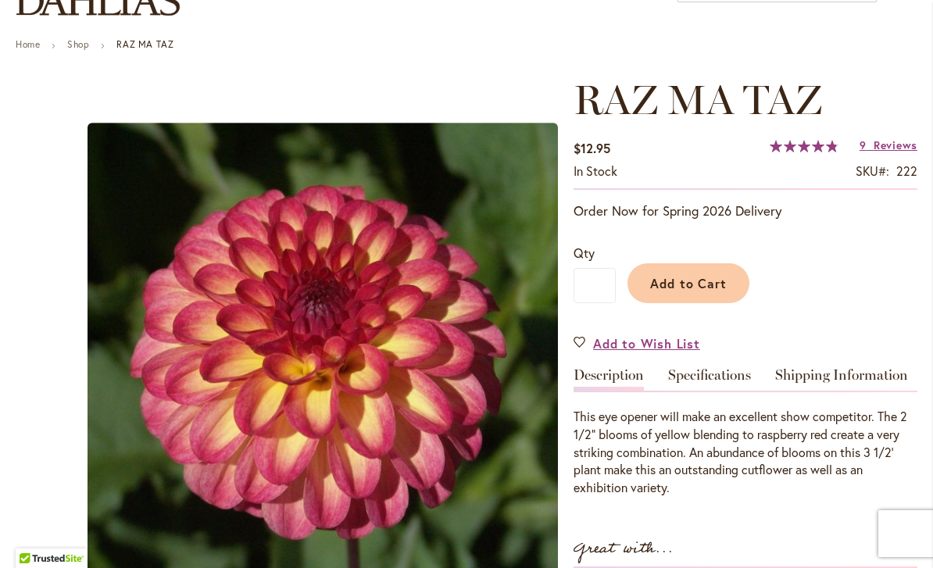
scroll to position [172, 0]
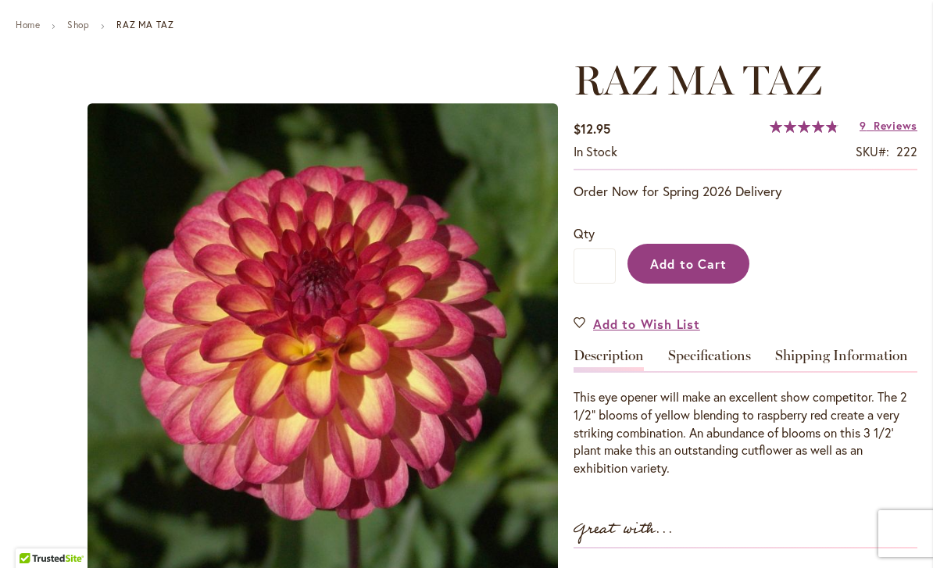
click at [696, 268] on span "Add to Cart" at bounding box center [688, 264] width 77 height 16
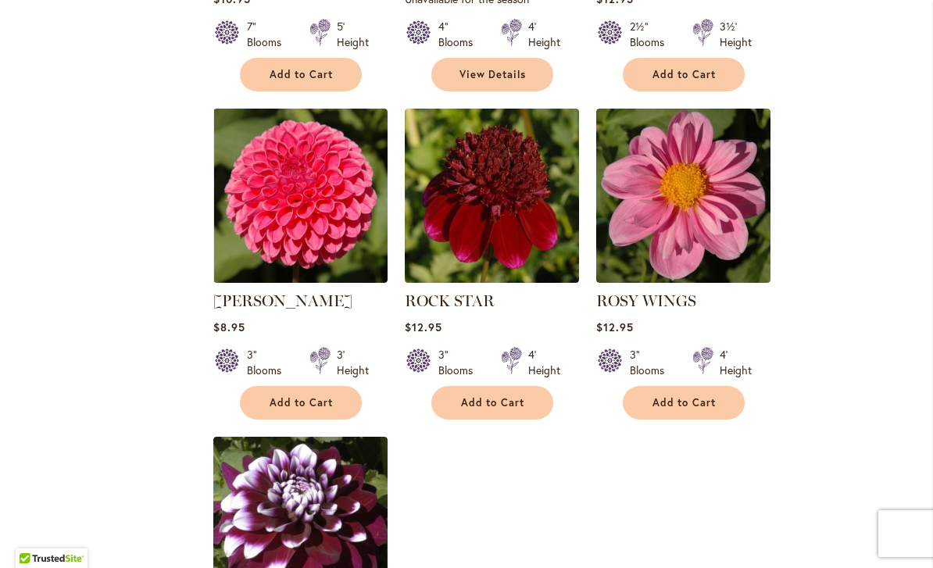
scroll to position [1609, 0]
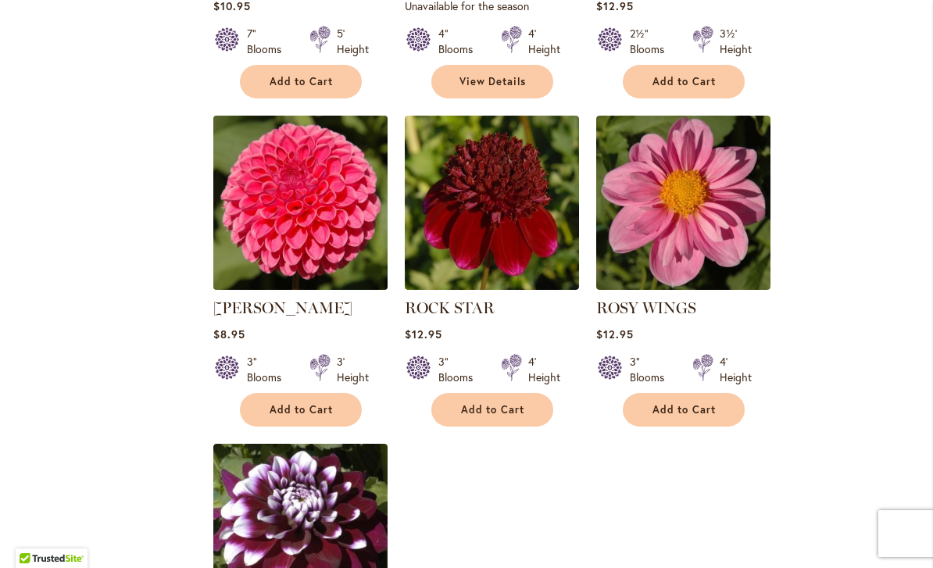
click at [324, 249] on img at bounding box center [300, 203] width 183 height 183
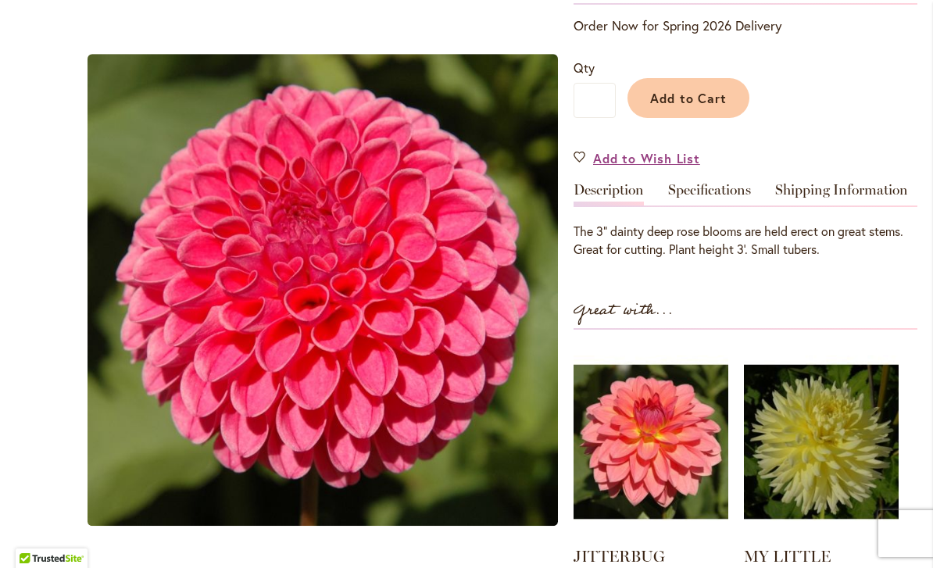
scroll to position [337, 0]
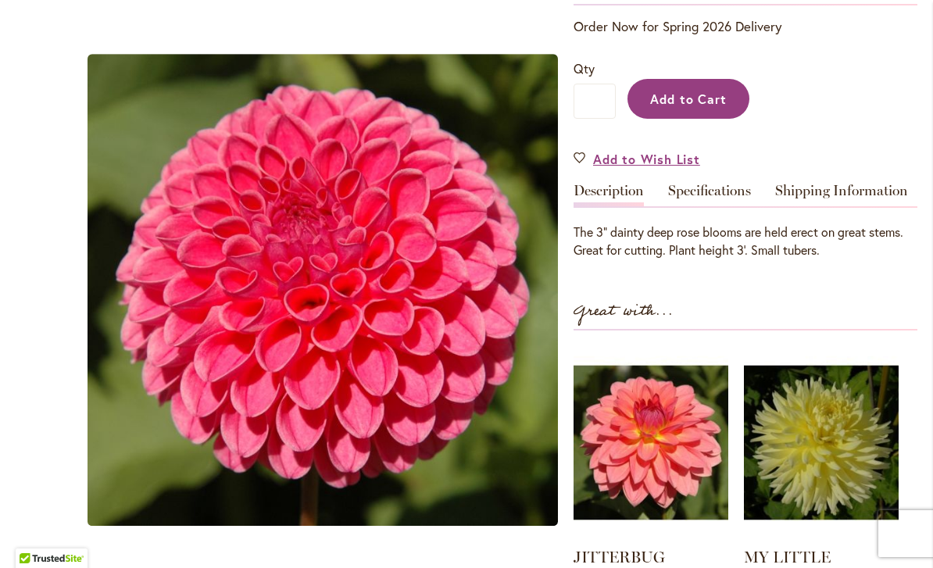
click at [698, 100] on span "Add to Cart" at bounding box center [688, 99] width 77 height 16
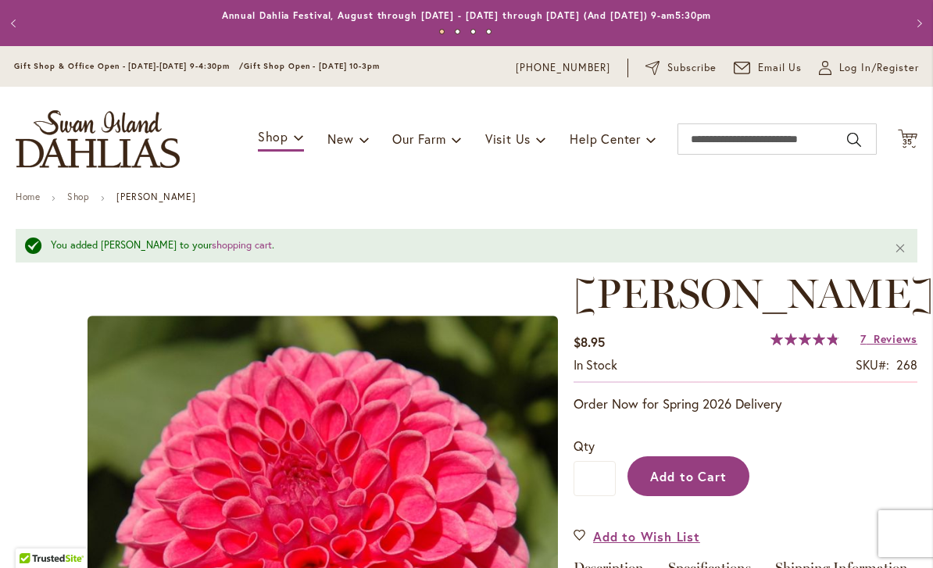
scroll to position [0, 0]
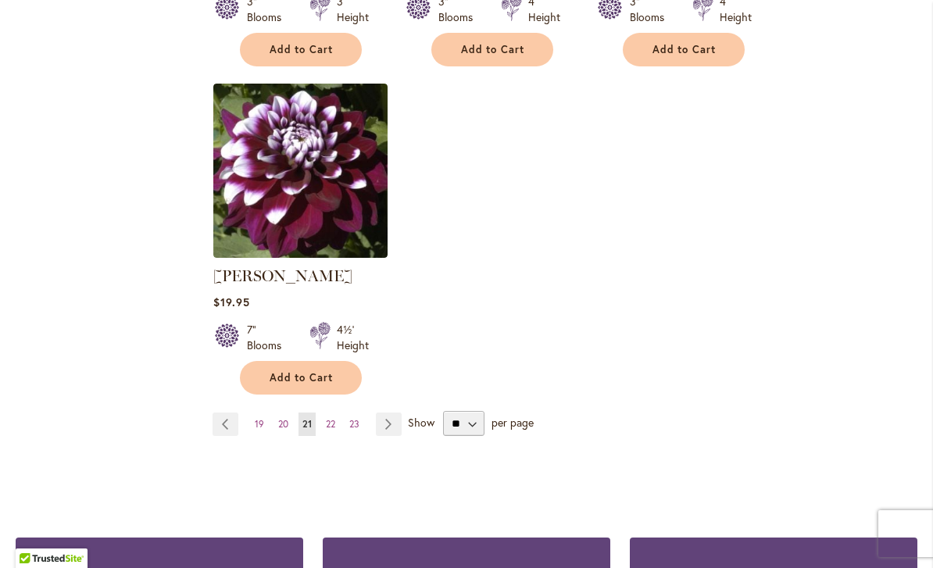
scroll to position [1955, 0]
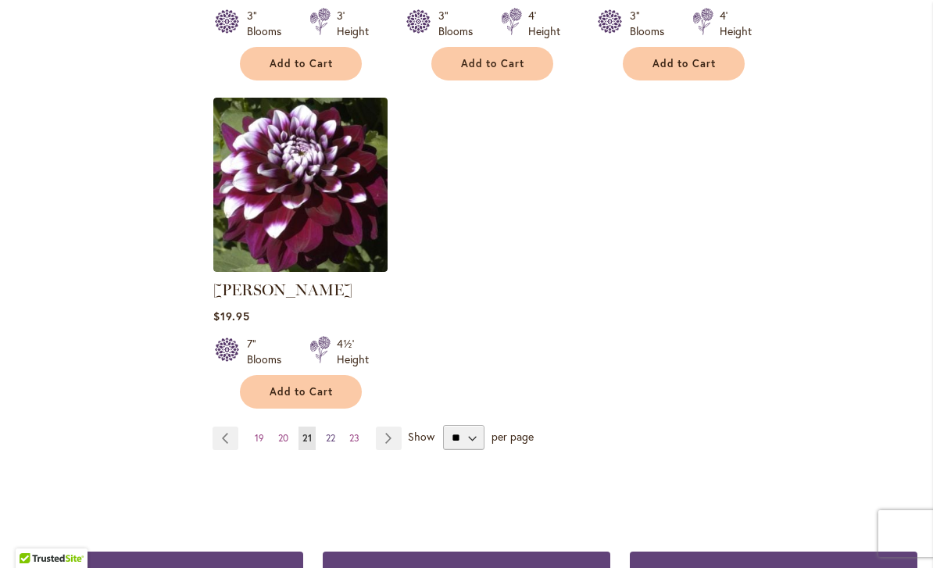
click at [338, 427] on link "Page 22" at bounding box center [330, 438] width 17 height 23
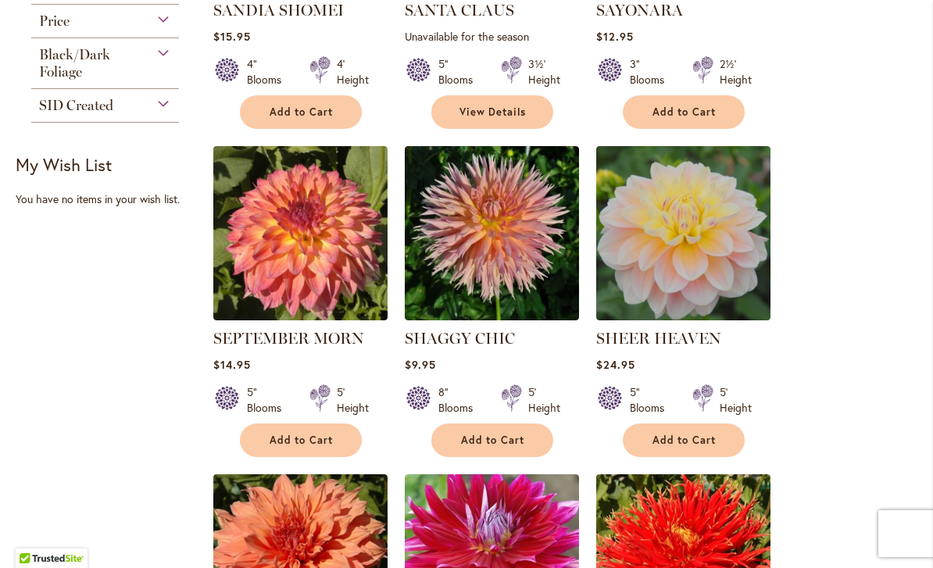
scroll to position [569, 0]
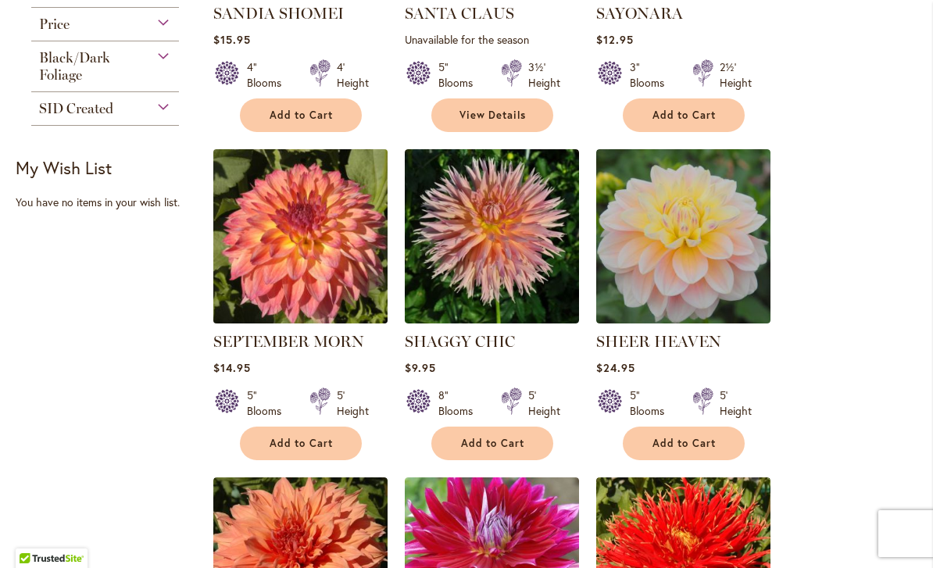
click at [326, 296] on img at bounding box center [300, 236] width 183 height 183
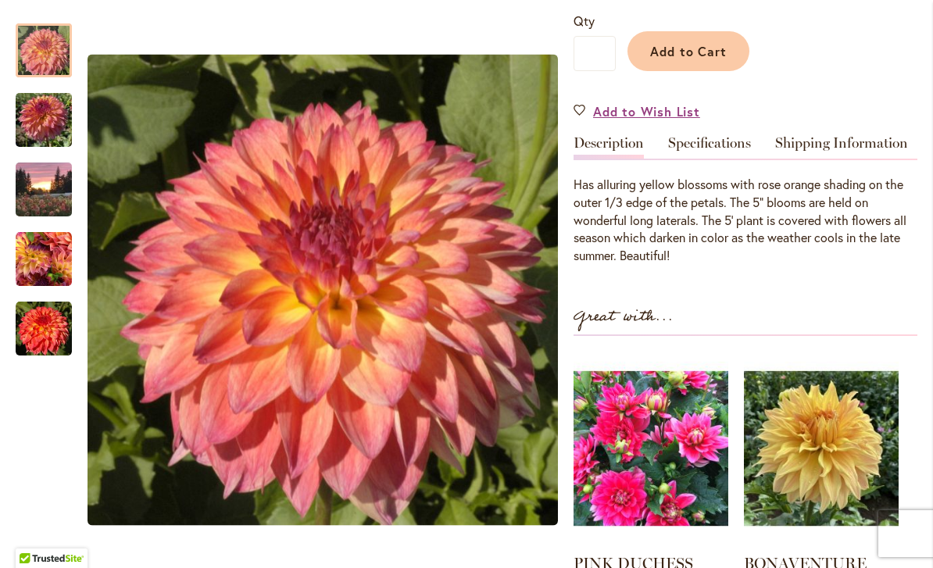
scroll to position [432, 0]
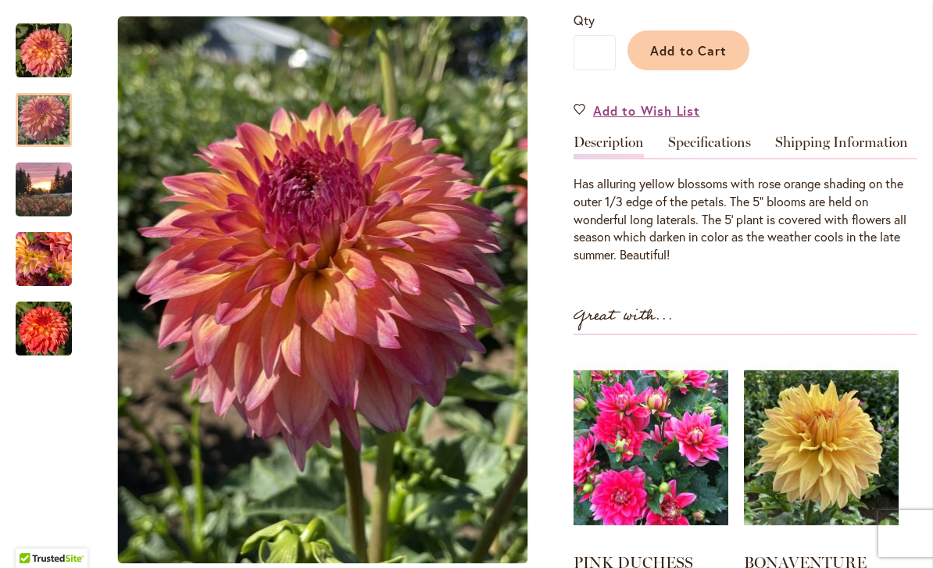
click at [48, 115] on img "SEPTEMBER MORN" at bounding box center [44, 120] width 56 height 75
click at [38, 183] on img "September Morn" at bounding box center [44, 189] width 56 height 75
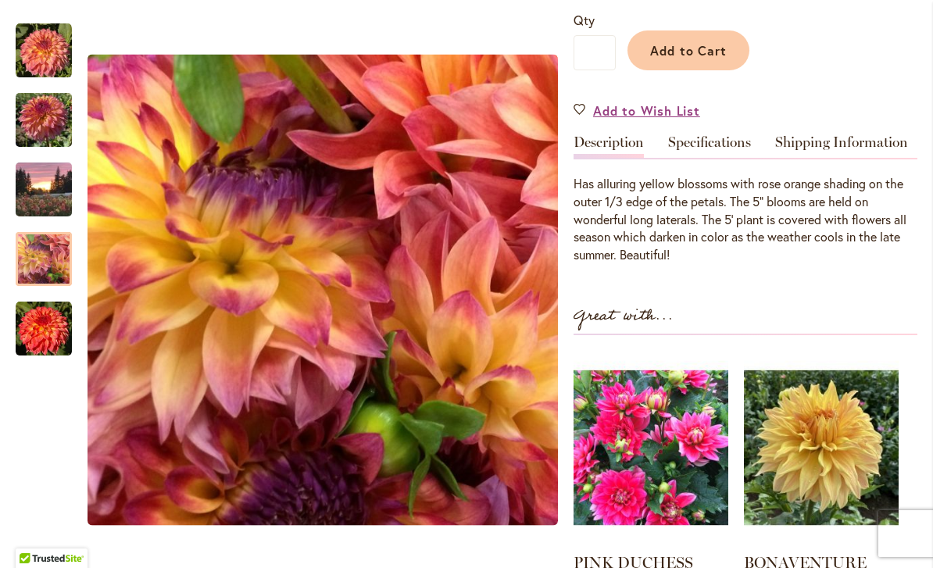
click at [37, 246] on div at bounding box center [44, 259] width 56 height 54
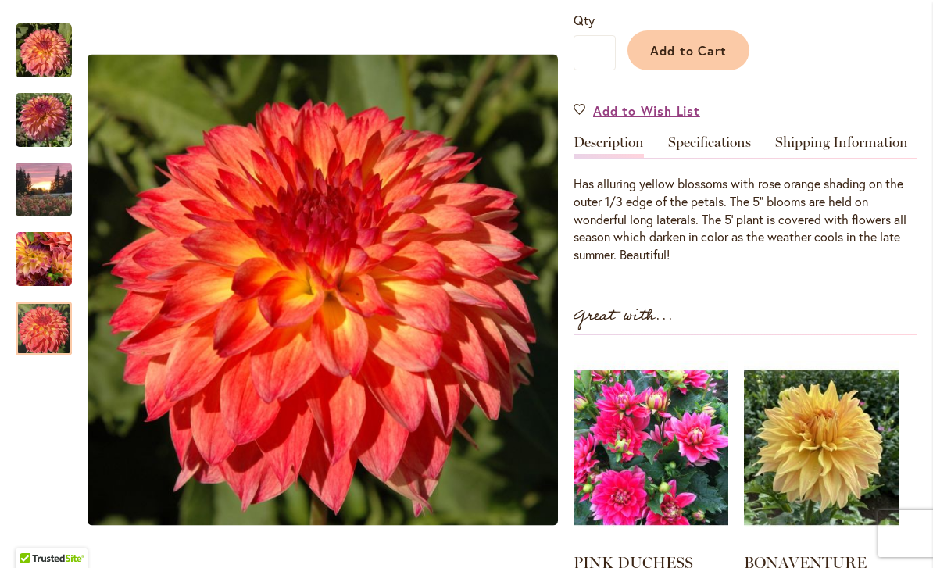
click at [40, 341] on img "September Morn" at bounding box center [44, 329] width 56 height 56
click at [45, 192] on img "September Morn" at bounding box center [44, 189] width 56 height 75
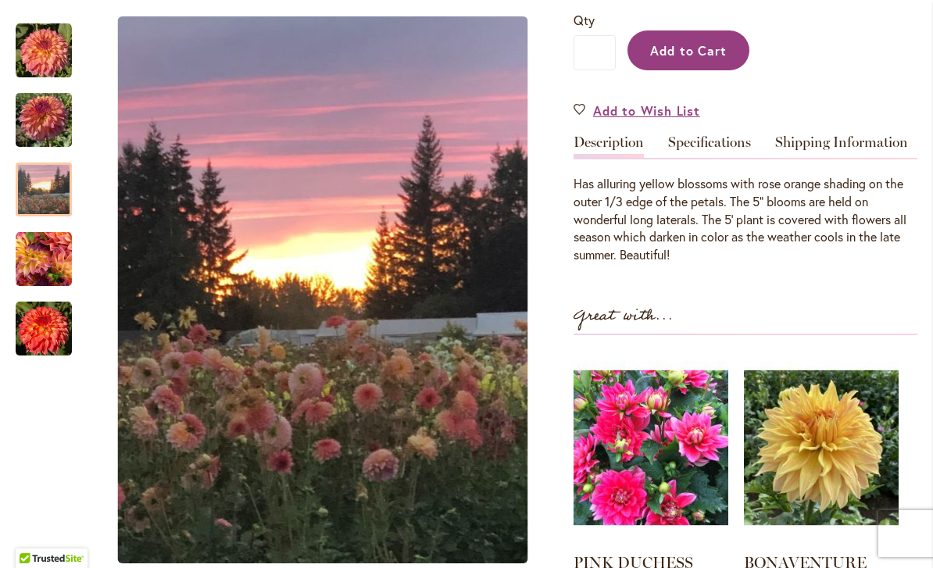
click at [700, 48] on span "Add to Cart" at bounding box center [688, 50] width 77 height 16
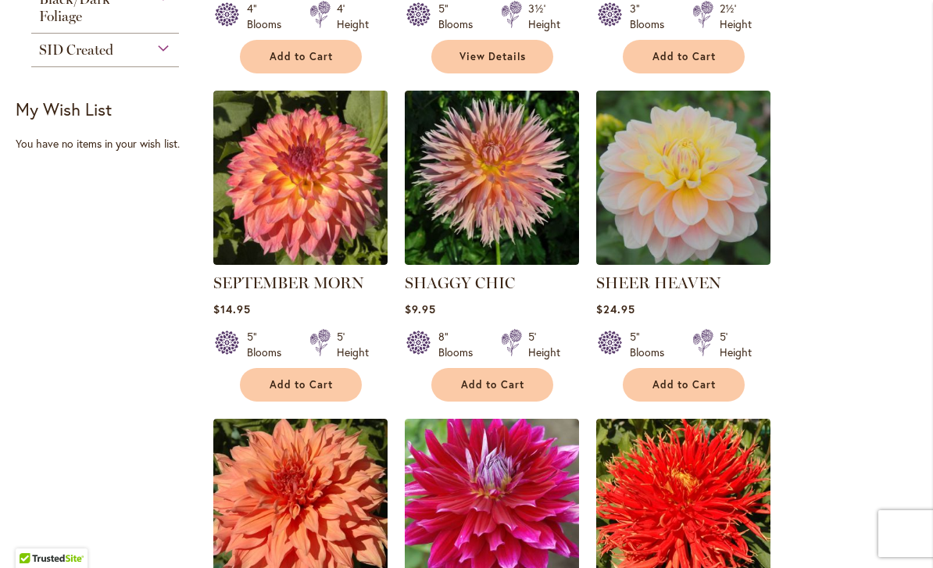
scroll to position [614, 0]
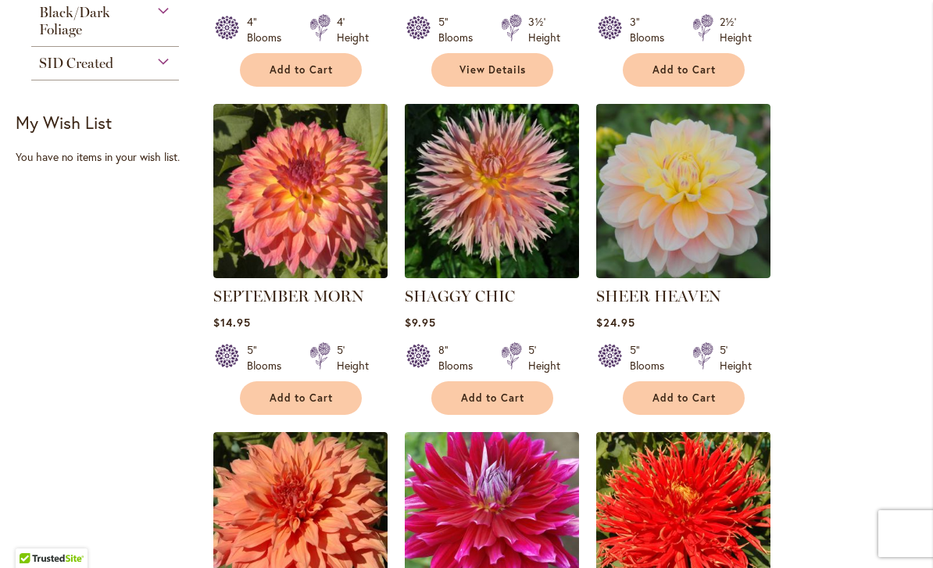
click at [544, 237] on img at bounding box center [491, 191] width 183 height 183
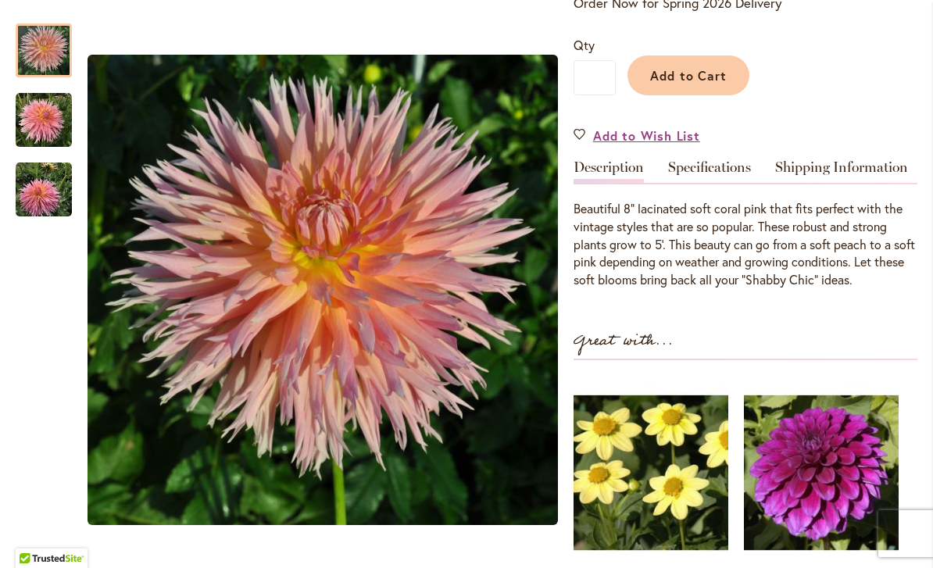
scroll to position [363, 0]
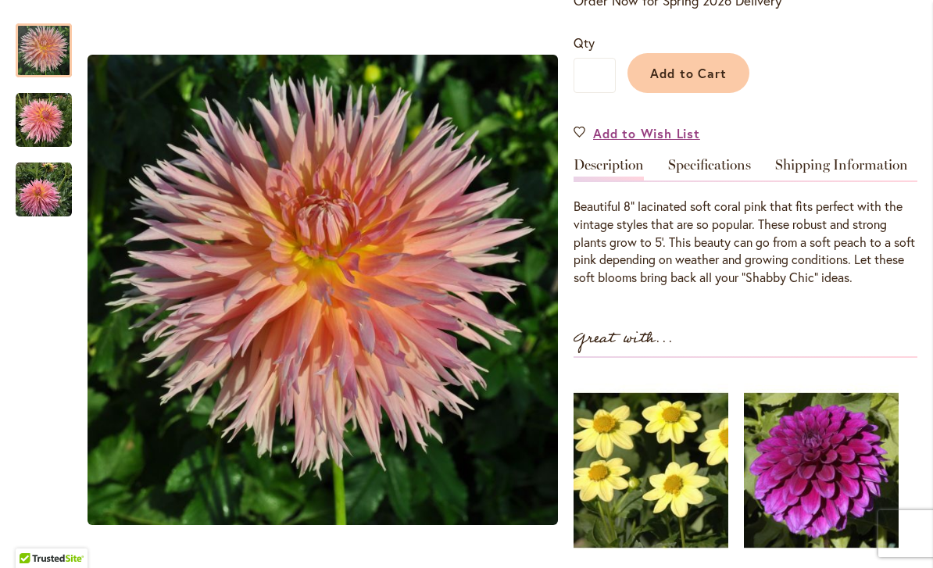
click at [32, 119] on img "SHAGGY CHIC" at bounding box center [44, 120] width 56 height 56
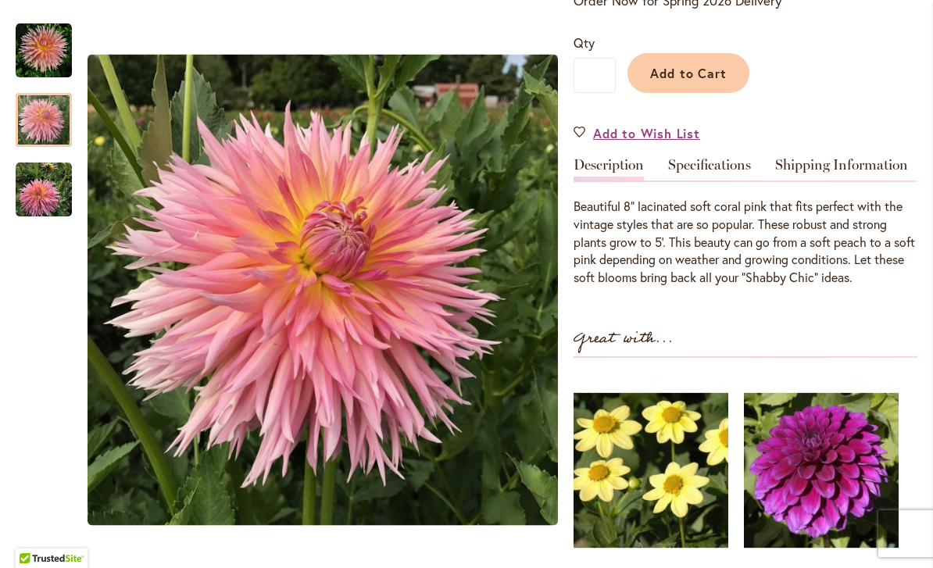
click at [52, 204] on img "SHAGGY CHIC" at bounding box center [44, 190] width 56 height 56
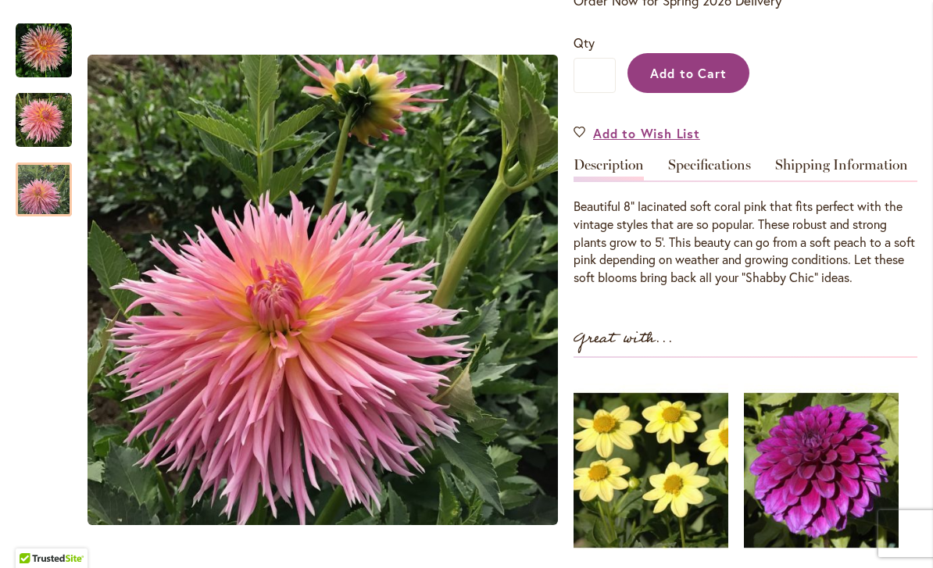
click at [720, 77] on span "Add to Cart" at bounding box center [688, 73] width 77 height 16
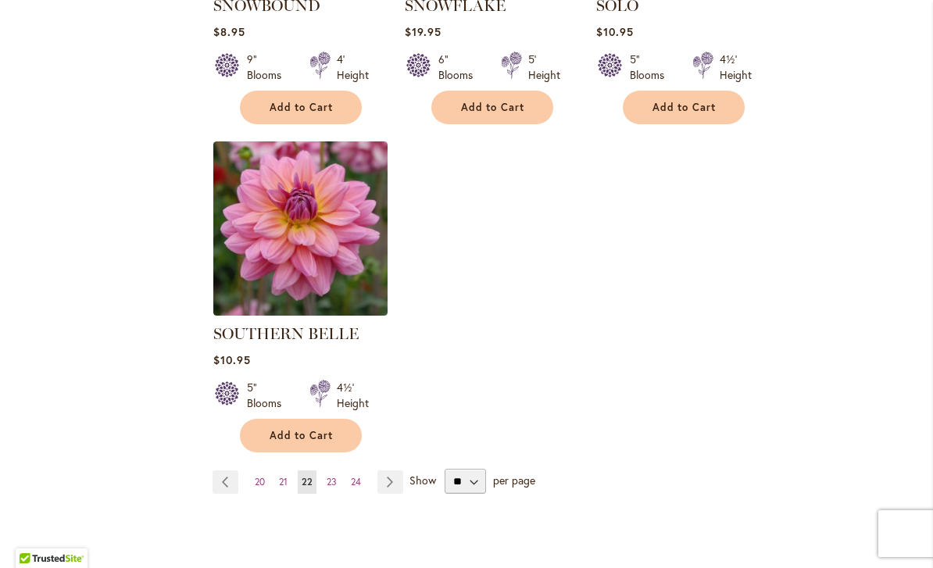
scroll to position [1935, 0]
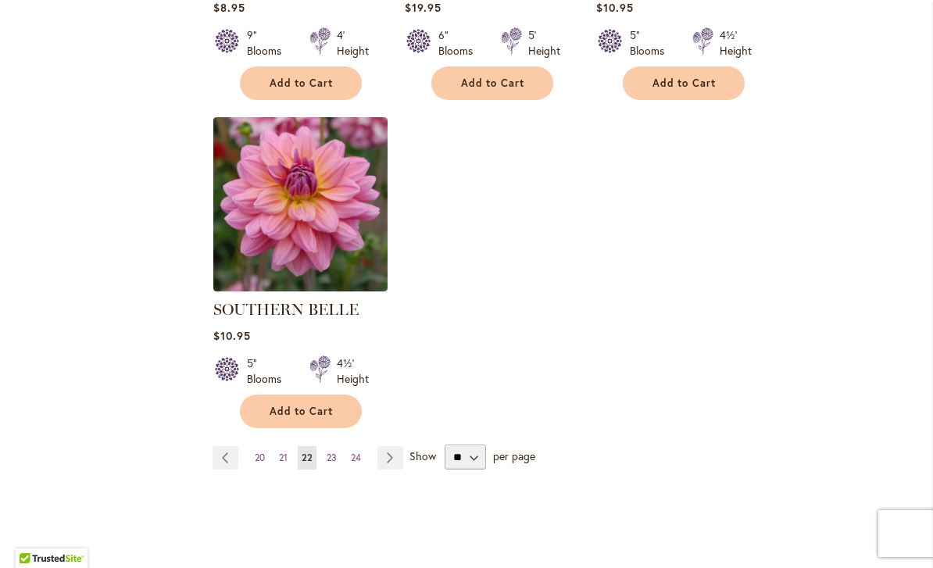
click at [338, 446] on link "Page 23" at bounding box center [332, 457] width 18 height 23
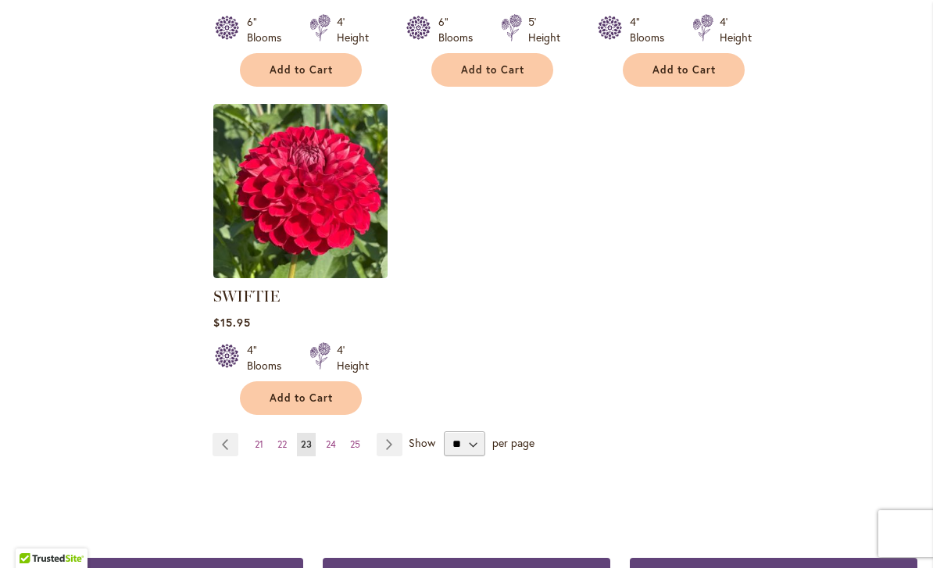
scroll to position [1957, 0]
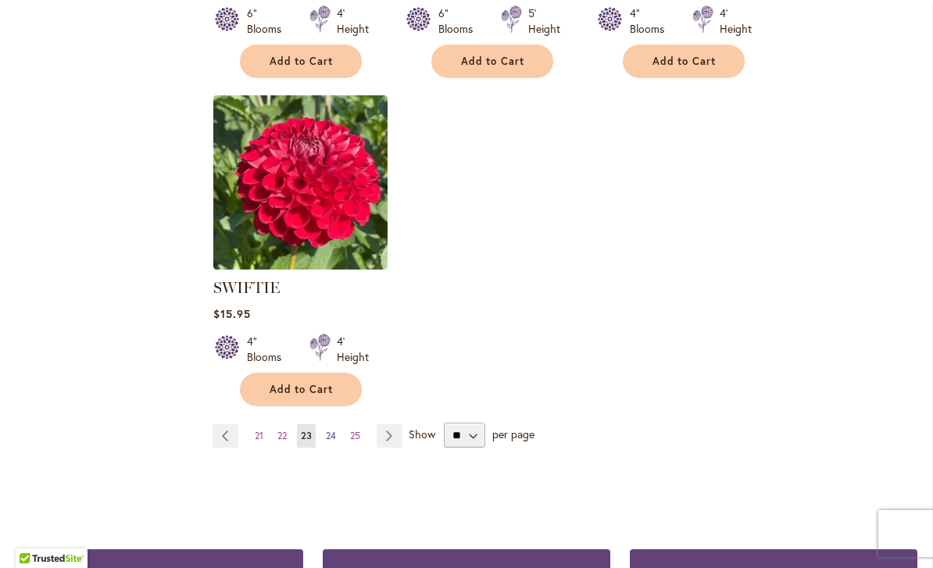
click at [339, 446] on link "Page 24" at bounding box center [331, 435] width 18 height 23
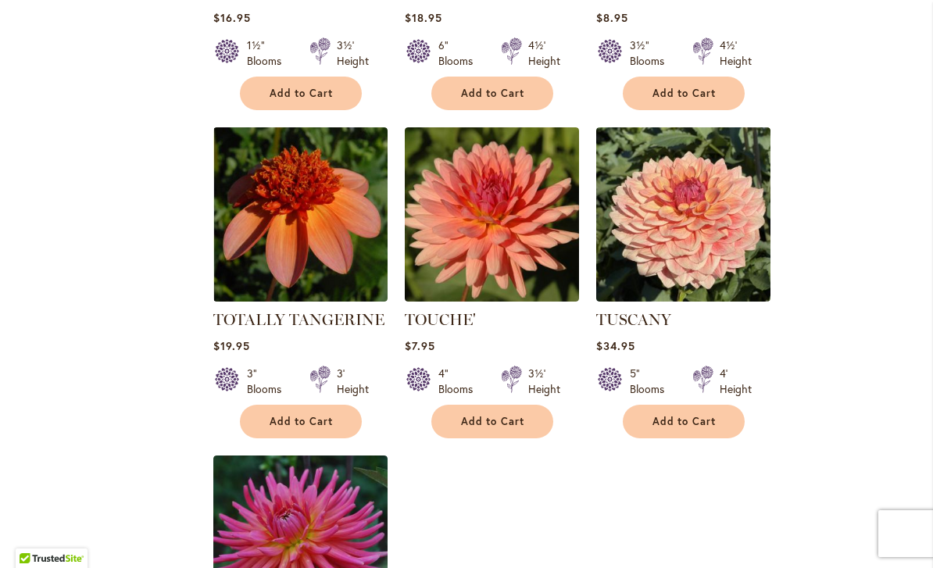
scroll to position [1601, 0]
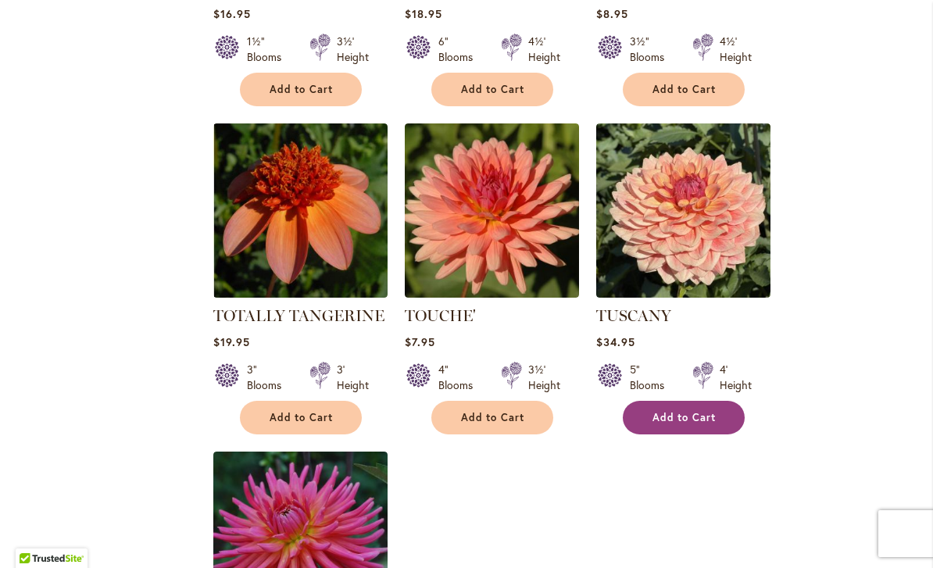
click at [687, 411] on span "Add to Cart" at bounding box center [684, 417] width 64 height 13
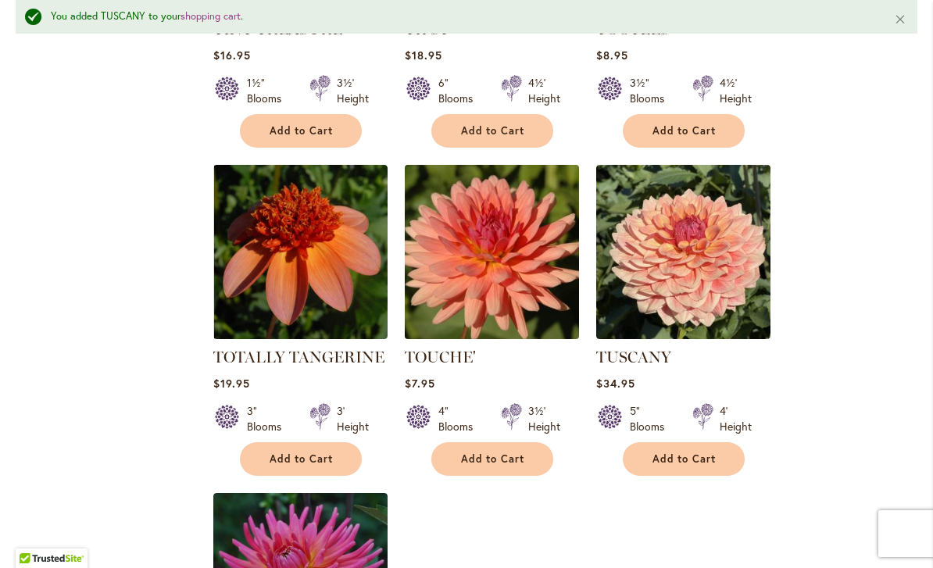
click at [537, 282] on img at bounding box center [491, 251] width 183 height 183
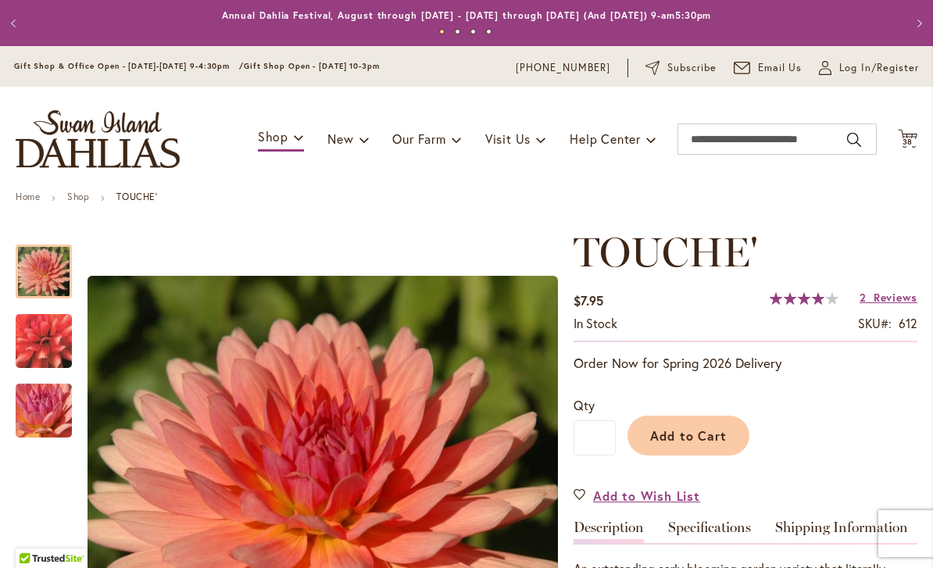
click at [636, 406] on div "Add to Cart" at bounding box center [767, 431] width 302 height 71
click at [615, 434] on input "*" at bounding box center [595, 437] width 42 height 35
